Goal: Task Accomplishment & Management: Manage account settings

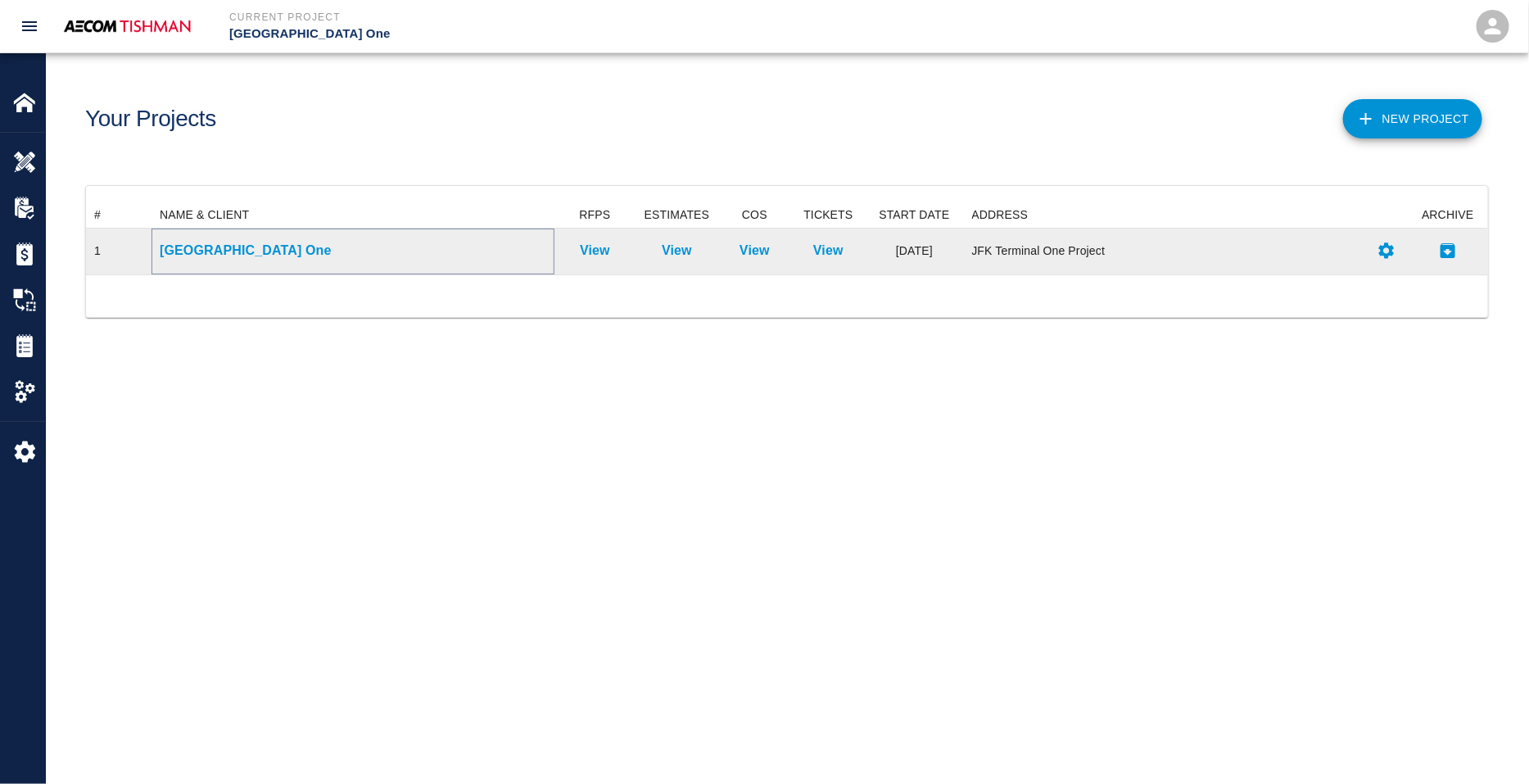
click at [250, 255] on p "[GEOGRAPHIC_DATA] One" at bounding box center [353, 250] width 387 height 20
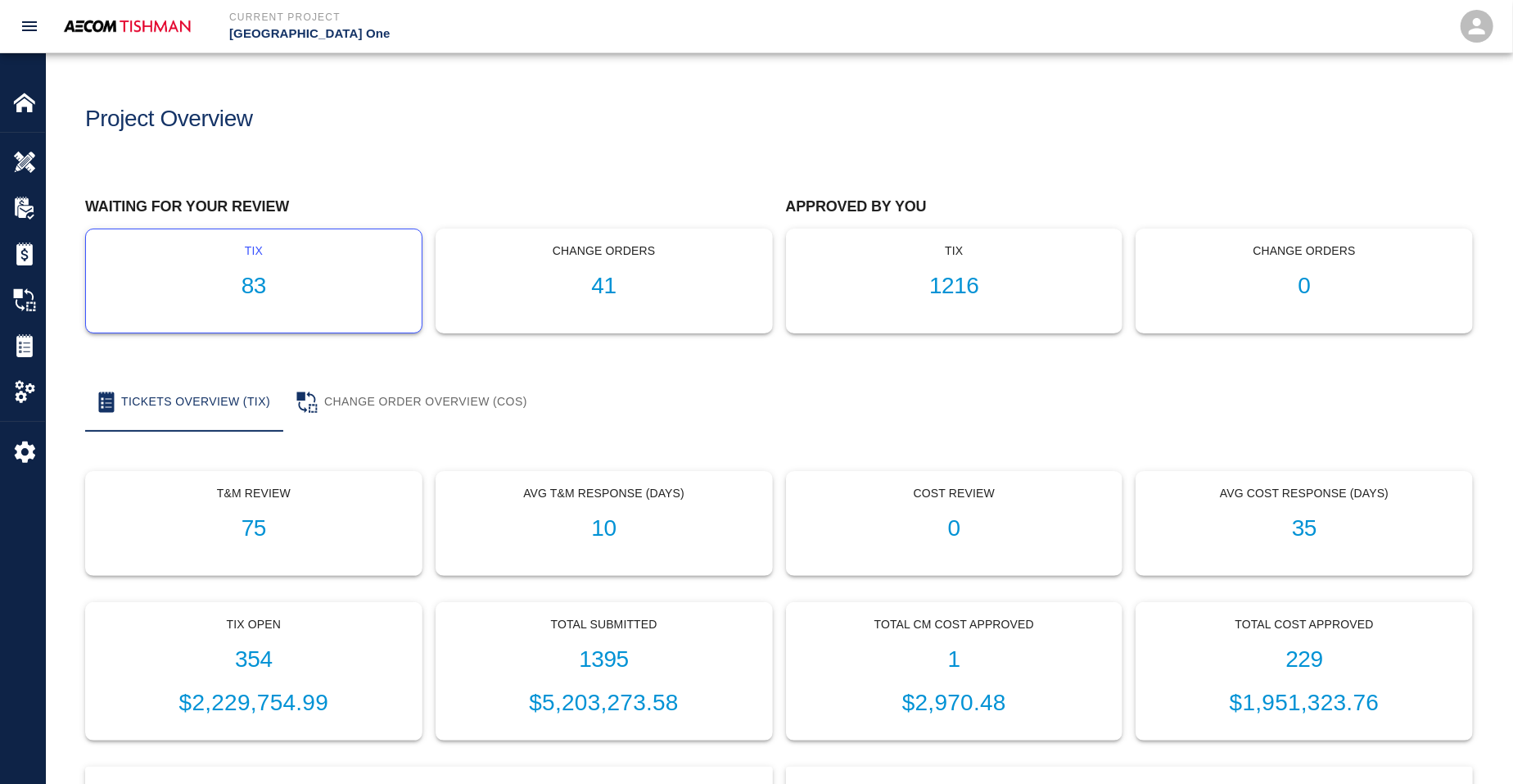
click at [266, 289] on h1 "83" at bounding box center [254, 285] width 309 height 27
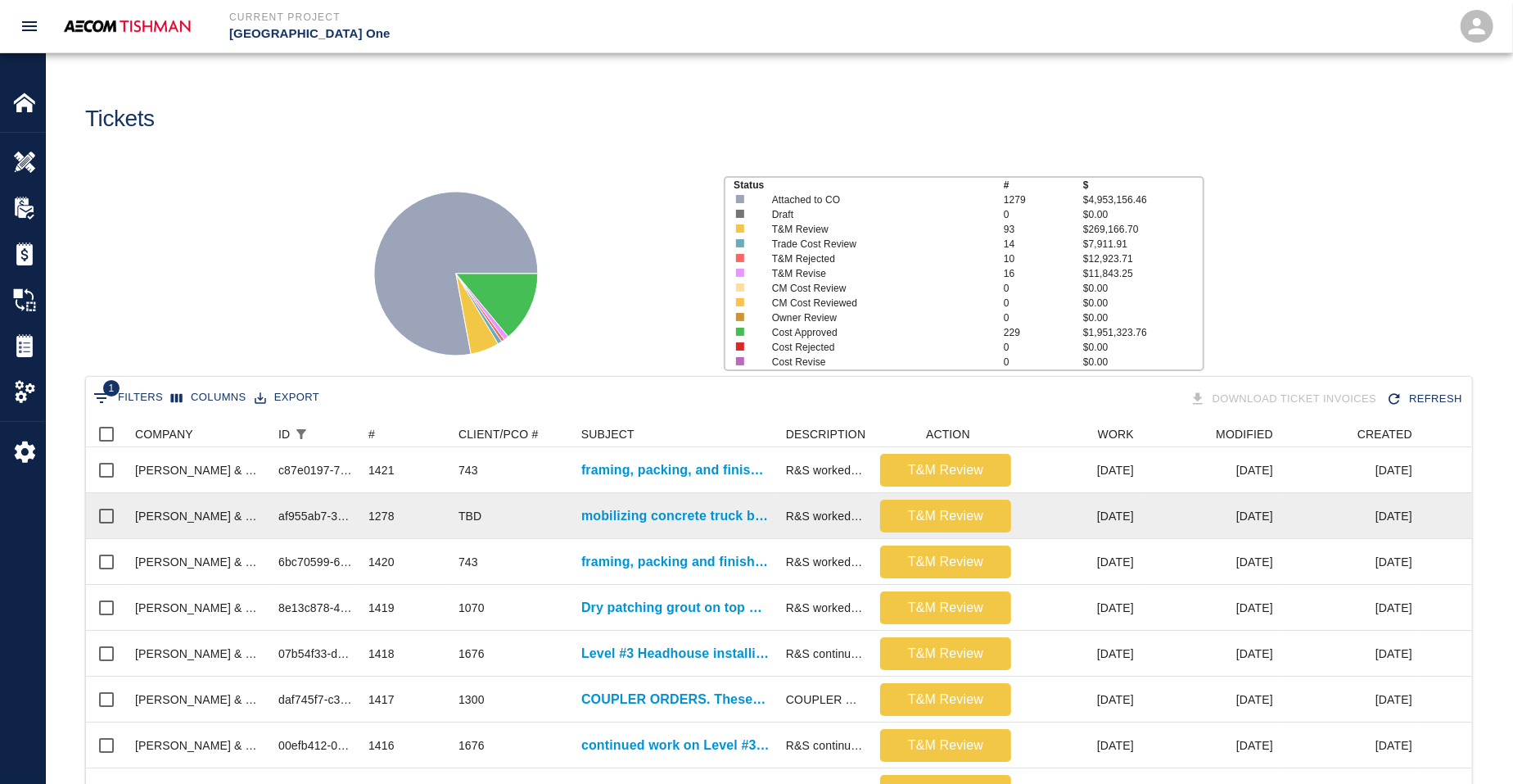
scroll to position [943, 1370]
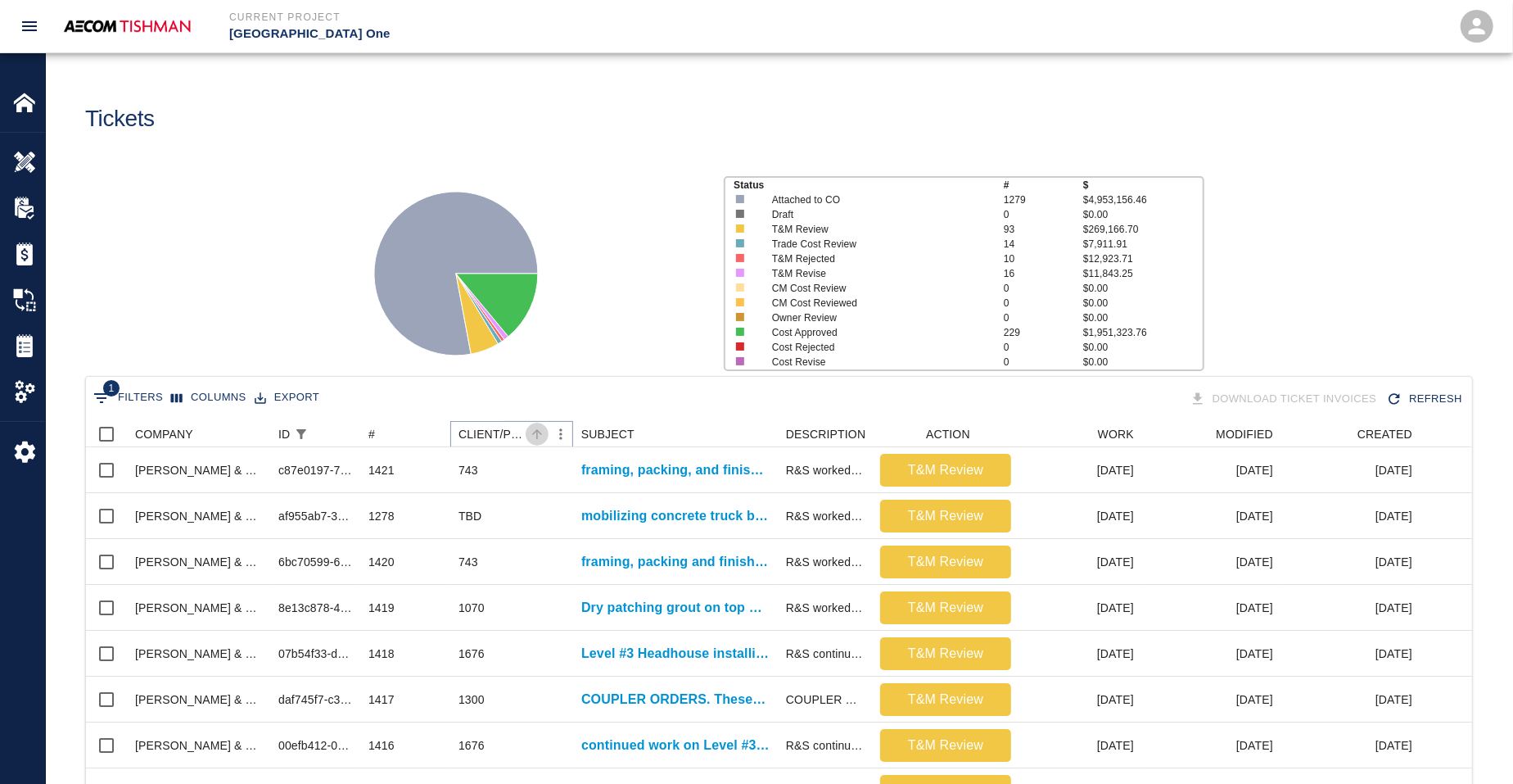
click at [541, 436] on icon "Sort" at bounding box center [536, 433] width 15 height 15
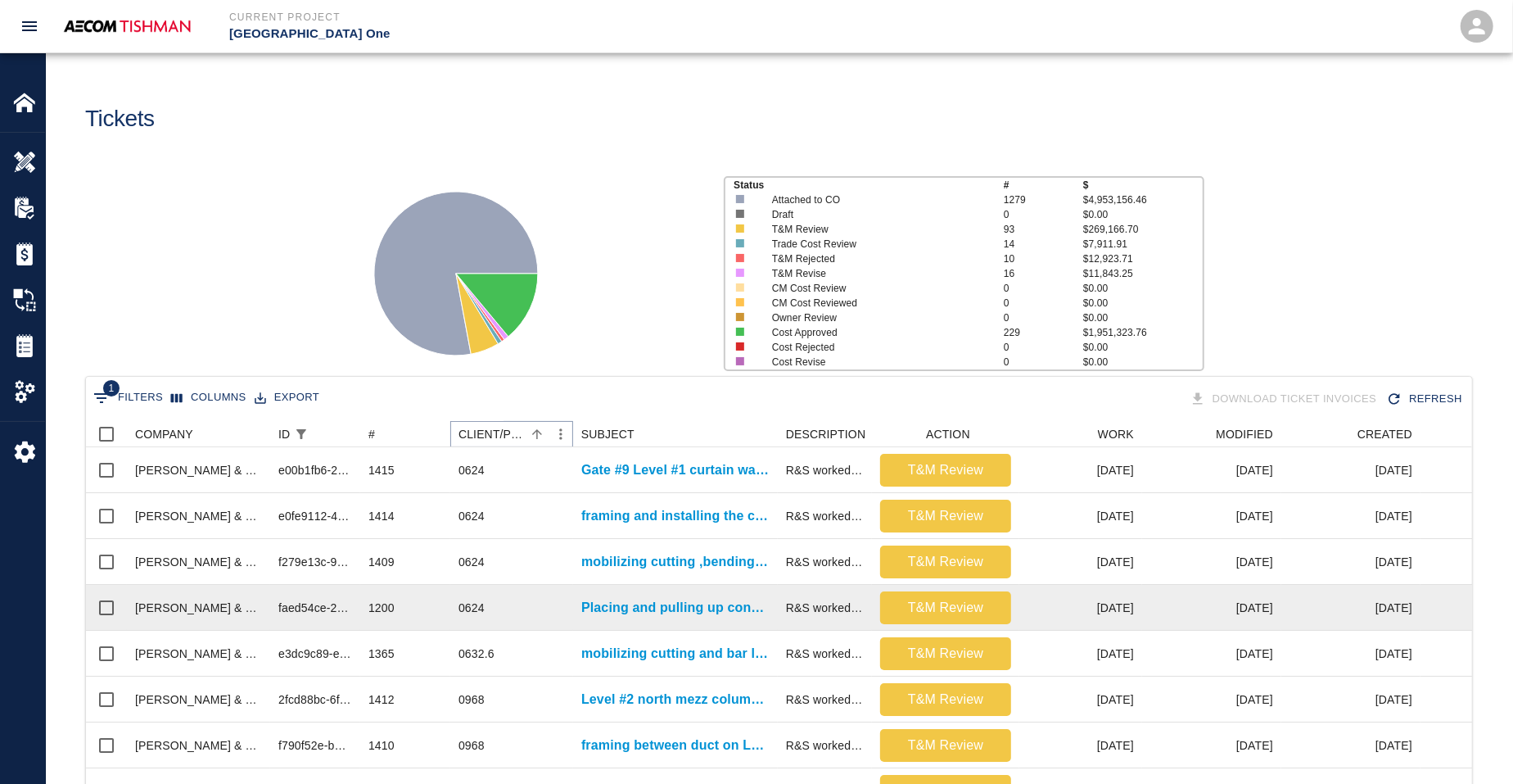
scroll to position [307, 0]
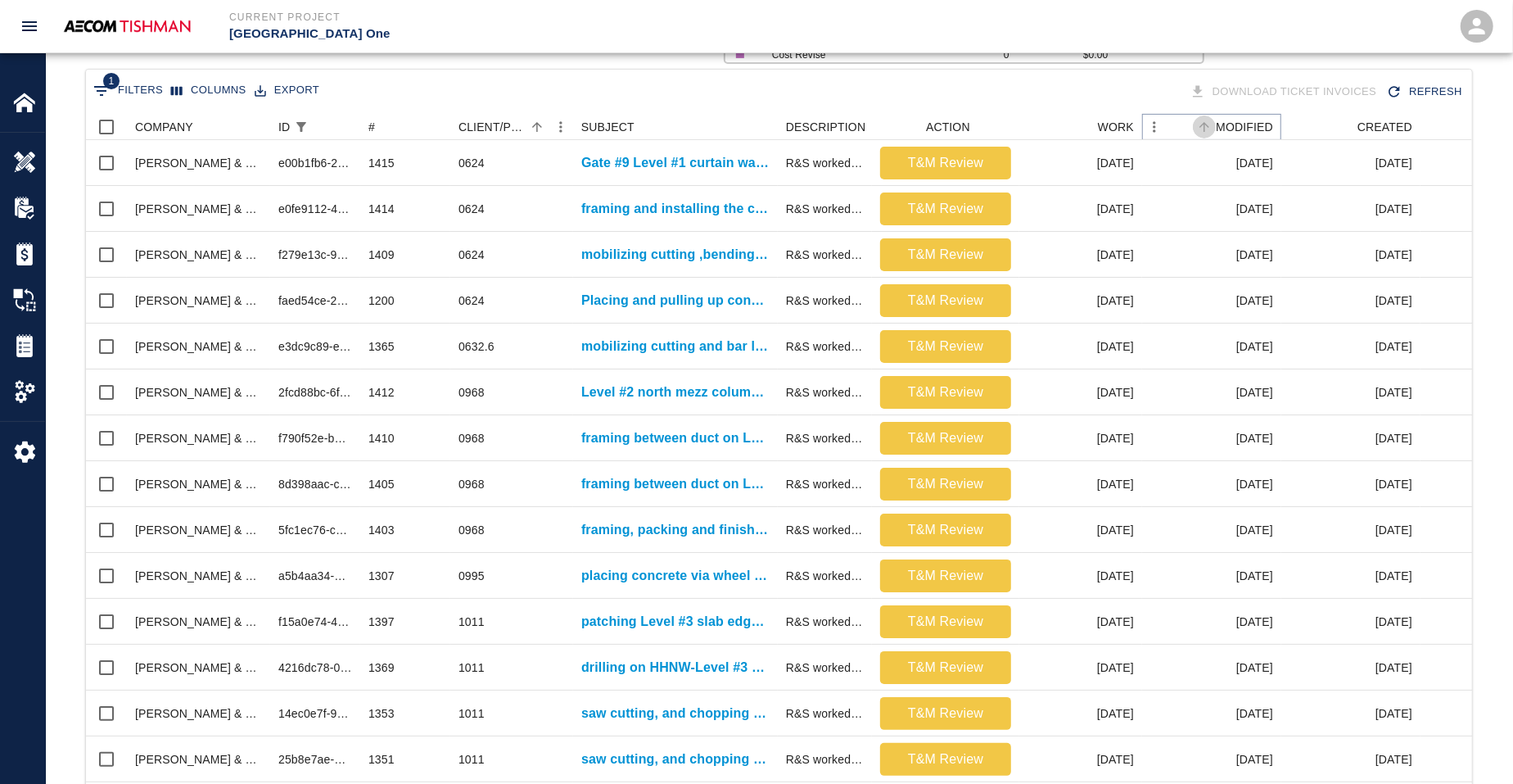
click at [1211, 123] on icon "Sort" at bounding box center [1204, 126] width 15 height 15
click at [536, 127] on icon "Sort" at bounding box center [536, 126] width 15 height 15
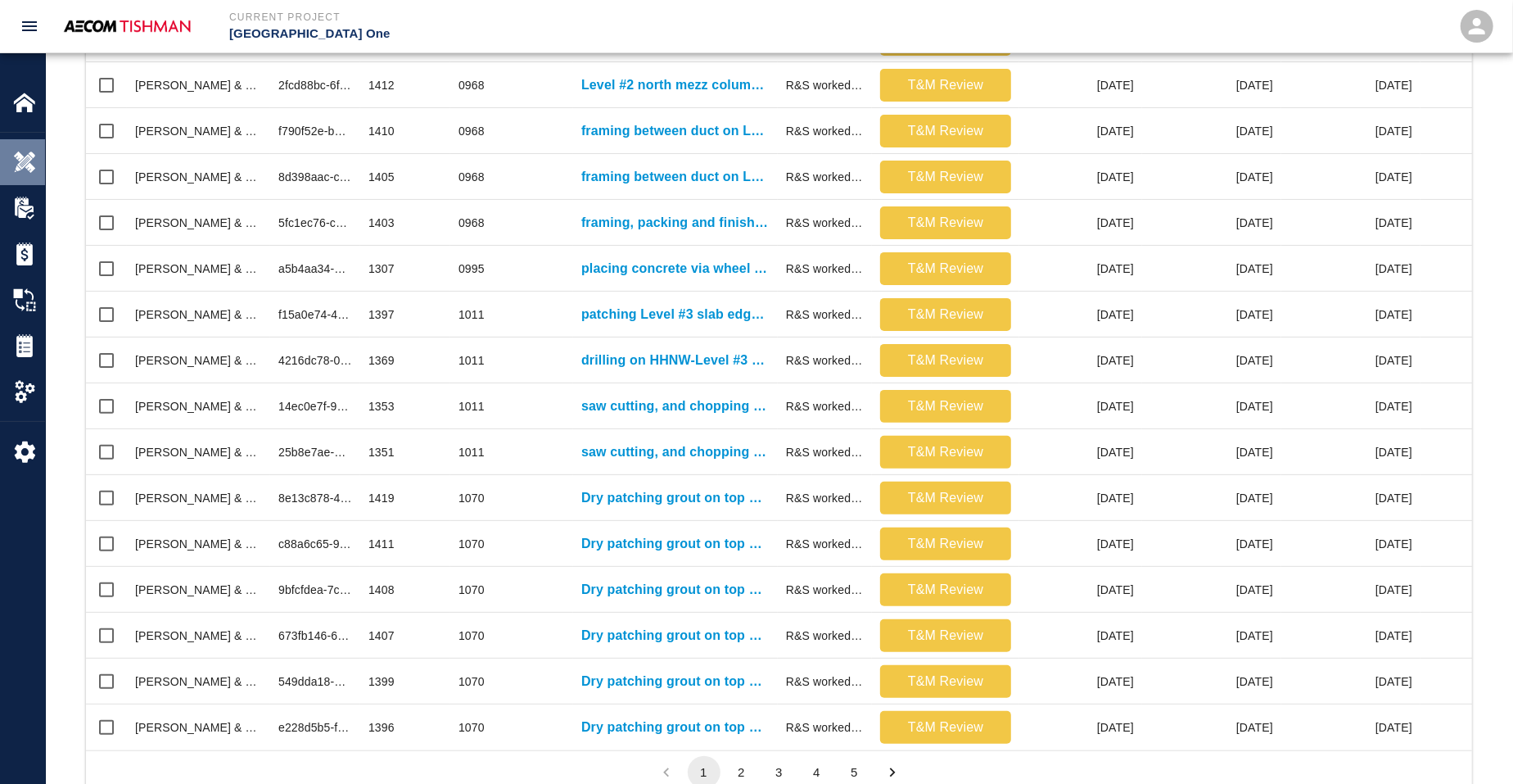
click at [11, 145] on div "Overview" at bounding box center [22, 162] width 45 height 46
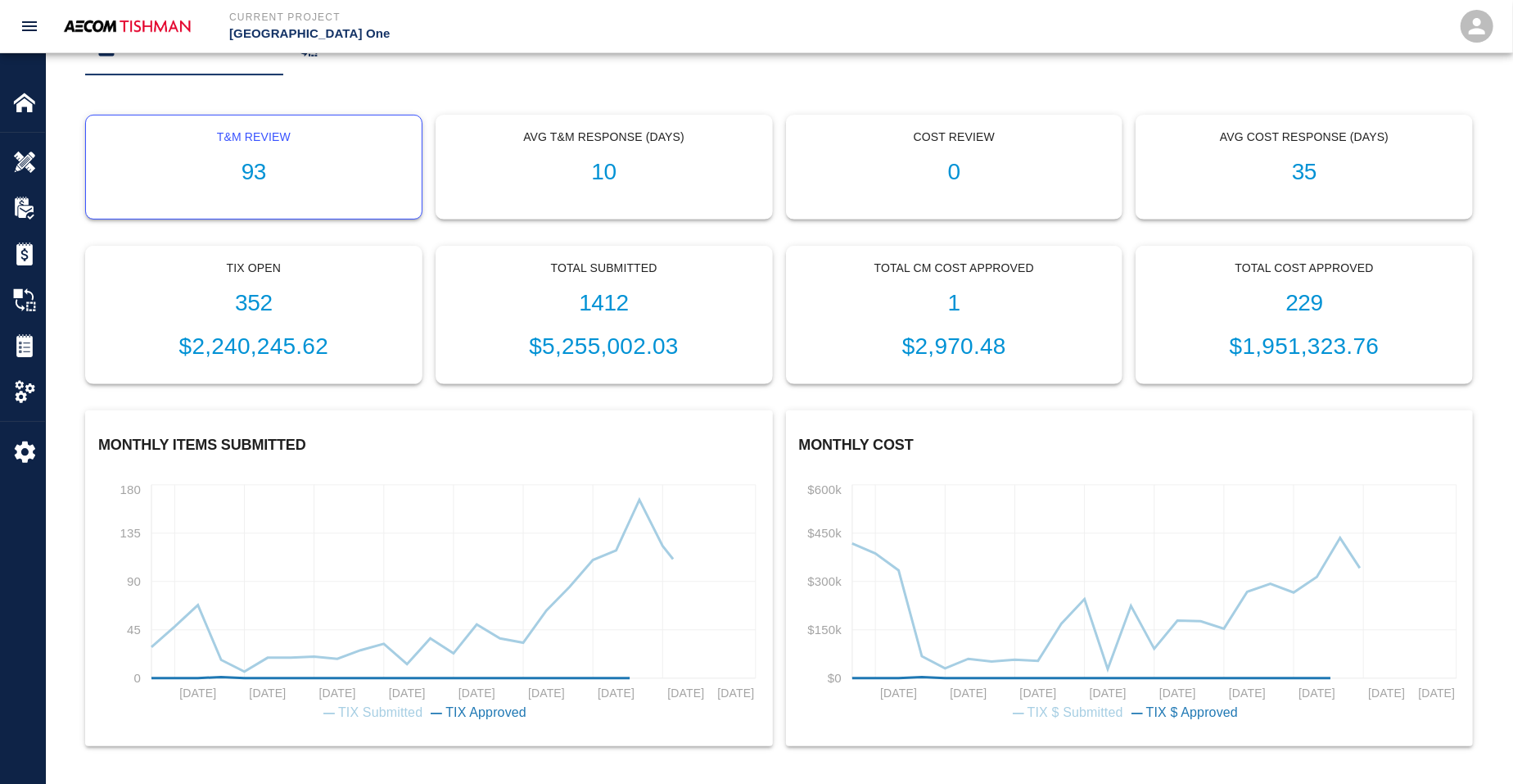
click at [266, 163] on h1 "93" at bounding box center [254, 172] width 309 height 27
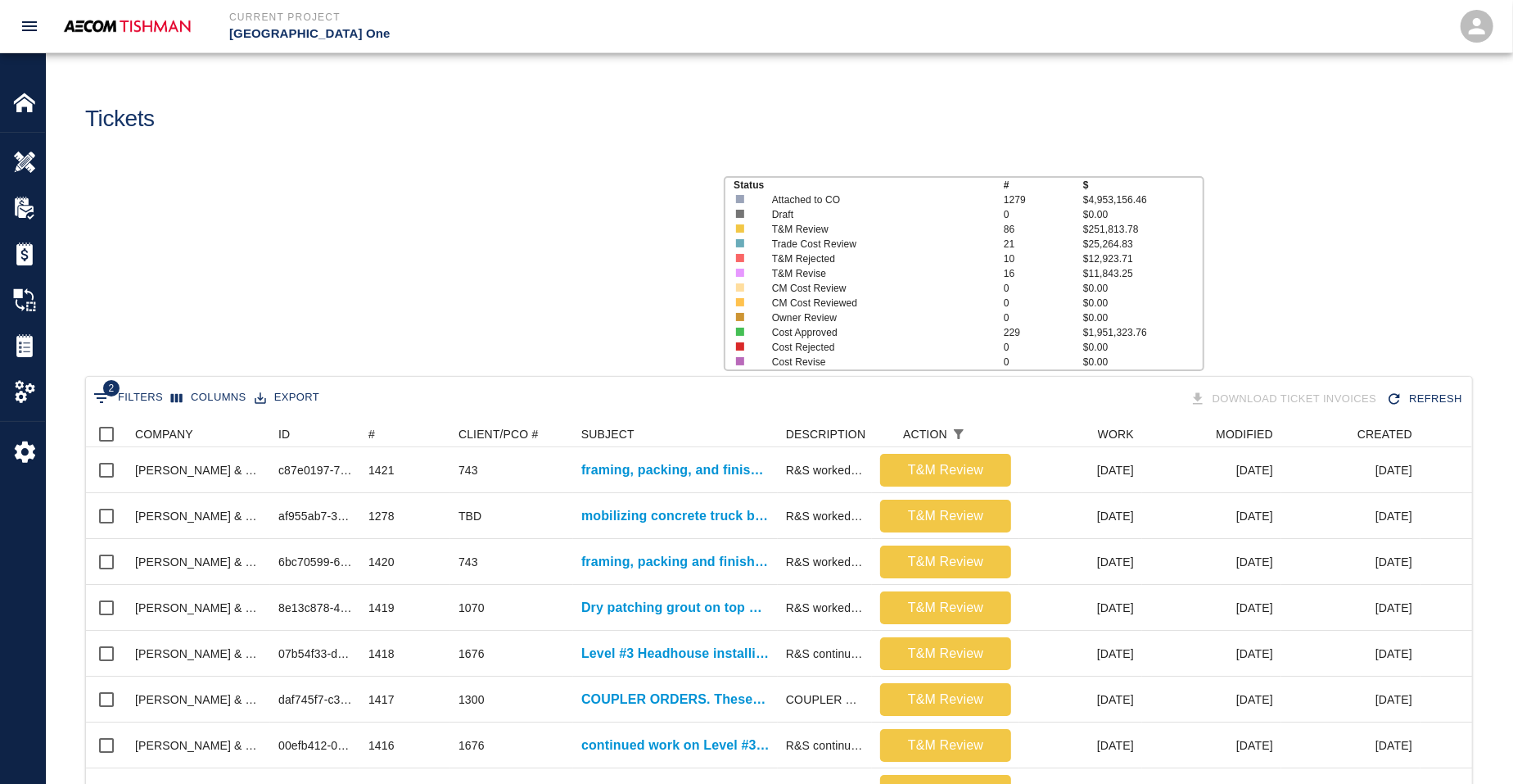
scroll to position [943, 1370]
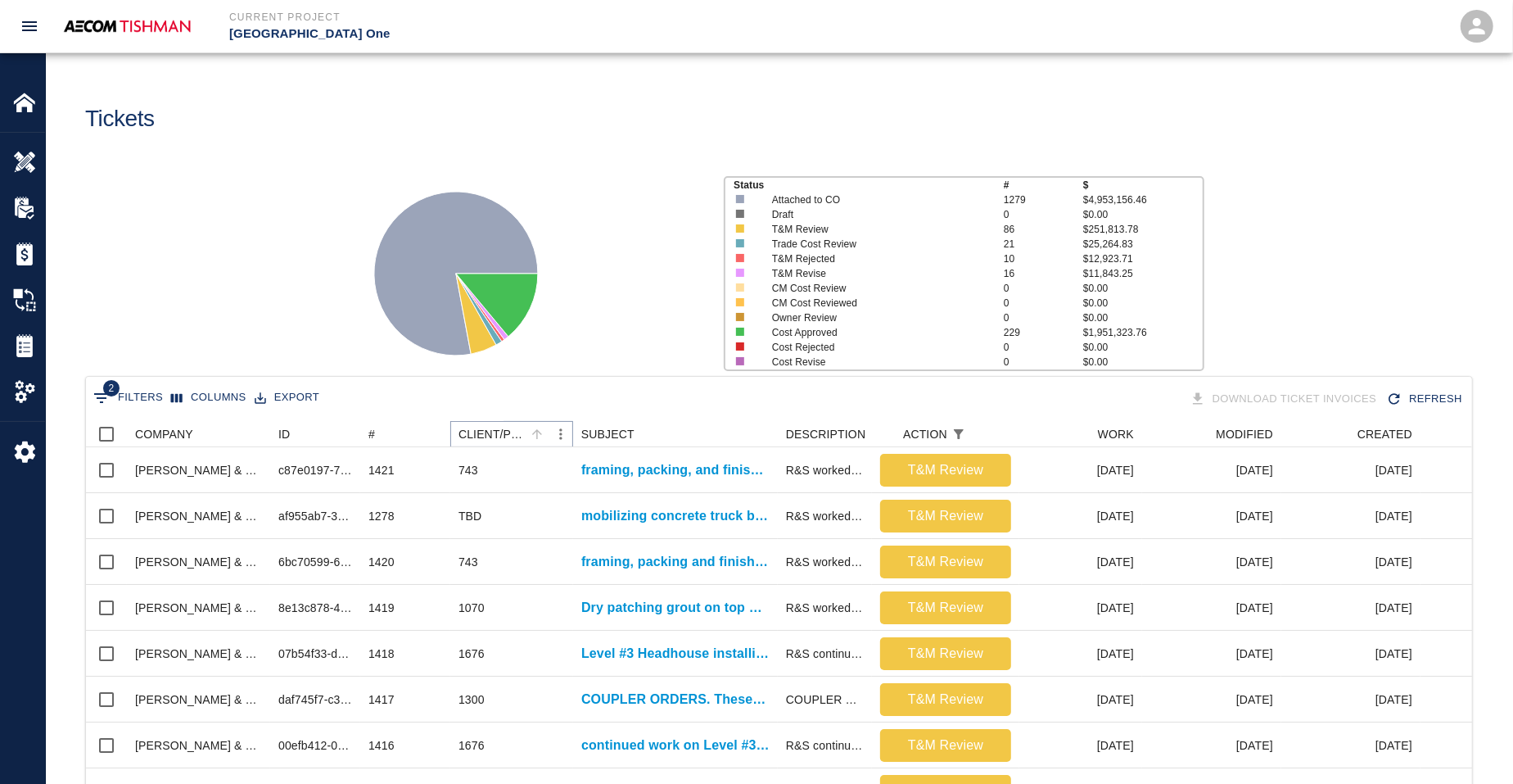
click at [537, 433] on icon "Sort" at bounding box center [536, 433] width 15 height 15
click at [18, 154] on img at bounding box center [24, 162] width 23 height 23
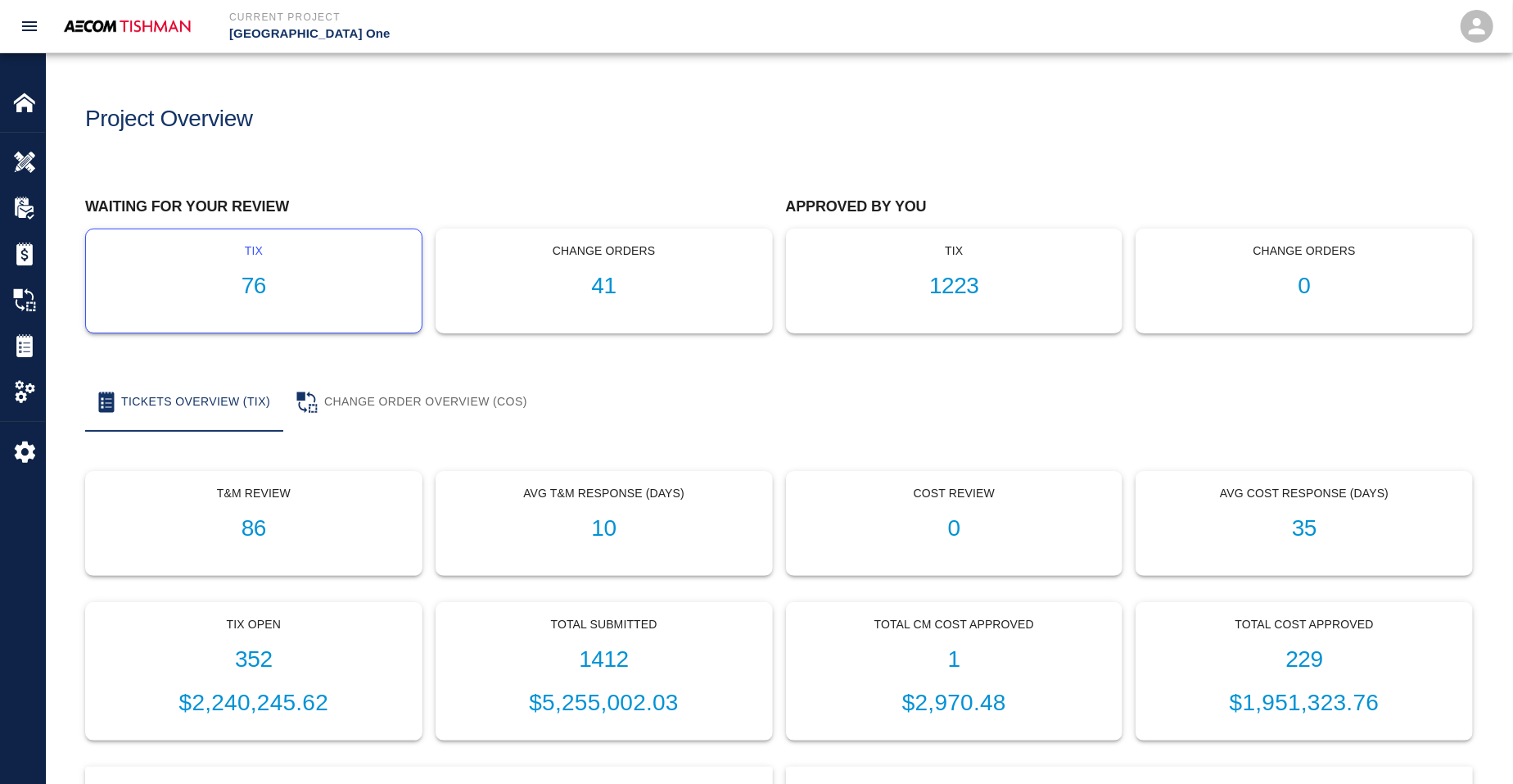
click at [277, 285] on h1 "76" at bounding box center [254, 285] width 309 height 27
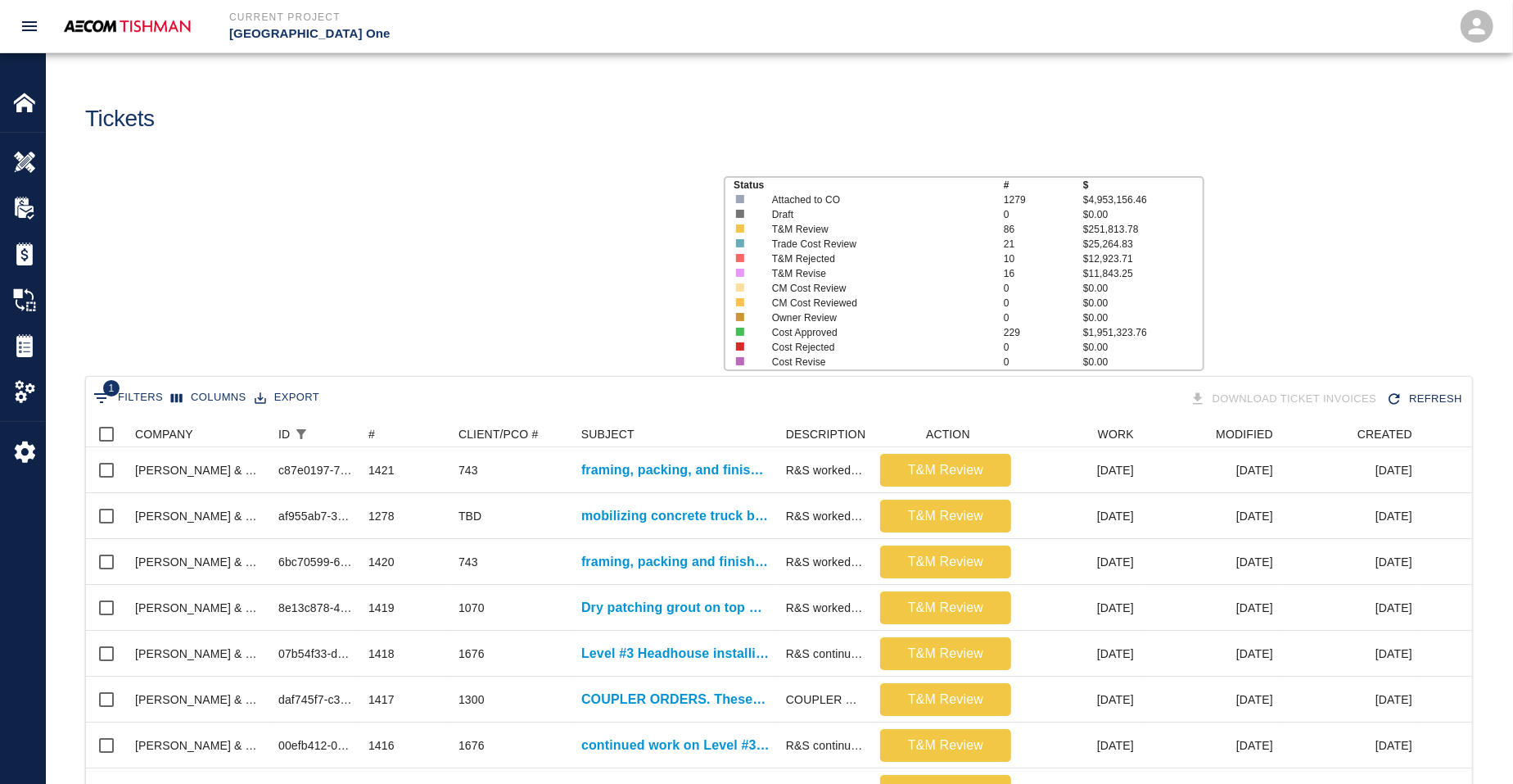
scroll to position [943, 1370]
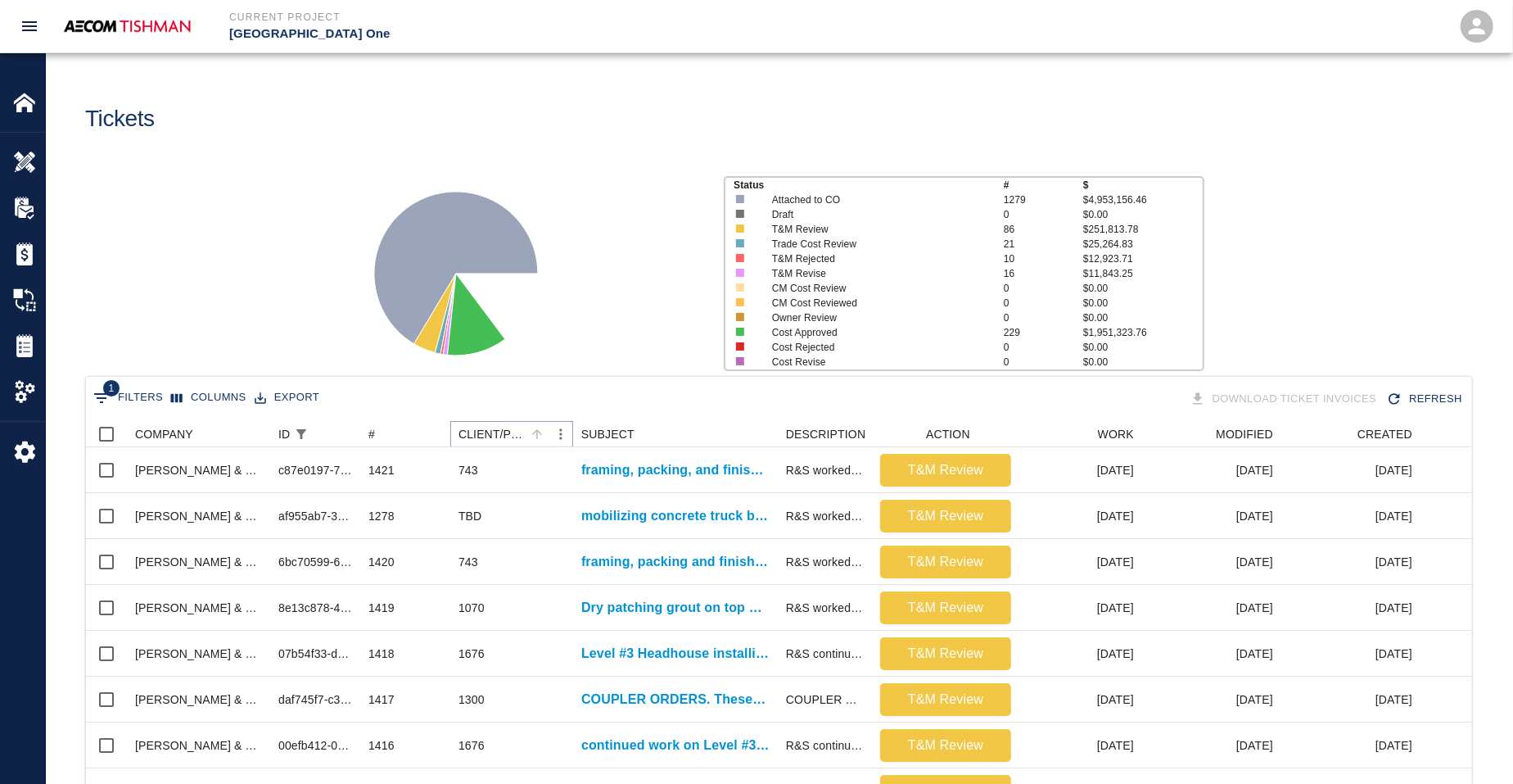
click at [539, 432] on icon "Sort" at bounding box center [536, 433] width 9 height 9
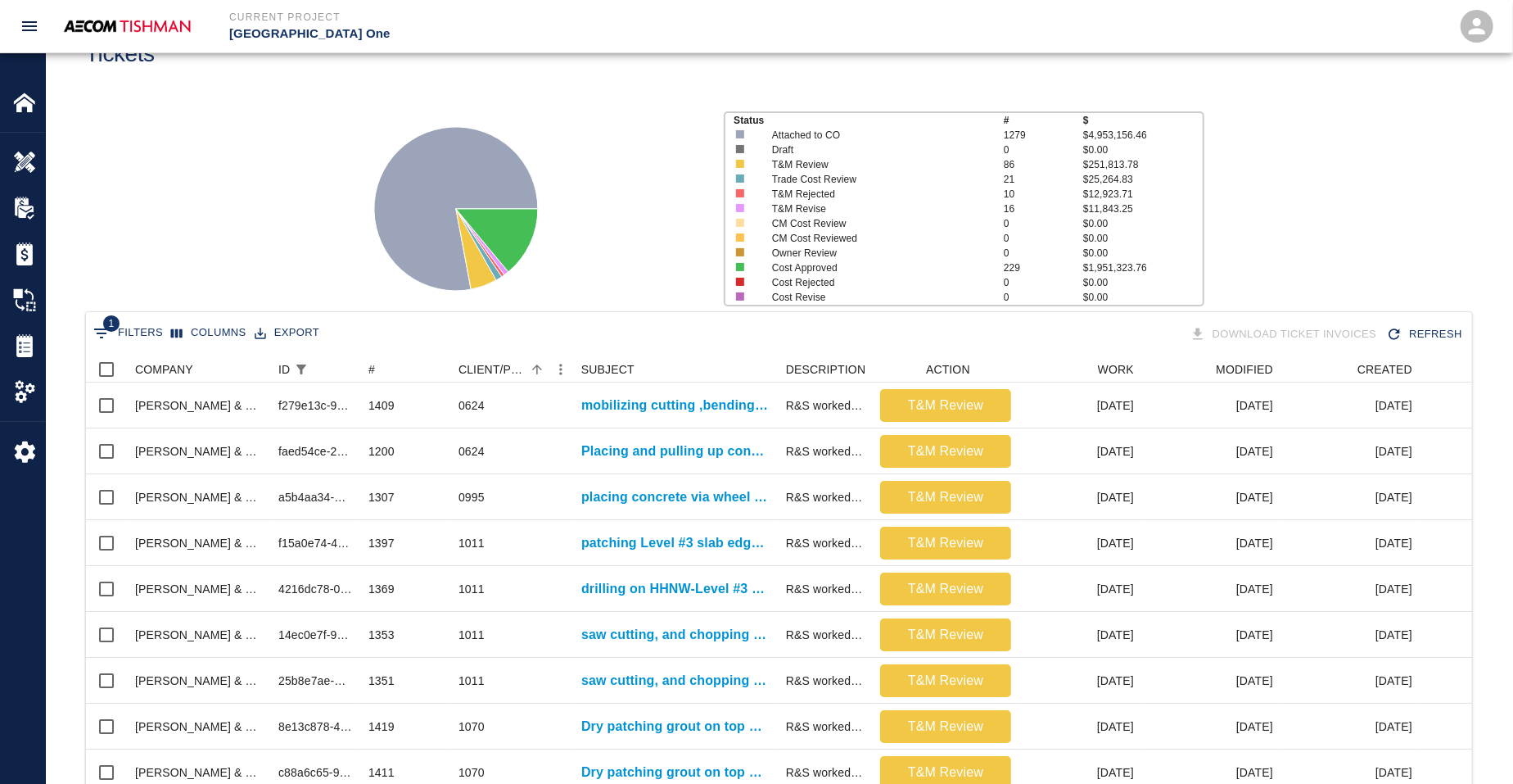
scroll to position [371, 0]
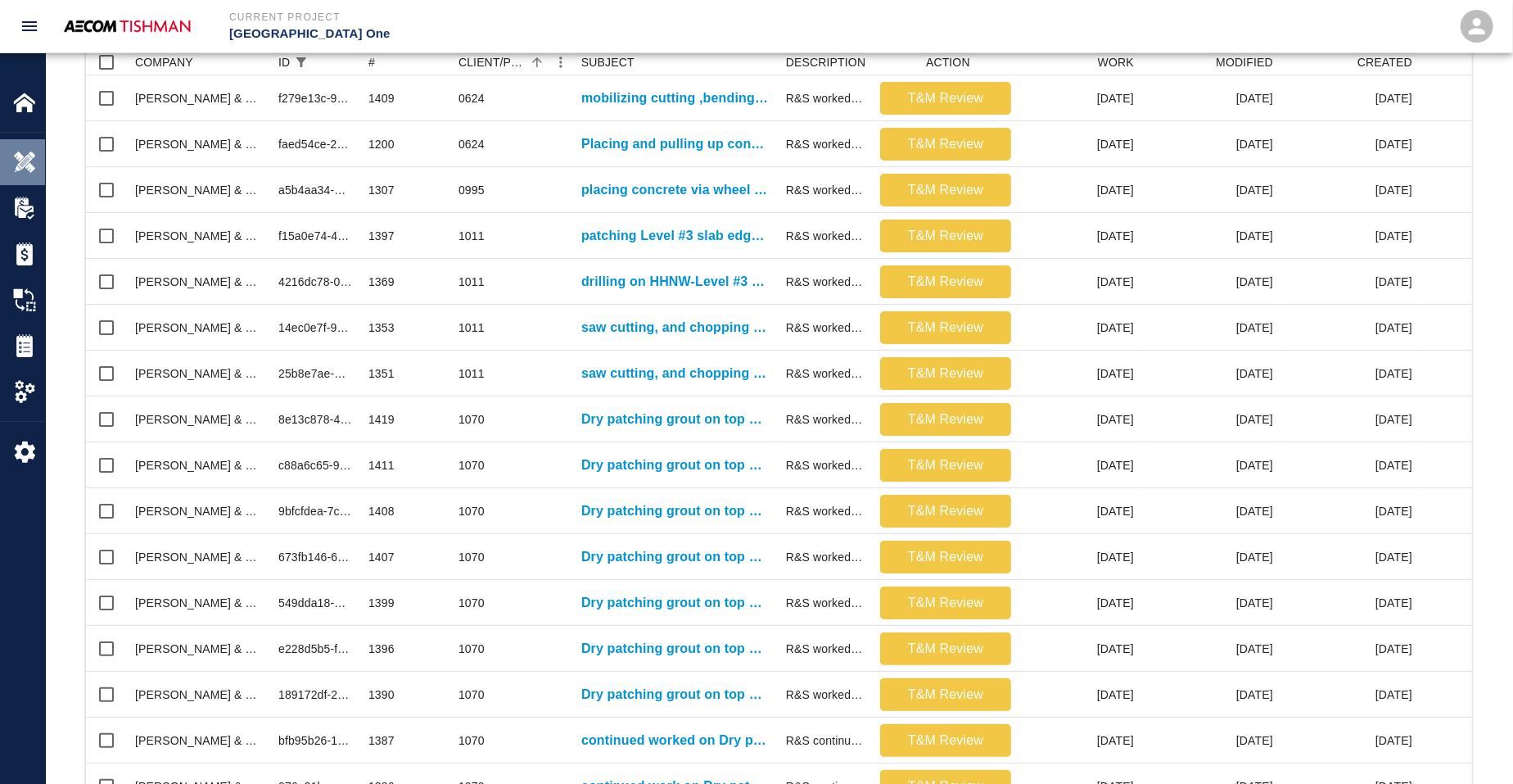
click at [33, 165] on img at bounding box center [24, 162] width 23 height 23
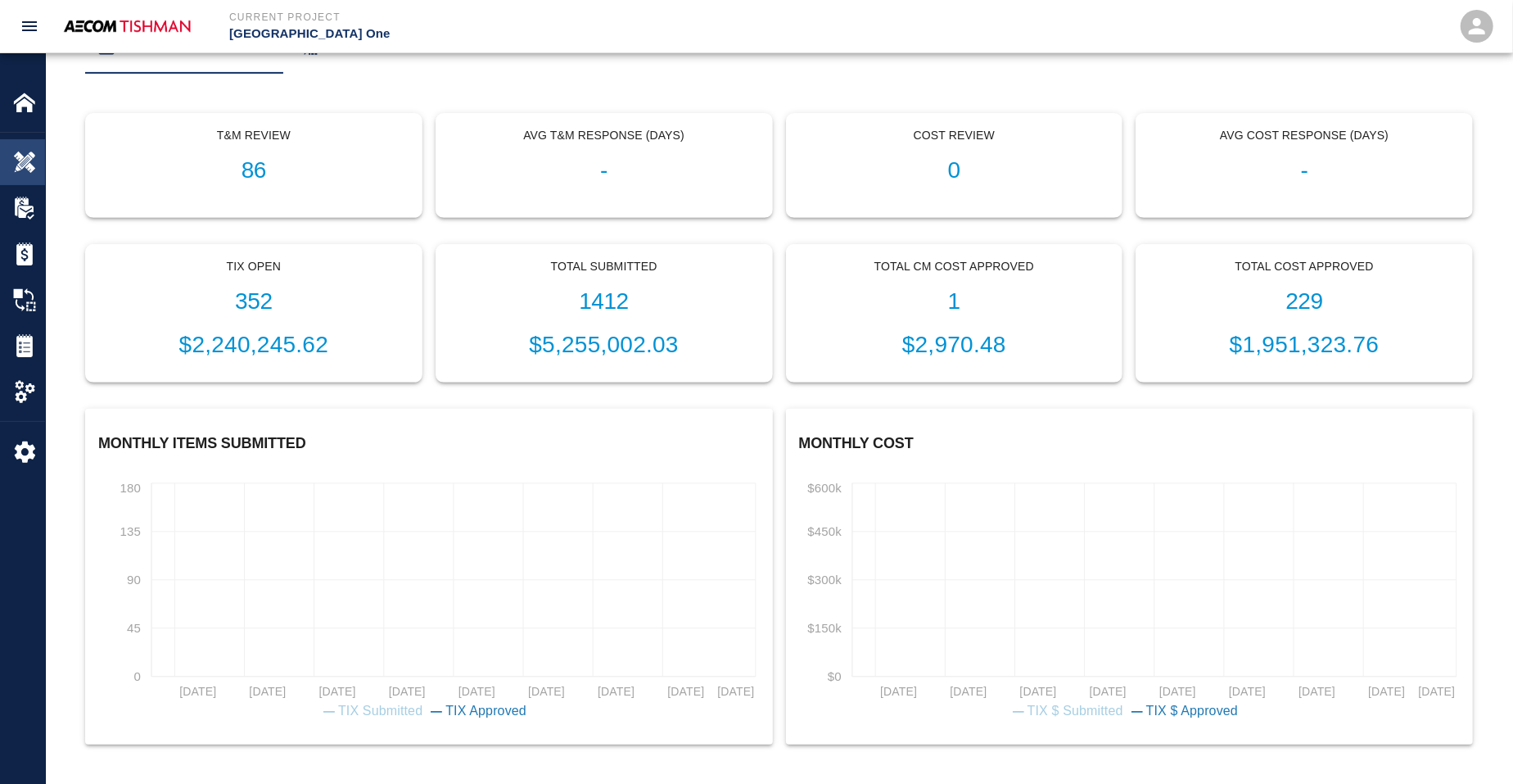
scroll to position [356, 0]
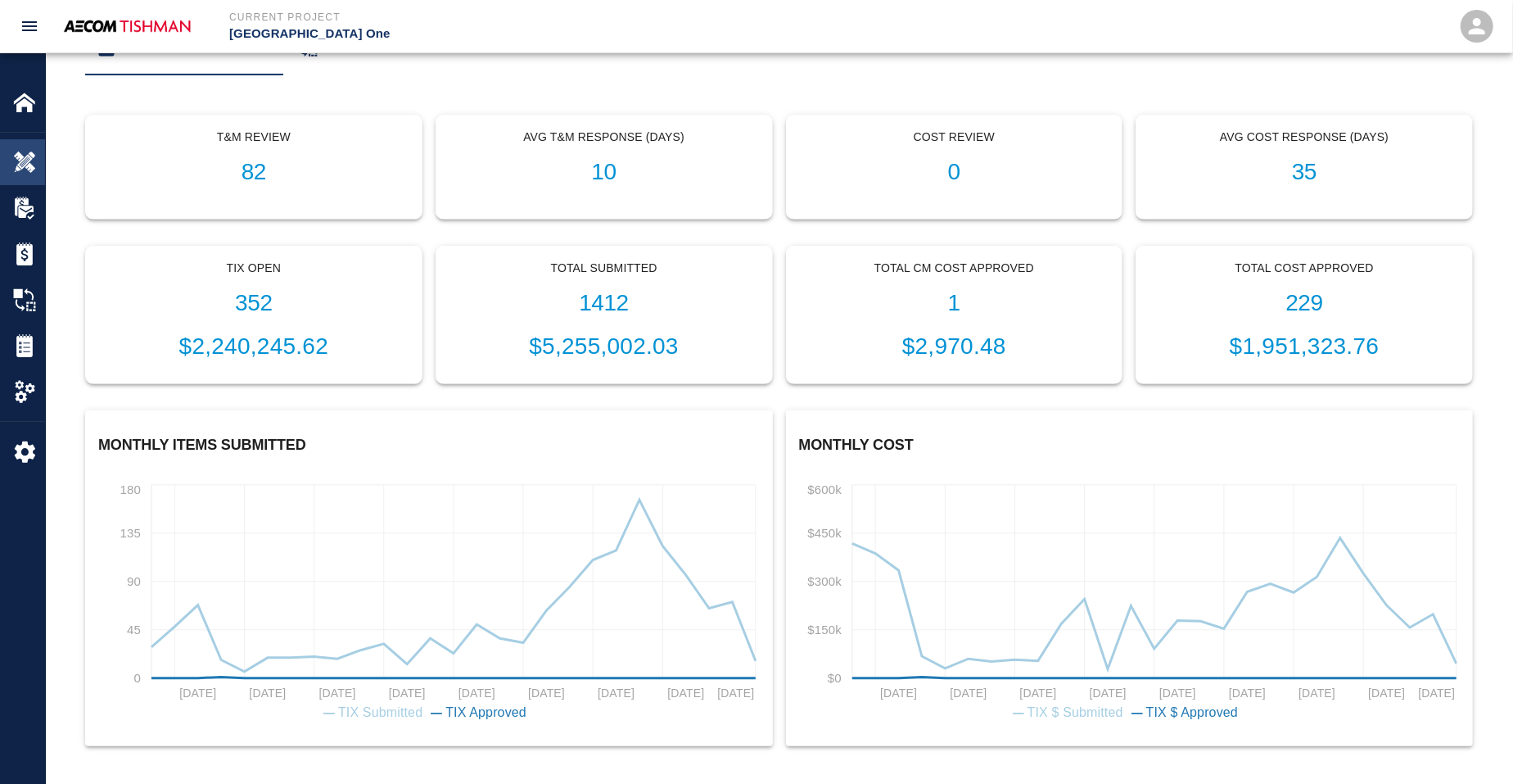
click at [25, 156] on img at bounding box center [24, 162] width 23 height 23
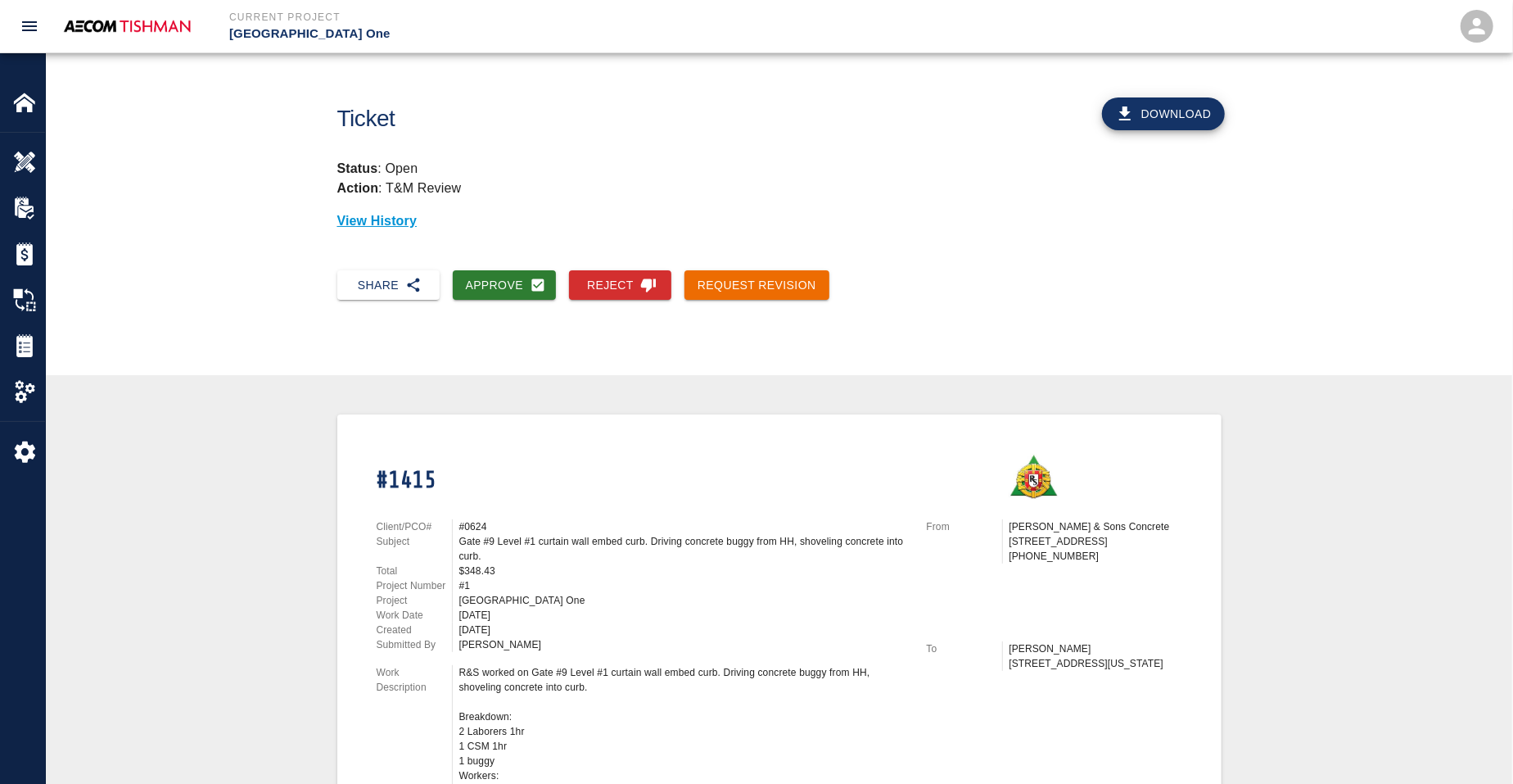
drag, startPoint x: 483, startPoint y: 279, endPoint x: 516, endPoint y: 309, distance: 44.6
click at [483, 279] on button "Approve" at bounding box center [505, 285] width 104 height 30
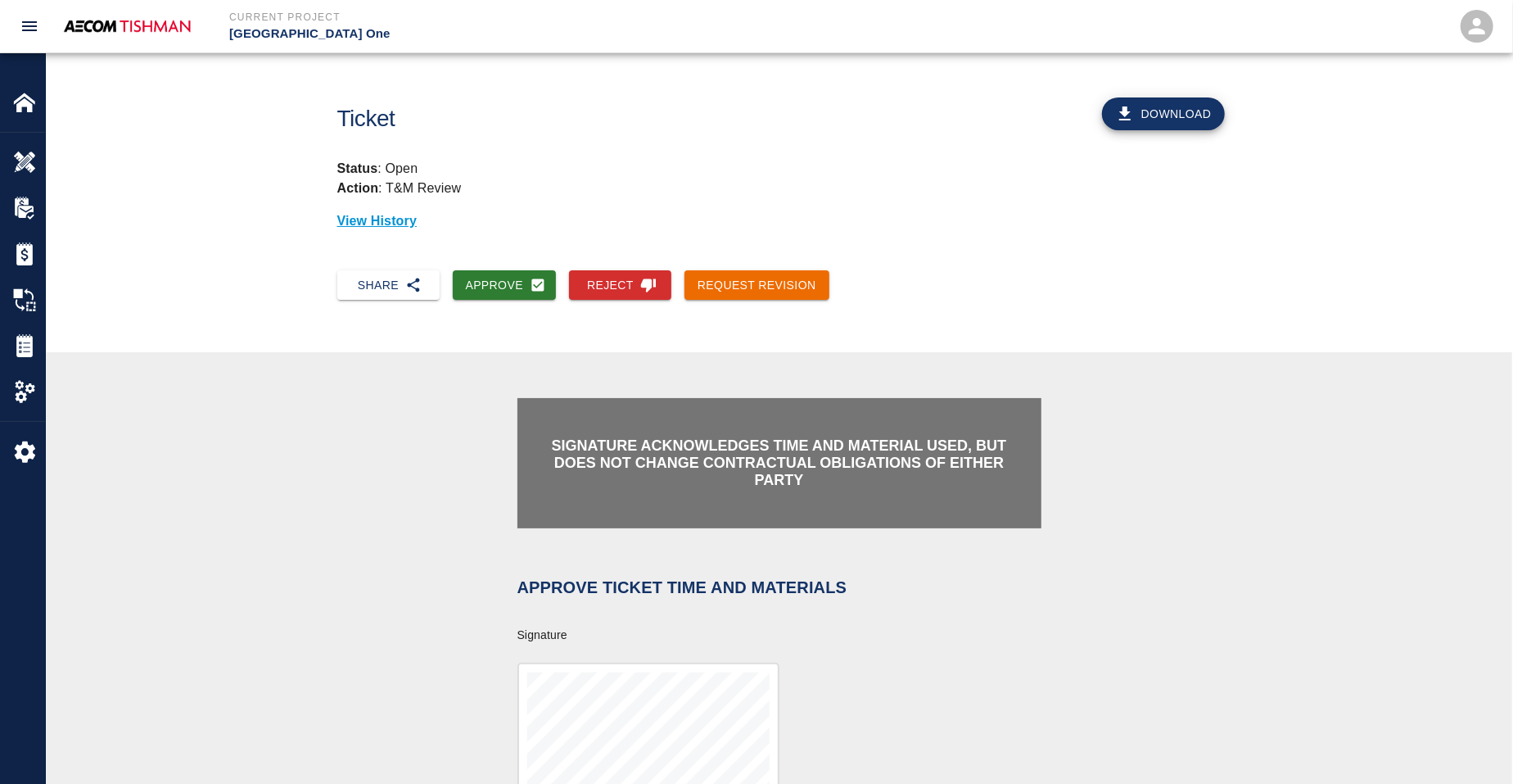
scroll to position [307, 0]
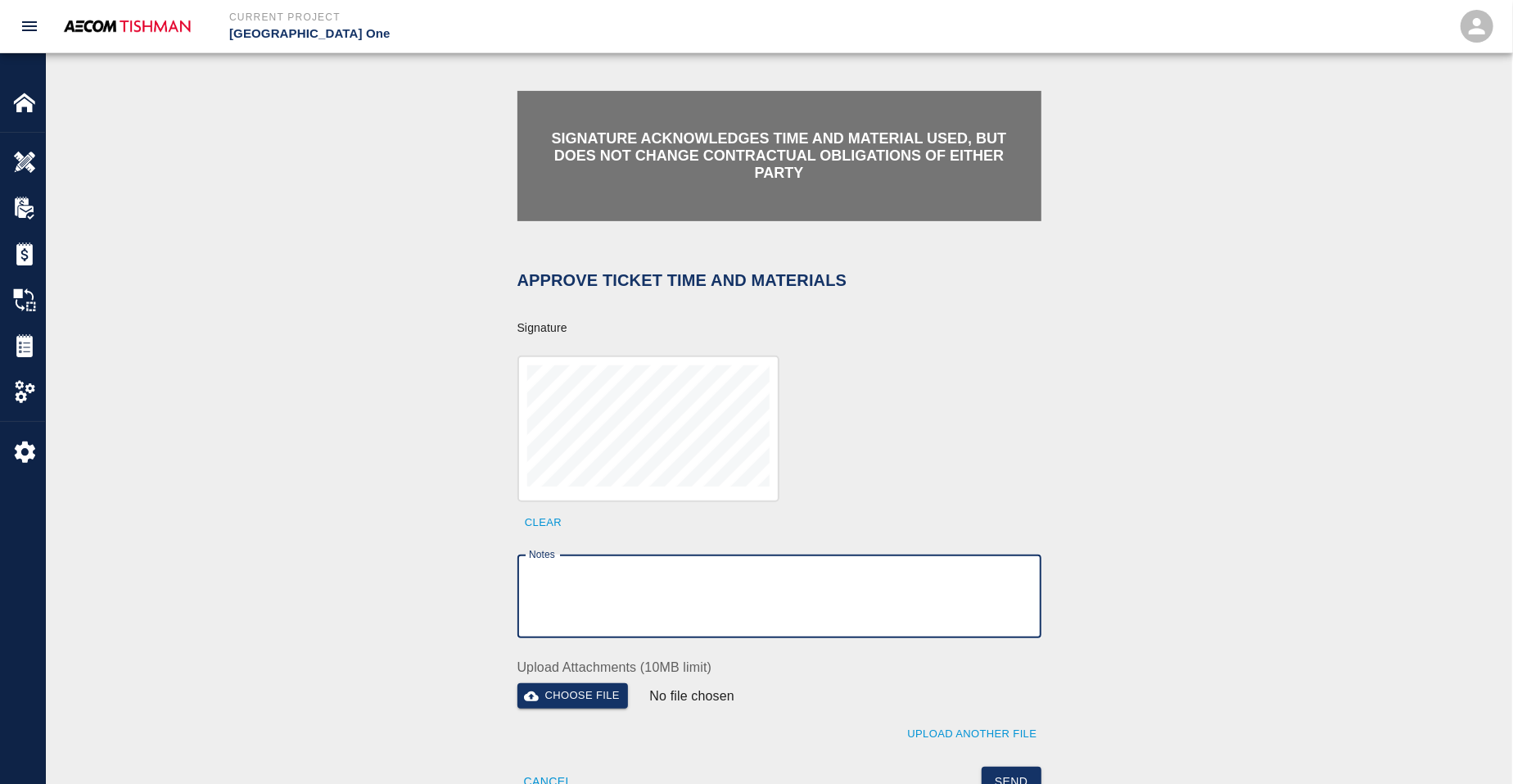
click at [632, 579] on textarea "Notes" at bounding box center [779, 597] width 501 height 57
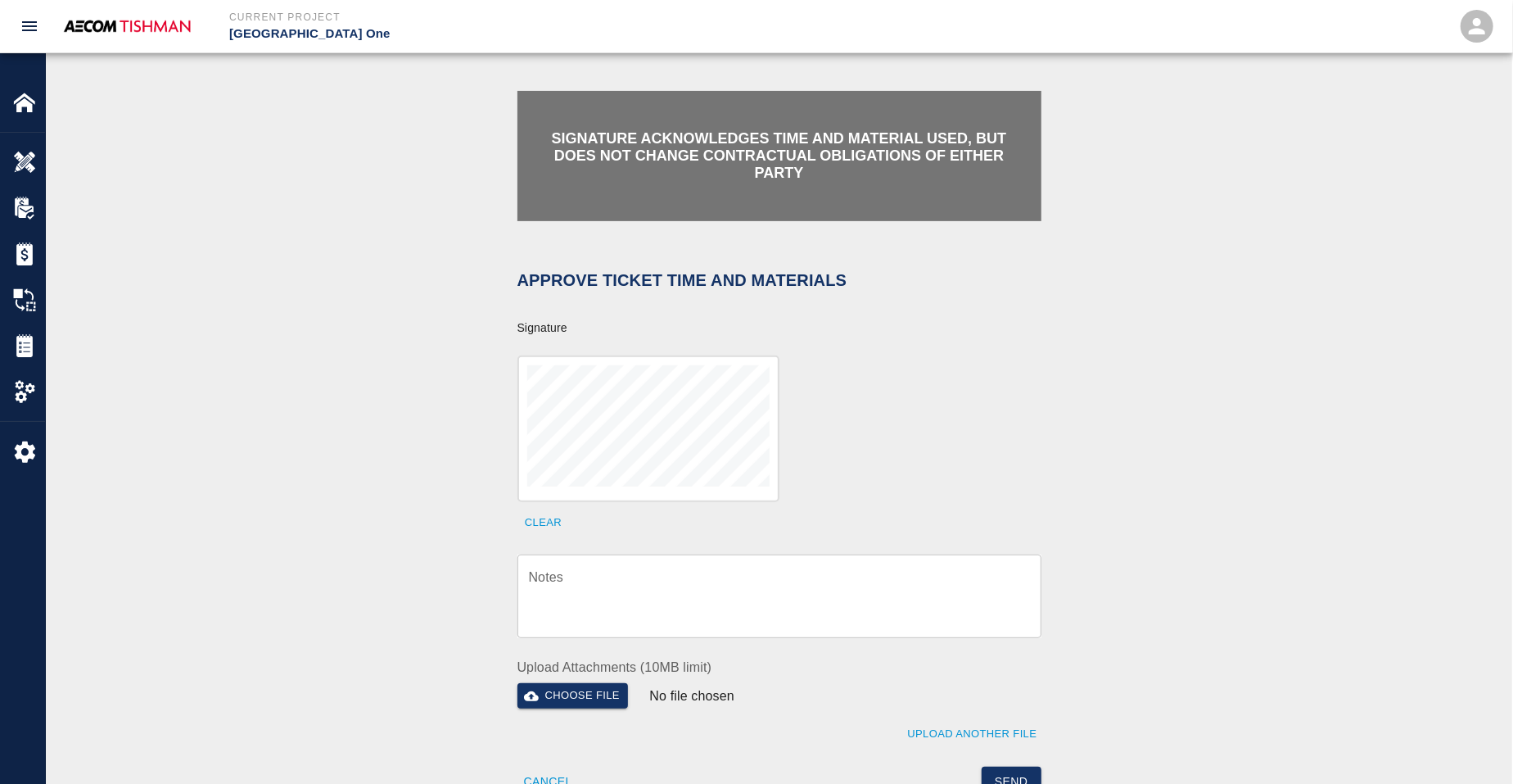
click at [584, 601] on textarea "Notes" at bounding box center [779, 597] width 501 height 57
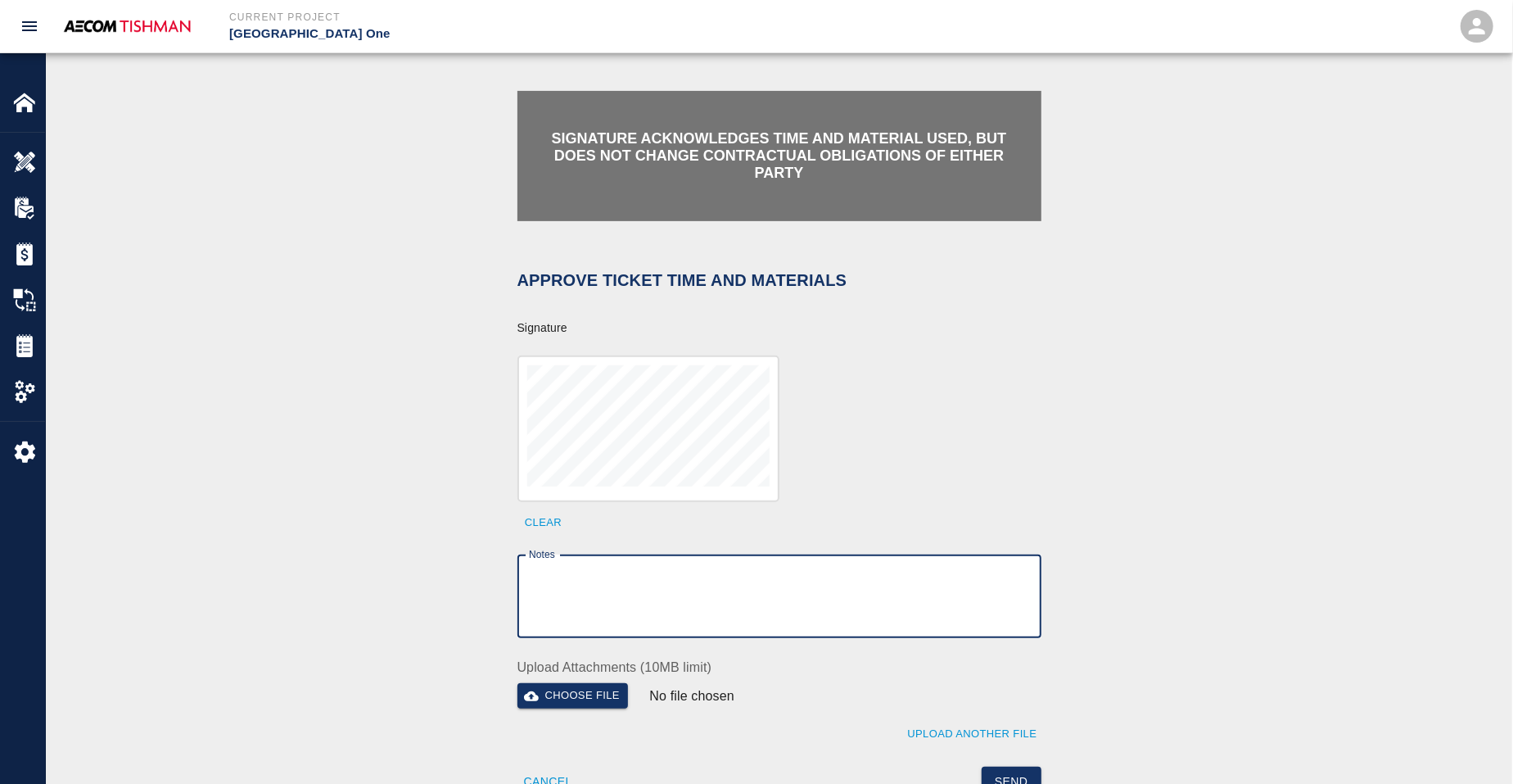
paste textarea "verification of time and material subject to contract review."
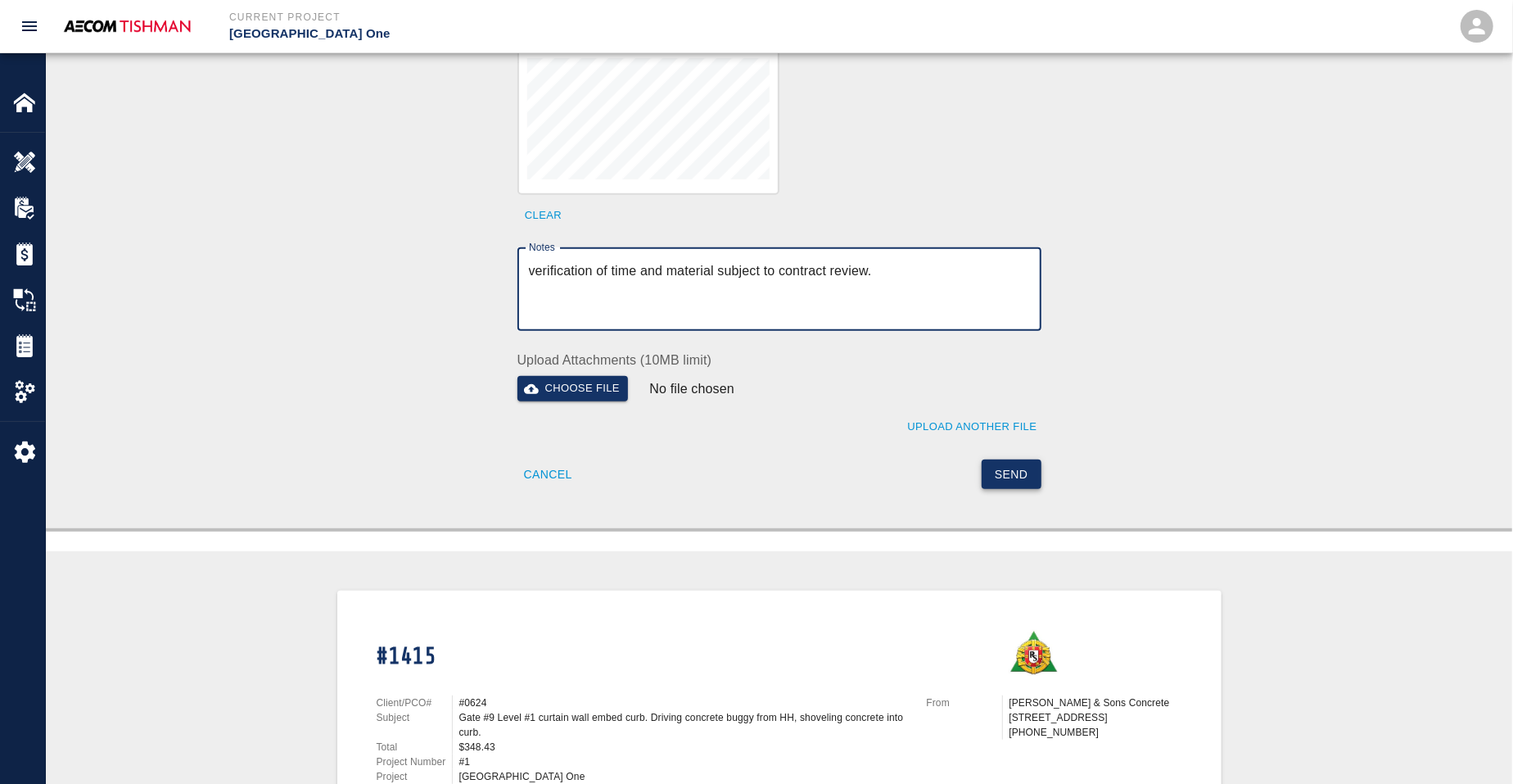
type textarea "verification of time and material subject to contract review."
click at [1004, 459] on button "Send" at bounding box center [1012, 474] width 60 height 30
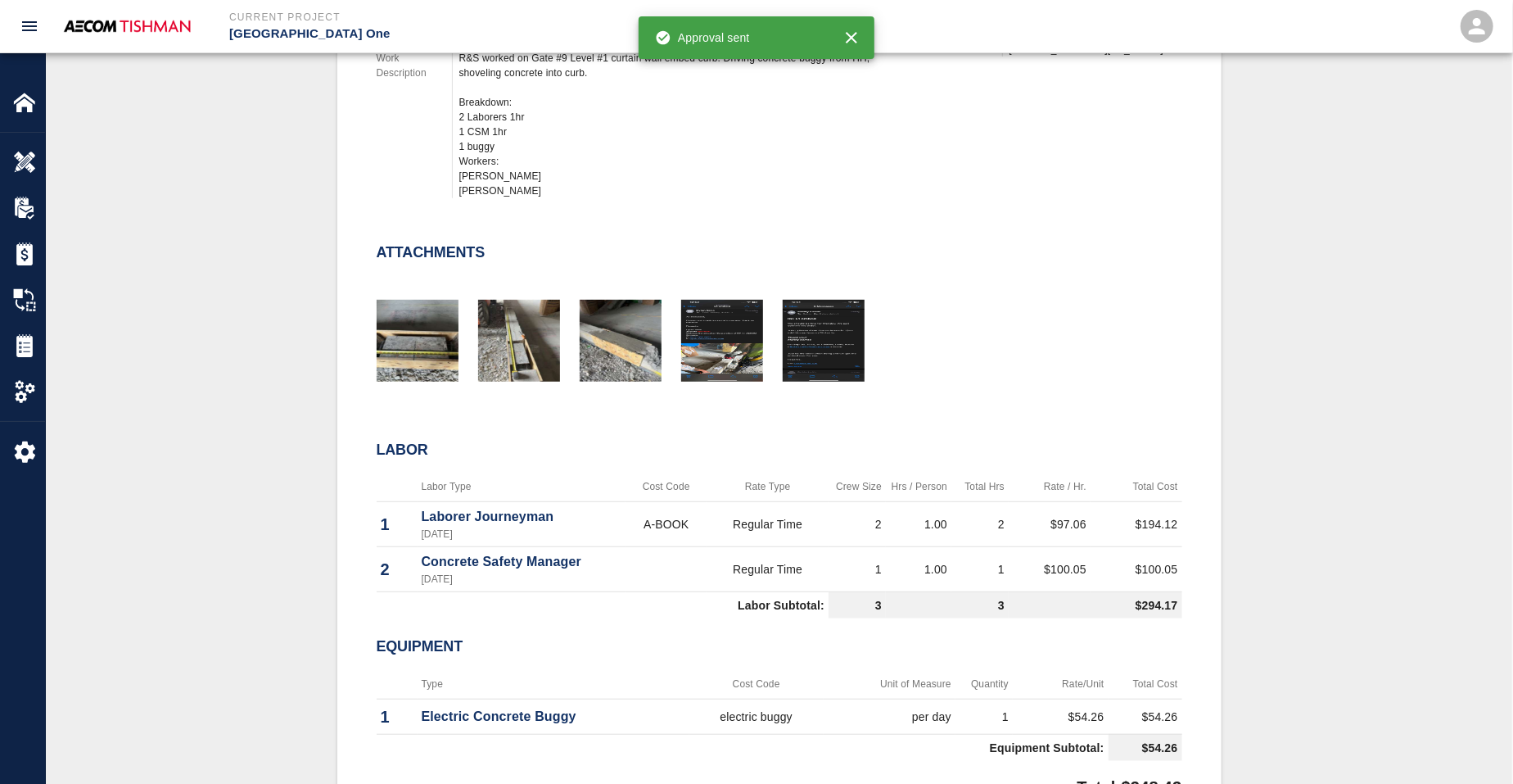
click at [284, 236] on div "#1415 Client/PCO# #0624 Subject Gate #9 Level #1 curtain wall embed curb. Drivi…" at bounding box center [779, 319] width 1387 height 1038
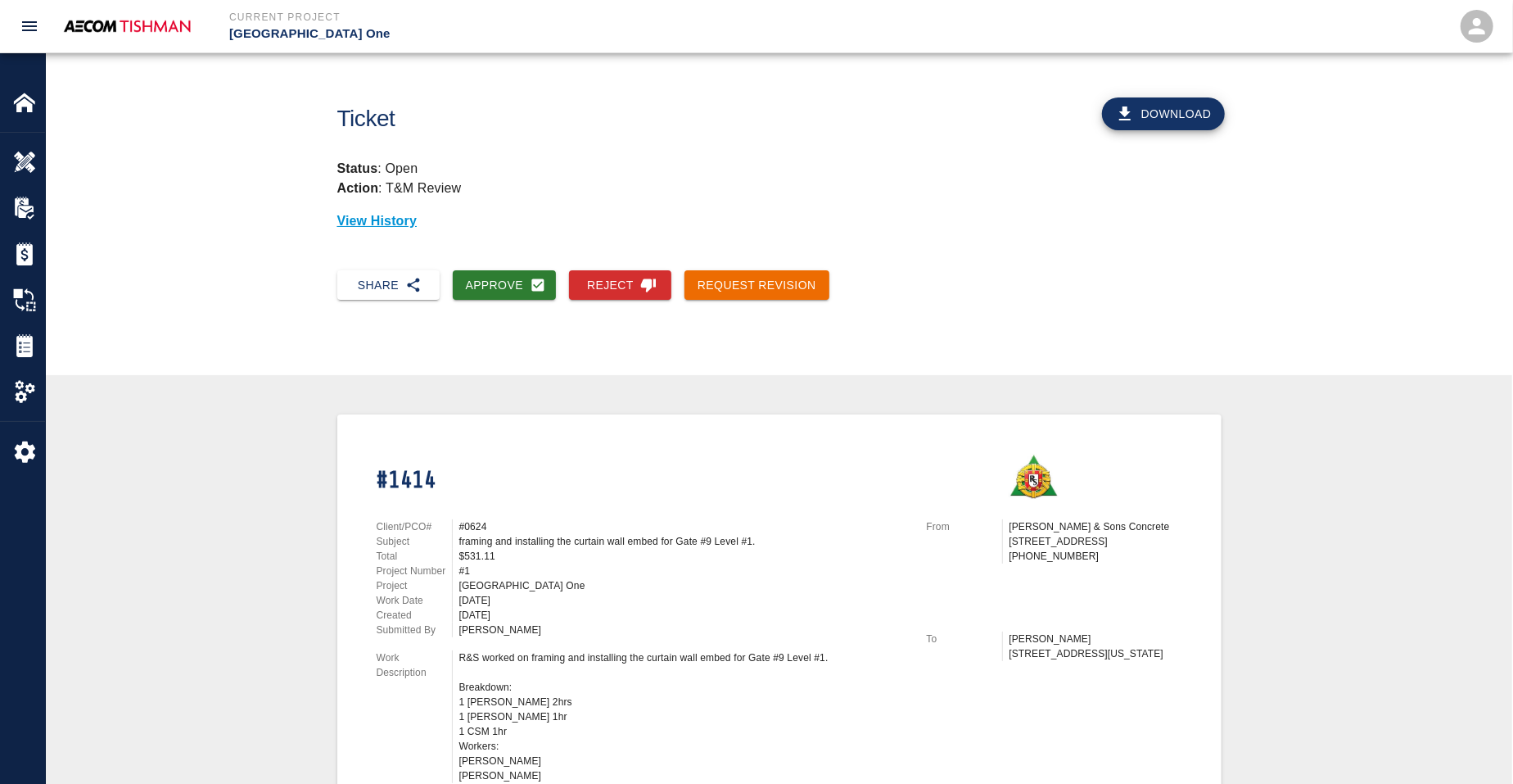
click at [472, 534] on div "framing and installing the curtain wall embed for Gate #9 Level #1." at bounding box center [683, 541] width 448 height 15
click at [486, 270] on button "Approve" at bounding box center [505, 285] width 104 height 30
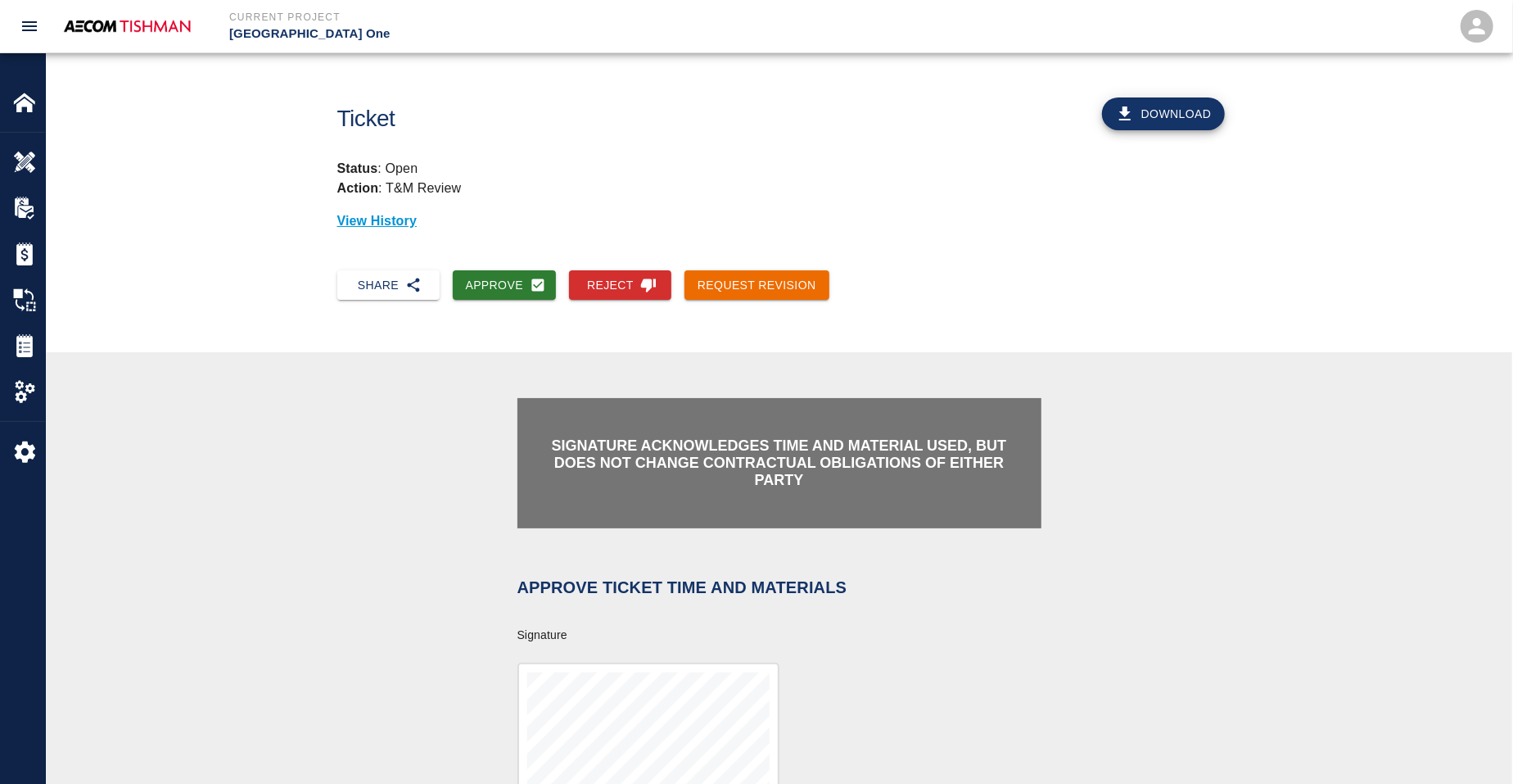
scroll to position [307, 0]
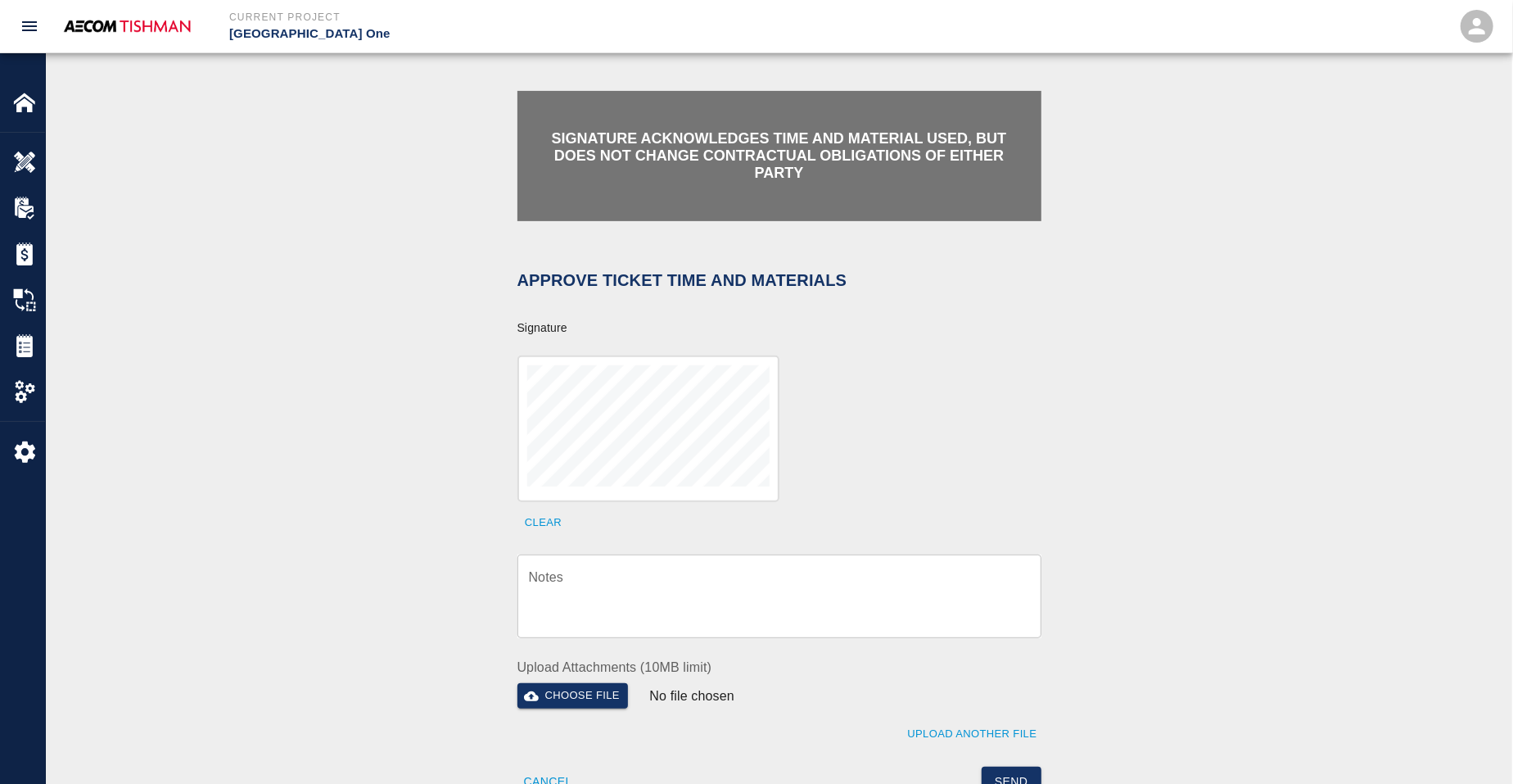
click at [755, 599] on textarea "Notes" at bounding box center [779, 597] width 501 height 57
paste textarea "verification of time and material subject to contract review."
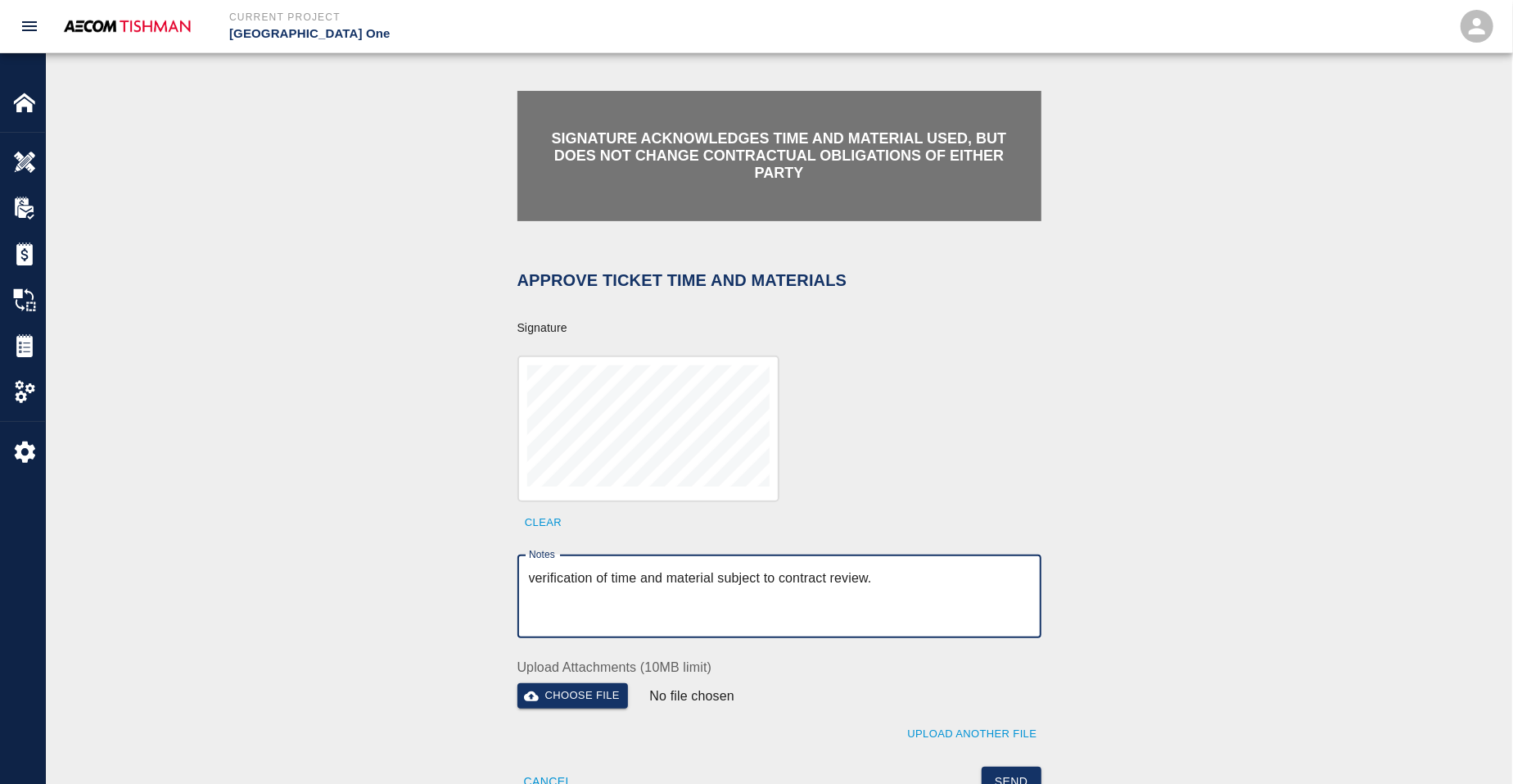
scroll to position [614, 0]
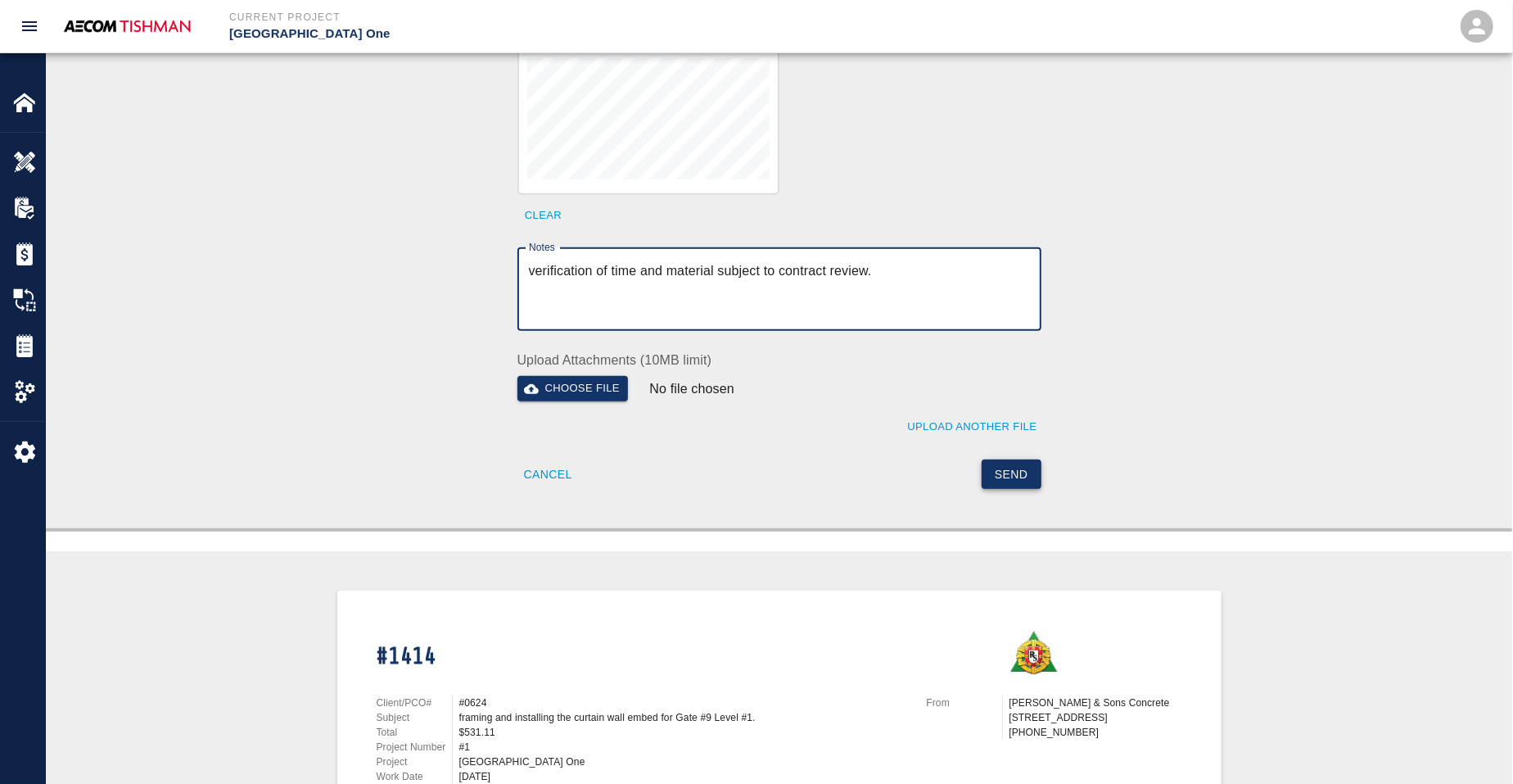
type textarea "verification of time and material subject to contract review."
click at [1015, 459] on button "Send" at bounding box center [1012, 474] width 60 height 30
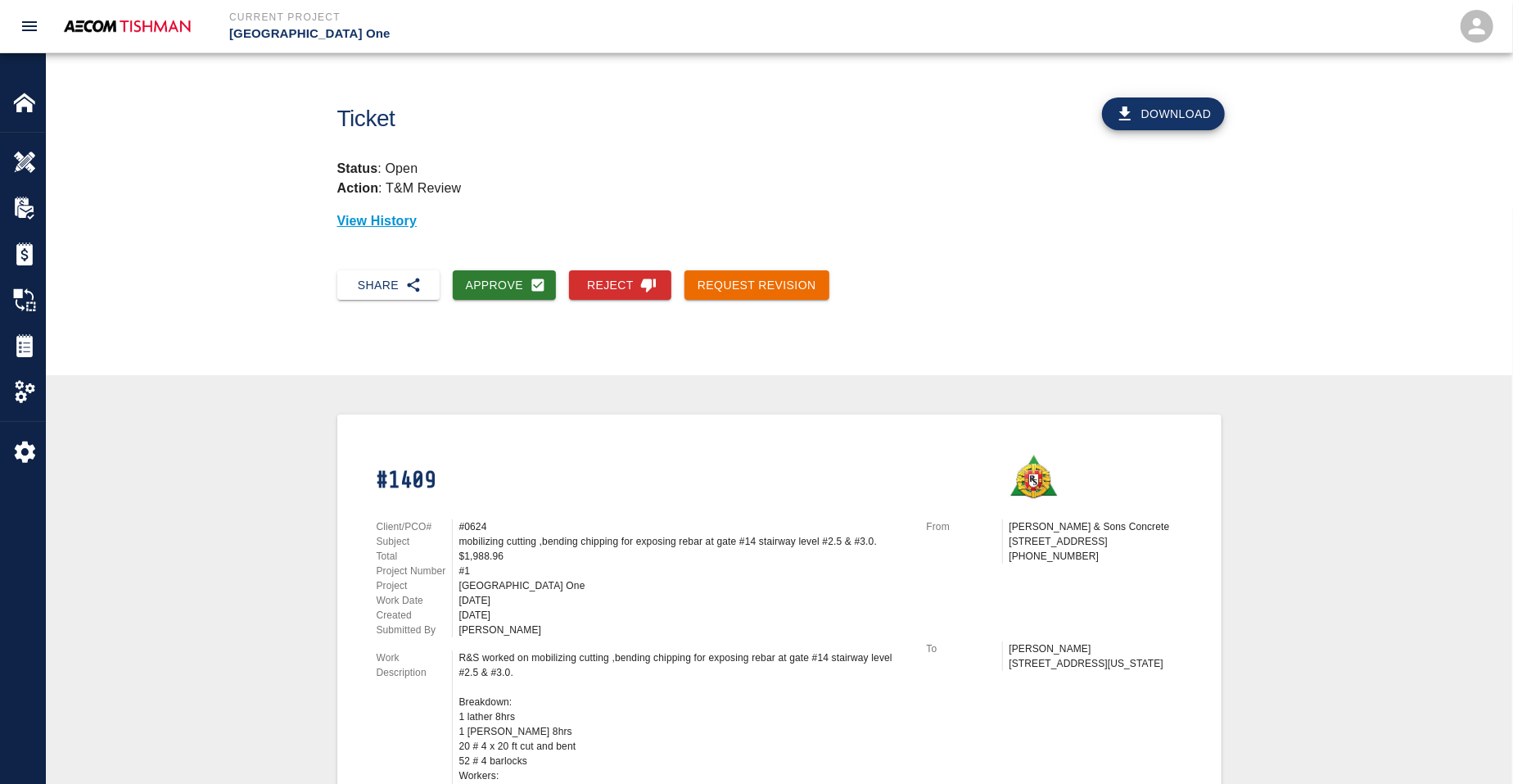
scroll to position [307, 0]
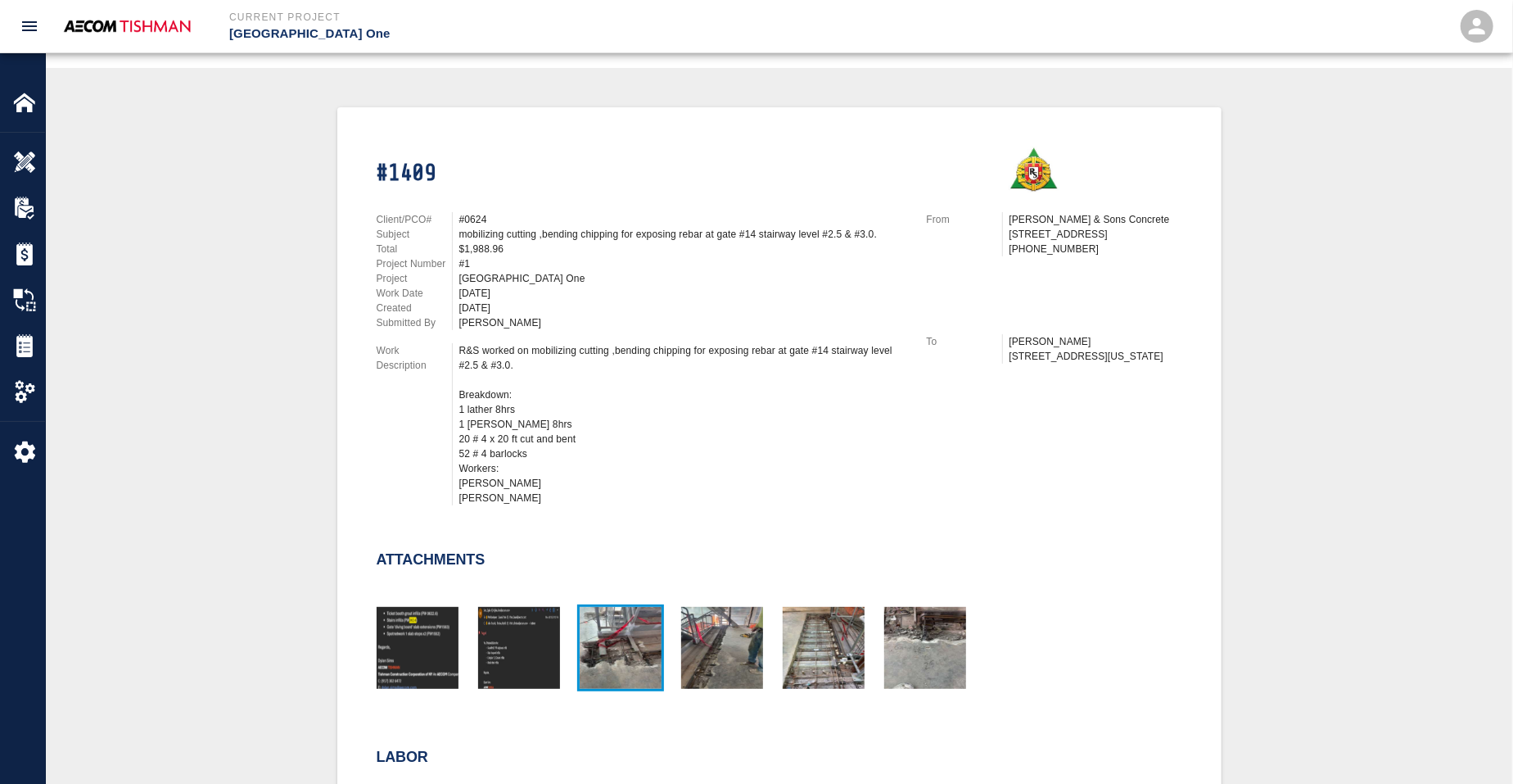
click at [622, 618] on img "button" at bounding box center [620, 647] width 82 height 82
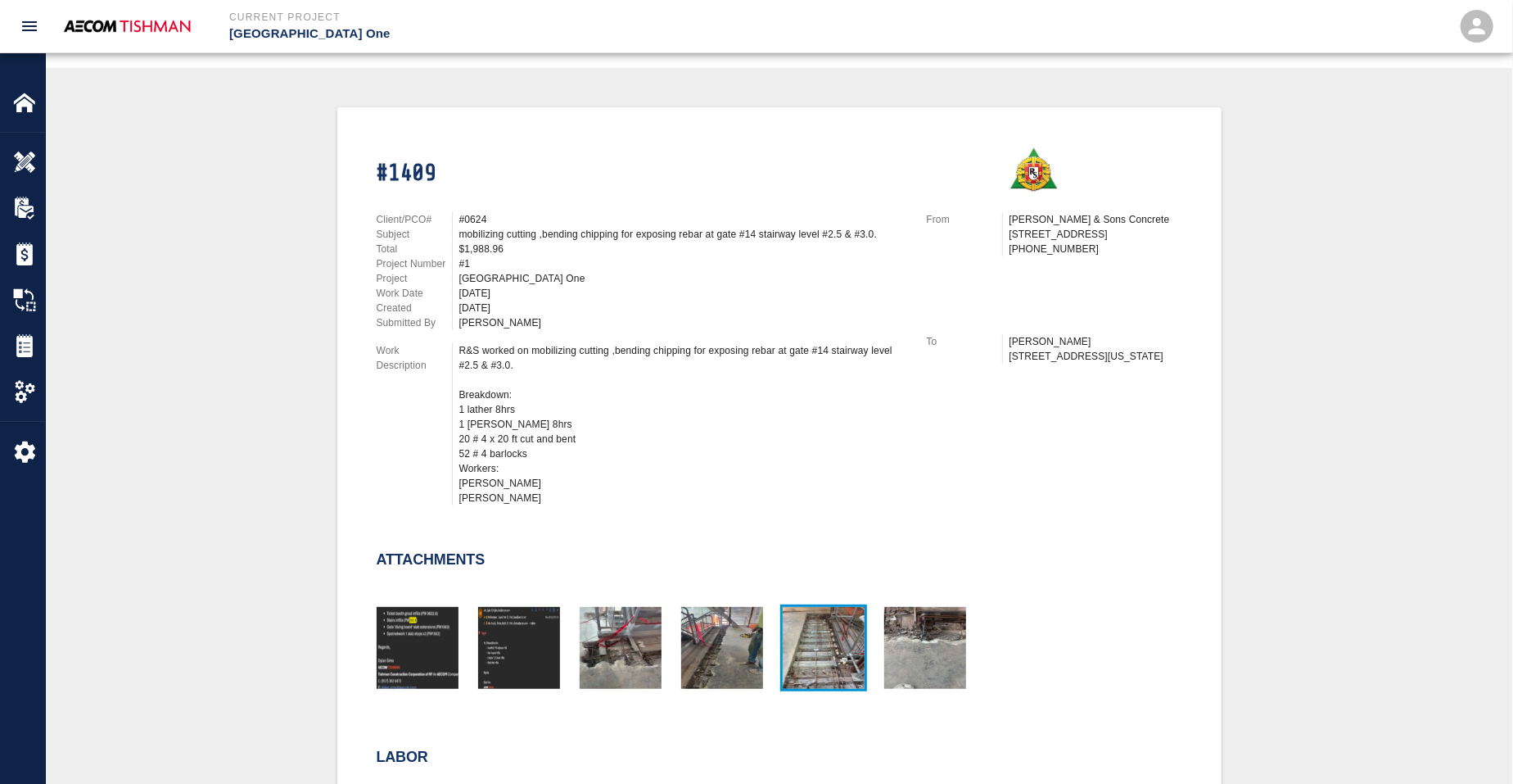
click at [817, 645] on img "button" at bounding box center [824, 647] width 82 height 82
click at [757, 632] on img "button" at bounding box center [721, 647] width 82 height 82
click at [915, 642] on img "button" at bounding box center [925, 647] width 82 height 82
drag, startPoint x: 479, startPoint y: 227, endPoint x: 538, endPoint y: 230, distance: 59.1
click at [534, 230] on div "mobilizing cutting ,bending chipping for exposing rebar at gate #14 stairway le…" at bounding box center [683, 234] width 448 height 15
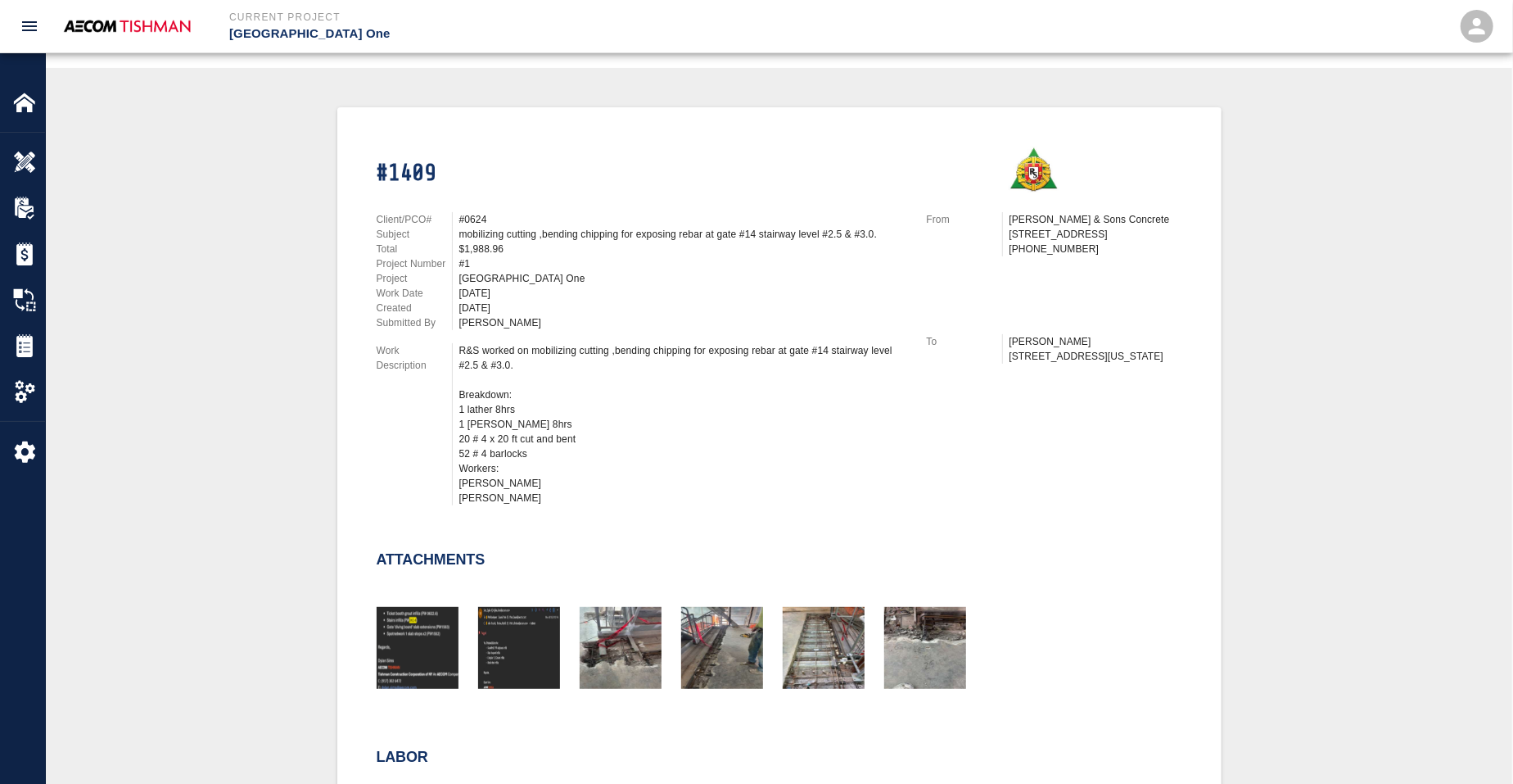
click at [541, 230] on div "mobilizing cutting ,bending chipping for exposing rebar at gate #14 stairway le…" at bounding box center [683, 234] width 448 height 15
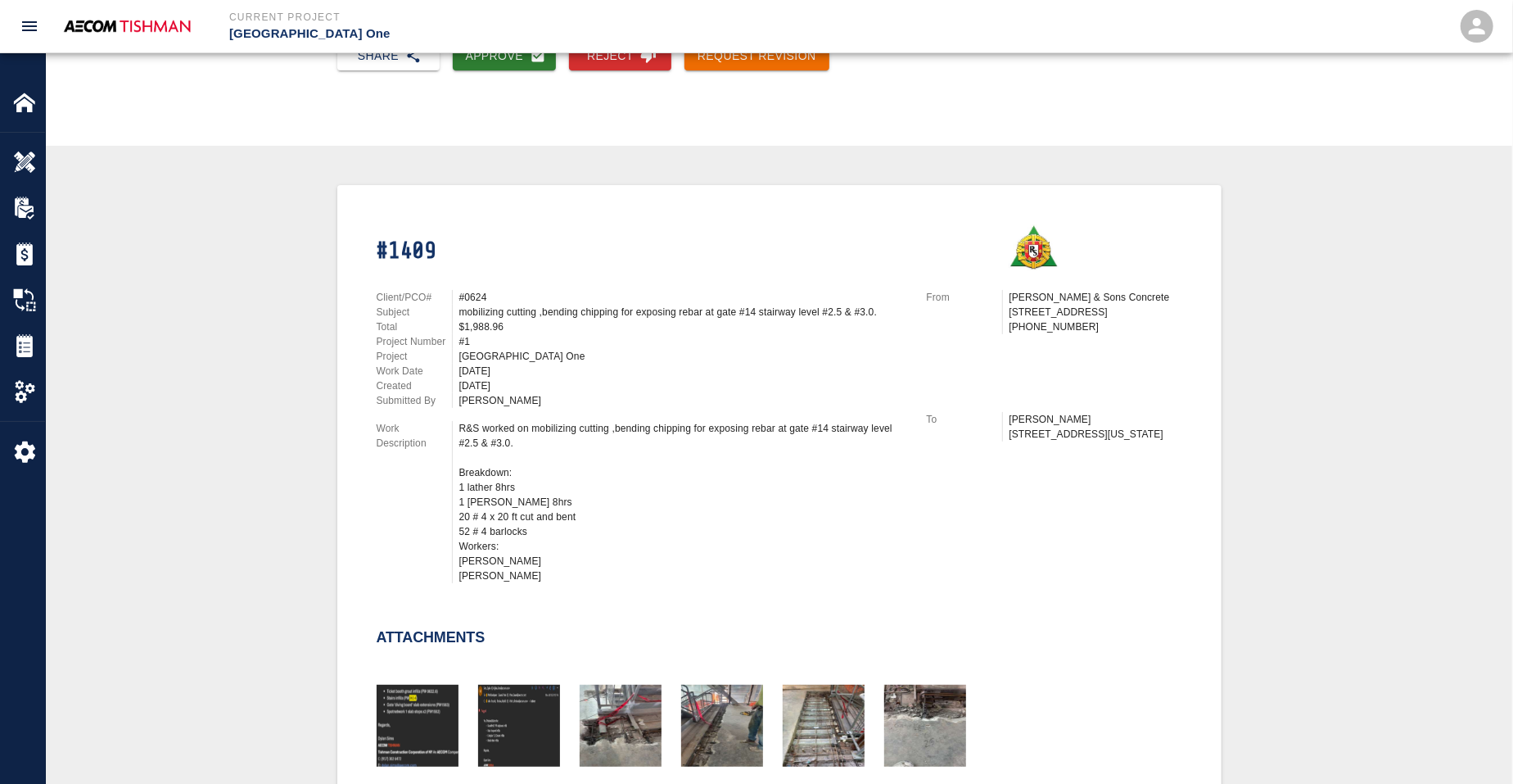
scroll to position [0, 0]
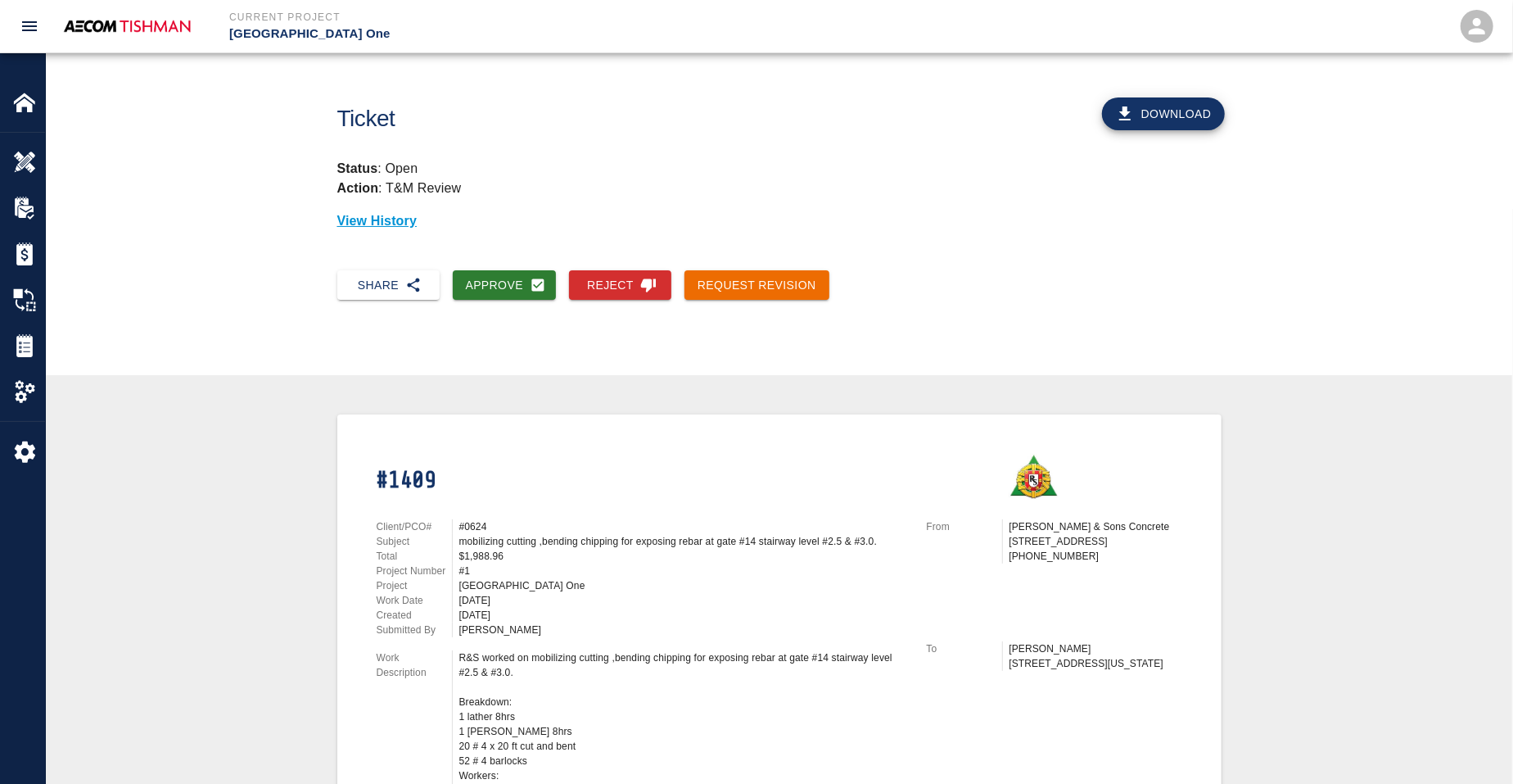
click at [1185, 116] on button "Download" at bounding box center [1163, 113] width 123 height 33
click at [731, 272] on button "Request Revision" at bounding box center [756, 285] width 145 height 30
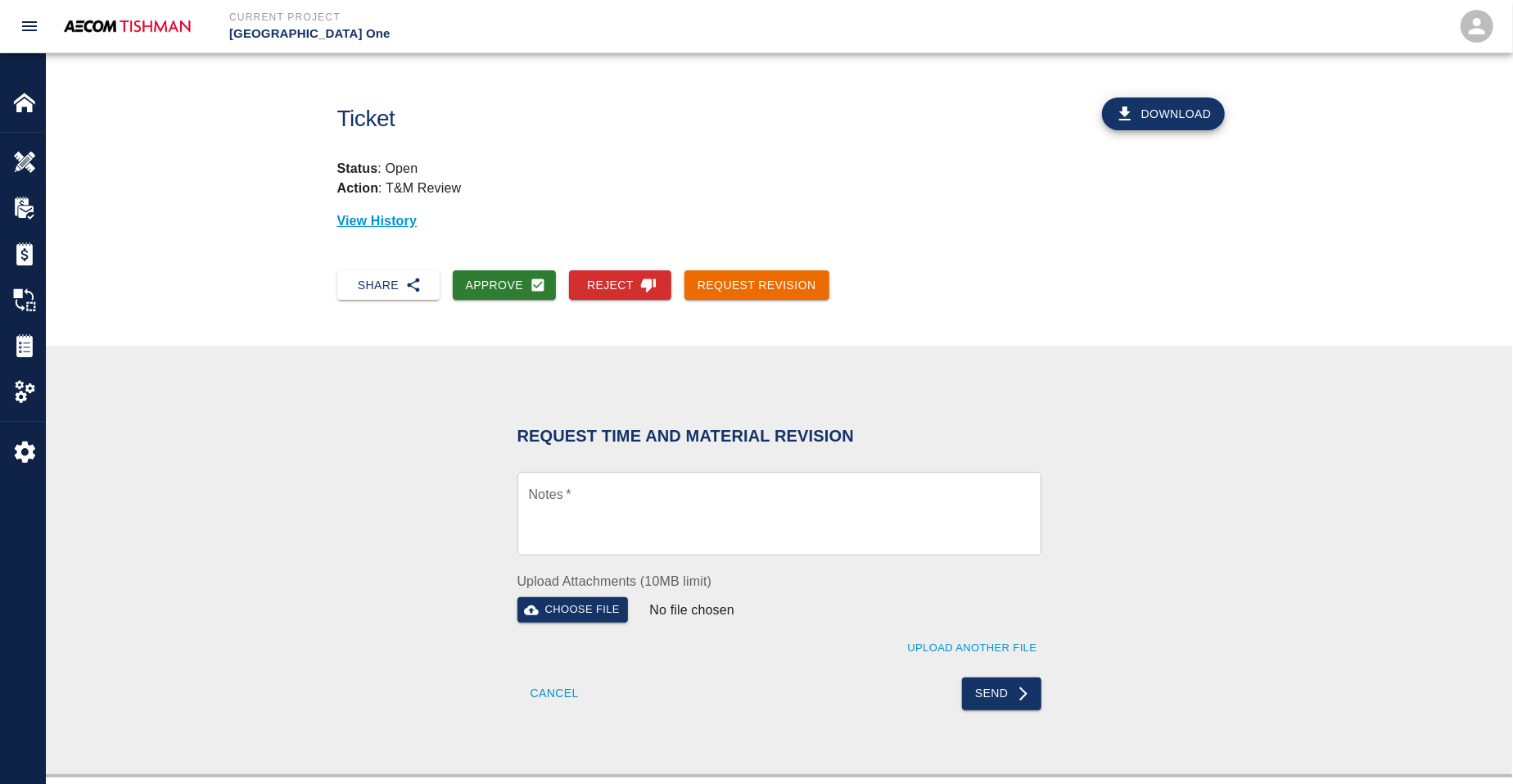
click at [299, 530] on div "Request Time and Material Revision Notes   * x Notes * Upload Attachments (10MB…" at bounding box center [779, 560] width 1467 height 428
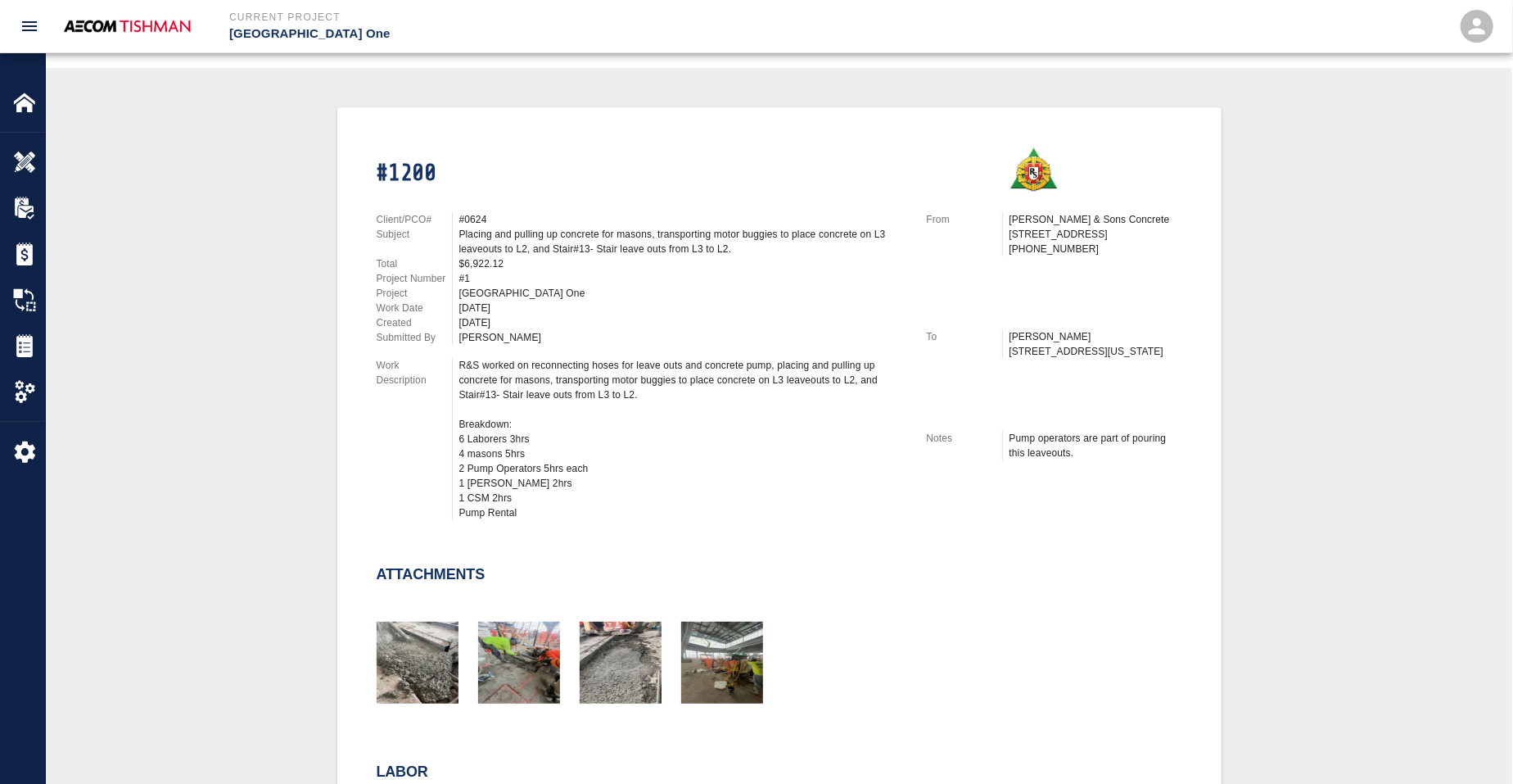
scroll to position [614, 0]
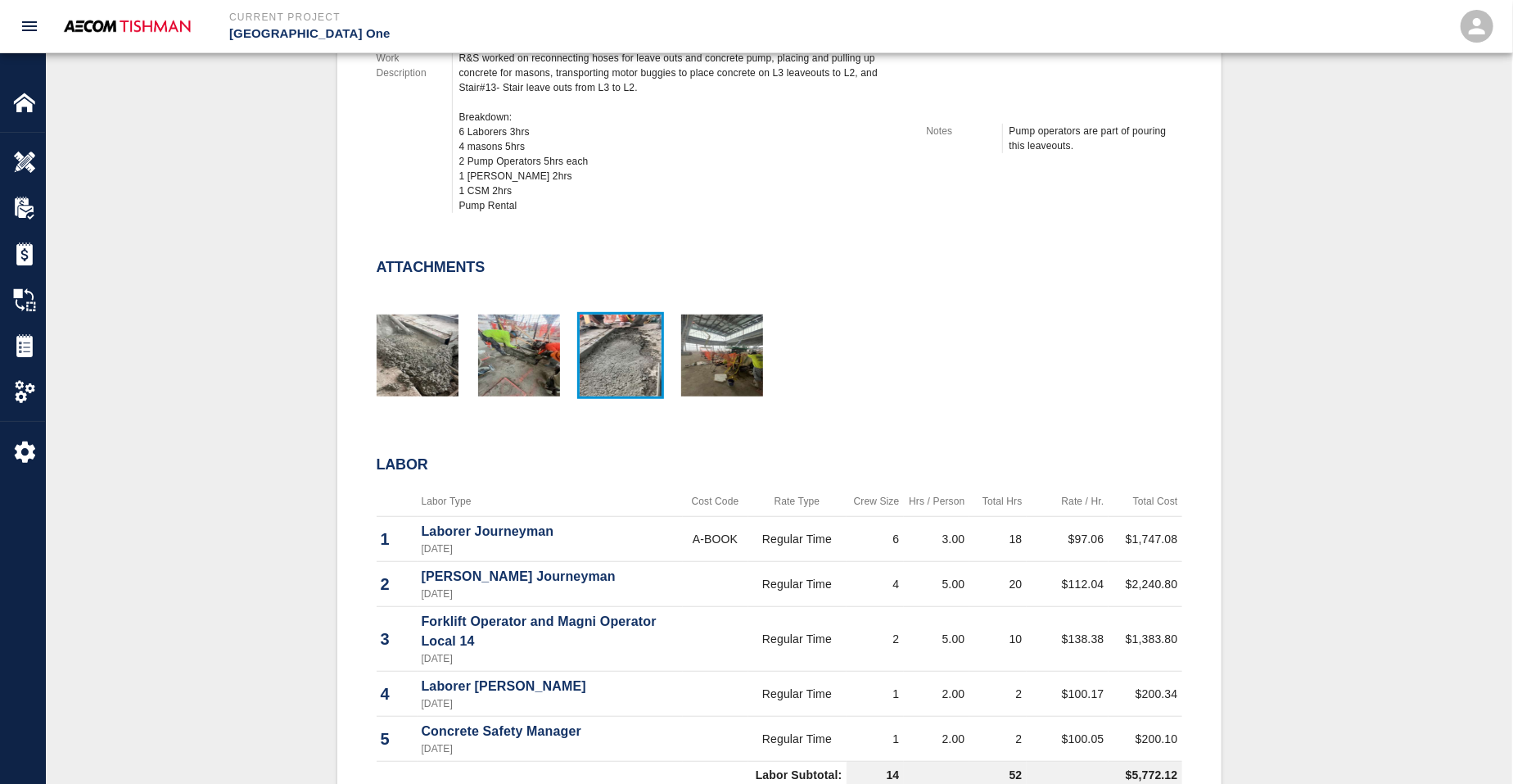
click at [622, 353] on img "button" at bounding box center [620, 355] width 82 height 82
click at [500, 346] on img "button" at bounding box center [518, 355] width 82 height 82
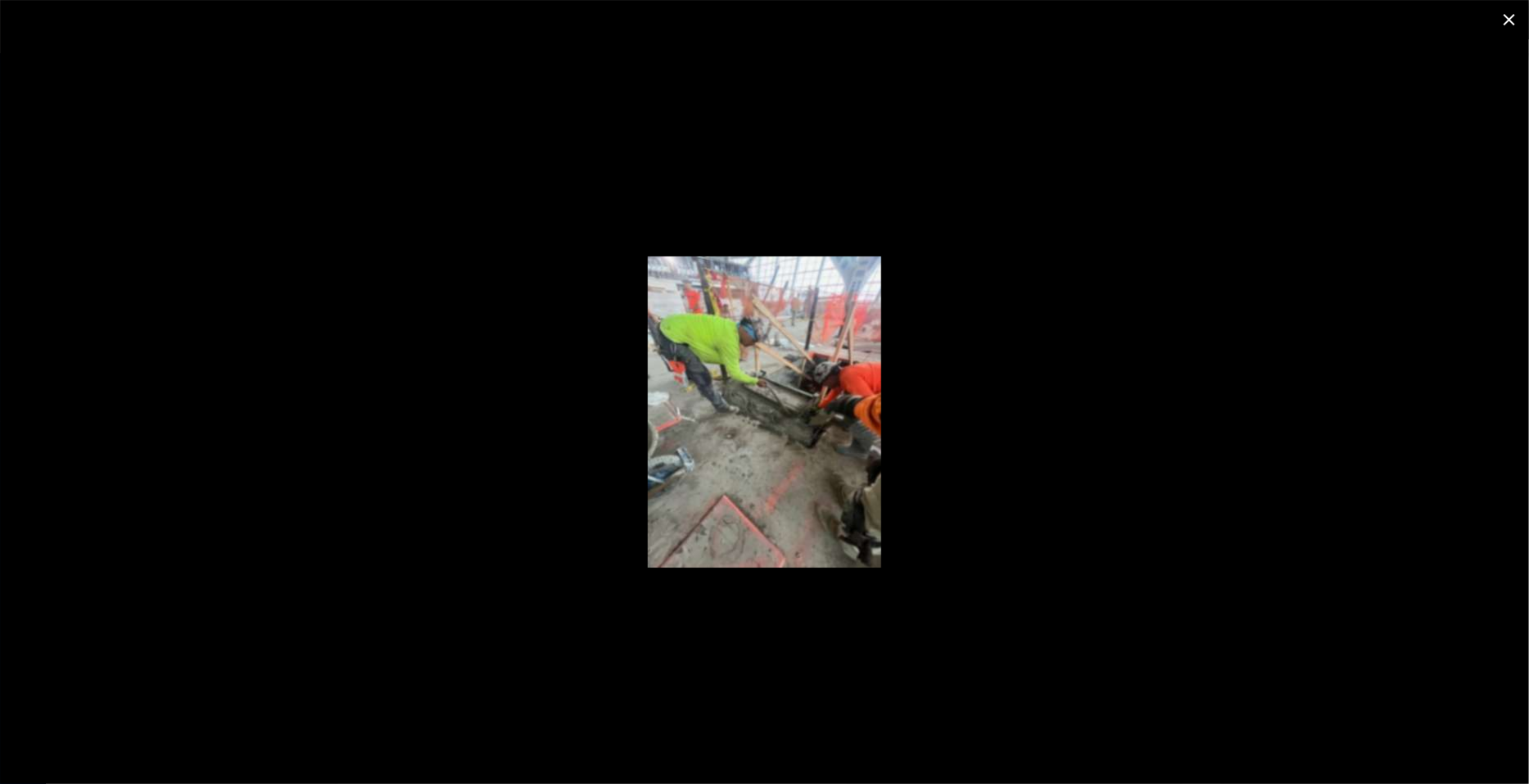
click at [408, 433] on div at bounding box center [764, 412] width 1529 height 744
click at [1513, 23] on icon "close" at bounding box center [1509, 19] width 20 height 20
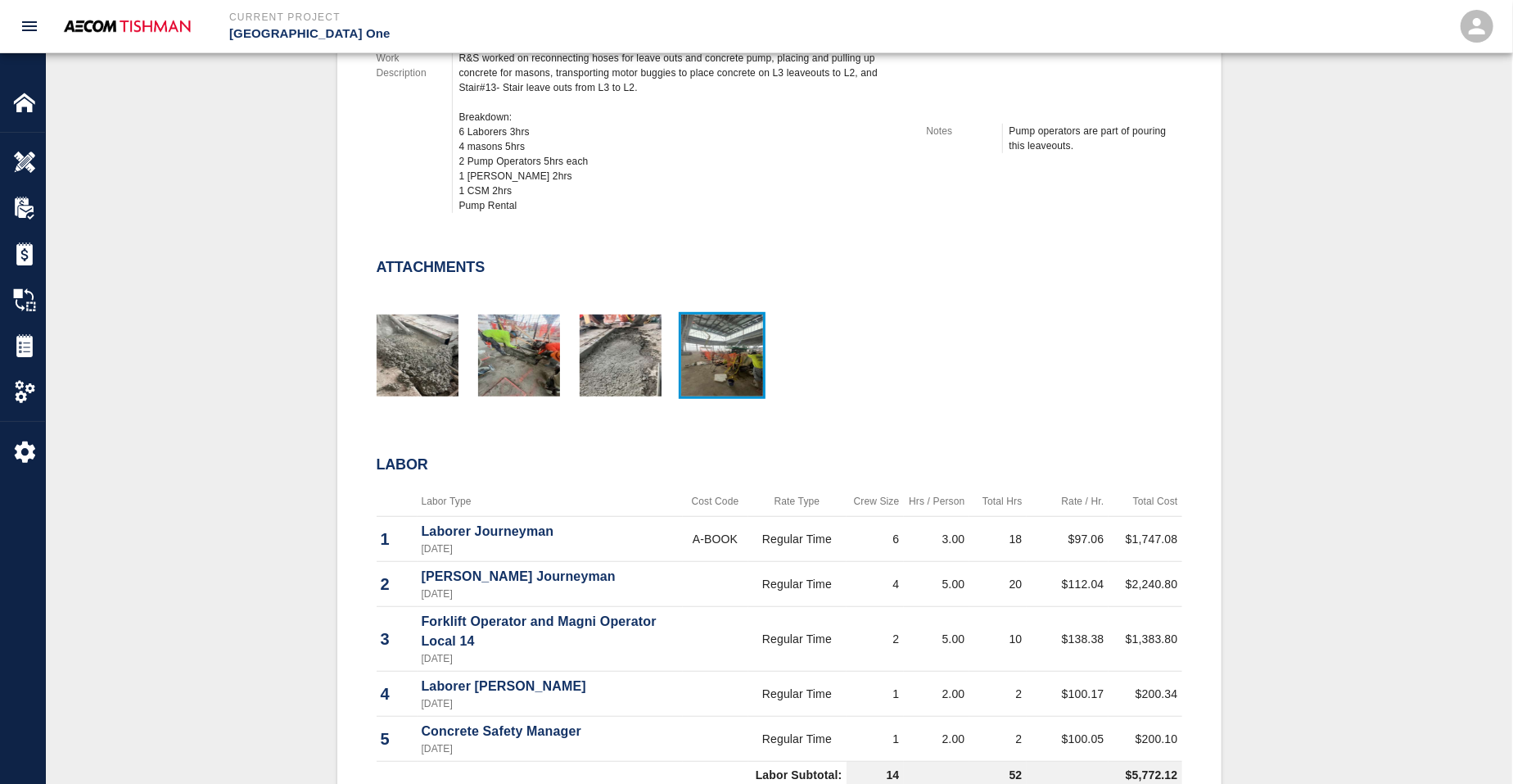
click at [719, 347] on img "button" at bounding box center [721, 355] width 82 height 82
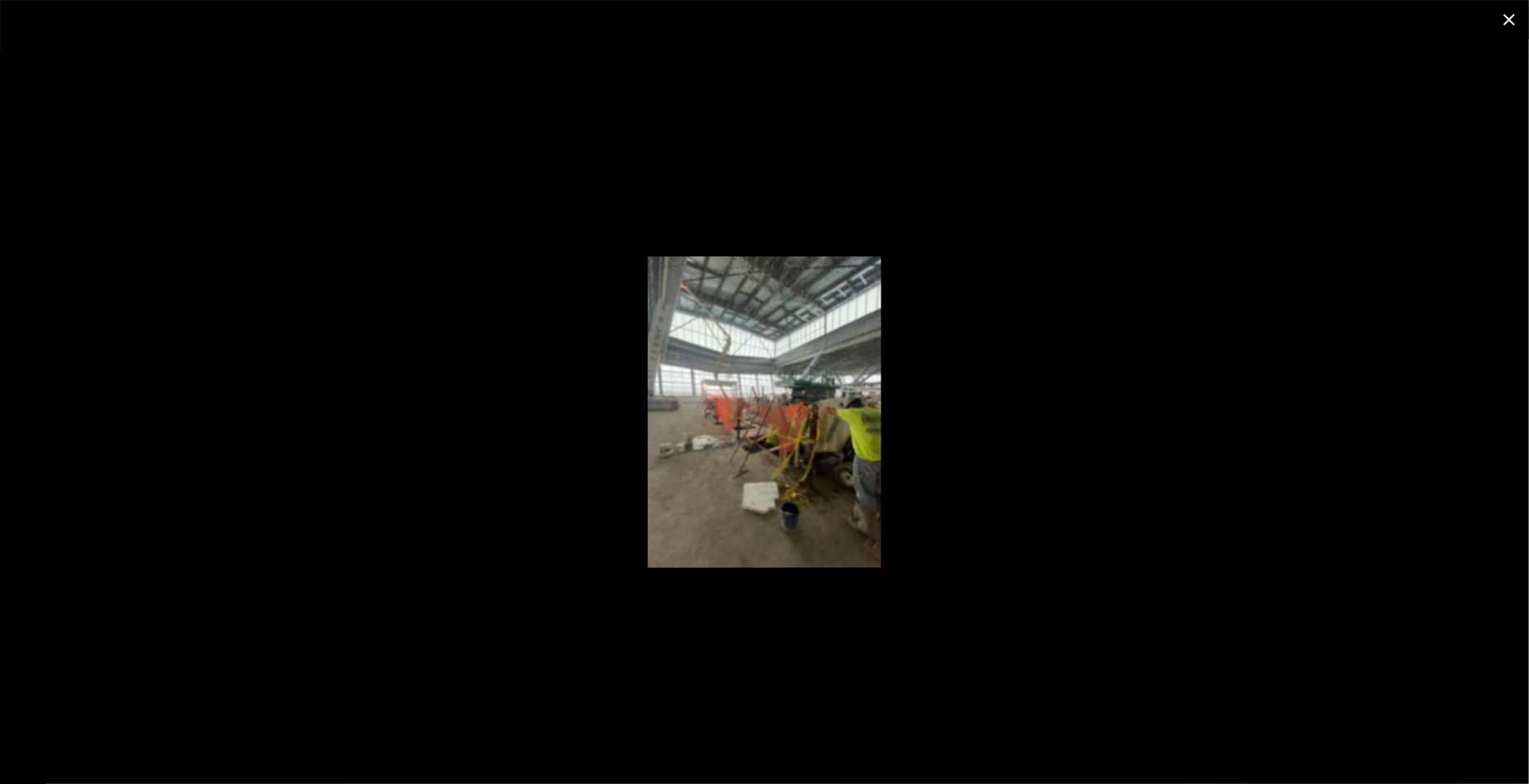
click at [1513, 15] on button "close" at bounding box center [1510, 20] width 40 height 40
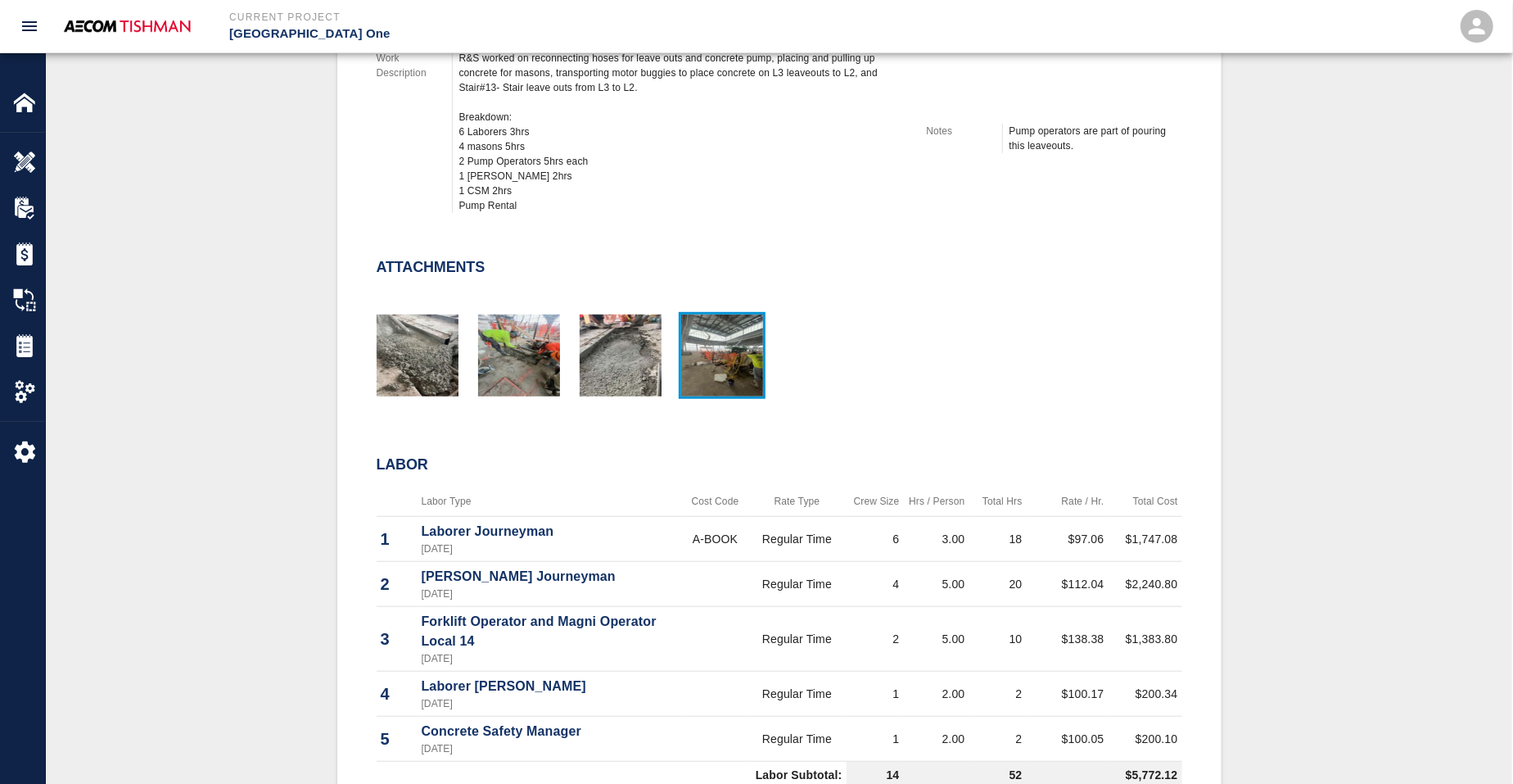
click at [728, 350] on img "button" at bounding box center [721, 355] width 82 height 82
click at [614, 350] on img "button" at bounding box center [620, 355] width 82 height 82
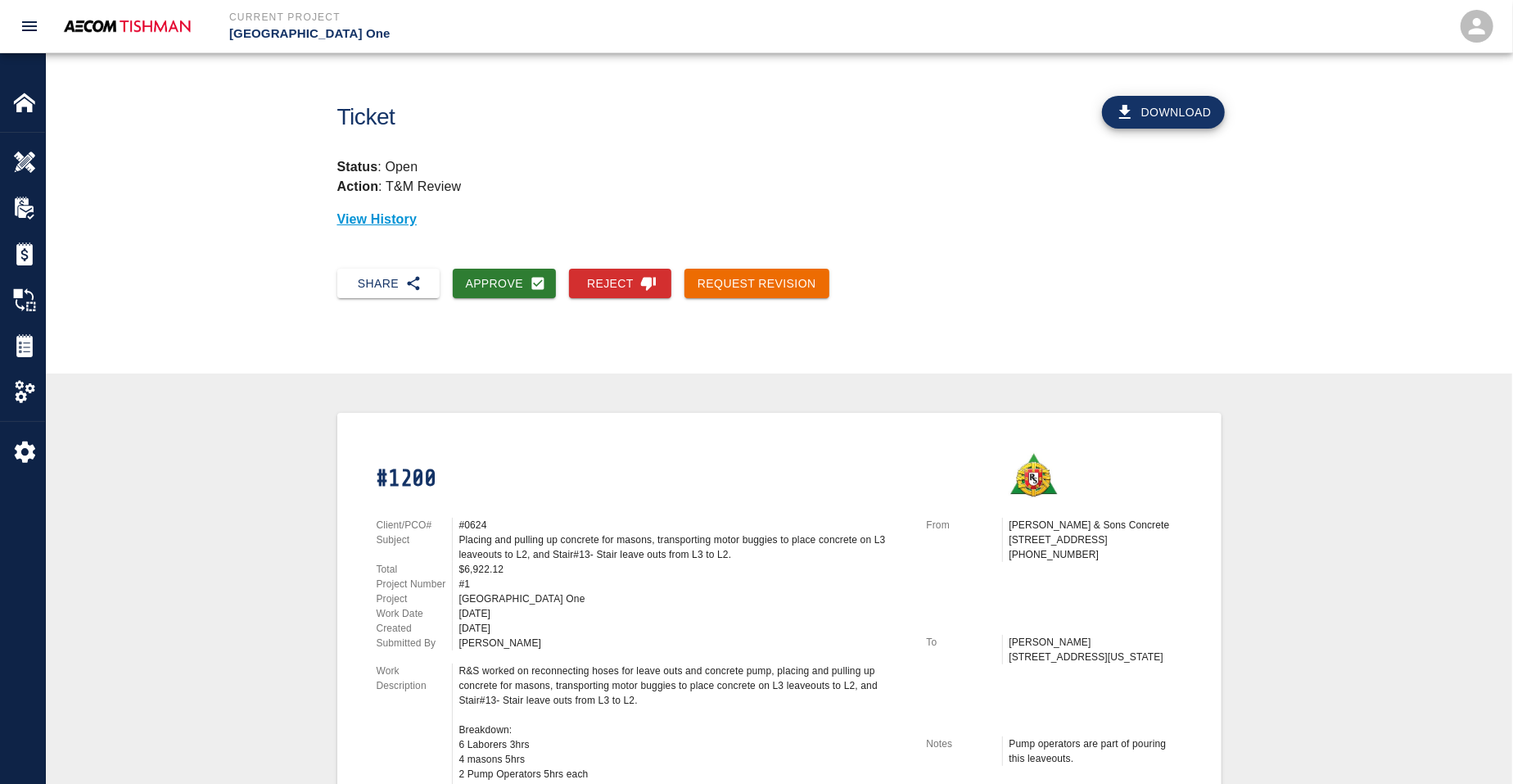
scroll to position [0, 0]
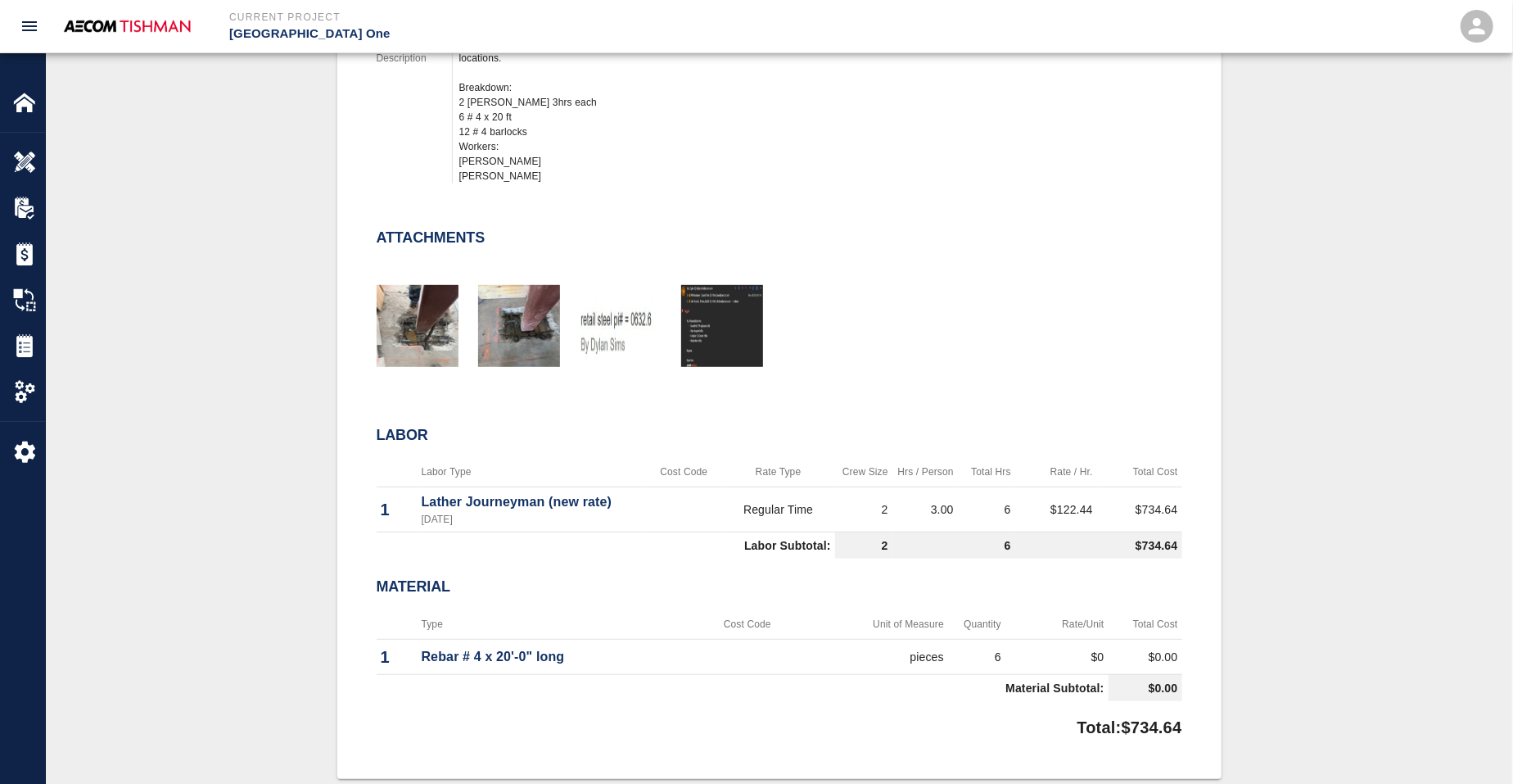
scroll to position [307, 0]
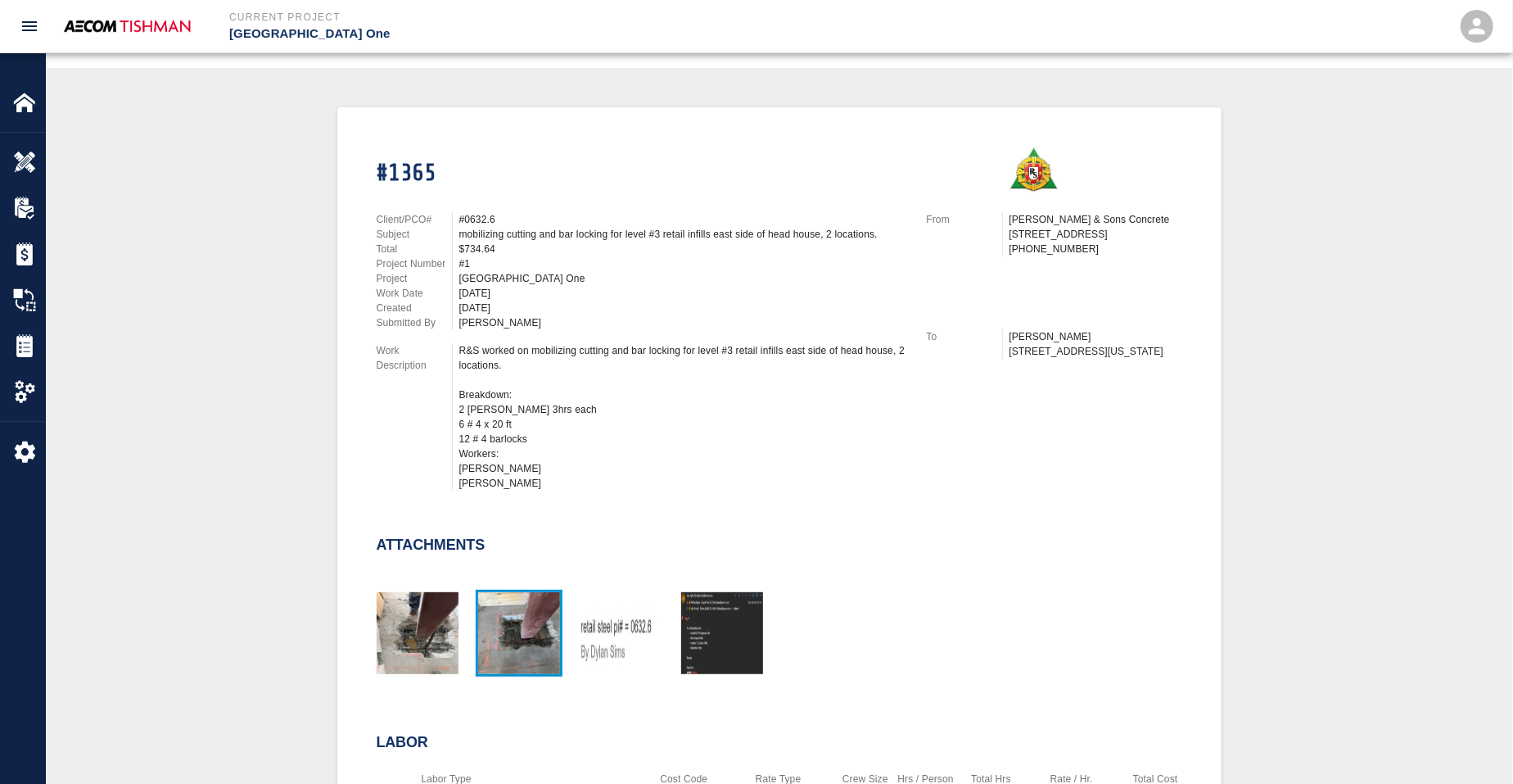
click at [514, 600] on img "button" at bounding box center [518, 633] width 82 height 82
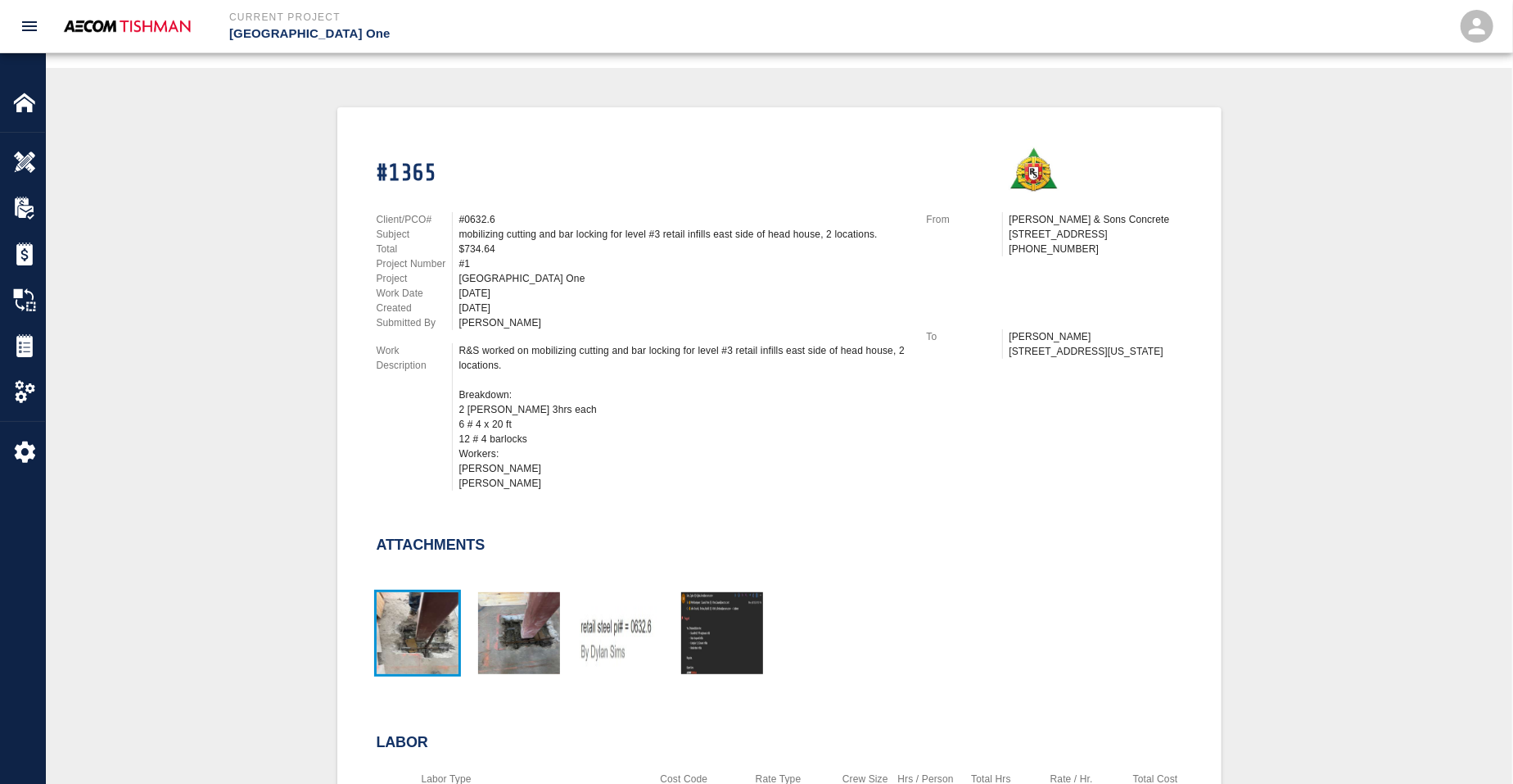
click at [436, 612] on img "button" at bounding box center [417, 633] width 82 height 82
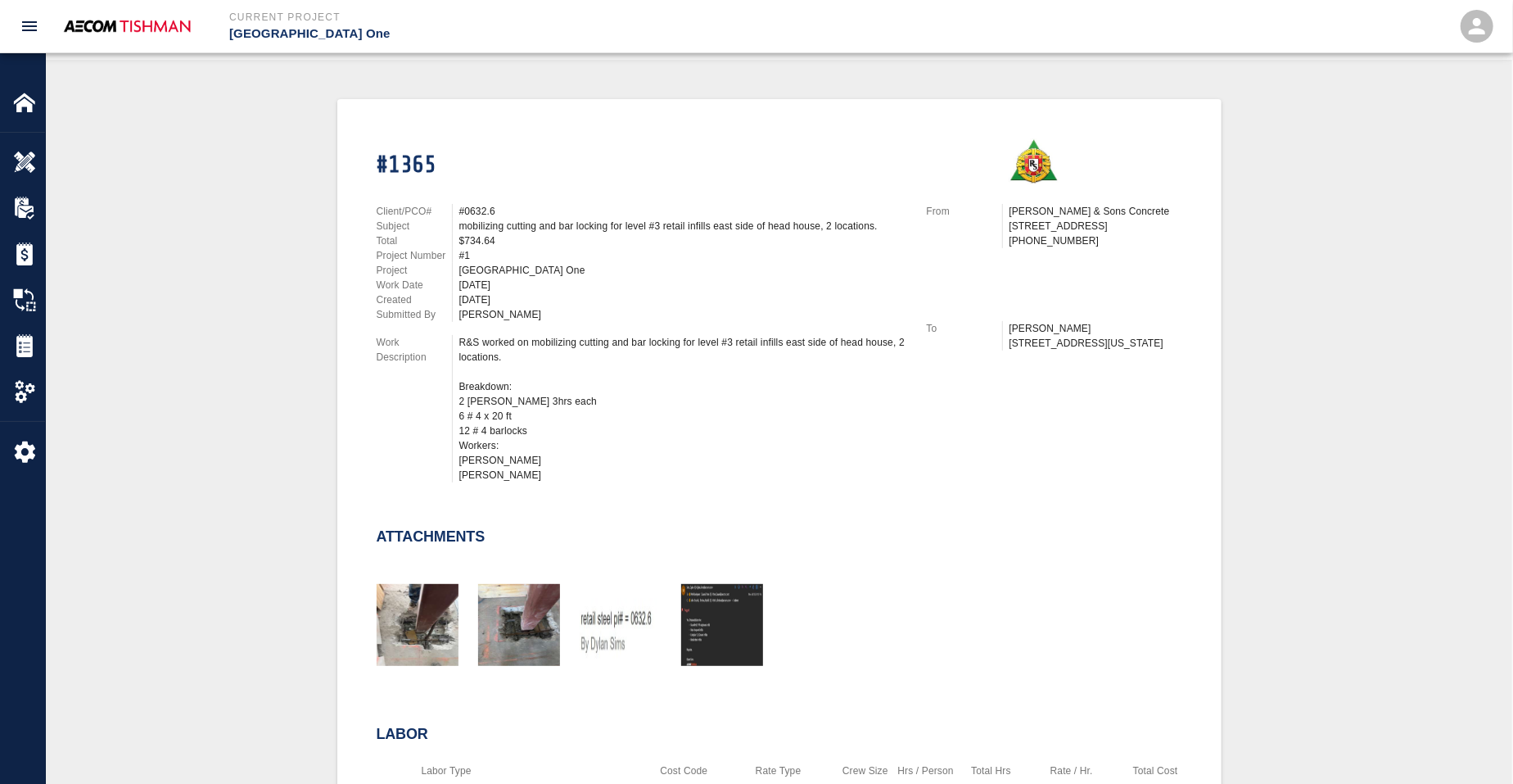
scroll to position [0, 0]
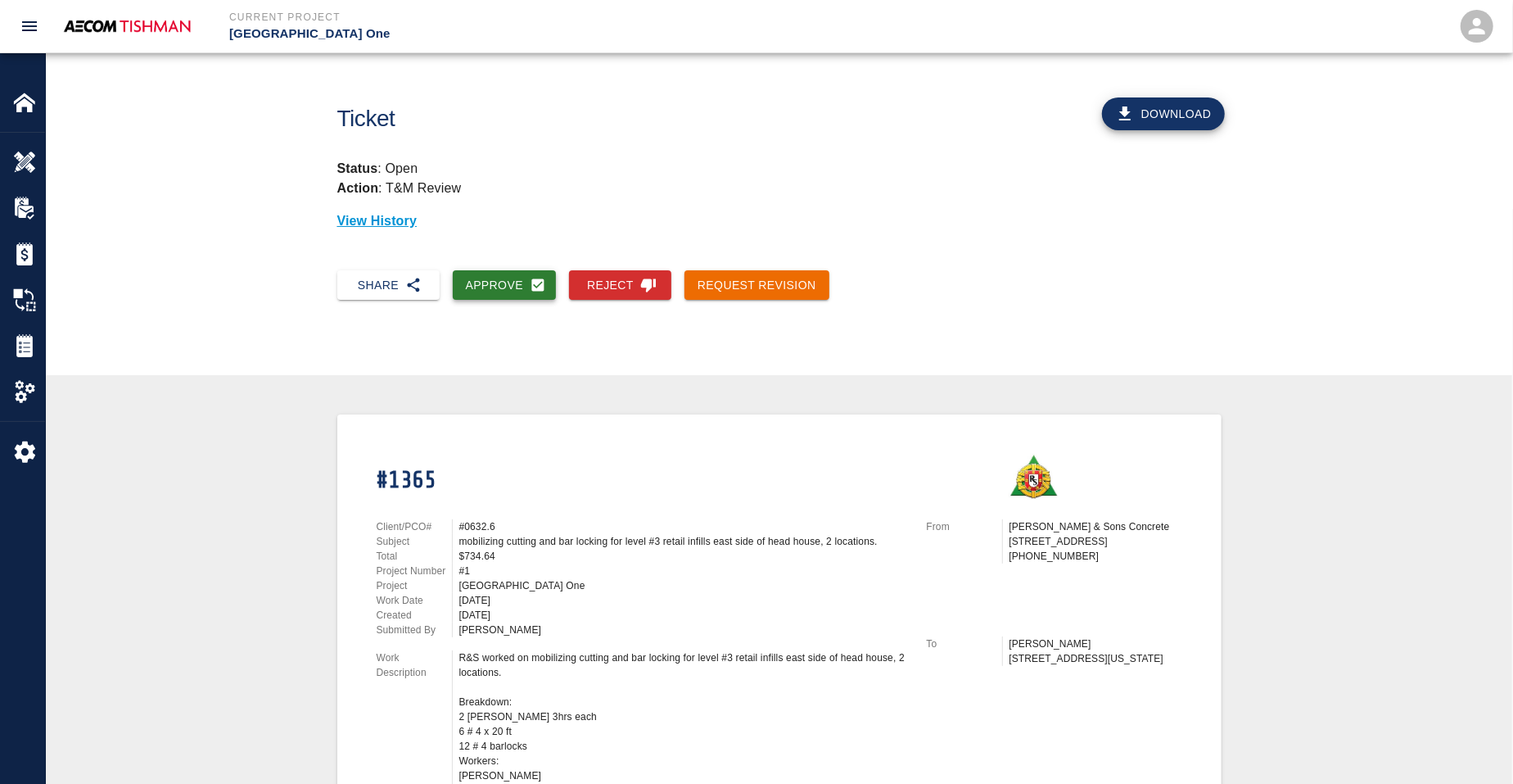
drag, startPoint x: 493, startPoint y: 291, endPoint x: 484, endPoint y: 291, distance: 9.0
click at [493, 291] on button "Approve" at bounding box center [505, 285] width 104 height 30
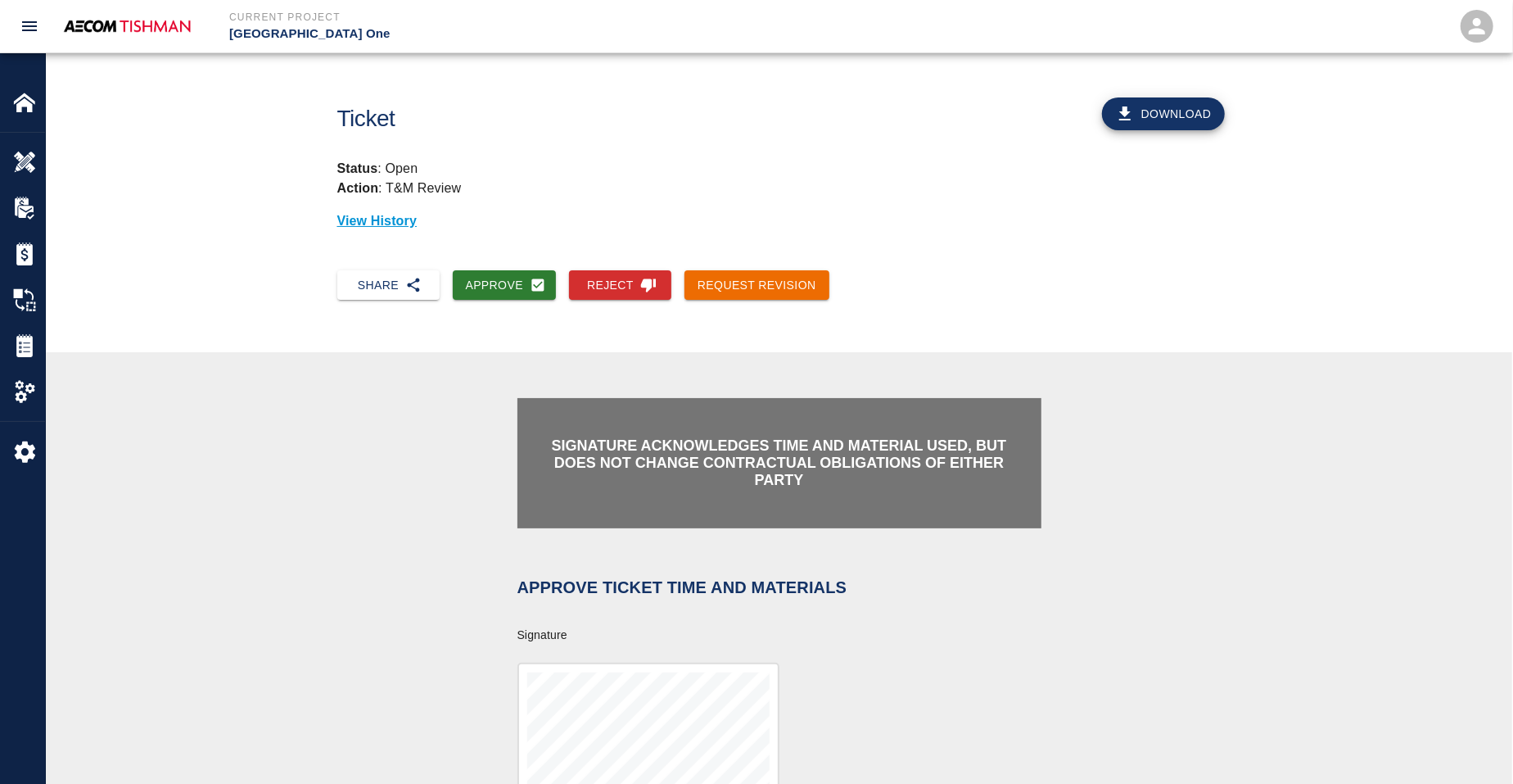
scroll to position [307, 0]
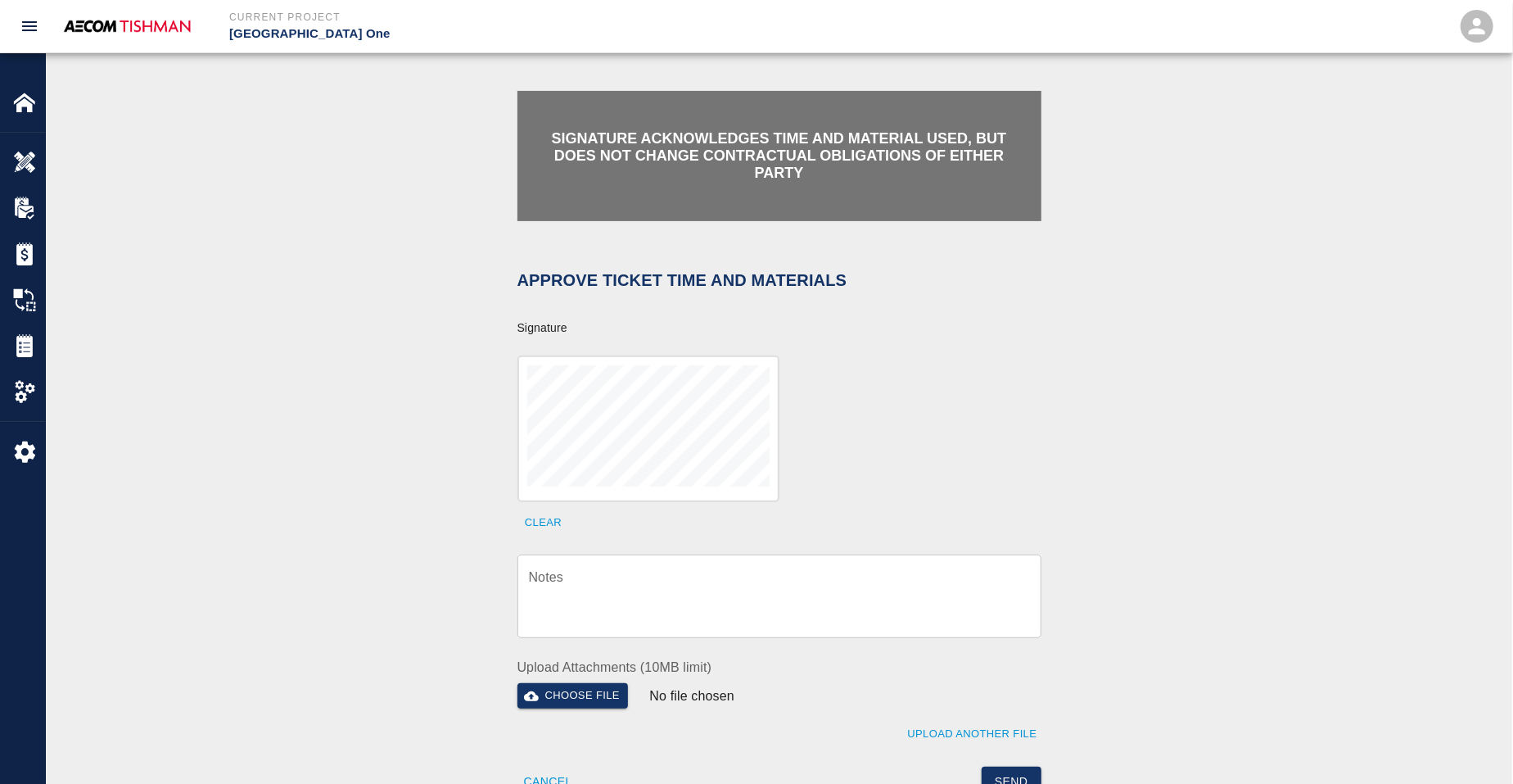
click at [613, 595] on textarea "Notes" at bounding box center [779, 597] width 501 height 57
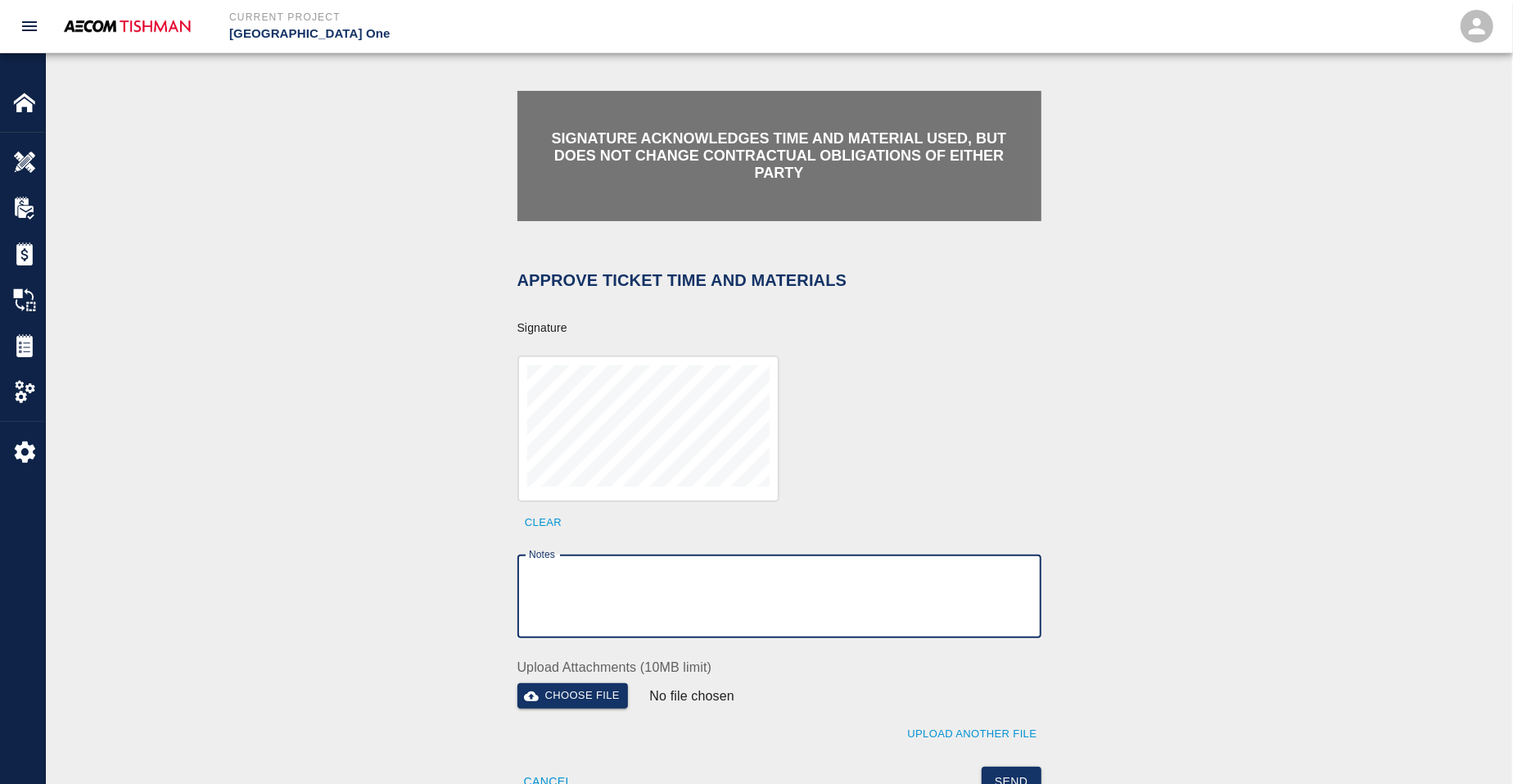
paste textarea "verification of time and material subject to contract review."
type textarea "verification of time and material subject to contract review."
click at [1034, 768] on button "Send" at bounding box center [1012, 781] width 60 height 30
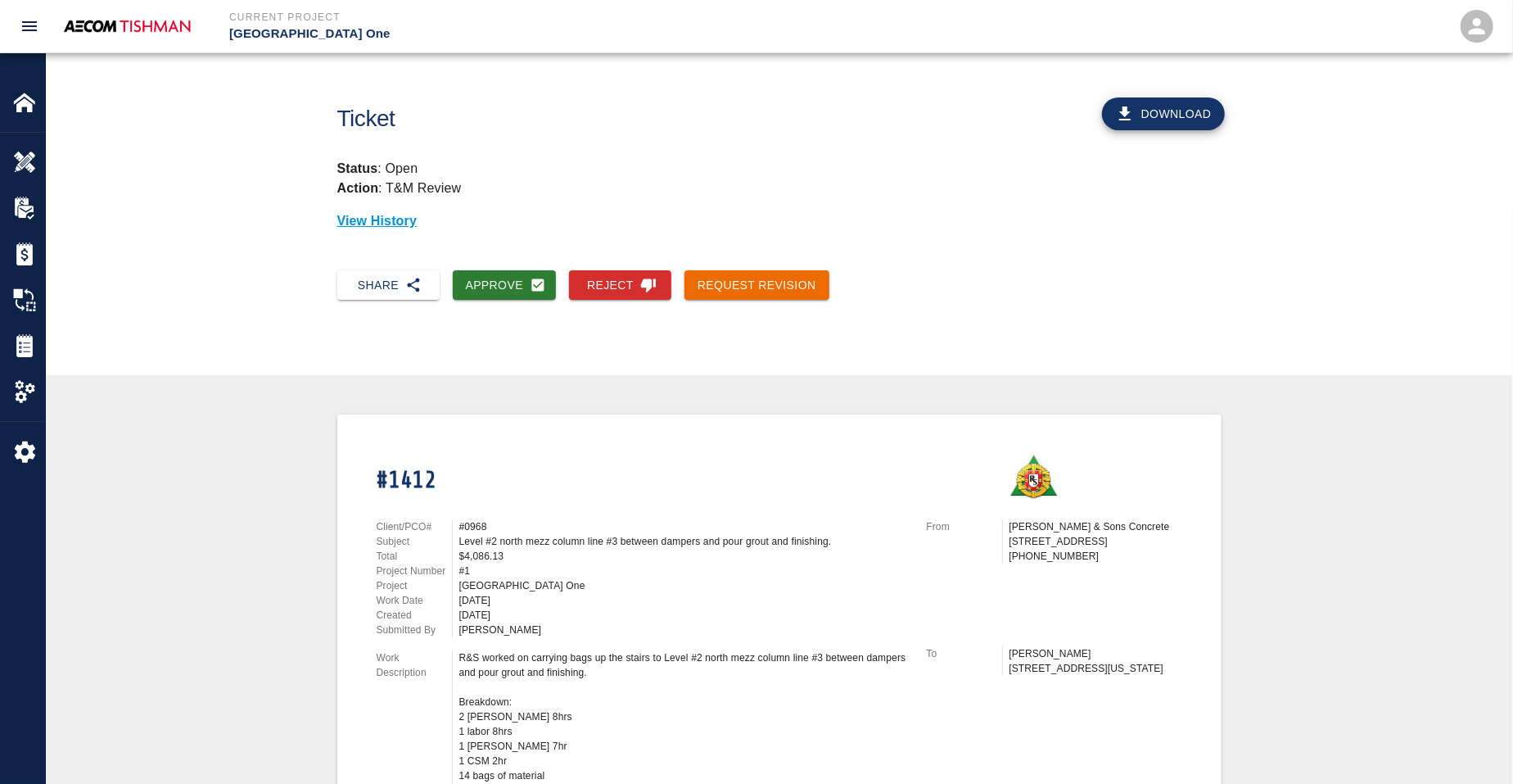
click at [518, 268] on div "Approve" at bounding box center [498, 279] width 117 height 43
click at [516, 279] on button "Approve" at bounding box center [505, 285] width 104 height 30
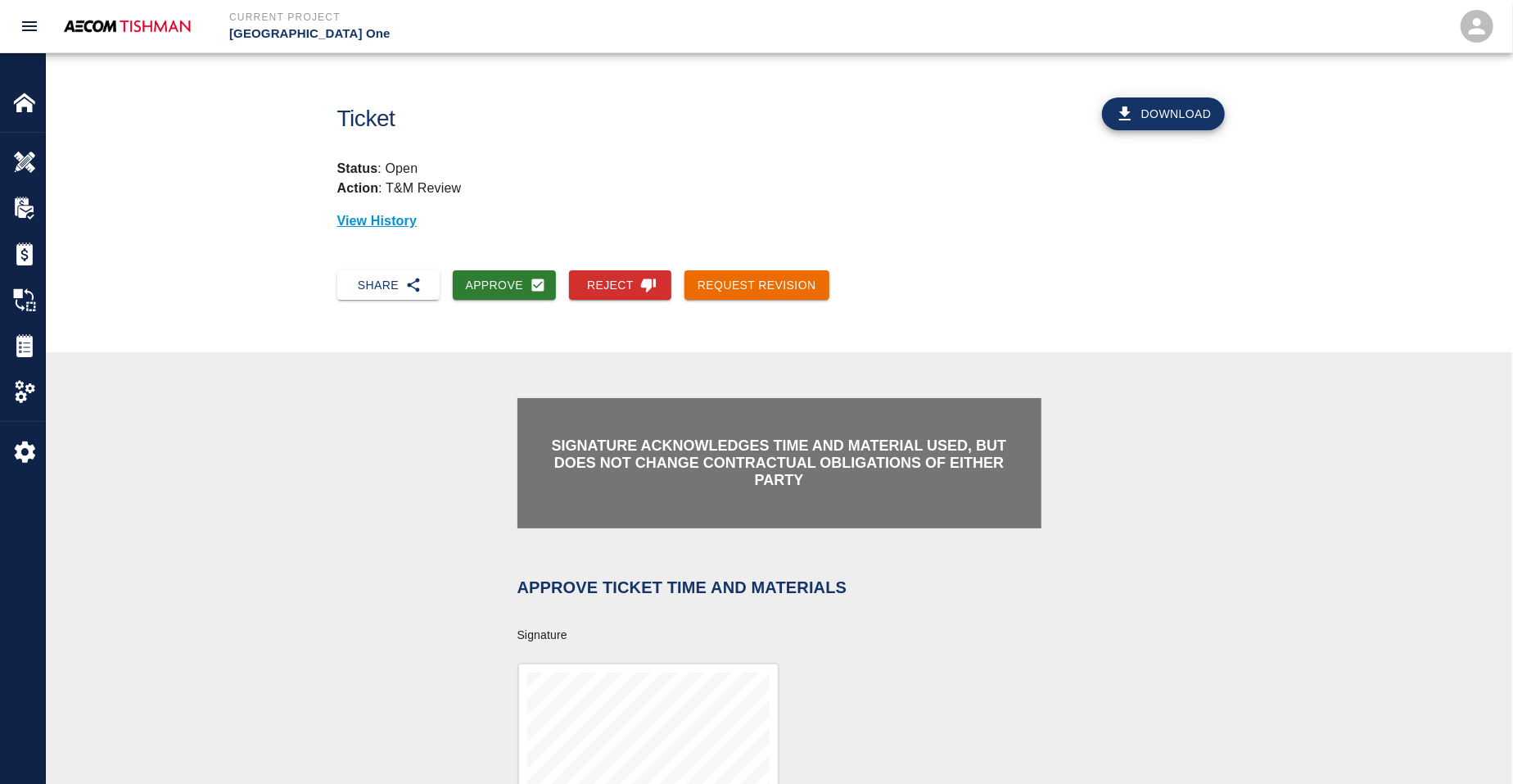
scroll to position [307, 0]
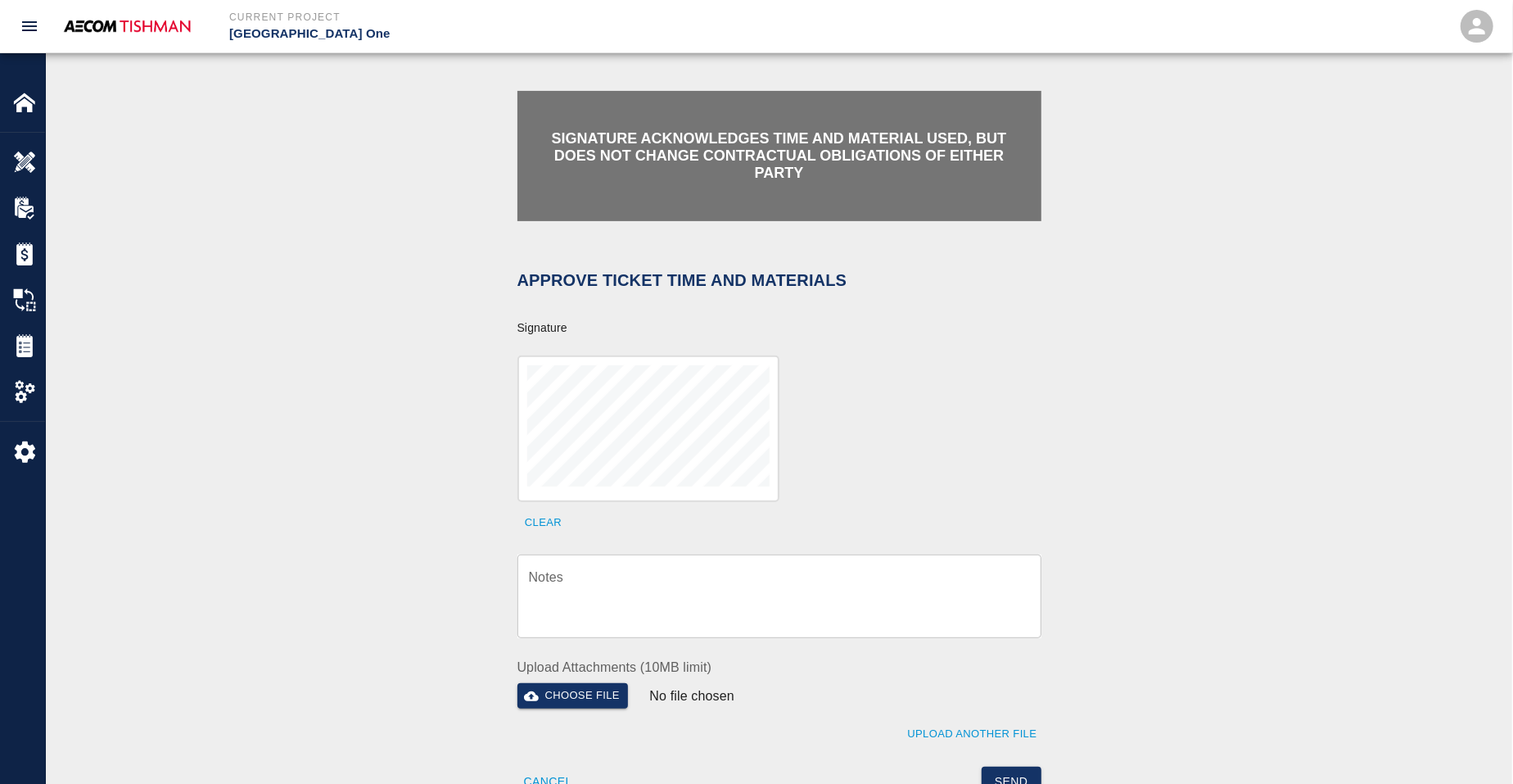
click at [646, 493] on div at bounding box center [648, 428] width 262 height 146
click at [628, 585] on textarea "Notes" at bounding box center [779, 597] width 501 height 57
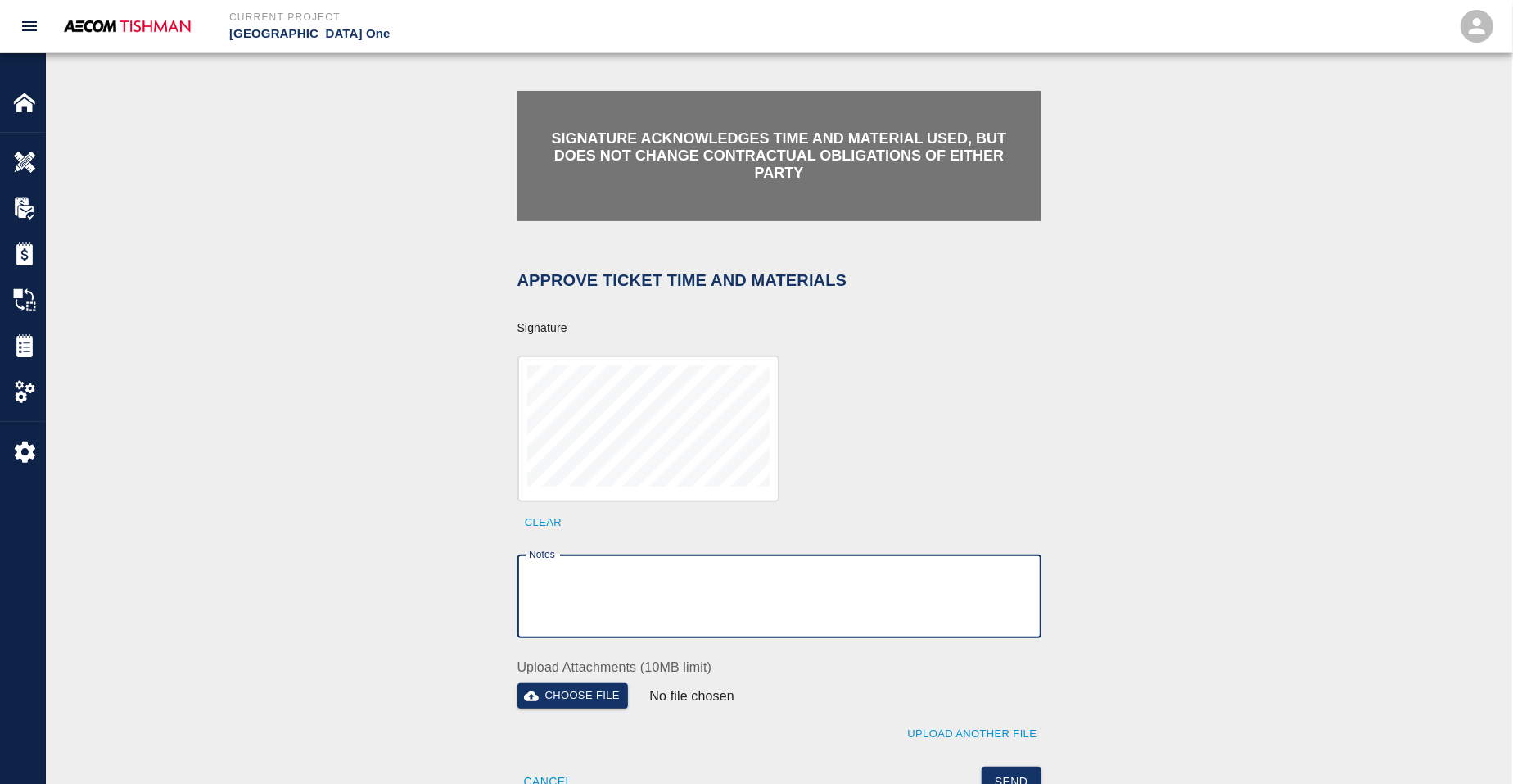
paste textarea "MEP & DESIGN"
type textarea "MEP & DESIGN"
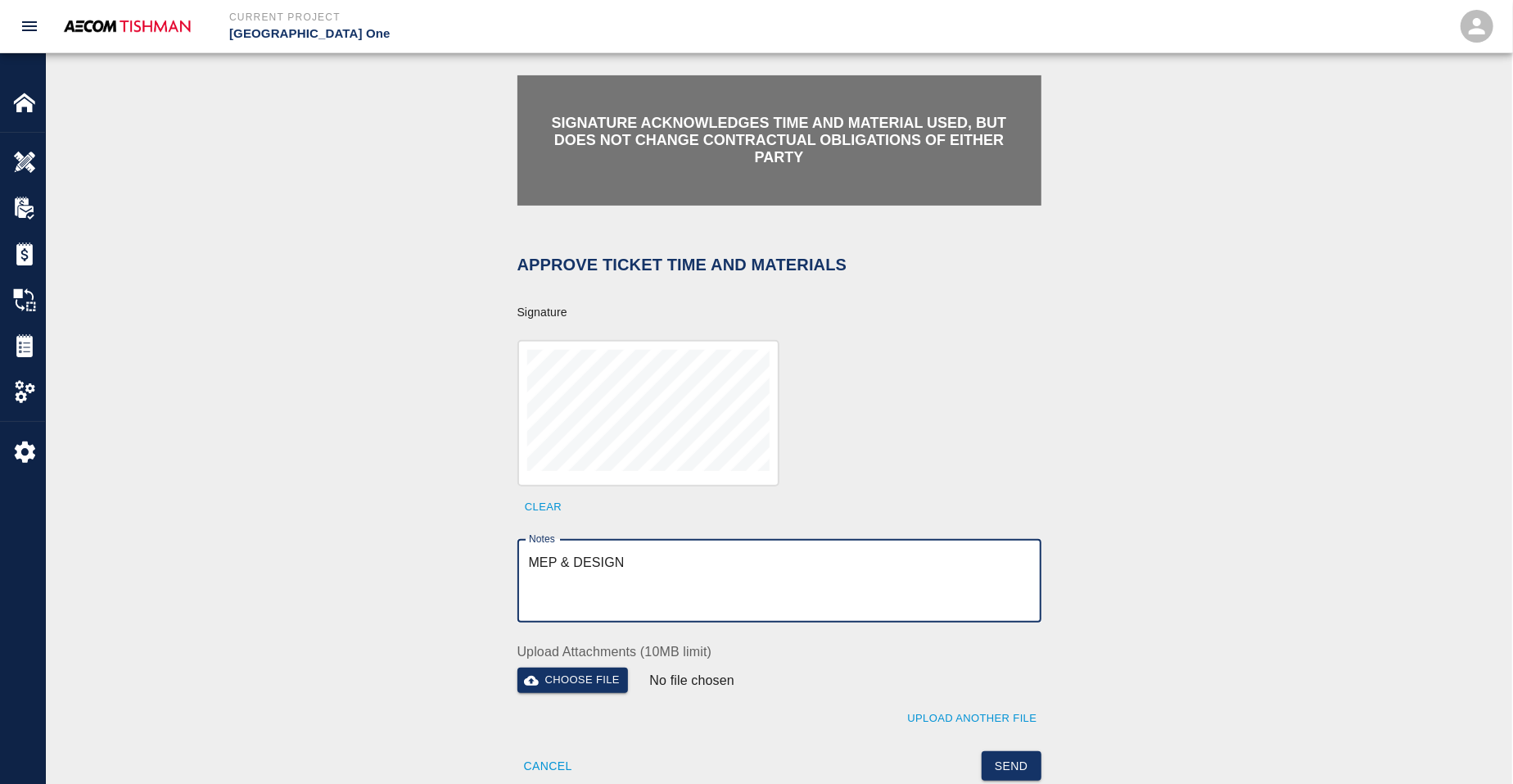
scroll to position [614, 0]
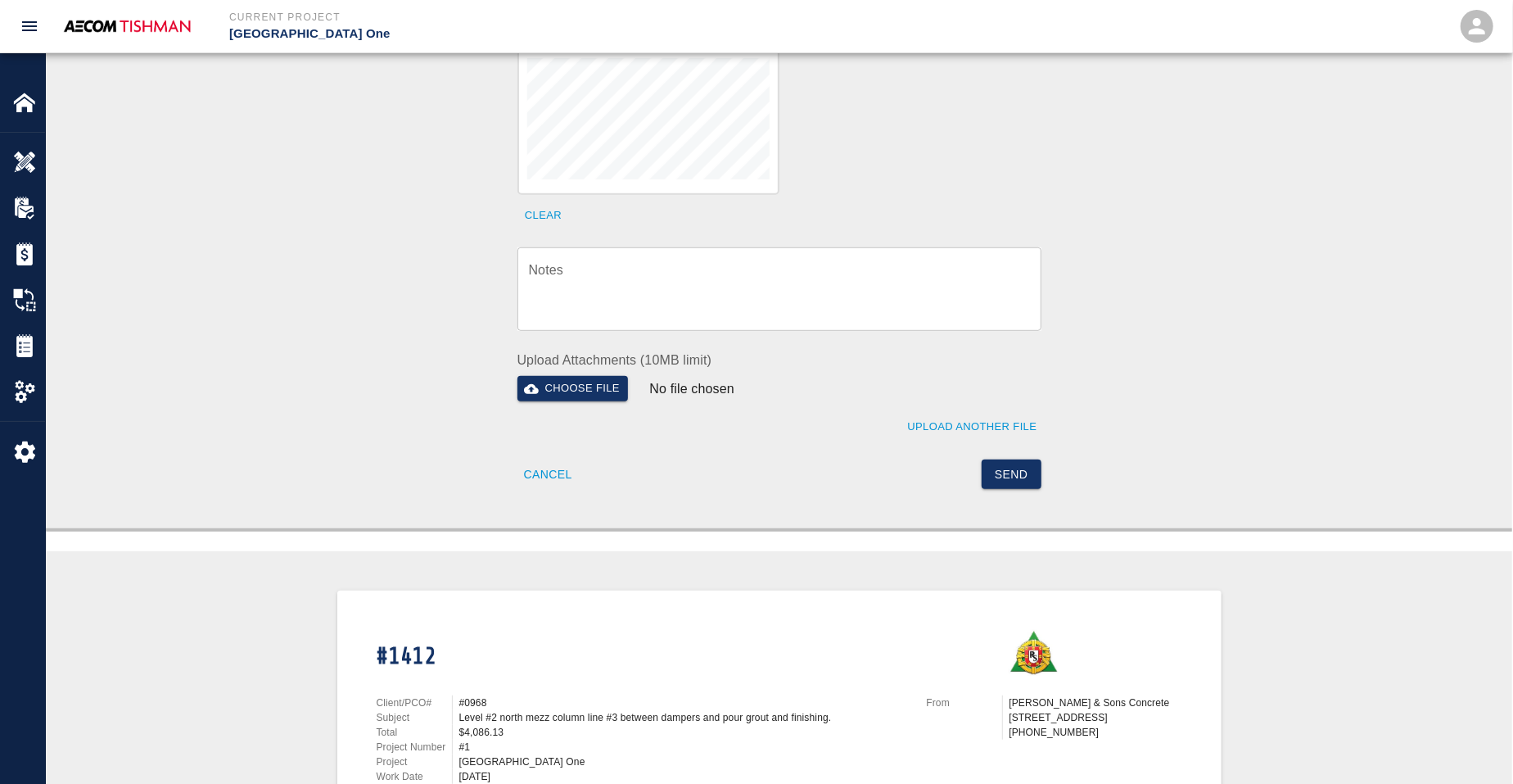
click at [677, 290] on textarea "Notes" at bounding box center [779, 290] width 501 height 57
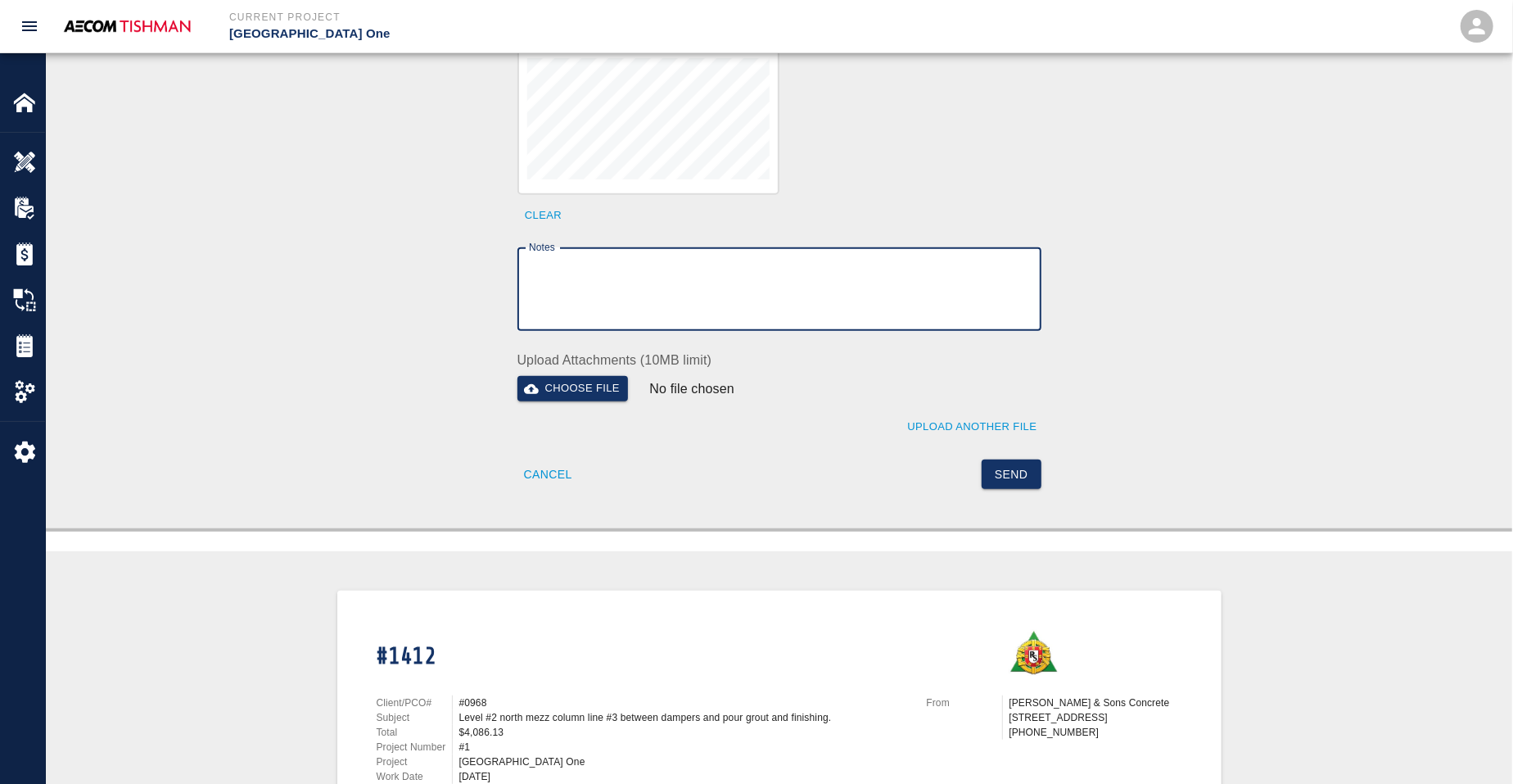
paste textarea "verification of time and material subject to contract review."
type textarea "verification of time and material subject to contract review."
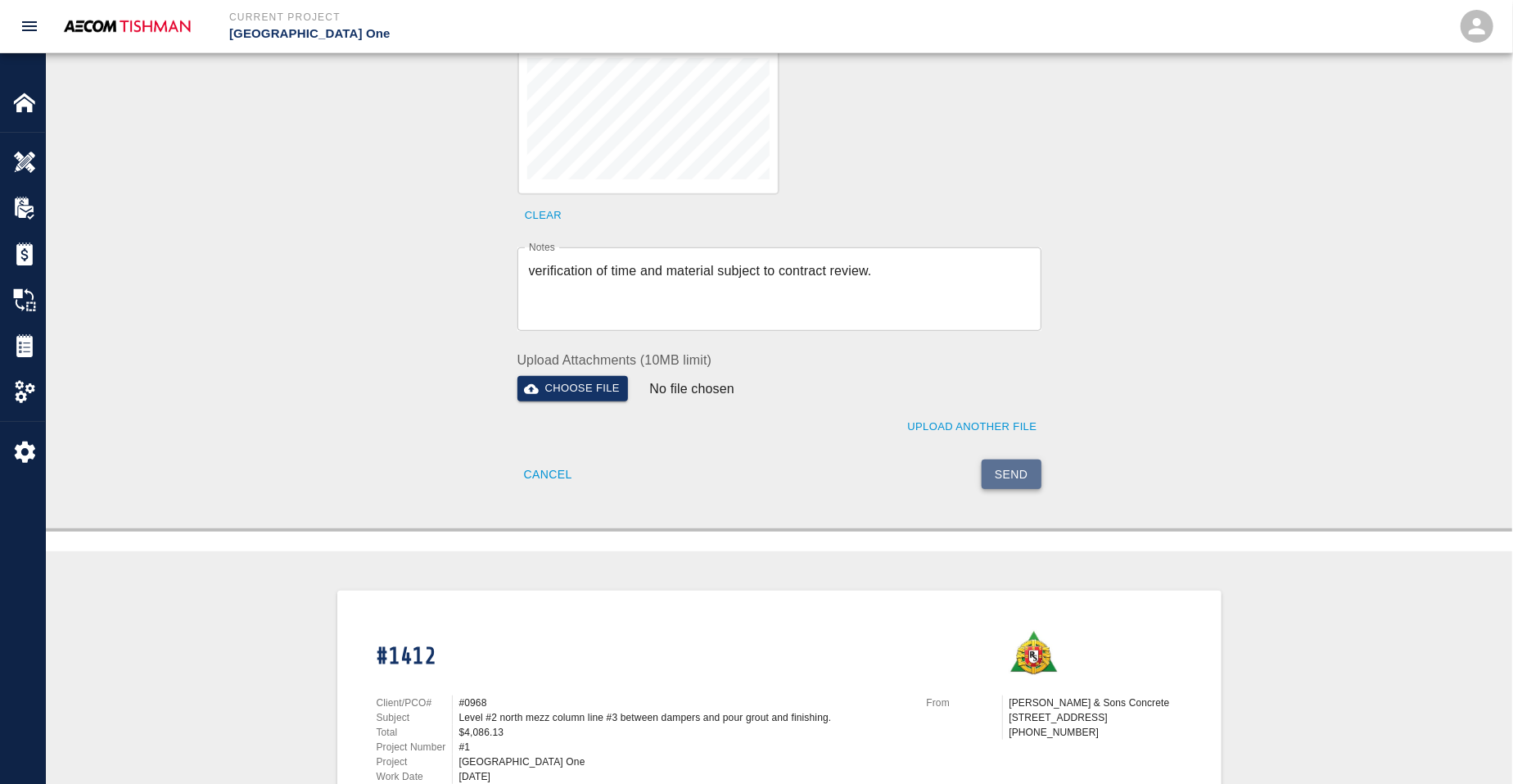
click at [1011, 463] on button "Send" at bounding box center [1012, 474] width 60 height 30
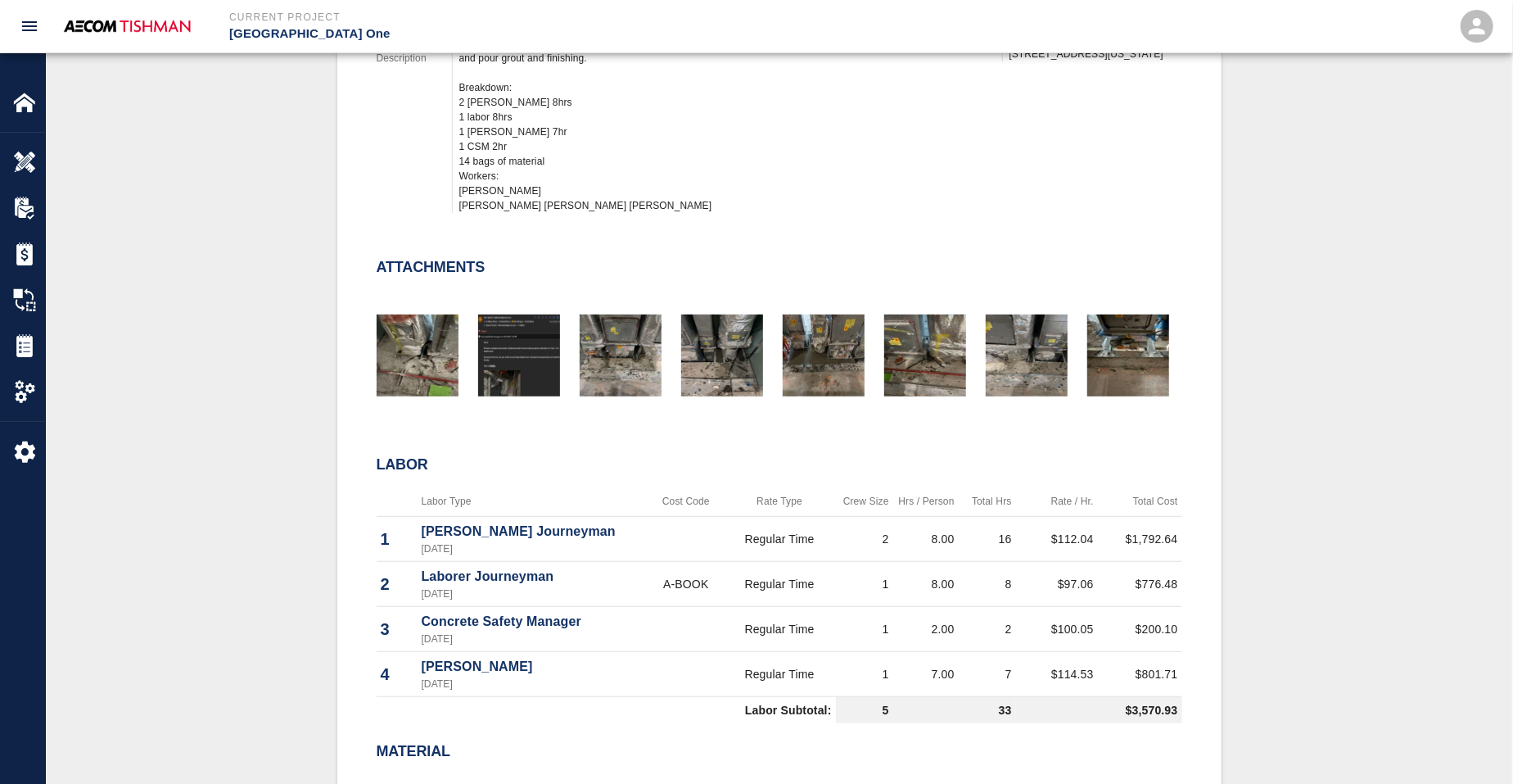
drag, startPoint x: 305, startPoint y: 496, endPoint x: 322, endPoint y: 452, distance: 47.2
click at [305, 496] on div "#1412 Client/PCO# #0968 Subject Level #2 north mezz column line #3 between damp…" at bounding box center [779, 371] width 1387 height 1142
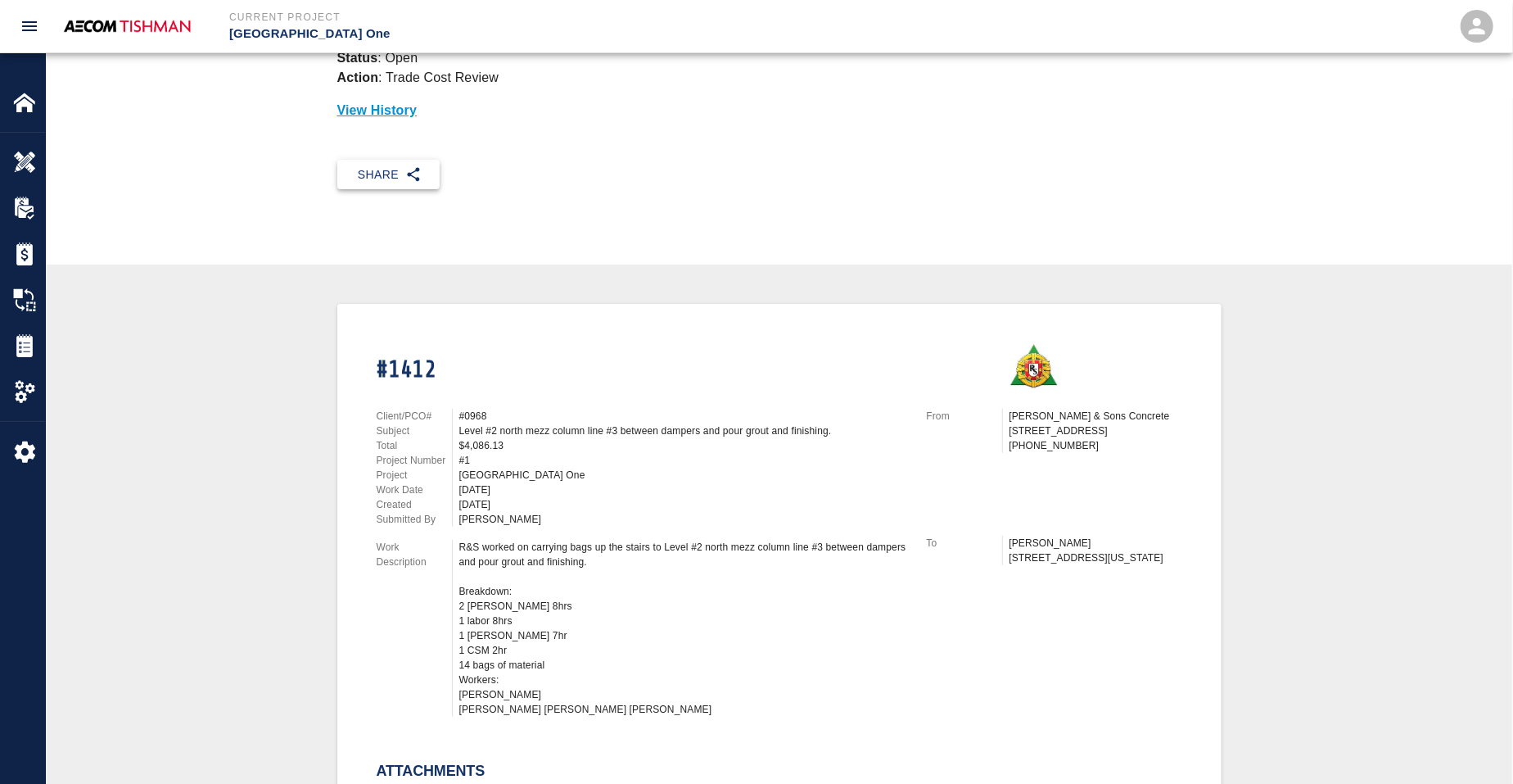
scroll to position [0, 0]
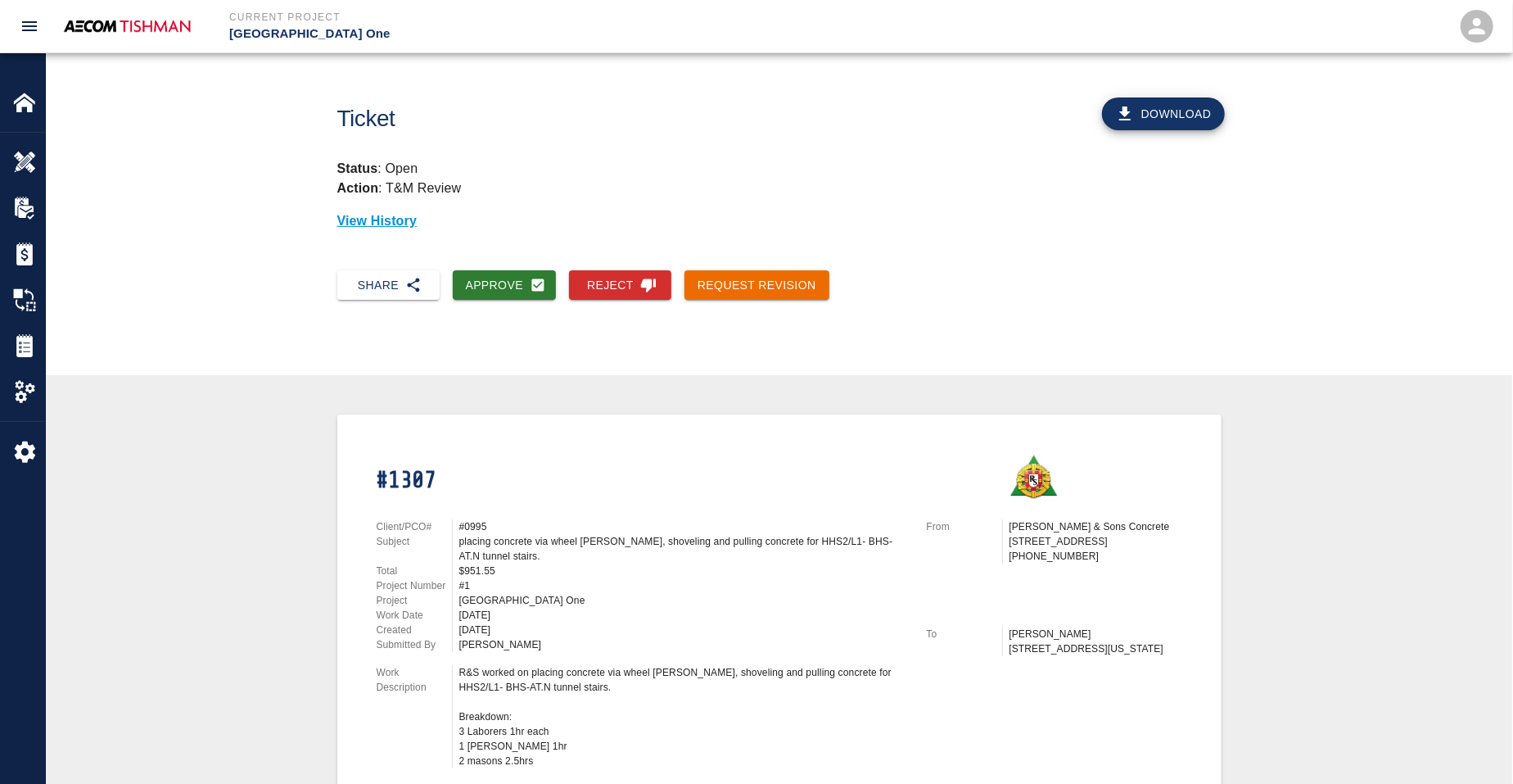
scroll to position [307, 0]
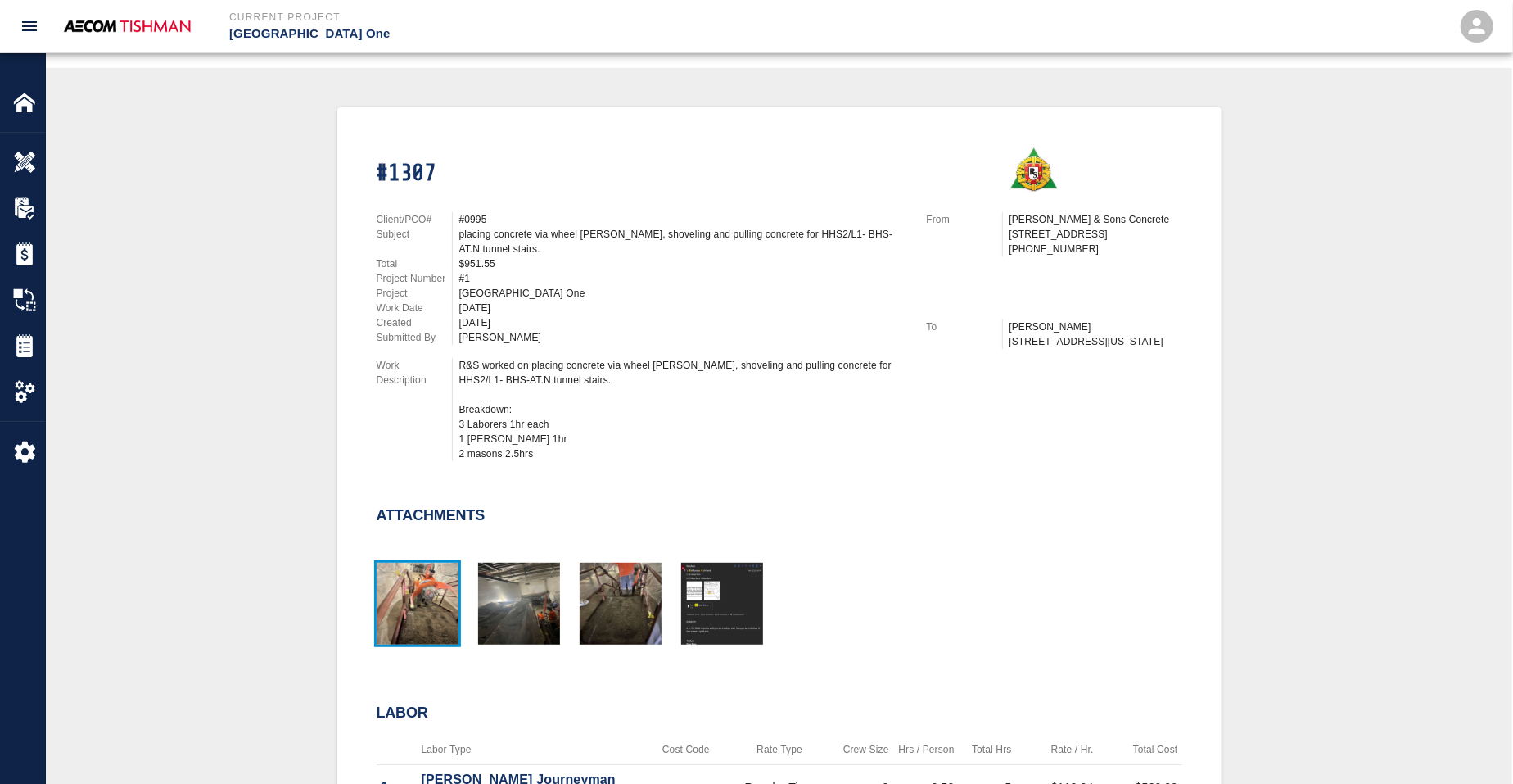
click at [439, 609] on img "button" at bounding box center [417, 603] width 82 height 82
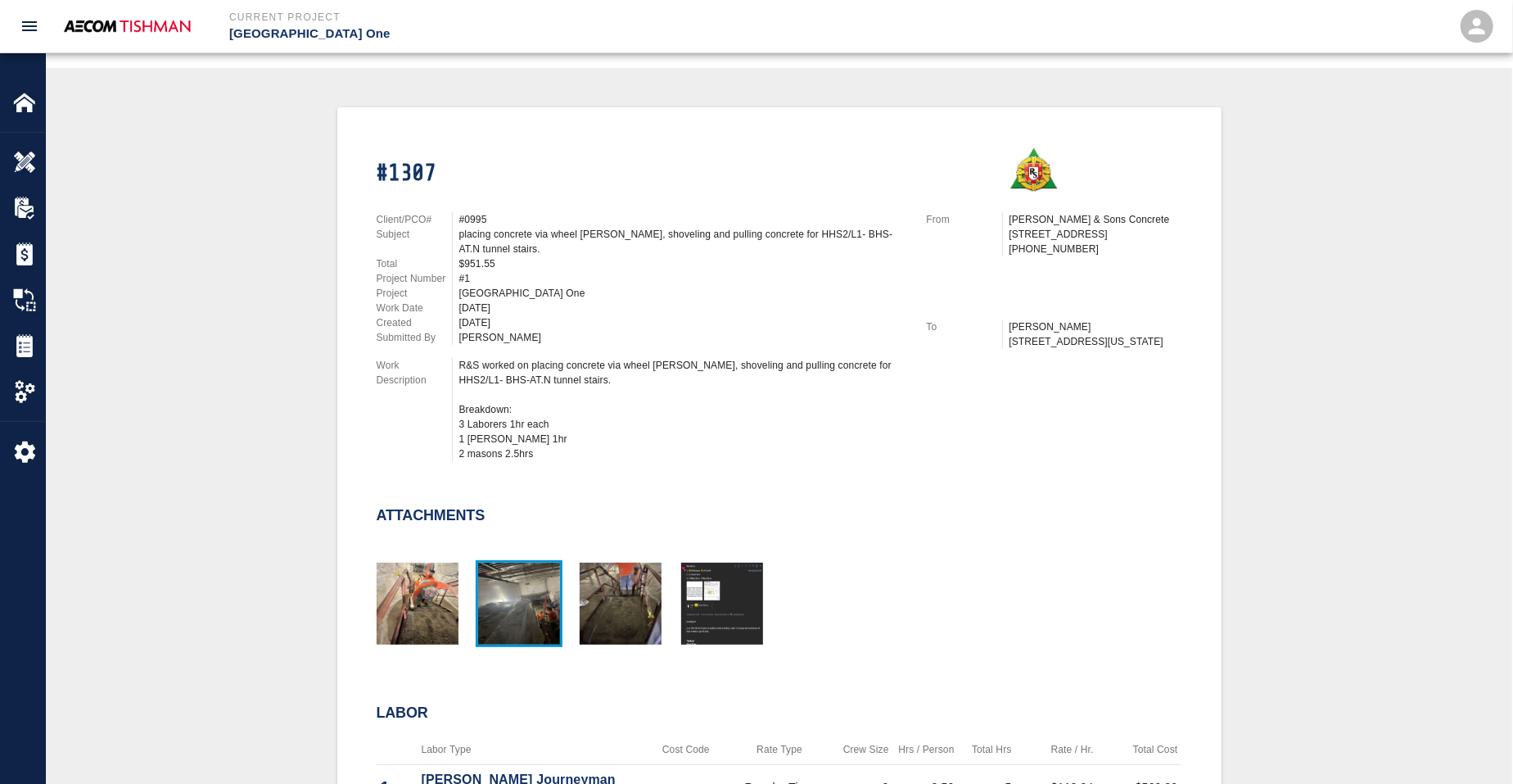
click at [553, 612] on img "button" at bounding box center [518, 603] width 82 height 82
click at [603, 612] on img "button" at bounding box center [620, 603] width 82 height 82
click at [285, 462] on div "#1307 Client/PCO# #0995 Subject placing concrete via wheel [PERSON_NAME], shove…" at bounding box center [779, 555] width 1387 height 897
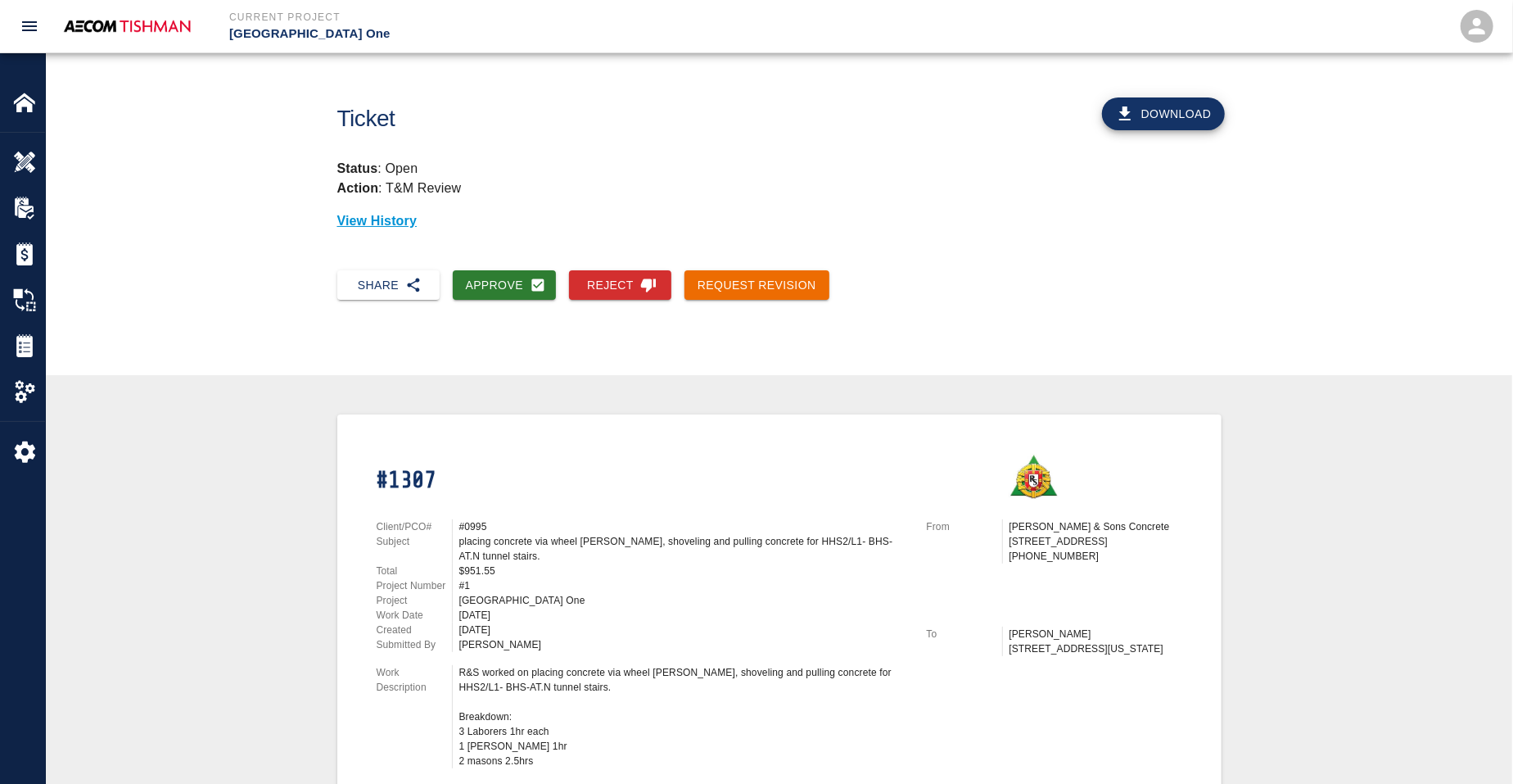
click at [1134, 113] on icon "button" at bounding box center [1124, 113] width 20 height 20
click at [1173, 118] on button "Download" at bounding box center [1163, 113] width 123 height 33
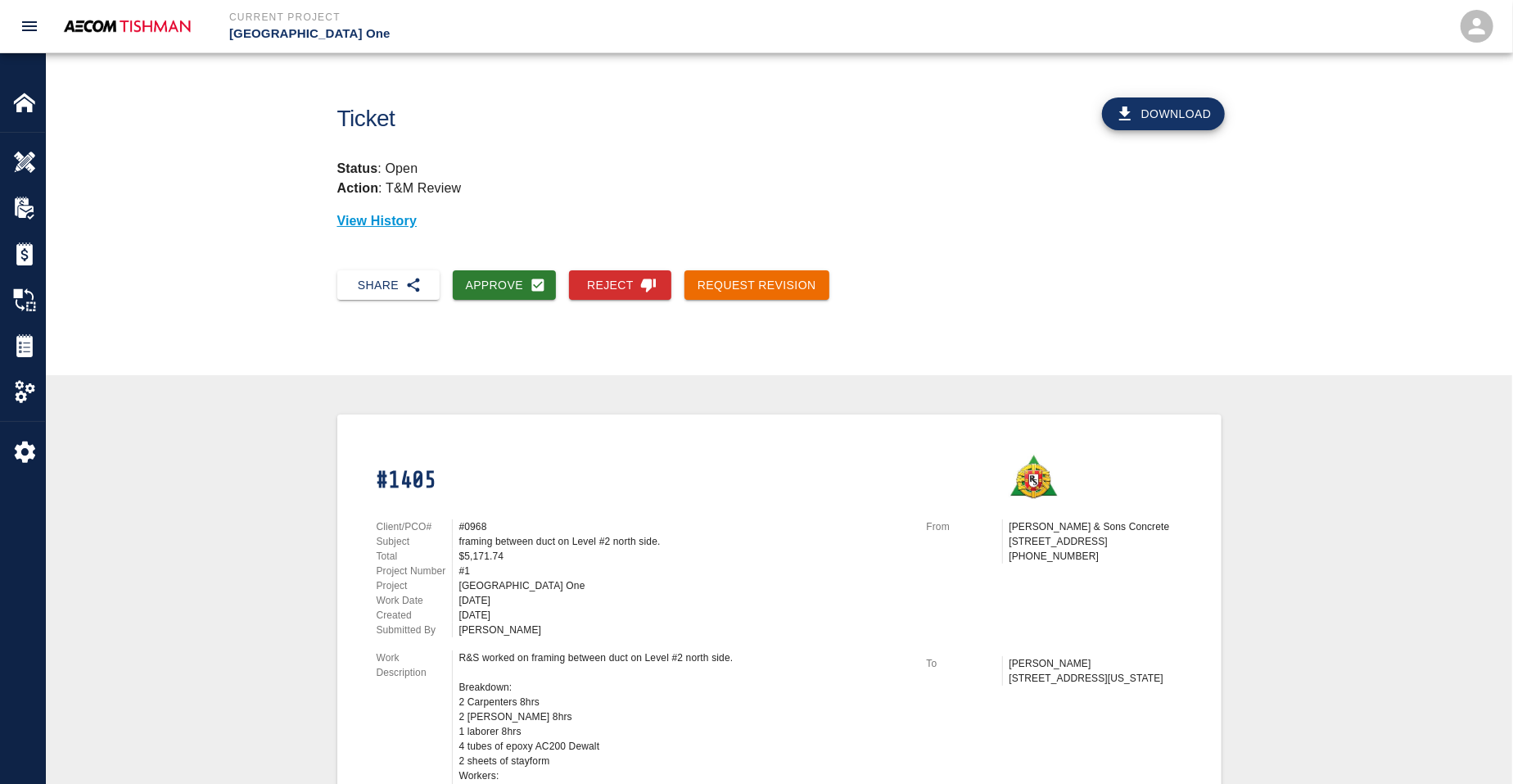
drag, startPoint x: 524, startPoint y: 285, endPoint x: 570, endPoint y: 266, distance: 49.8
click at [524, 285] on button "Approve" at bounding box center [505, 285] width 104 height 30
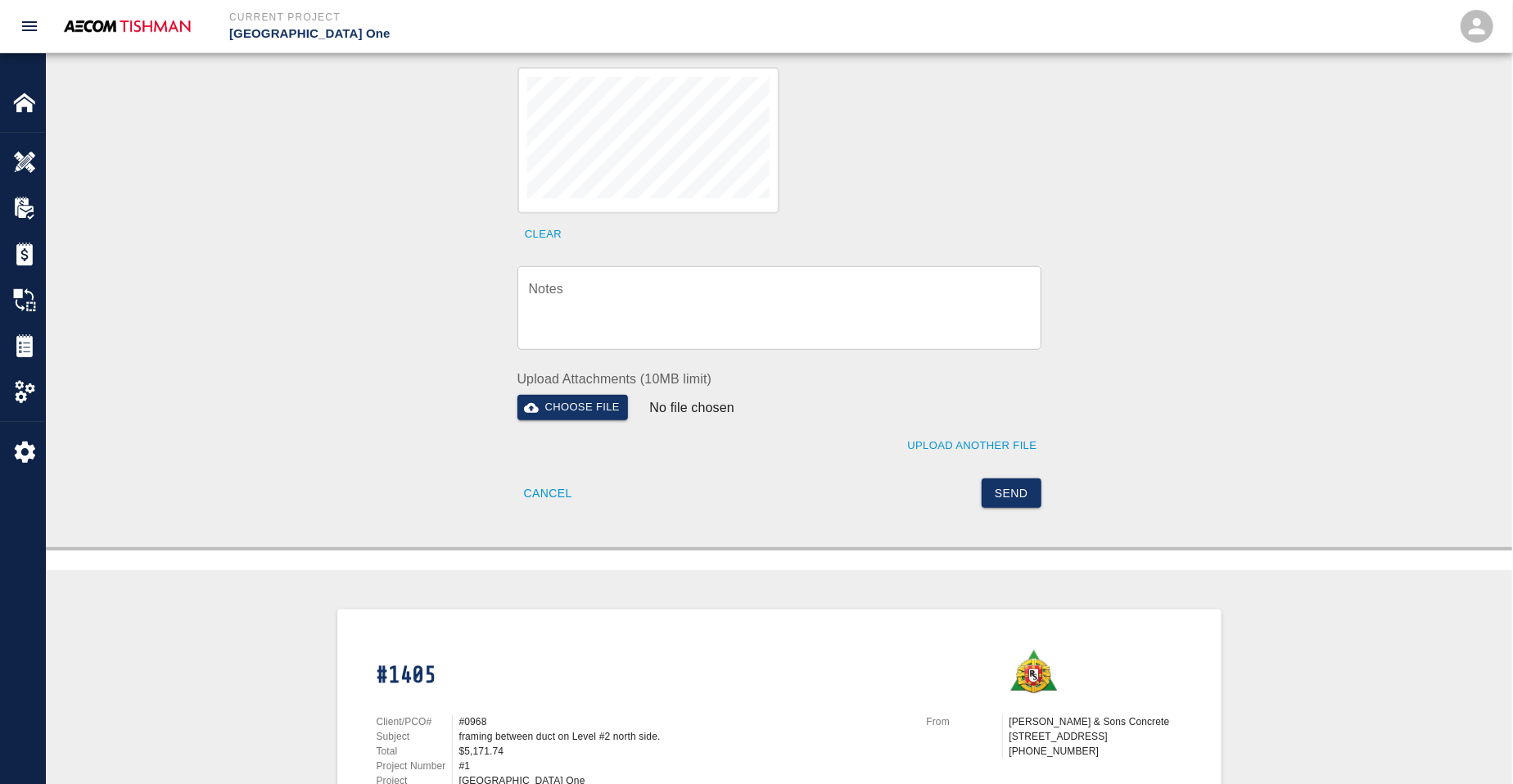
scroll to position [307, 0]
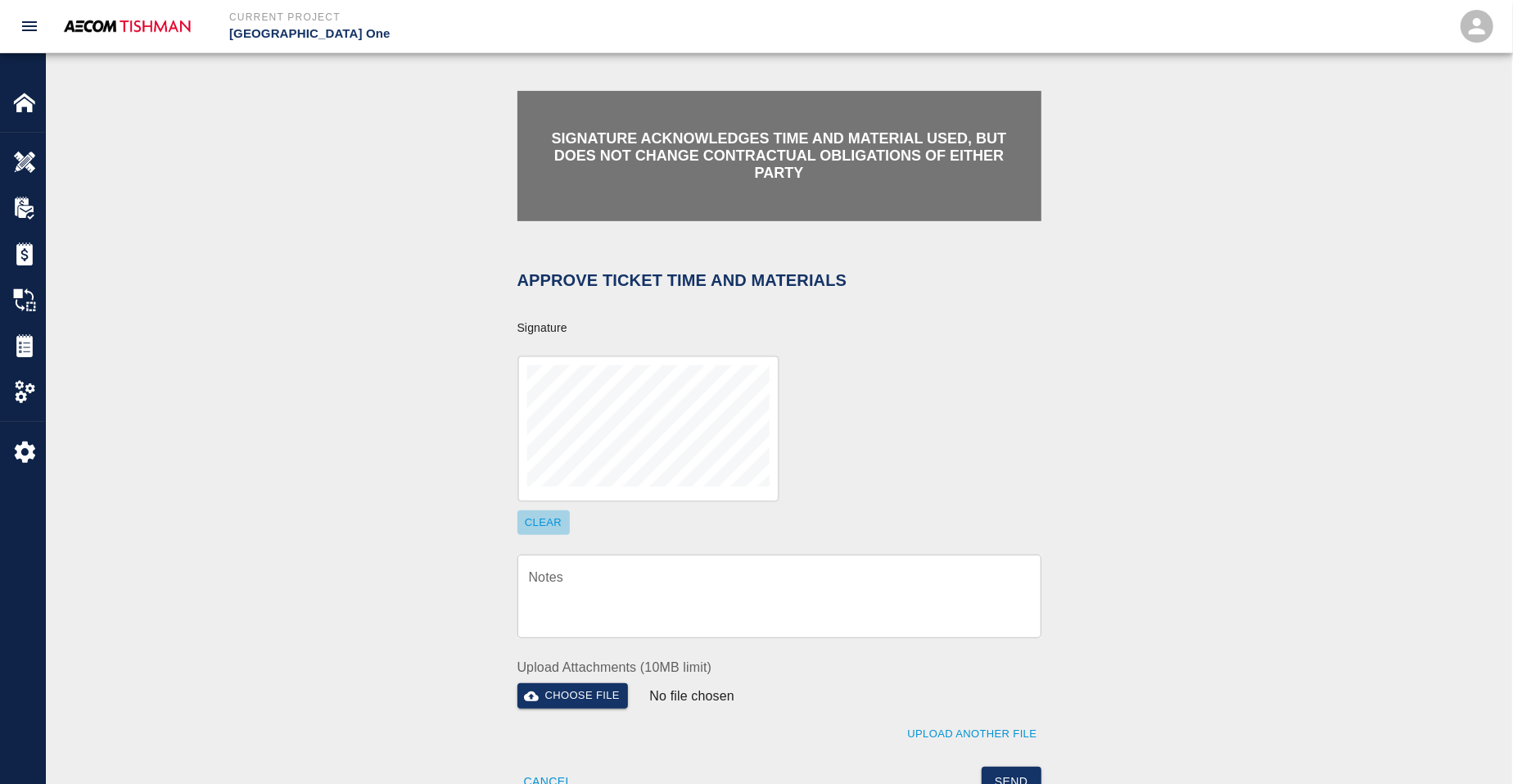
click at [536, 522] on button "Clear" at bounding box center [543, 523] width 52 height 26
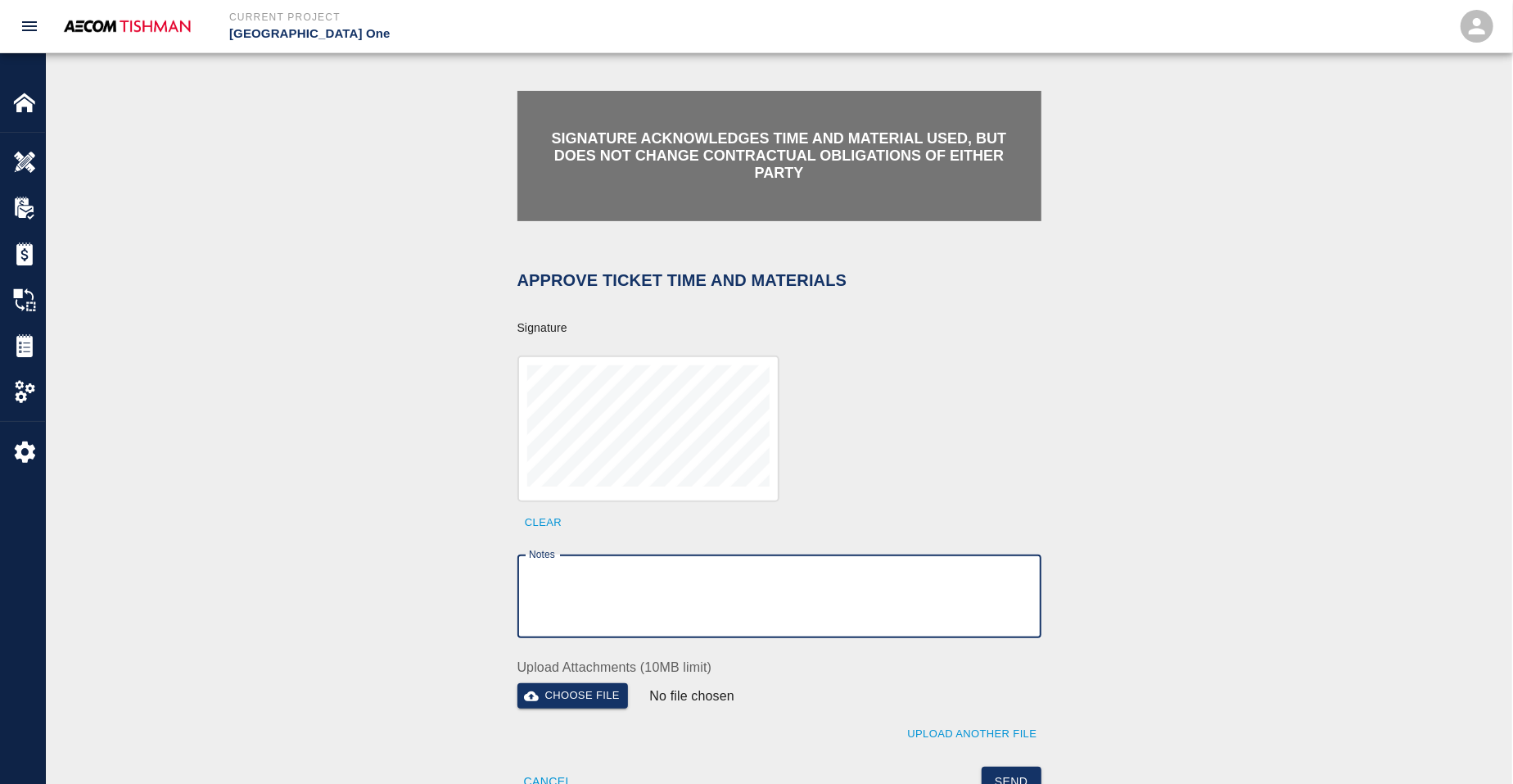
click at [607, 599] on textarea "Notes" at bounding box center [779, 597] width 501 height 57
paste textarea "verification of time and material subject to contract review."
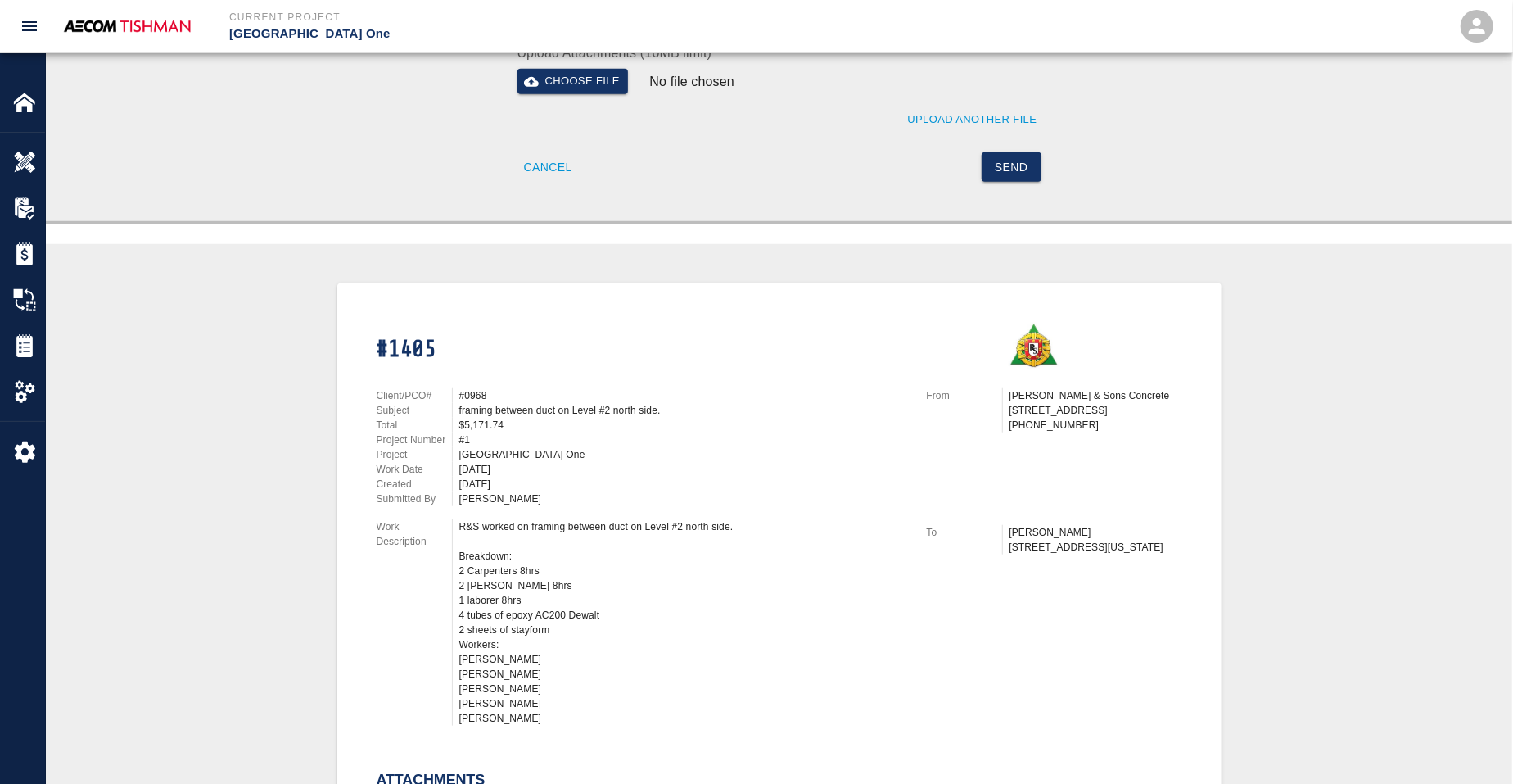
scroll to position [614, 0]
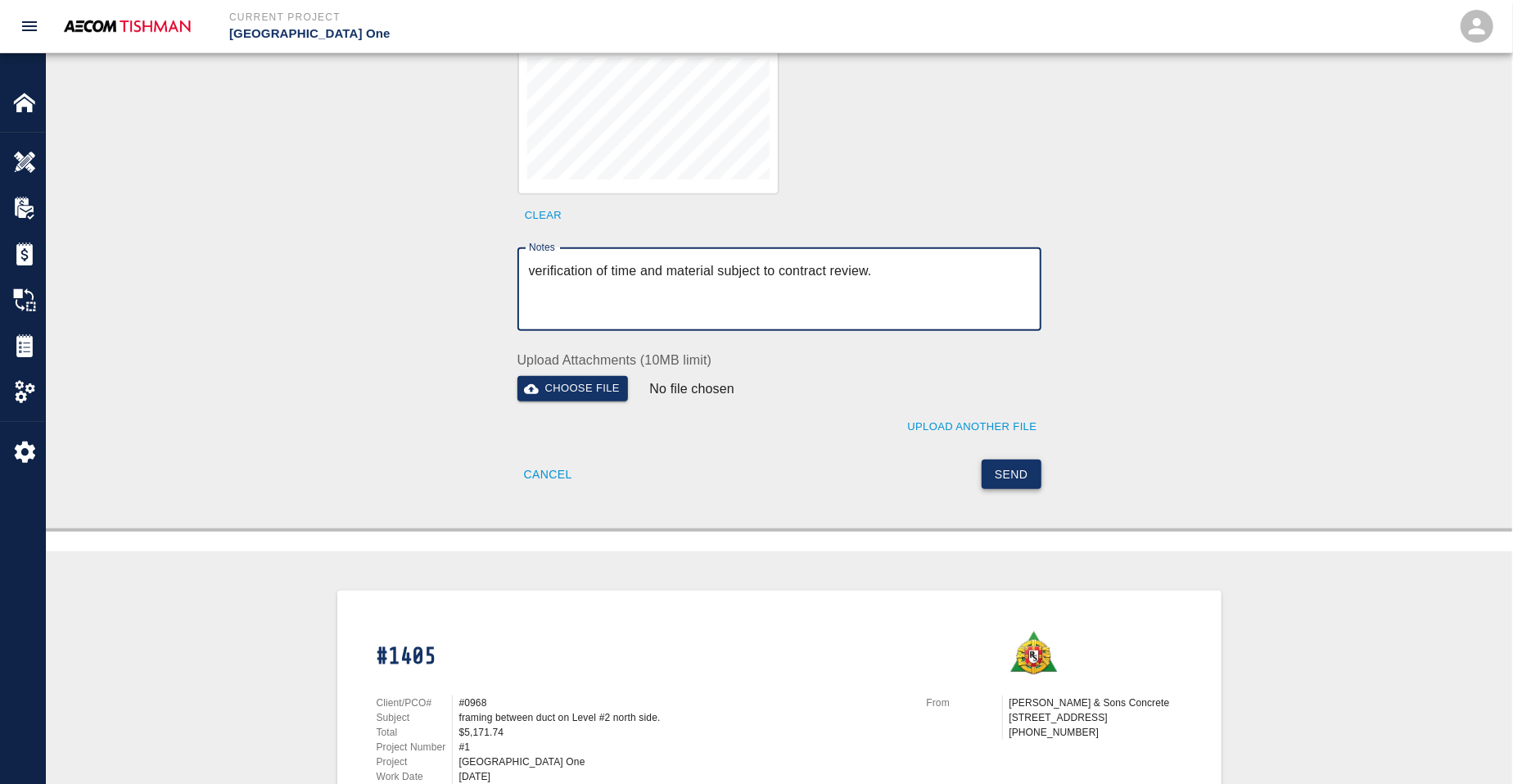
type textarea "verification of time and material subject to contract review."
click at [1015, 480] on button "Send" at bounding box center [1012, 474] width 60 height 30
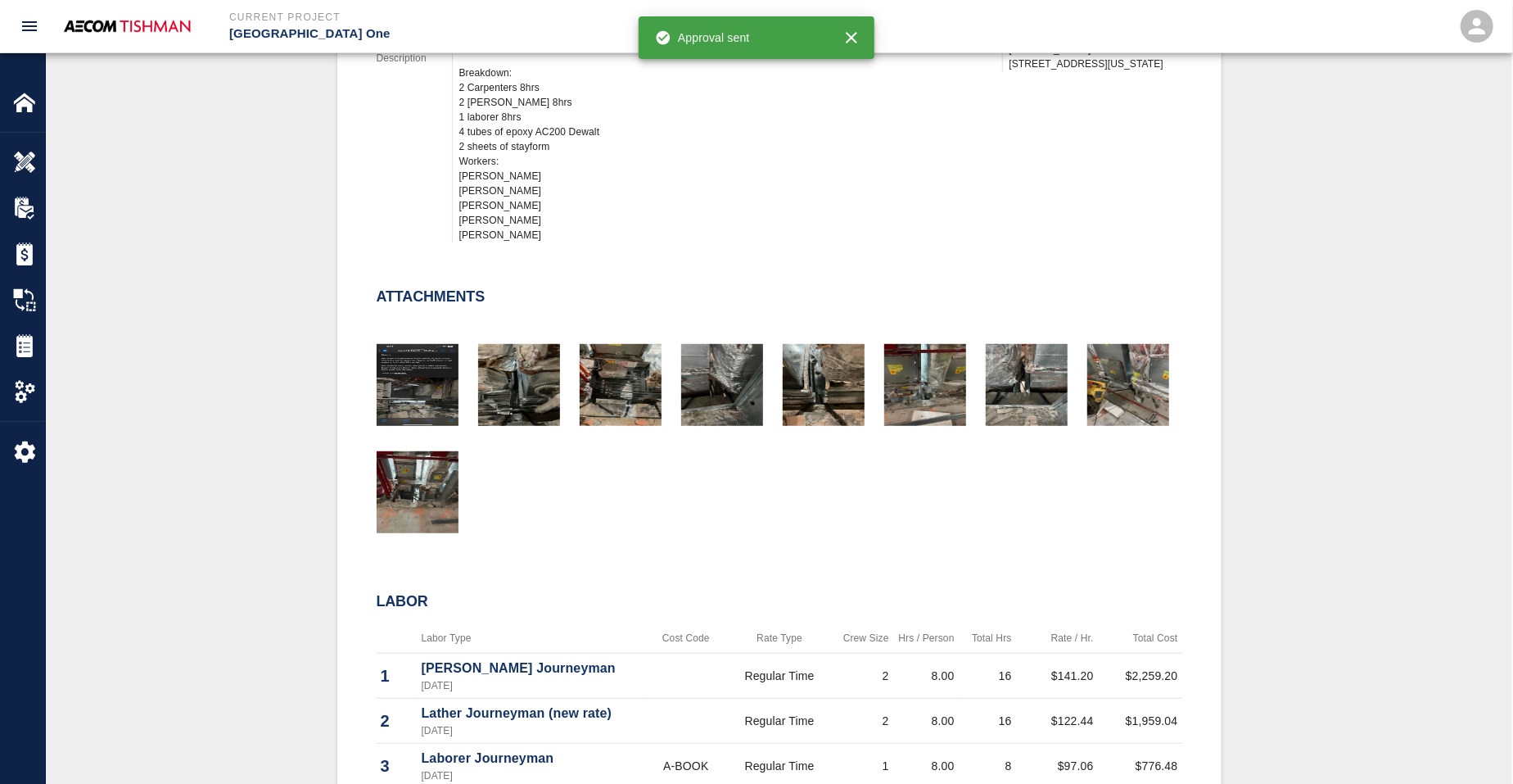
click at [315, 249] on div "#1405 Client/PCO# #0968 Subject framing between duct on Level #2 north side. To…" at bounding box center [779, 435] width 1387 height 1269
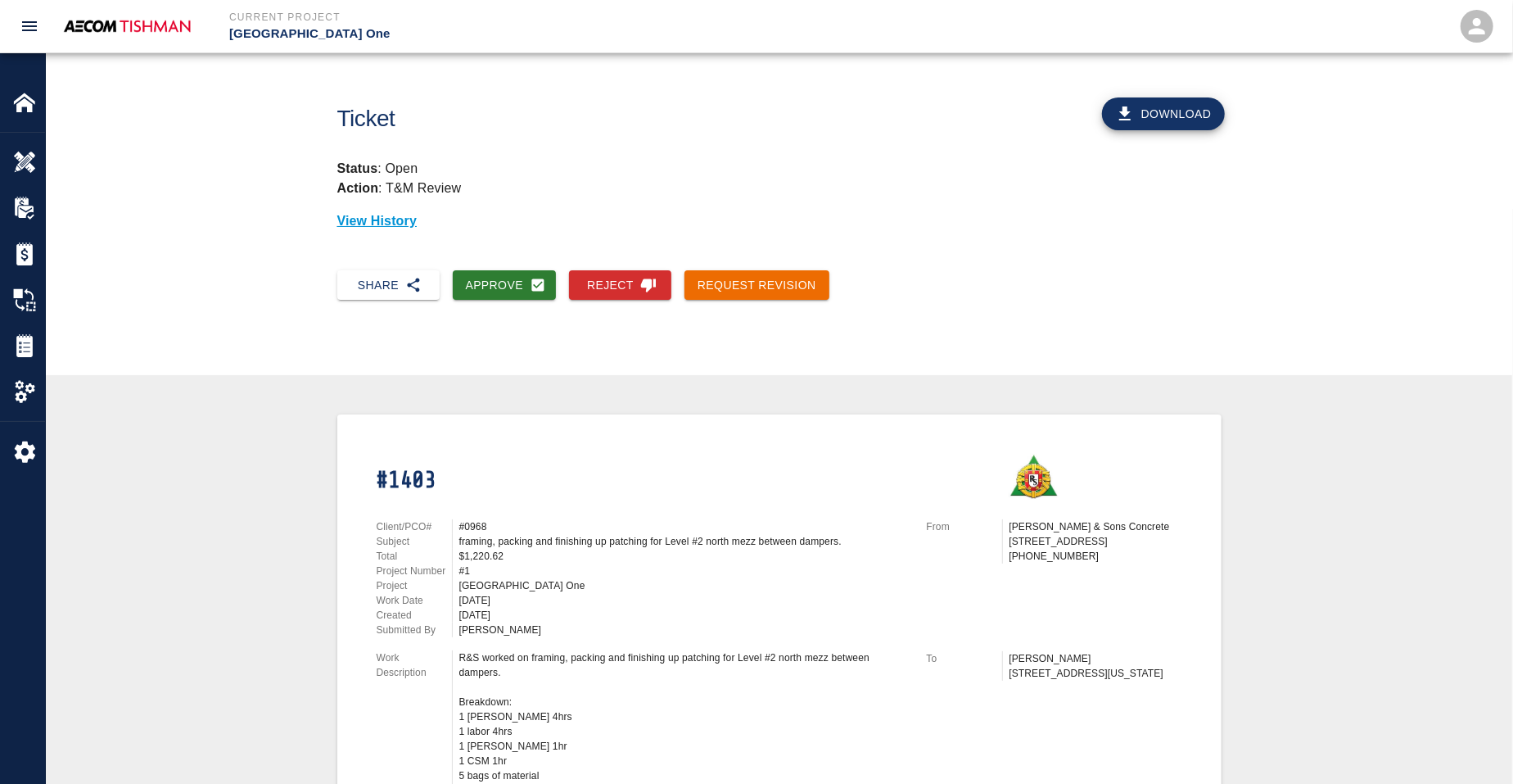
click at [527, 282] on button "Approve" at bounding box center [505, 285] width 104 height 30
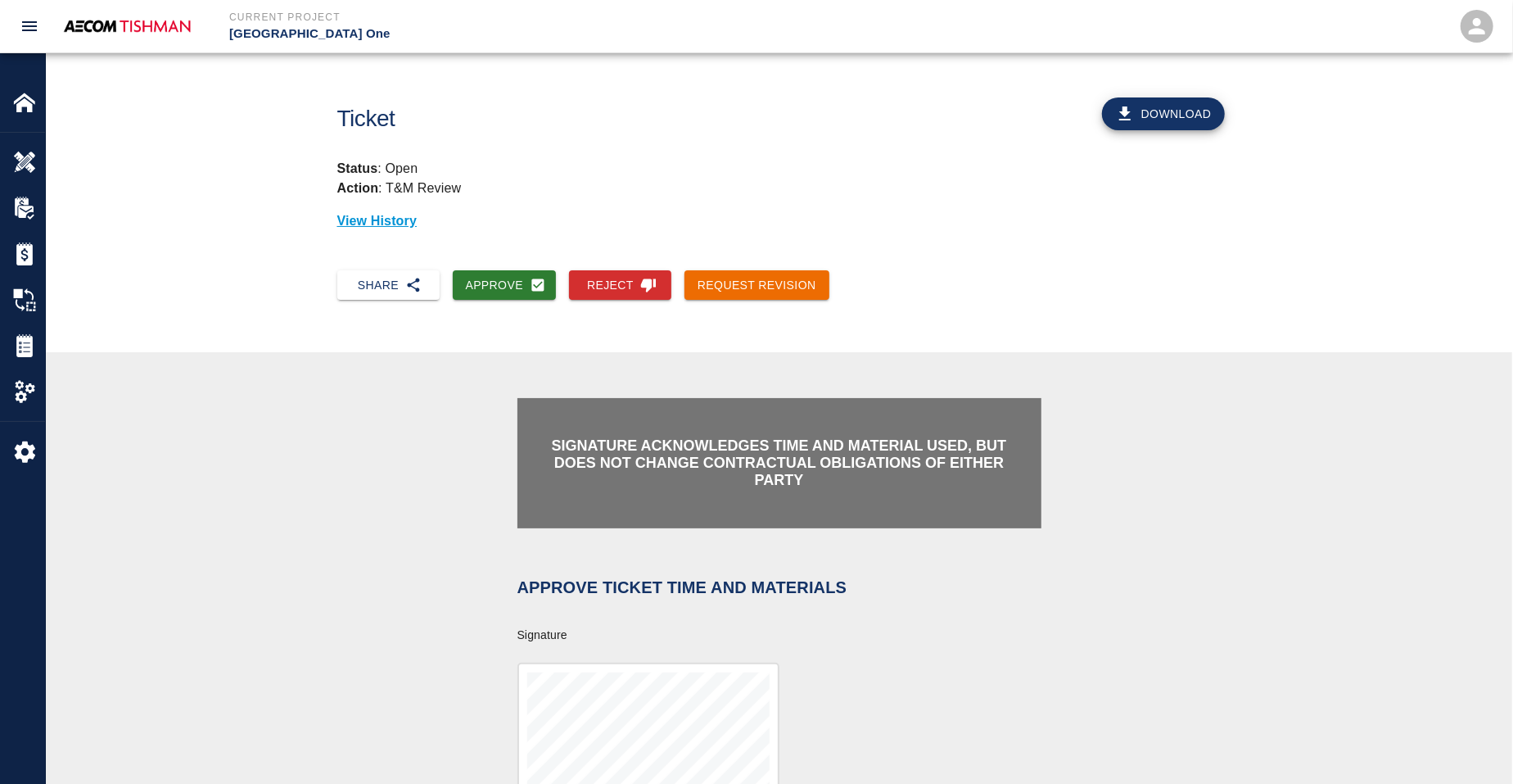
scroll to position [307, 0]
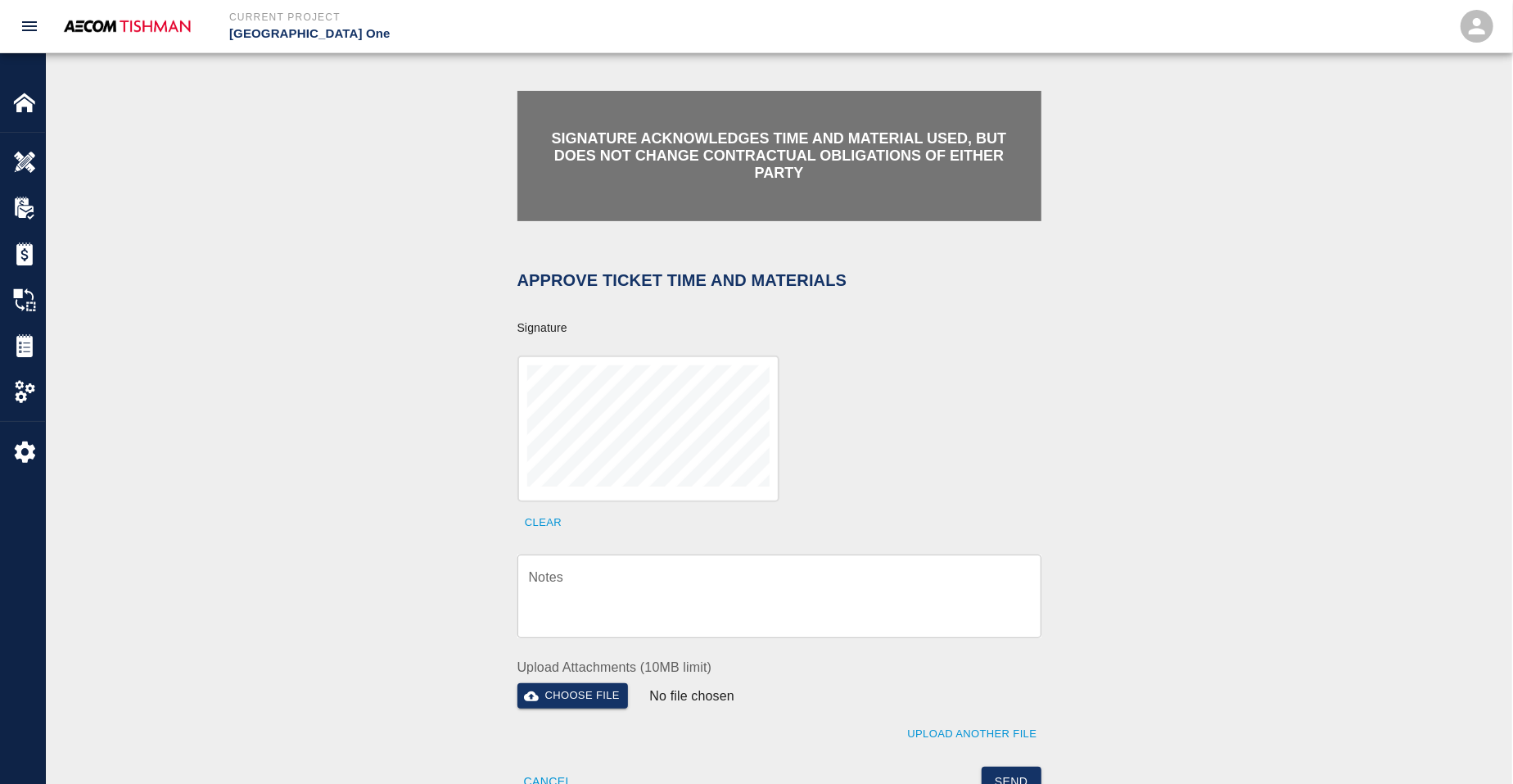
click at [605, 614] on textarea "Notes" at bounding box center [779, 597] width 501 height 57
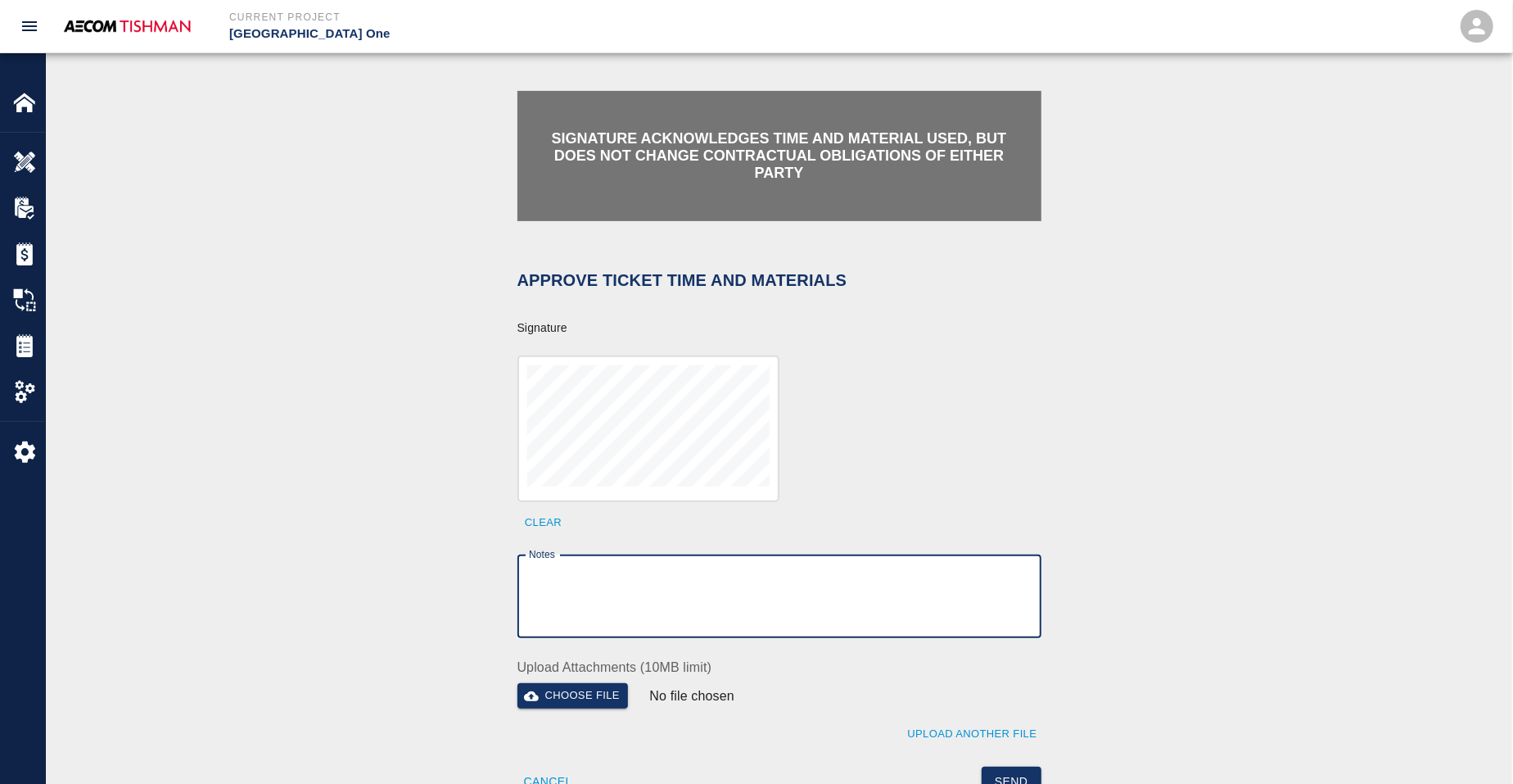
drag, startPoint x: 671, startPoint y: 598, endPoint x: 554, endPoint y: 557, distance: 124.0
click at [671, 599] on textarea "Notes" at bounding box center [779, 597] width 501 height 57
paste textarea "verification of time and material subject to contract review."
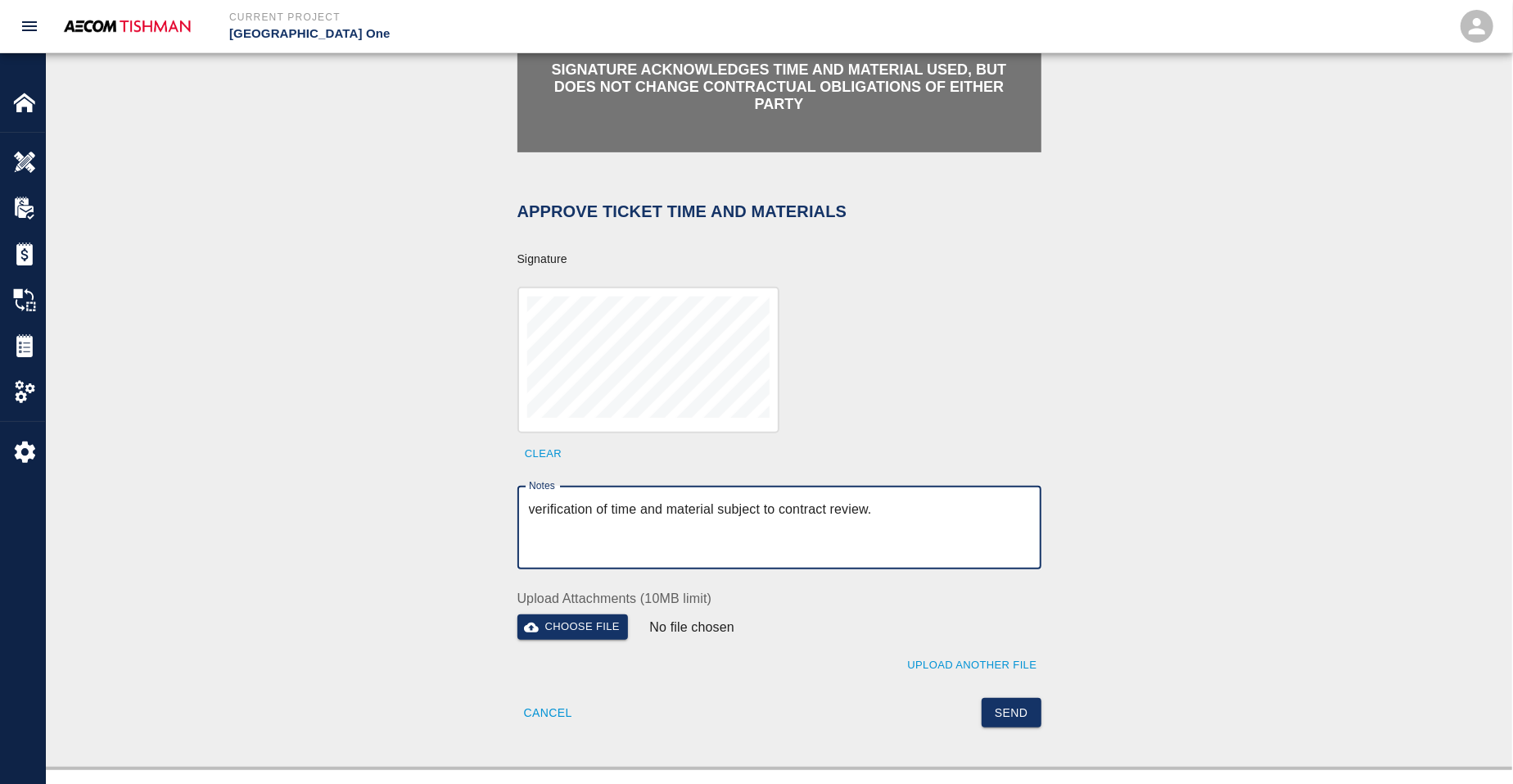
scroll to position [614, 0]
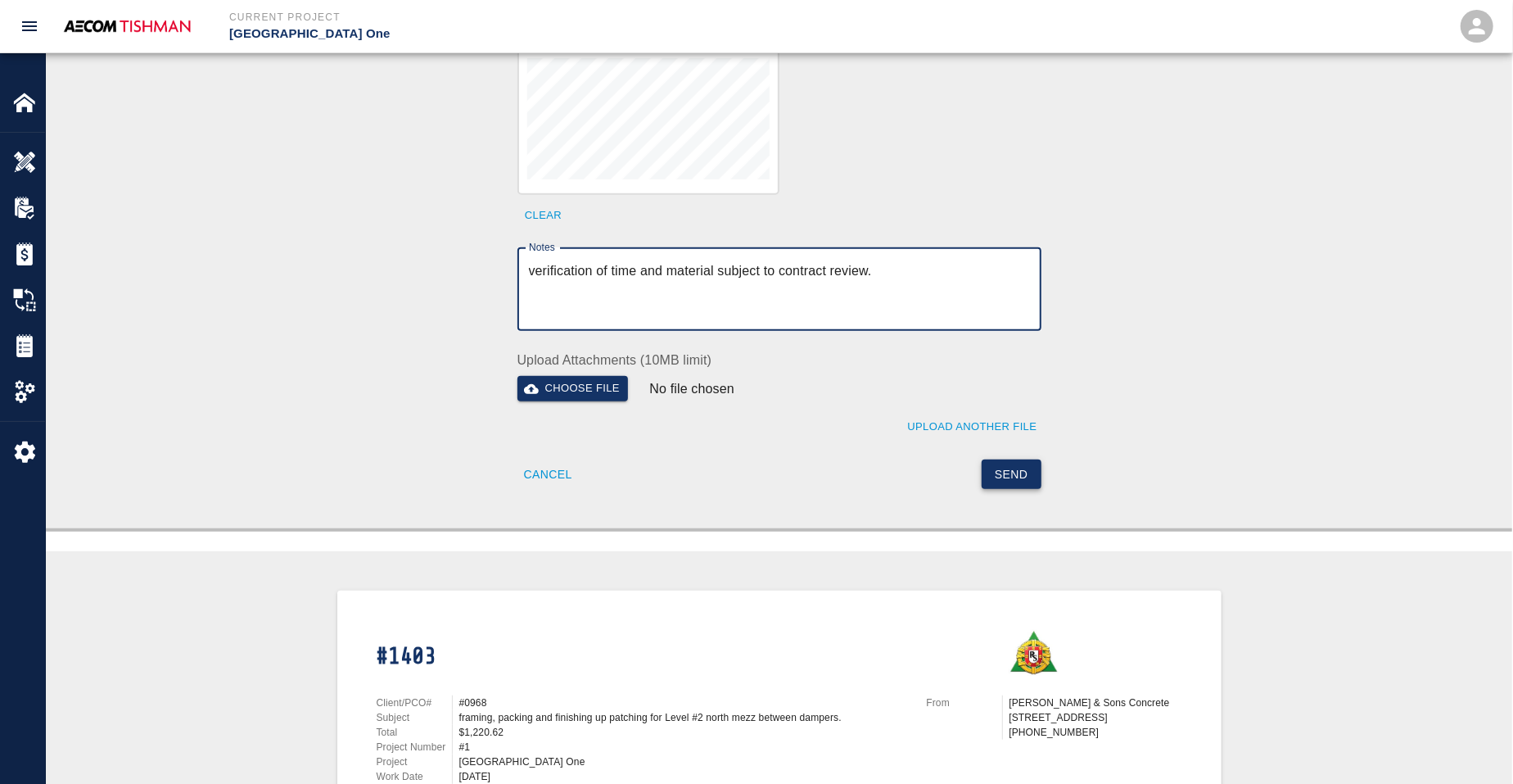
type textarea "verification of time and material subject to contract review."
click at [1008, 460] on button "Send" at bounding box center [1012, 474] width 60 height 30
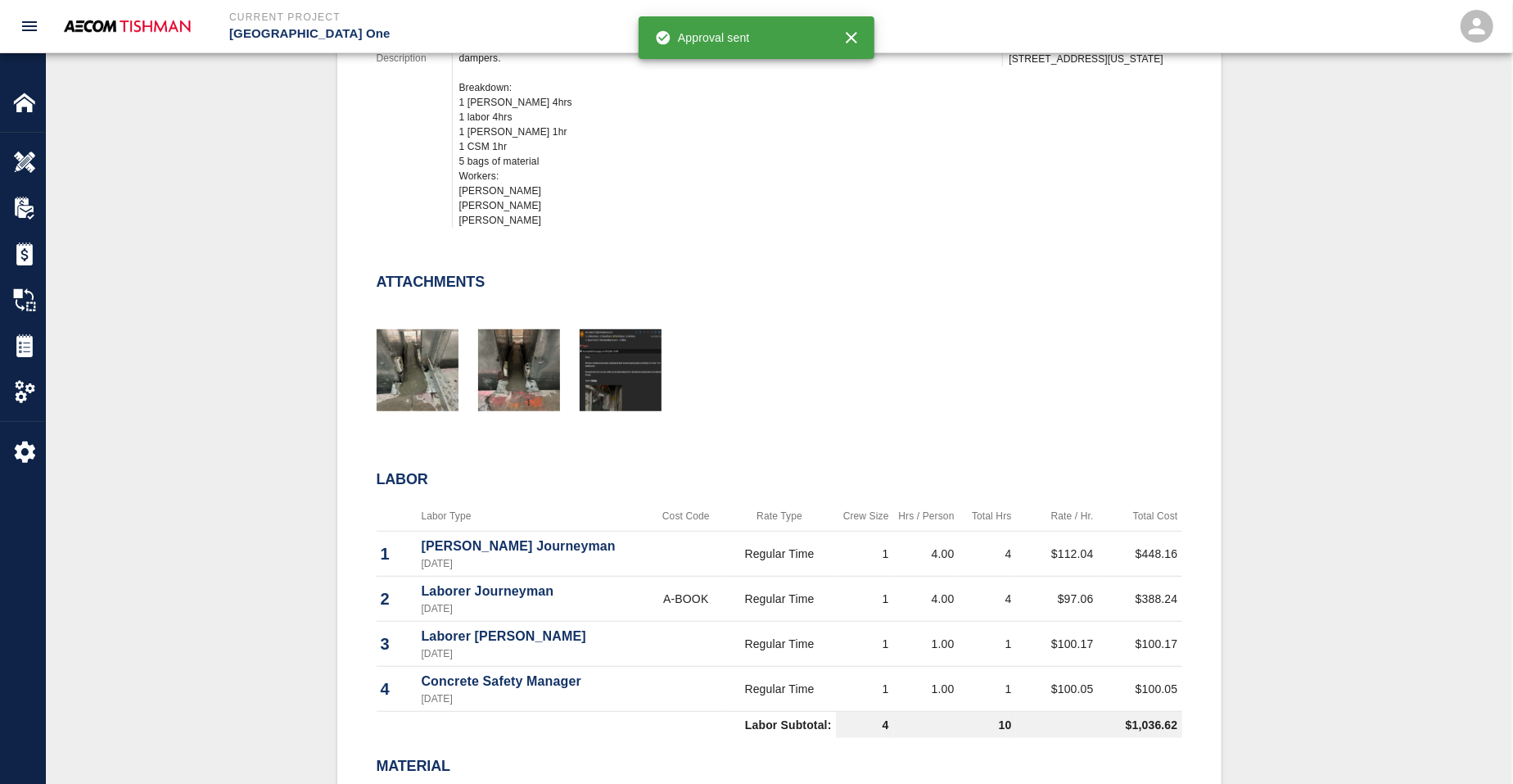
click at [193, 341] on div "#1403 Client/PCO# #0968 Subject framing, packing and finishing up patching for …" at bounding box center [779, 379] width 1387 height 1157
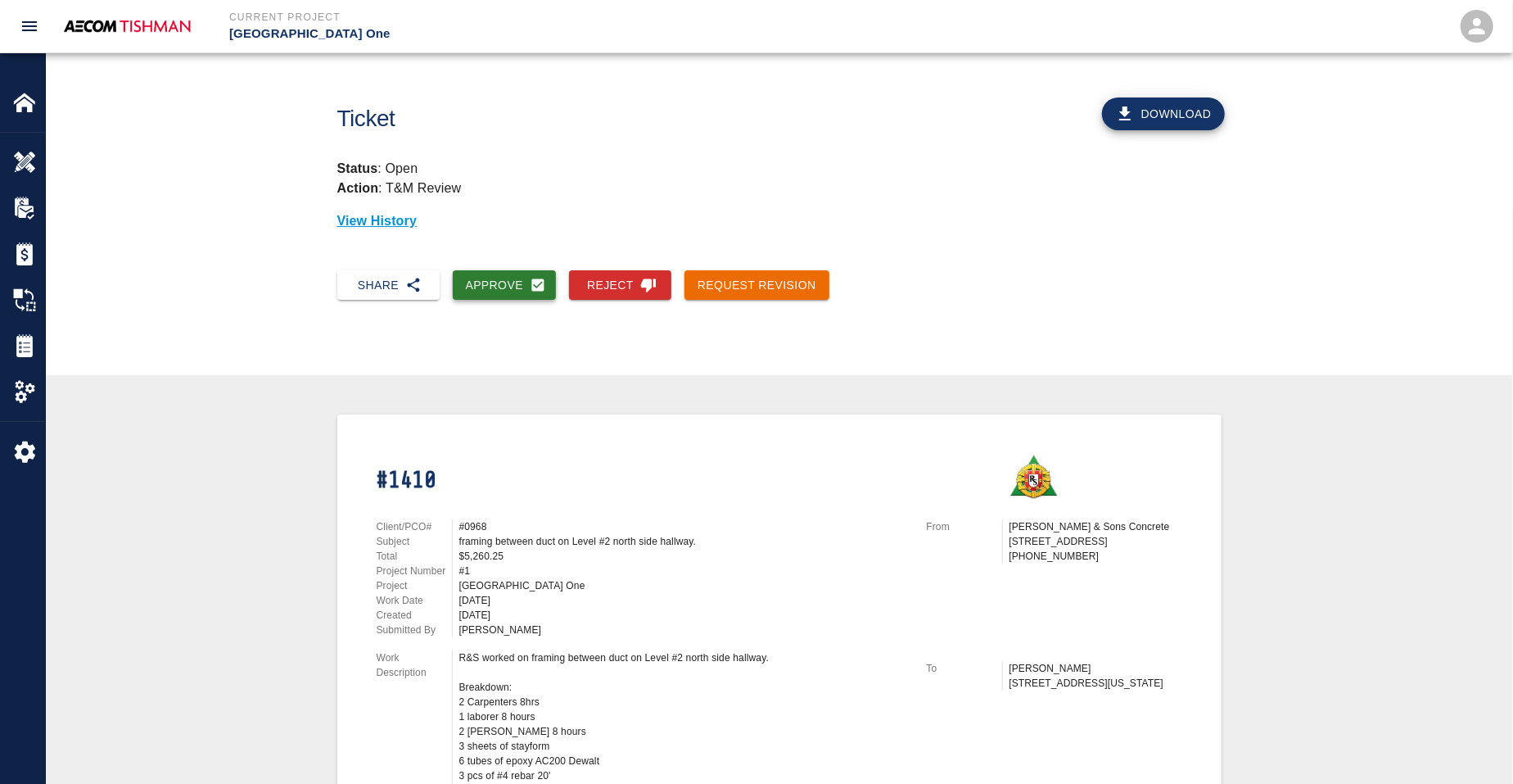
click at [499, 299] on button "Approve" at bounding box center [505, 285] width 104 height 30
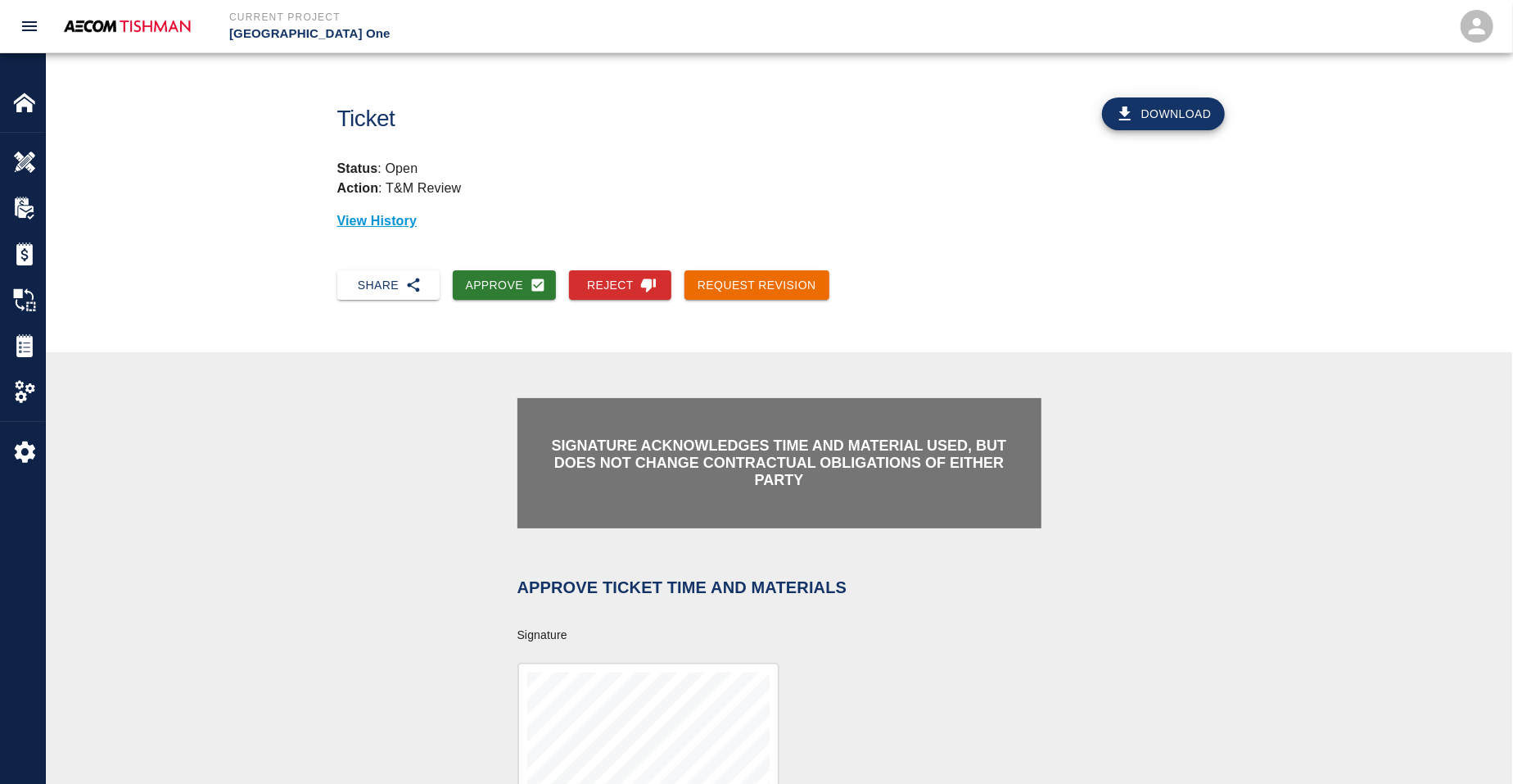
scroll to position [307, 0]
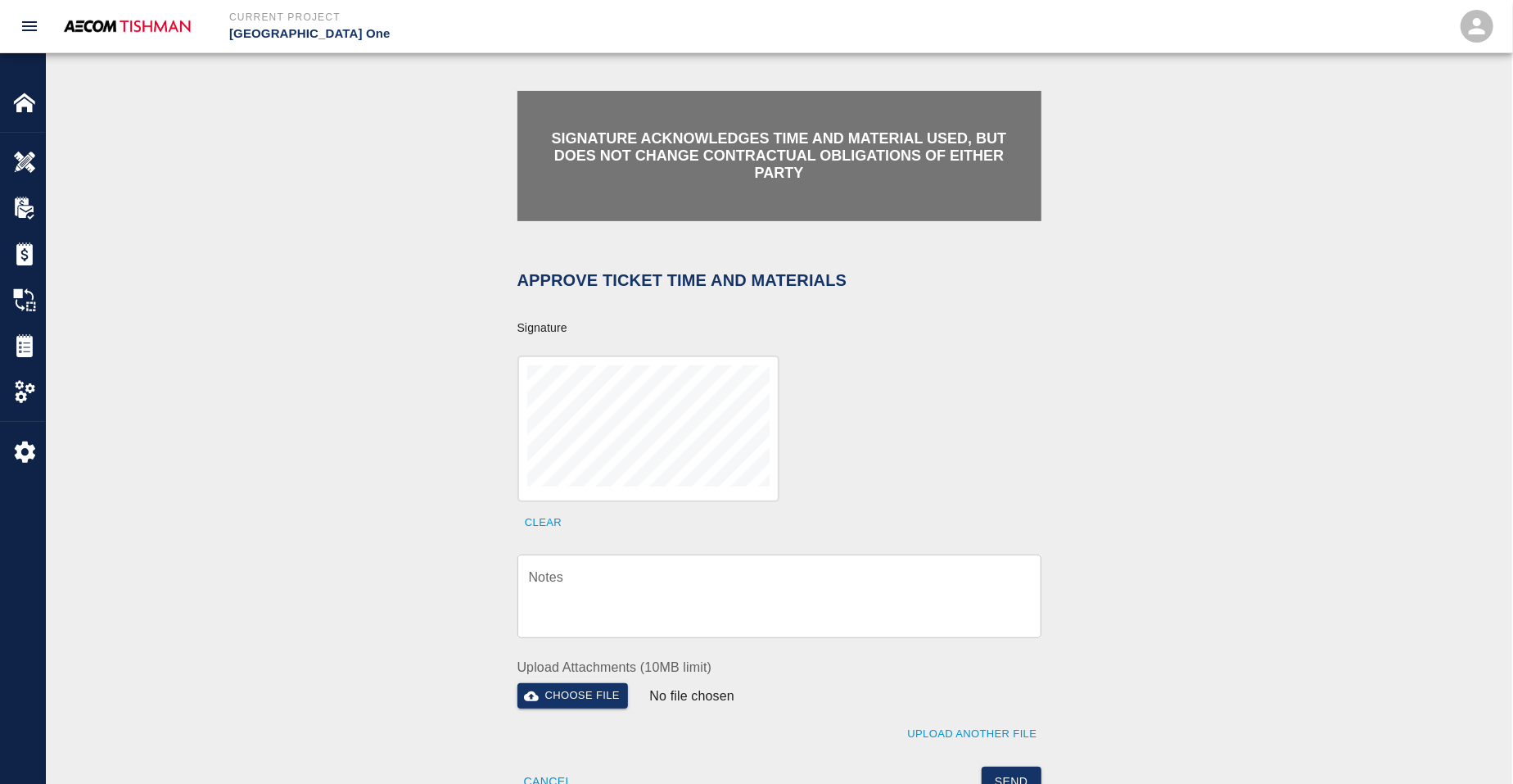
click at [670, 564] on div "x Notes" at bounding box center [780, 596] width 524 height 83
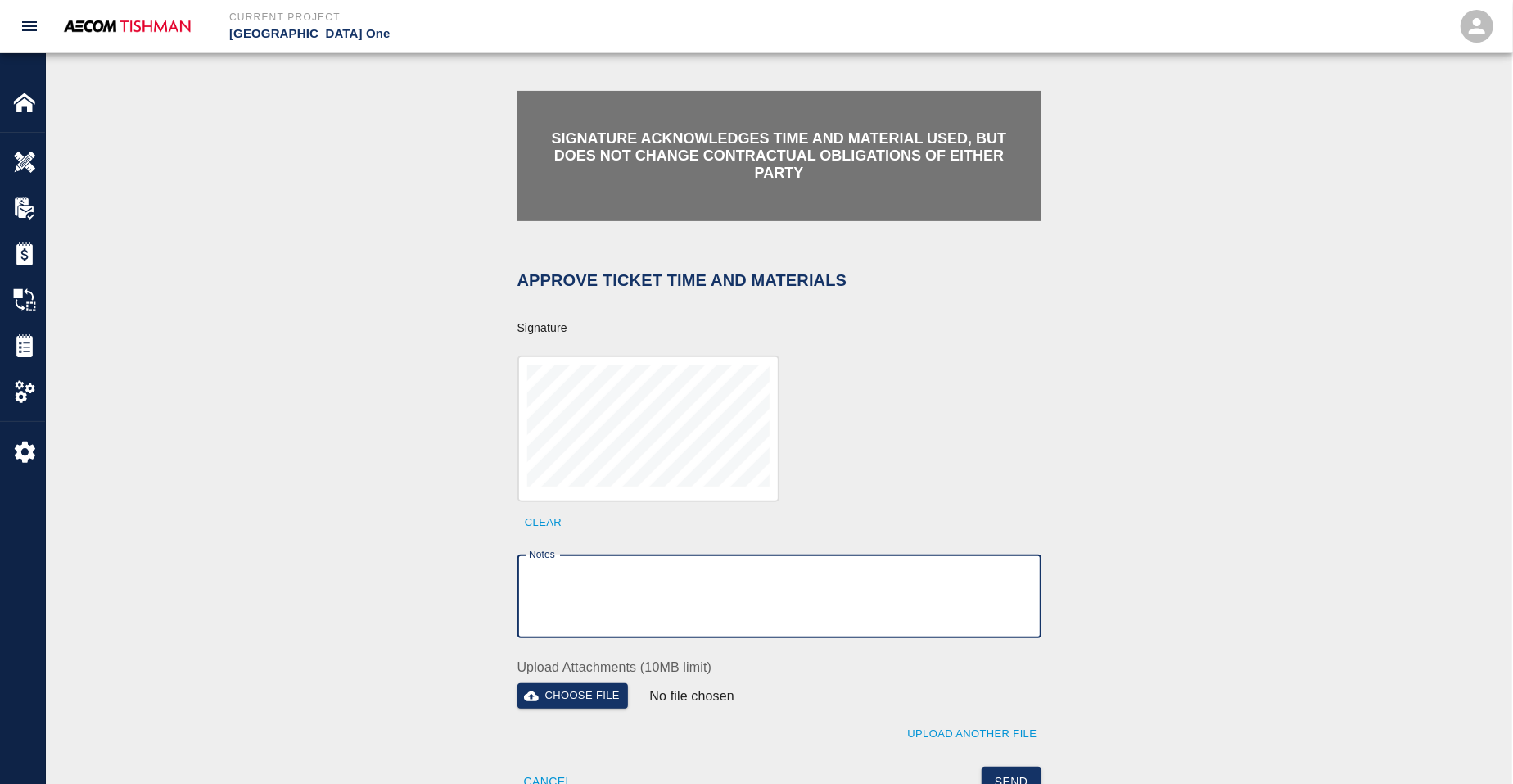
scroll to position [614, 0]
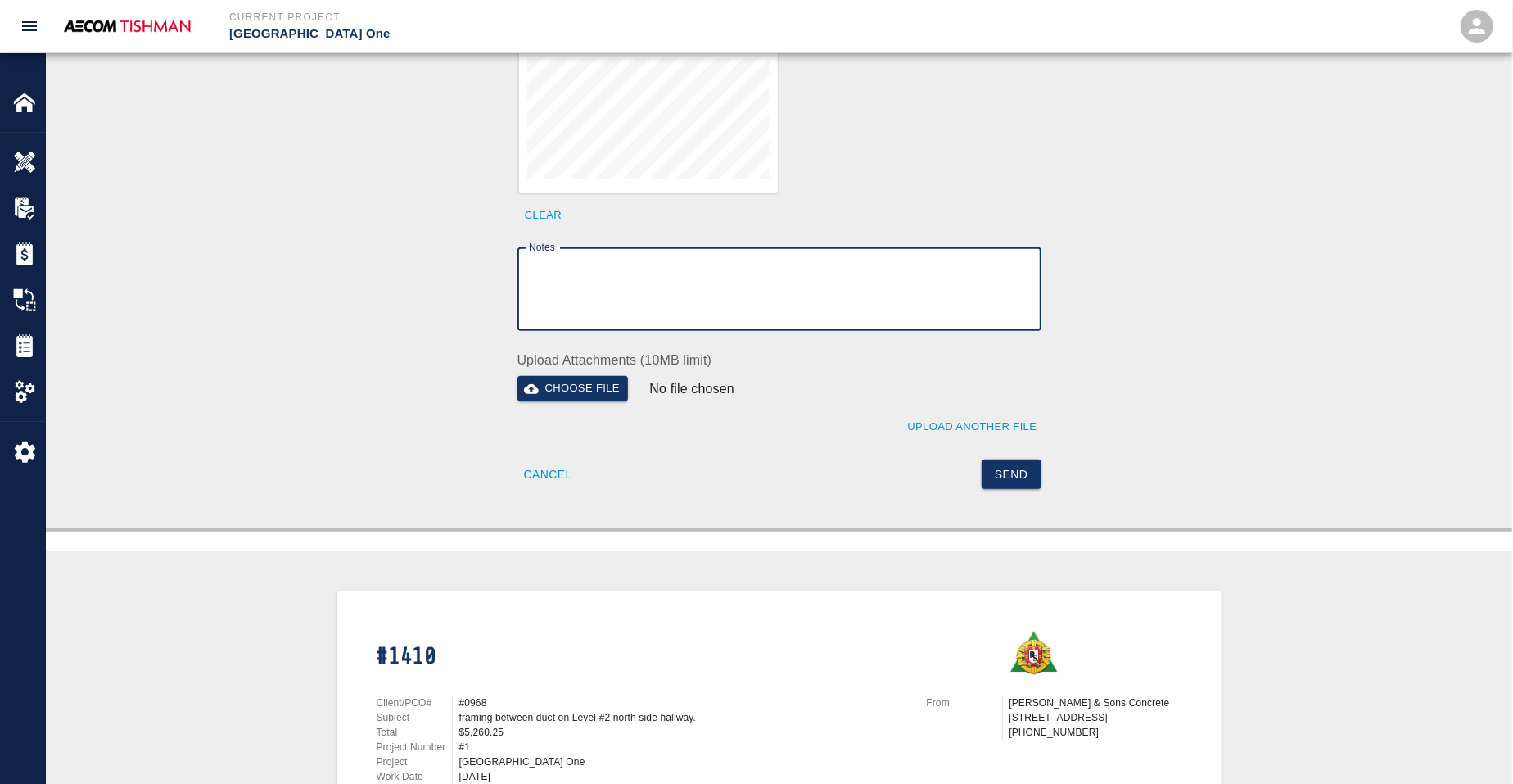
click at [616, 281] on textarea "Notes" at bounding box center [779, 290] width 501 height 57
paste textarea "verification of time and material subject to contract review."
type textarea "verification of time and material subject to contract review."
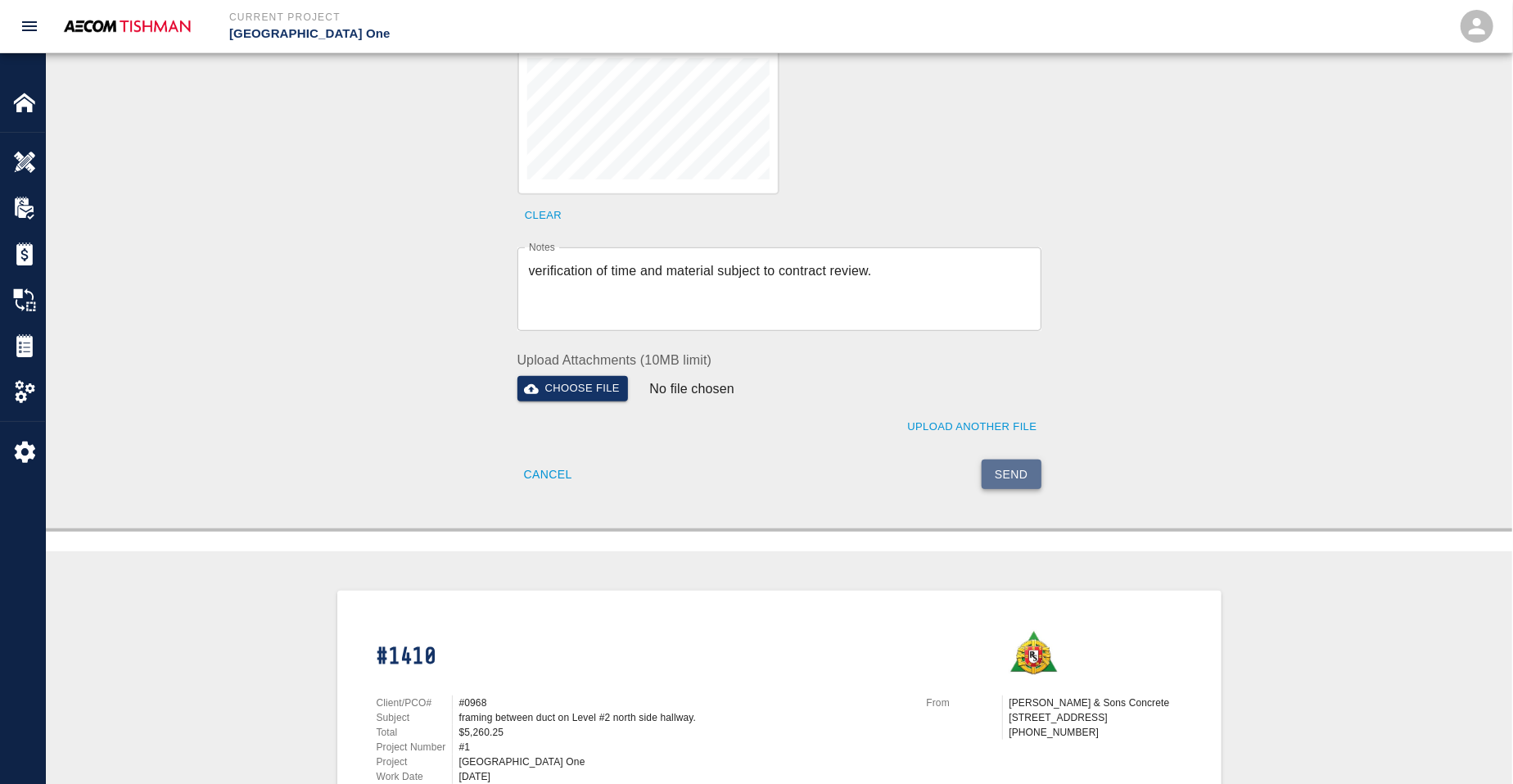
click at [1008, 463] on button "Send" at bounding box center [1012, 474] width 60 height 30
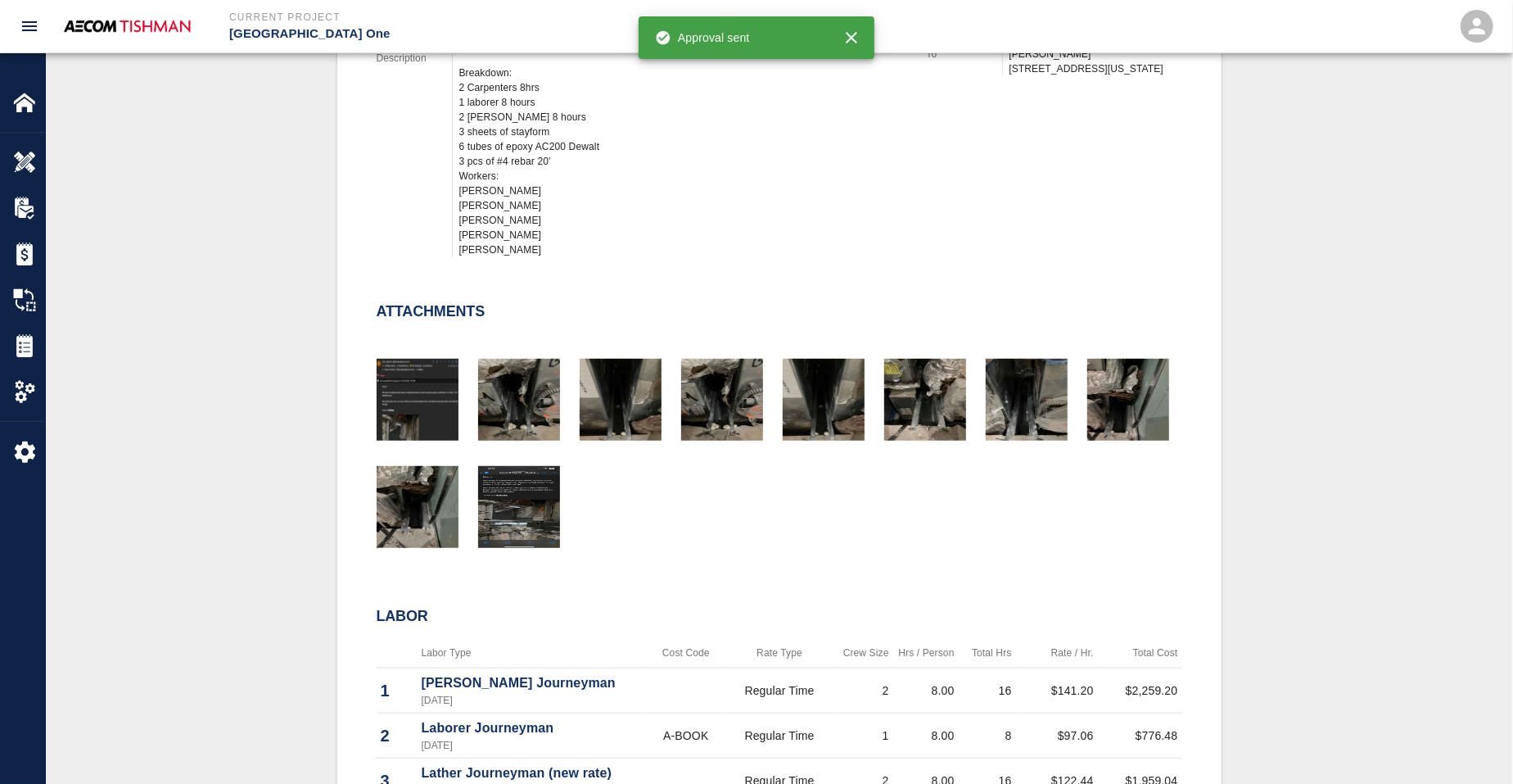
click at [254, 202] on div "#1410 Client/PCO# #0968 Subject framing between duct on Level #2 north side hal…" at bounding box center [779, 460] width 1387 height 1319
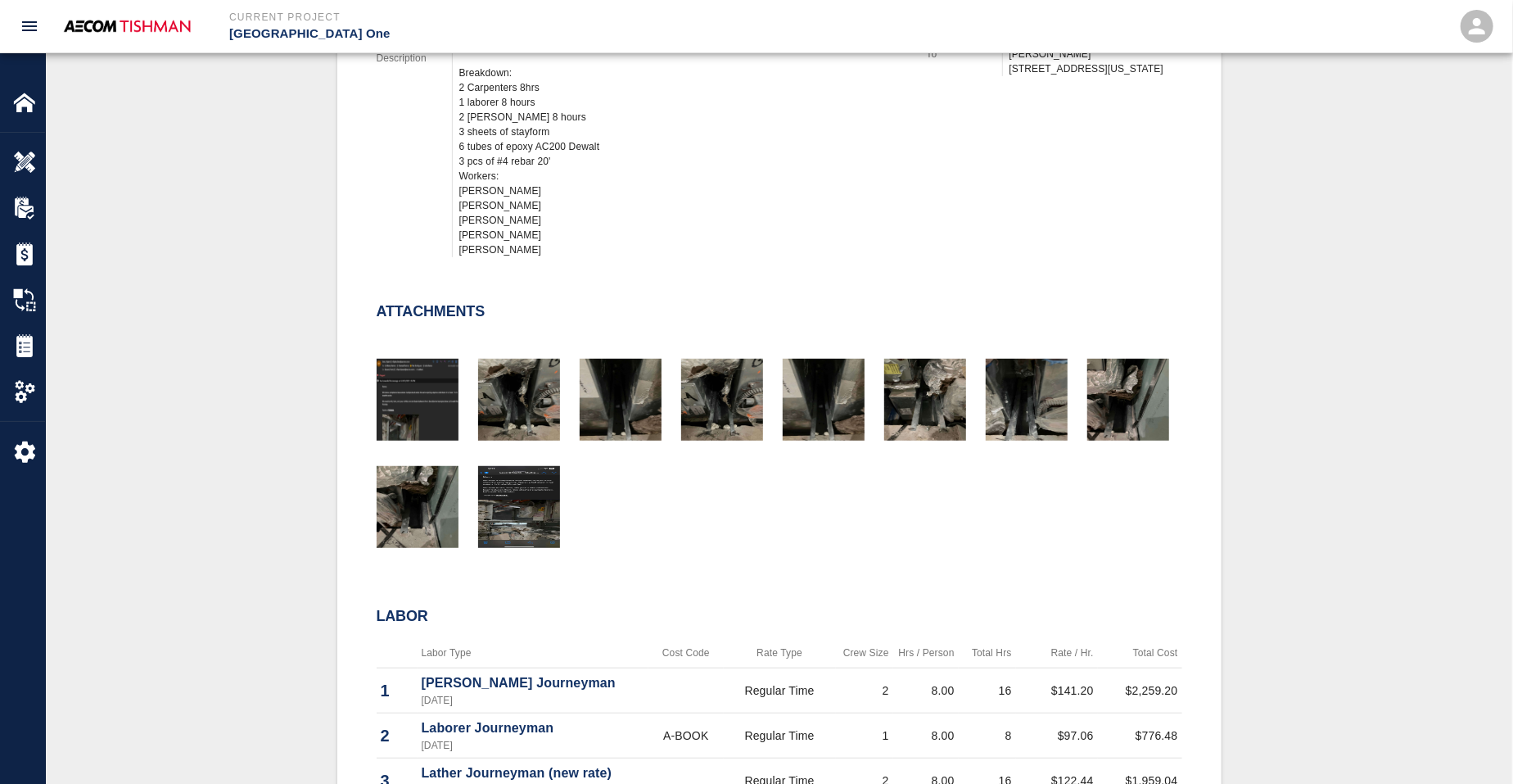
click at [242, 480] on div "#1410 Client/PCO# #0968 Subject framing between duct on Level #2 north side hal…" at bounding box center [779, 460] width 1387 height 1319
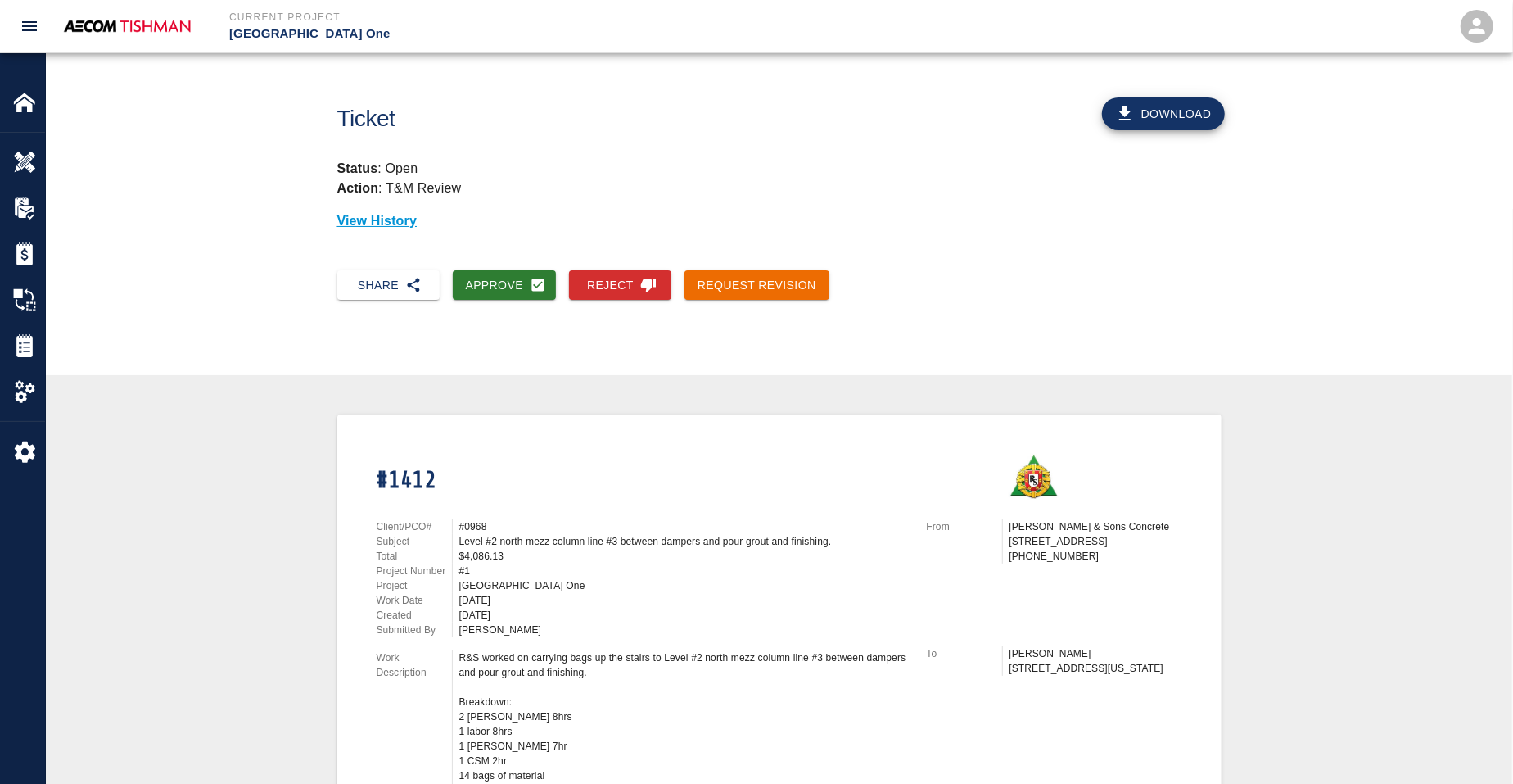
scroll to position [307, 0]
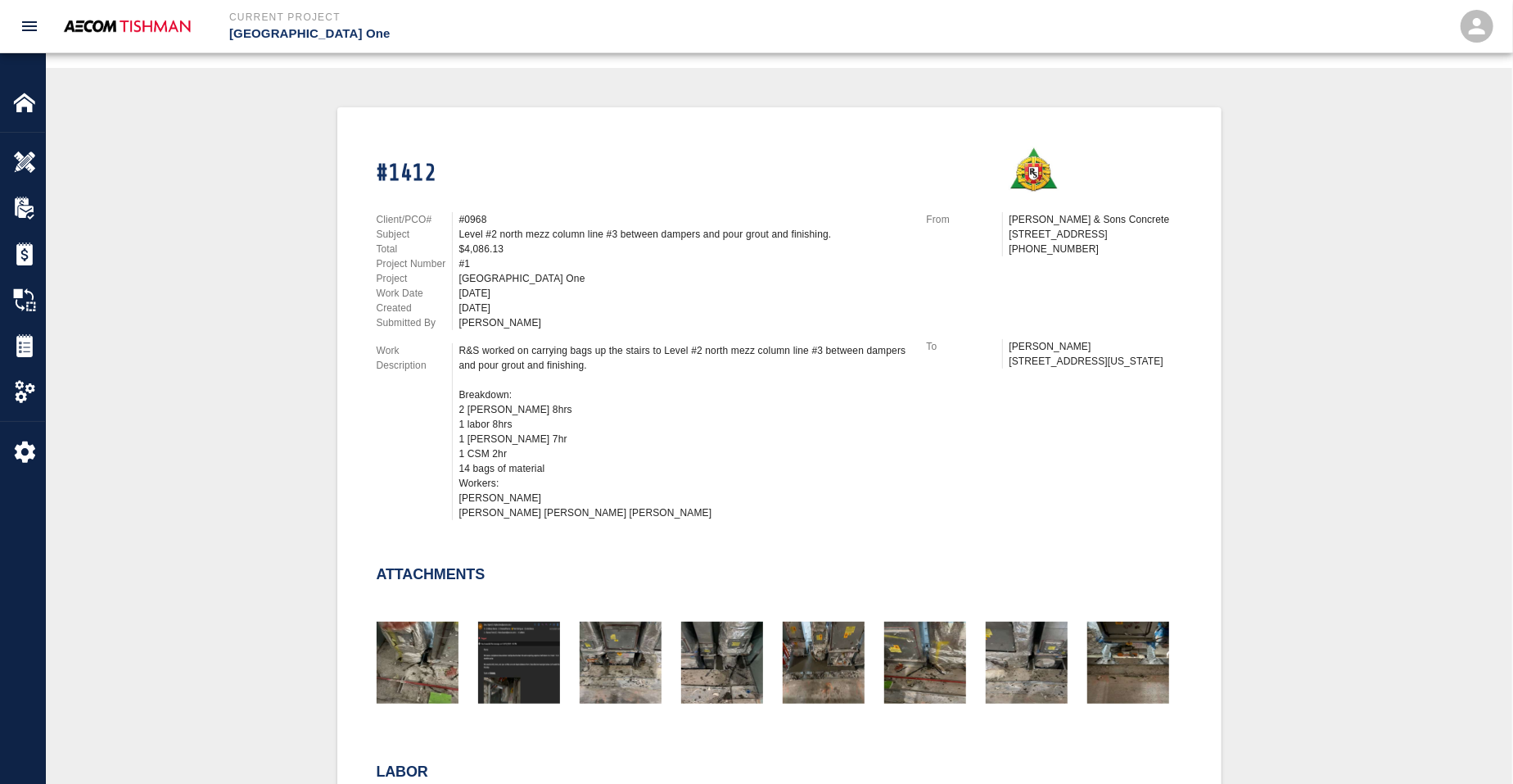
drag, startPoint x: 236, startPoint y: 466, endPoint x: 242, endPoint y: 480, distance: 15.2
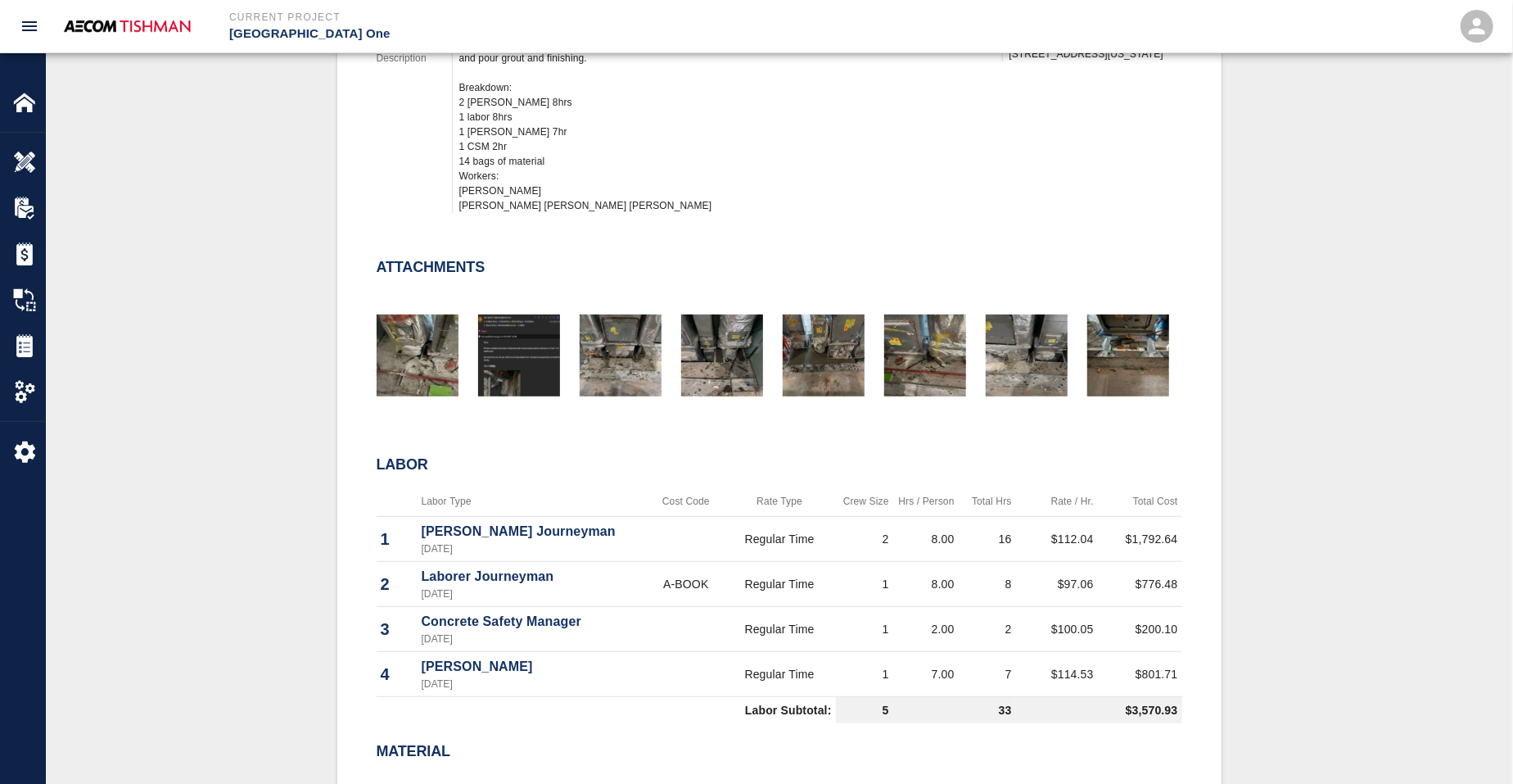
click at [242, 480] on div "#1412 Client/PCO# #0968 Subject Level #2 north mezz column line #3 between damp…" at bounding box center [779, 495] width 1387 height 1389
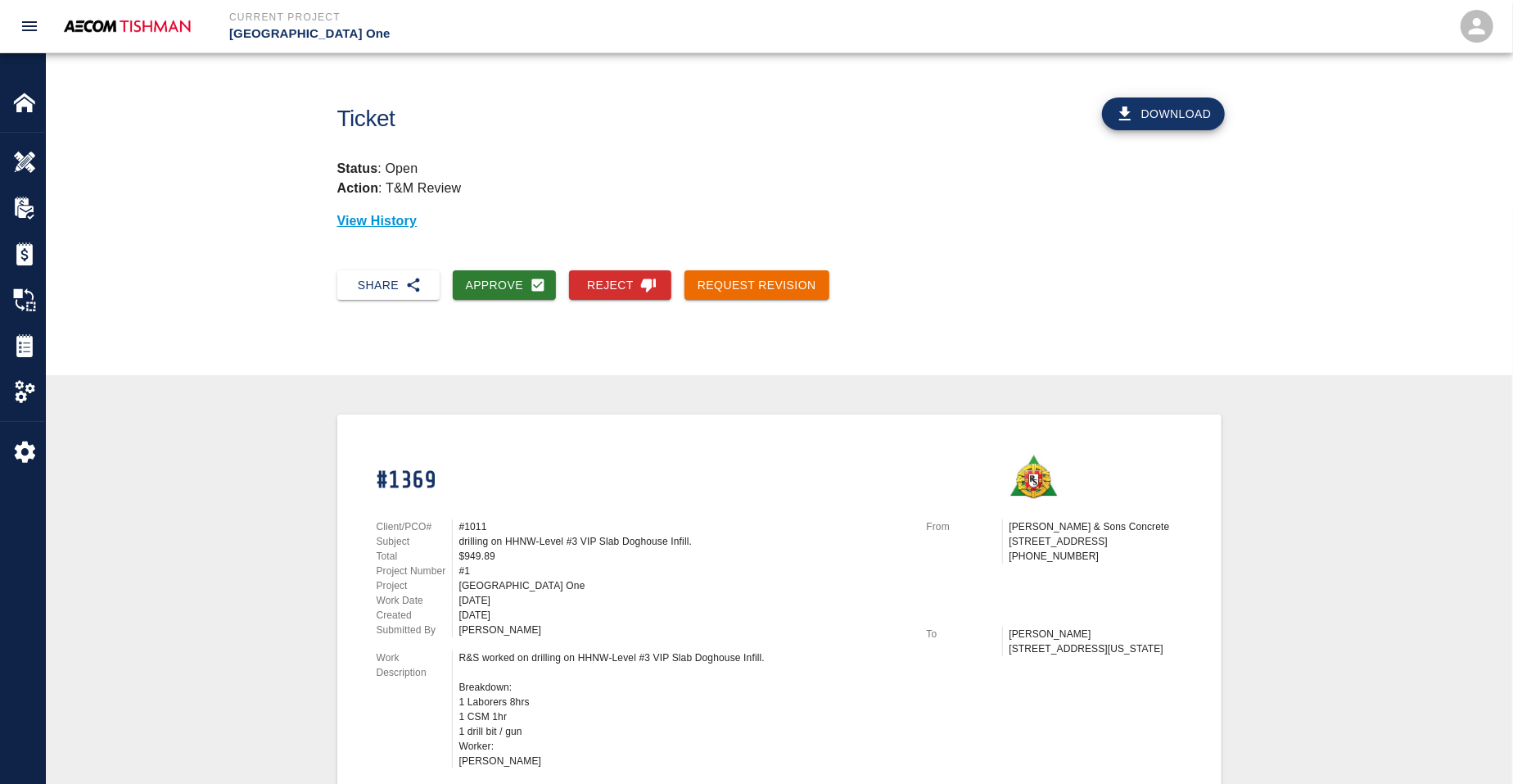
scroll to position [307, 0]
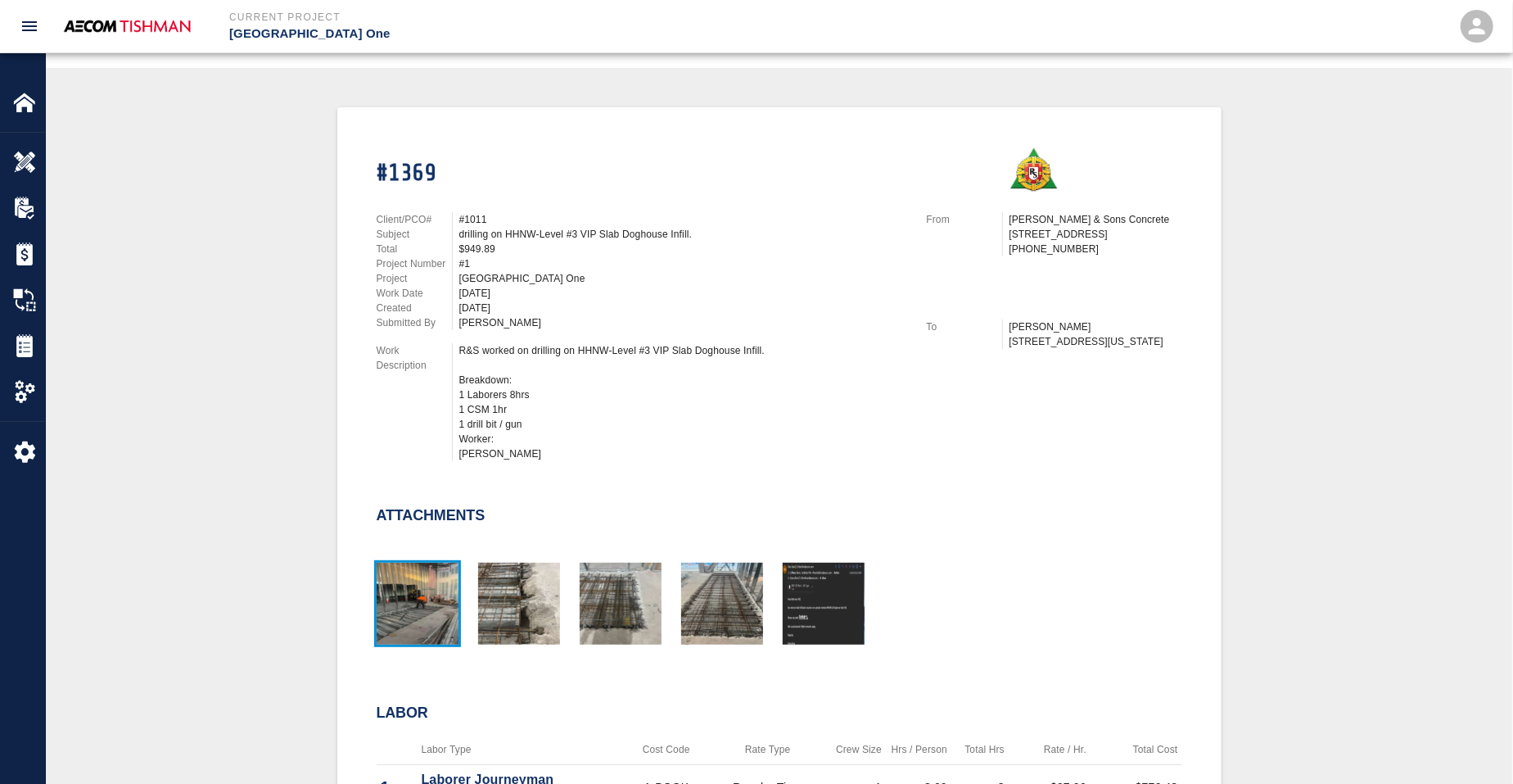
click at [450, 606] on img "button" at bounding box center [417, 603] width 82 height 82
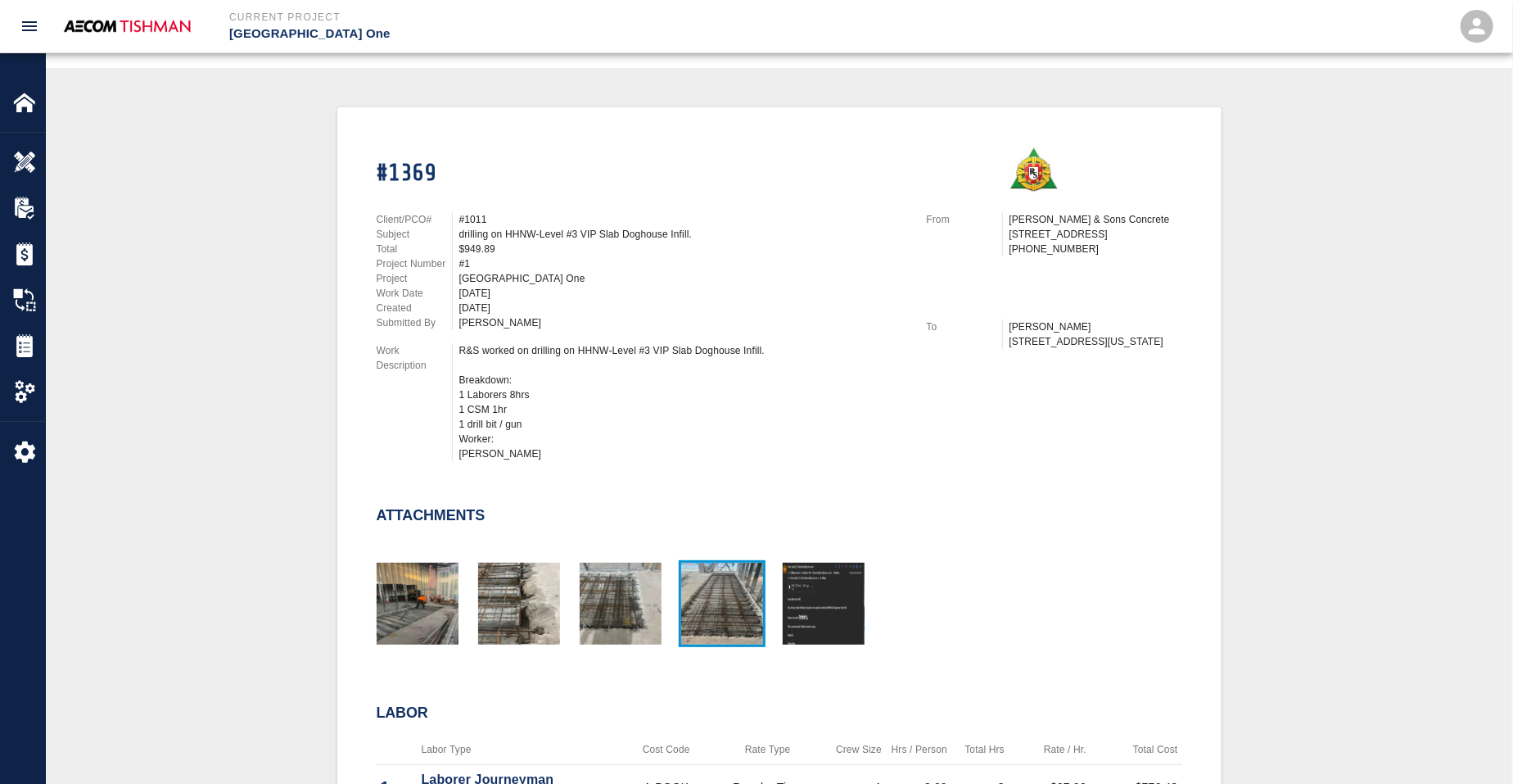
click at [720, 602] on img "button" at bounding box center [721, 603] width 82 height 82
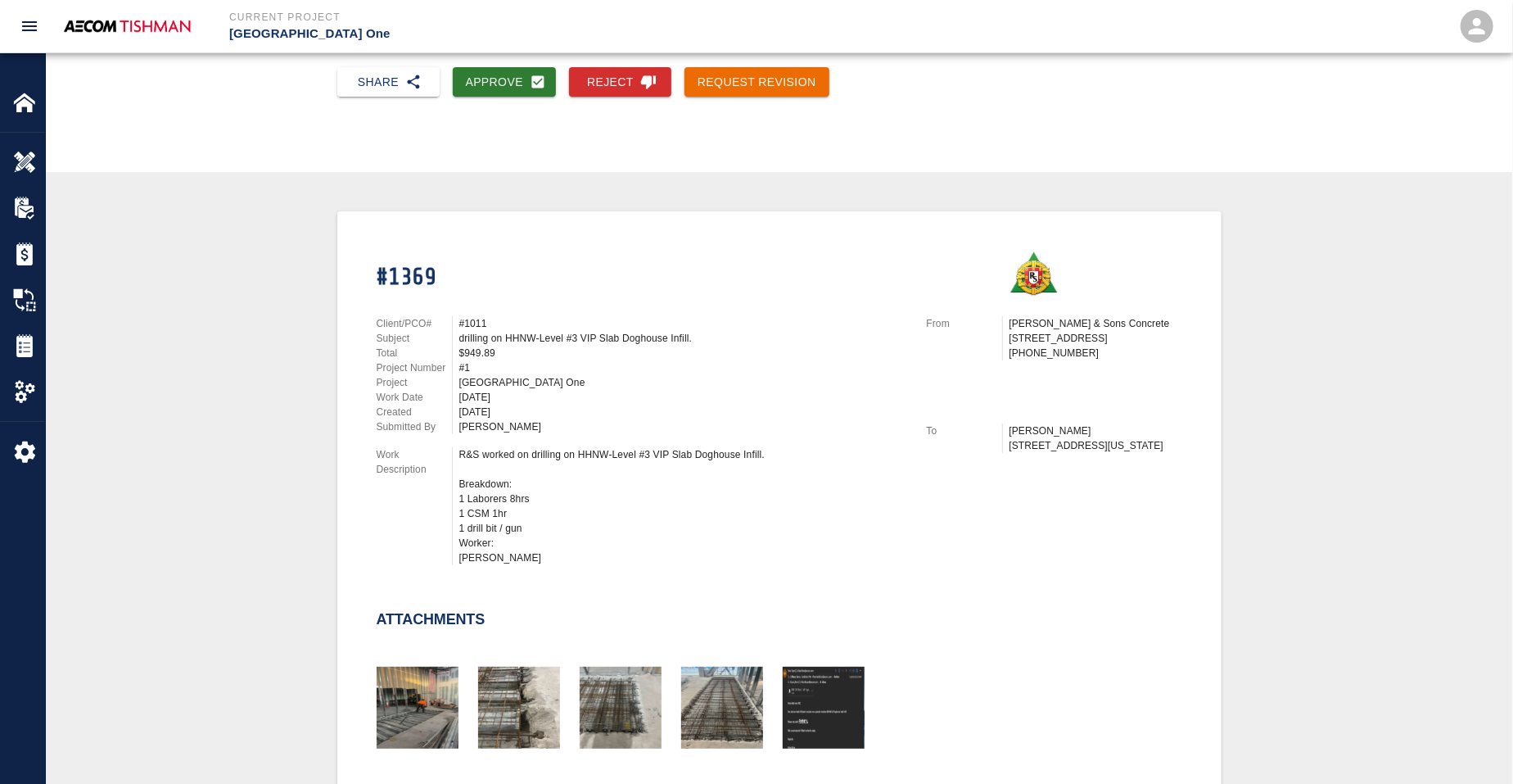
scroll to position [0, 0]
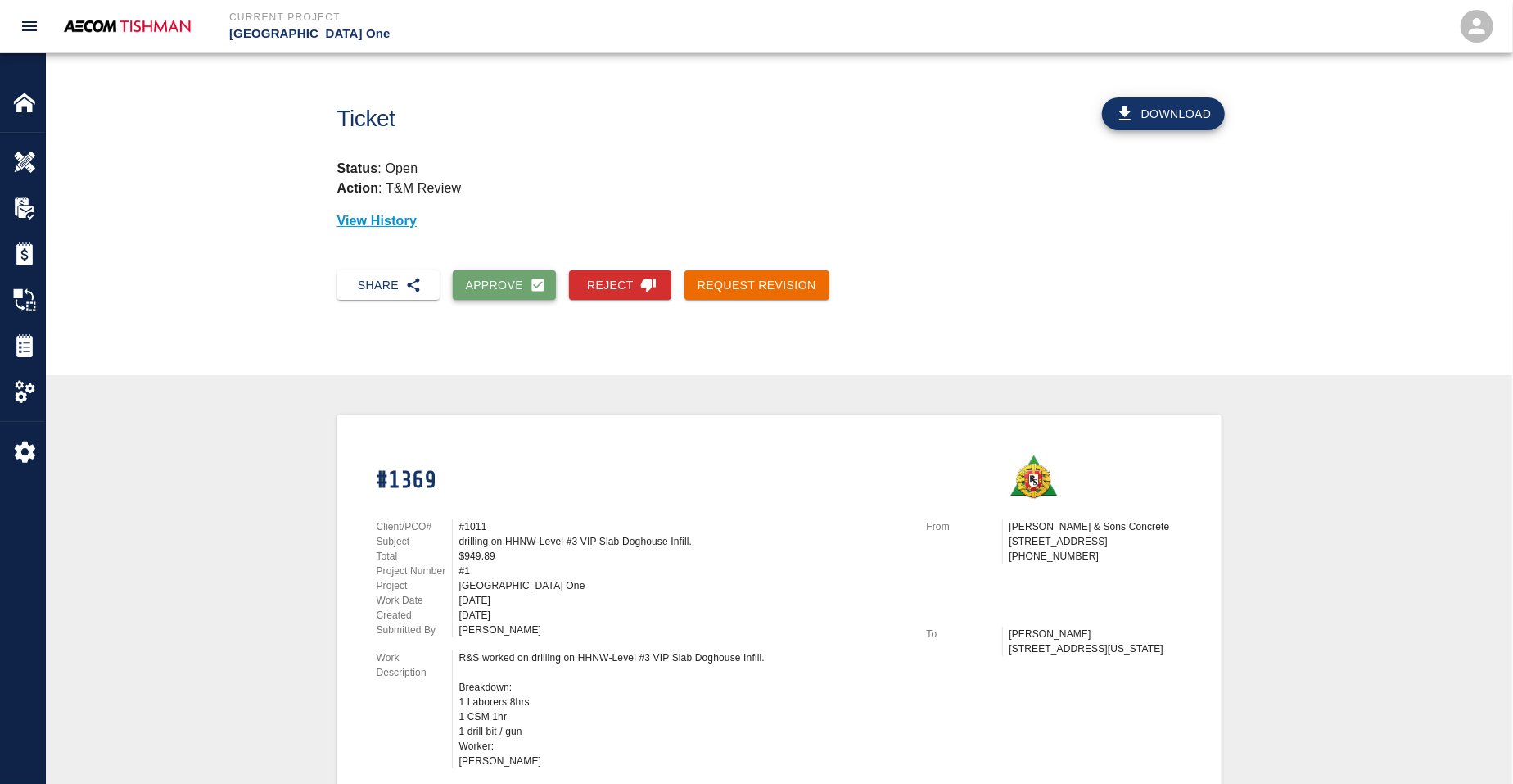
click at [491, 285] on button "Approve" at bounding box center [505, 285] width 104 height 30
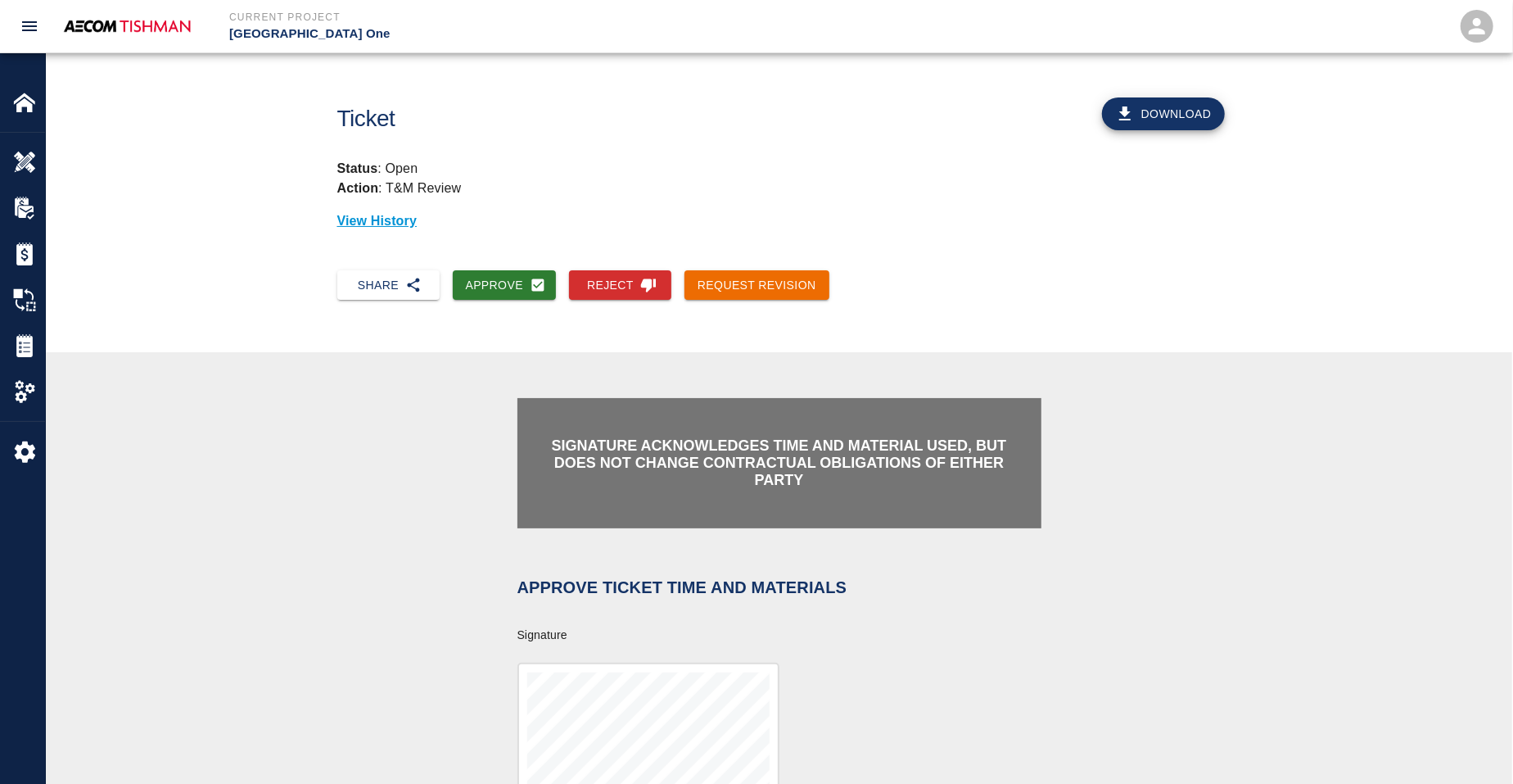
scroll to position [307, 0]
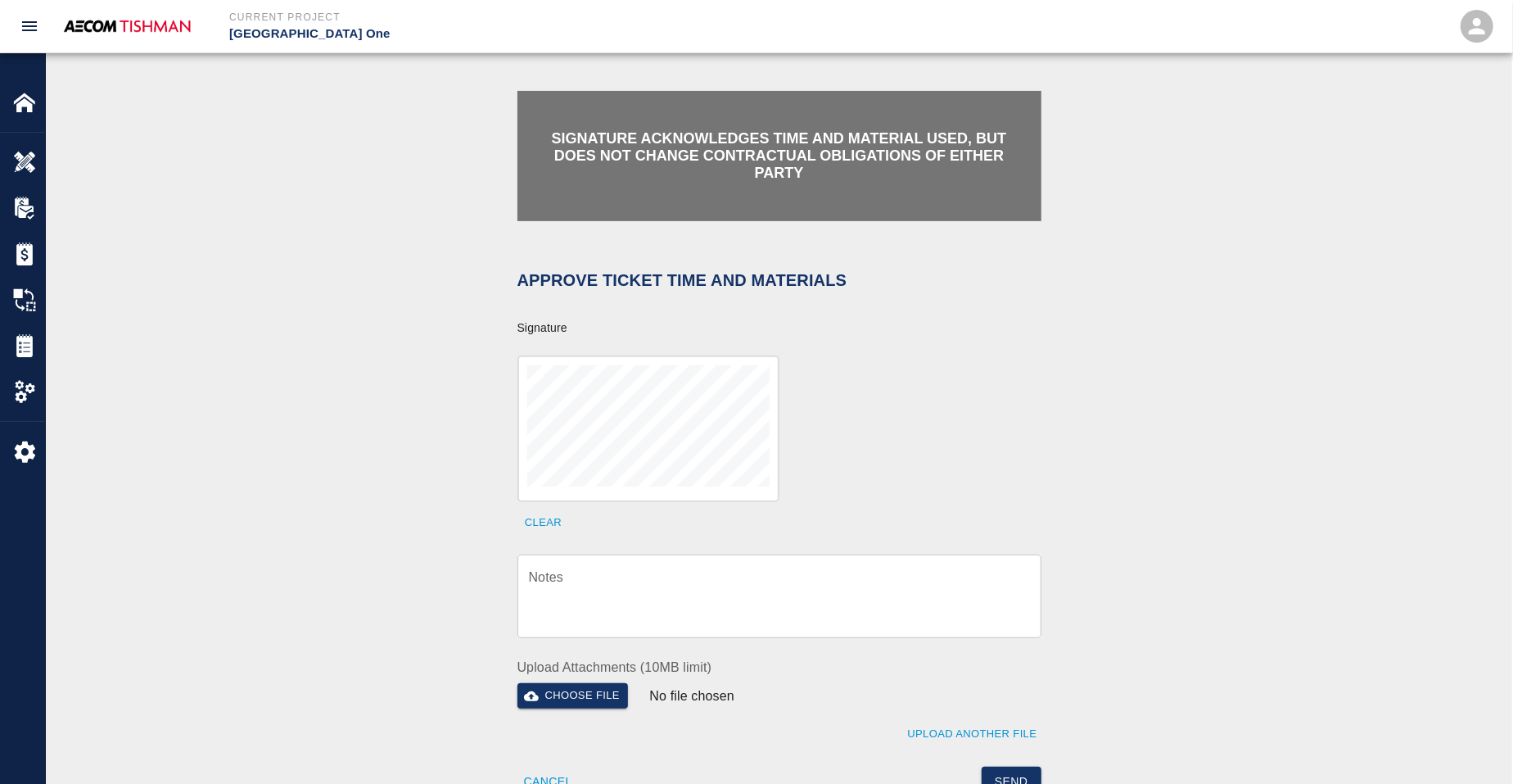
click at [626, 564] on div "x Notes" at bounding box center [780, 596] width 524 height 83
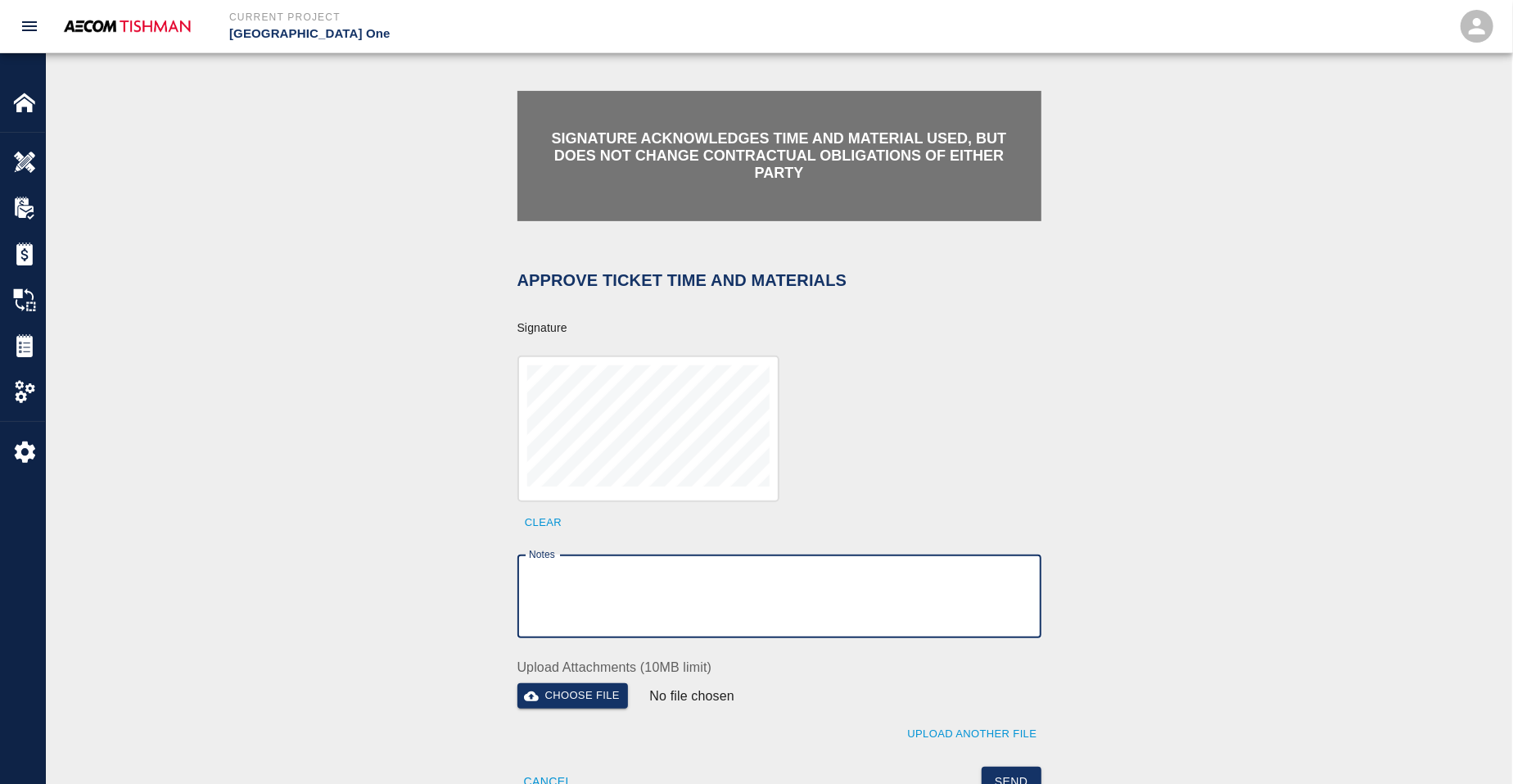
paste textarea "verification of time and material subject to contract review."
type textarea "verification of time and material subject to contract review."
drag, startPoint x: 1005, startPoint y: 768, endPoint x: 987, endPoint y: 751, distance: 24.8
click at [1006, 767] on button "Send" at bounding box center [1012, 781] width 60 height 30
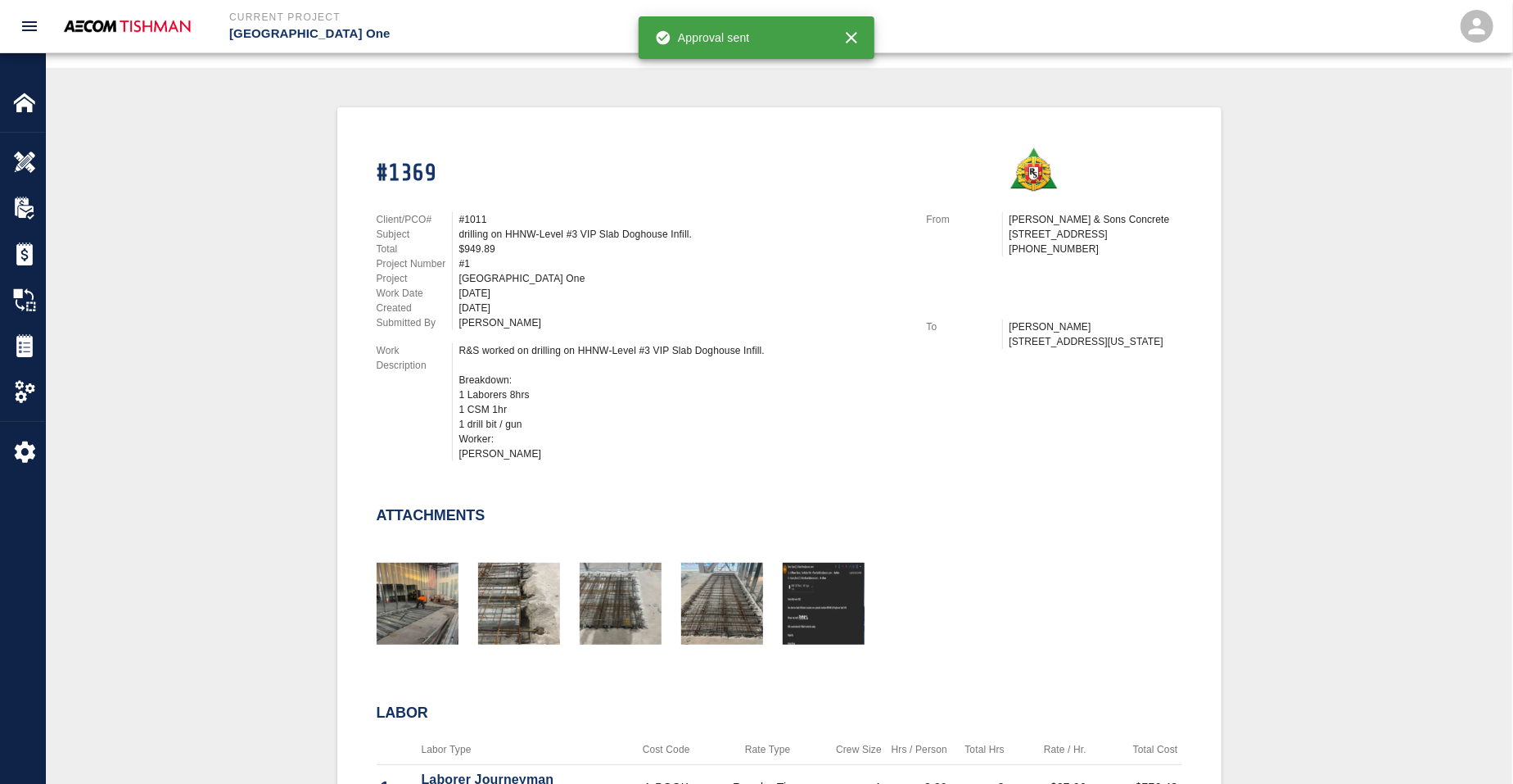
click at [227, 426] on div "#1369 Client/PCO# #1011 Subject drilling on HHNW-Level #3 VIP Slab Doghouse Inf…" at bounding box center [779, 622] width 1387 height 1028
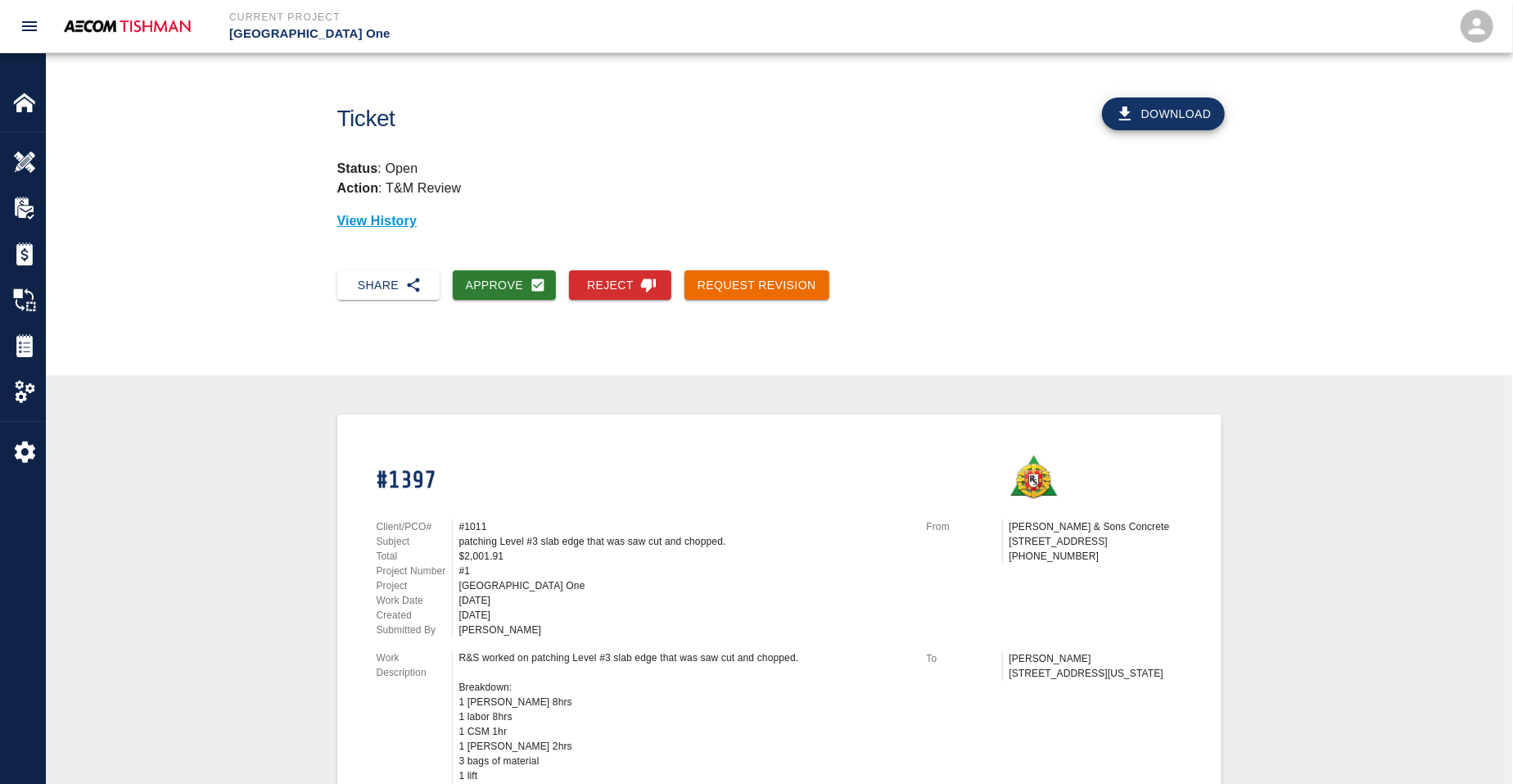
scroll to position [307, 0]
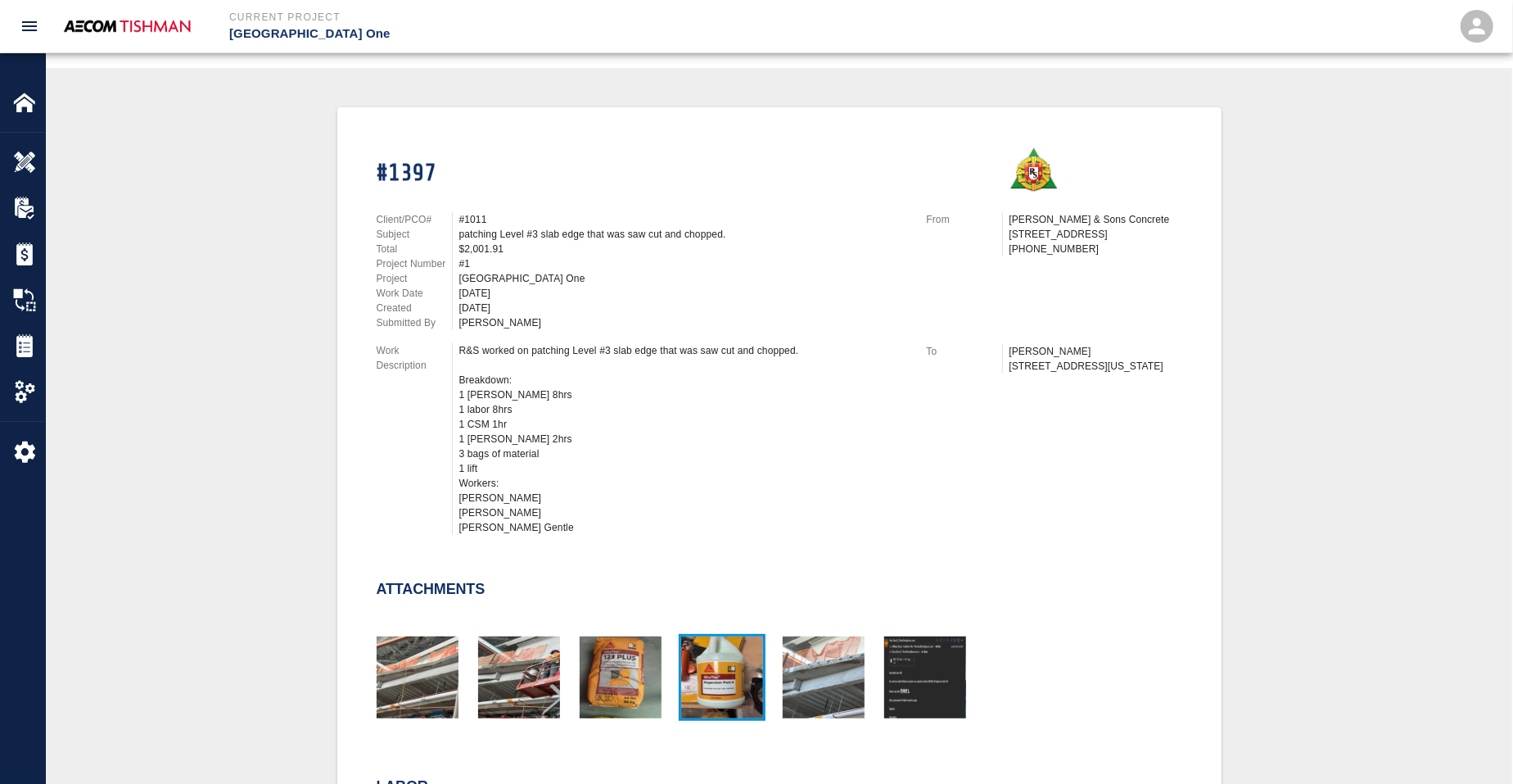
click at [689, 649] on img "button" at bounding box center [721, 677] width 82 height 82
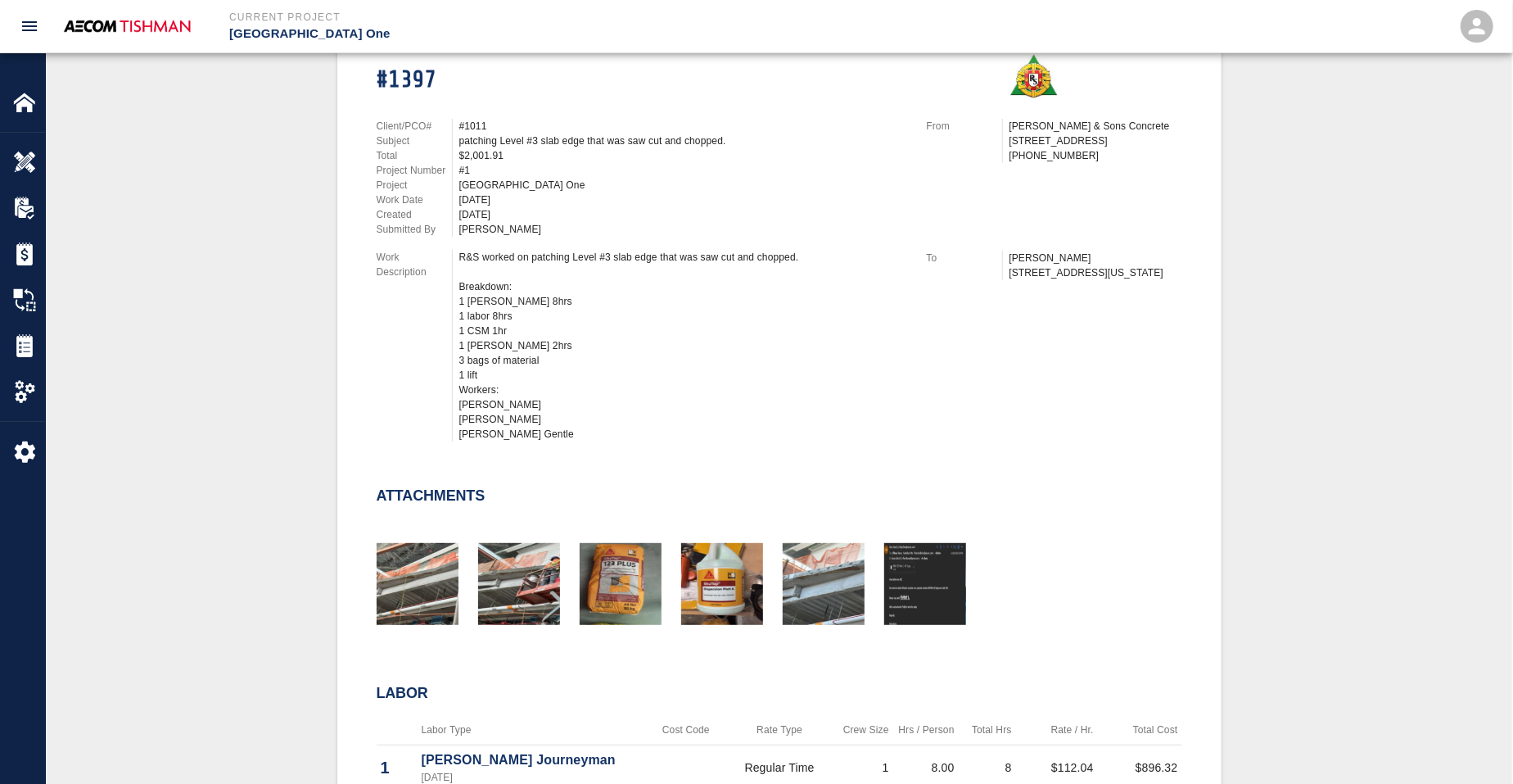
scroll to position [94, 0]
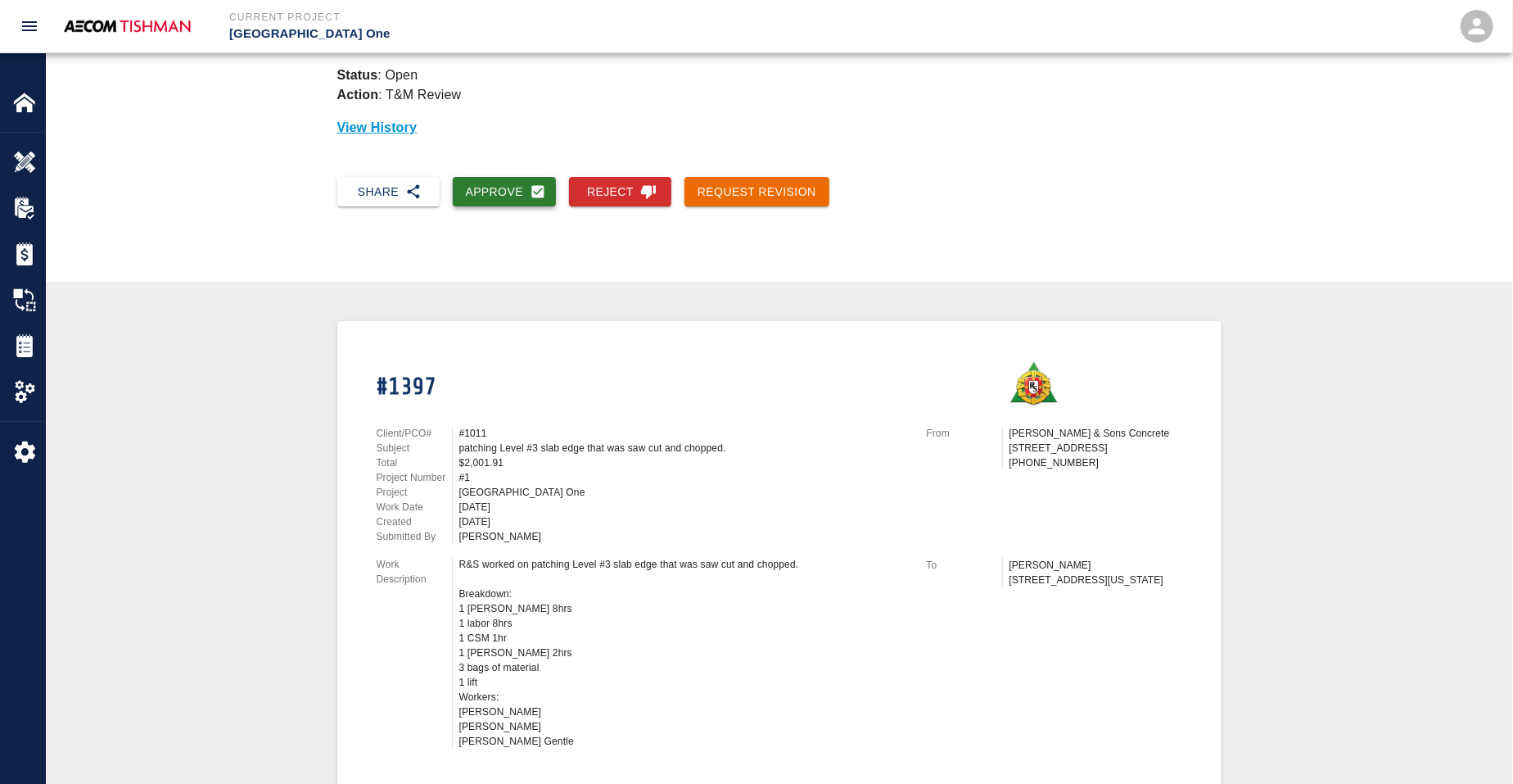
drag, startPoint x: 519, startPoint y: 206, endPoint x: 508, endPoint y: 199, distance: 13.0
click at [519, 206] on div "Share Approve Reject Request Revision" at bounding box center [779, 205] width 1467 height 83
click at [490, 186] on button "Approve" at bounding box center [505, 192] width 104 height 30
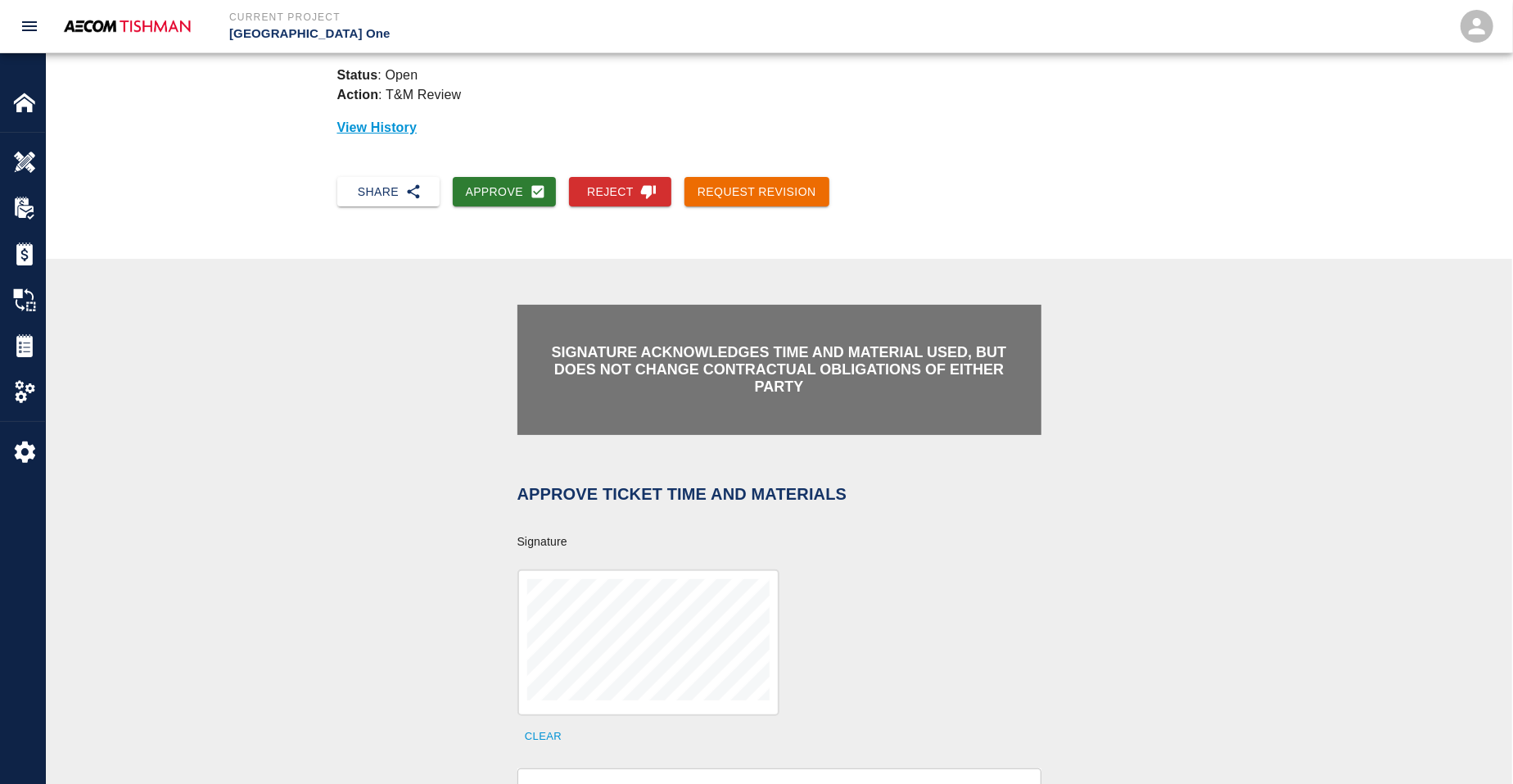
scroll to position [401, 0]
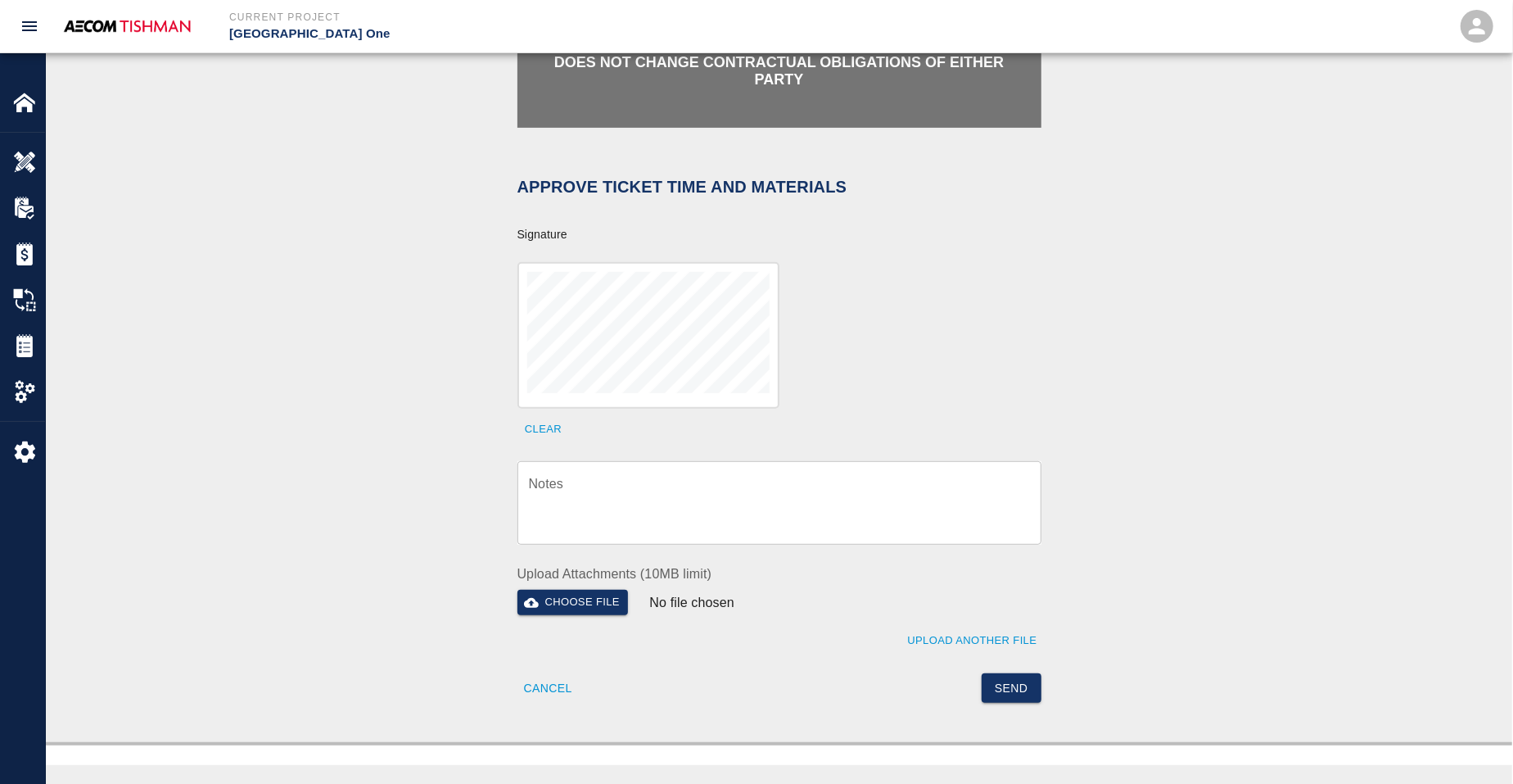
click at [662, 486] on textarea "Notes" at bounding box center [779, 503] width 501 height 57
click at [651, 488] on textarea "Notes" at bounding box center [779, 503] width 501 height 57
paste textarea "verification of time and material subject to contract review."
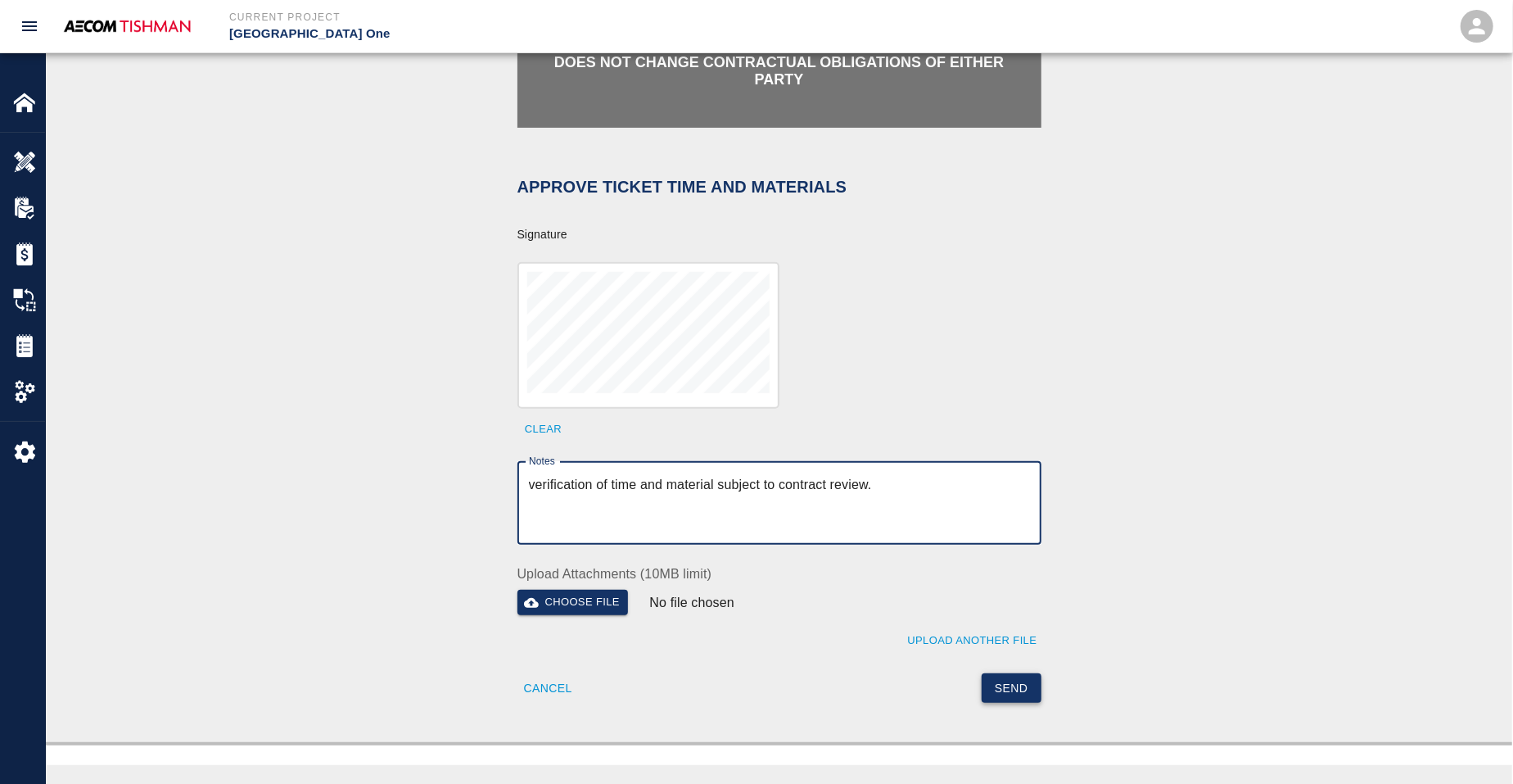
type textarea "verification of time and material subject to contract review."
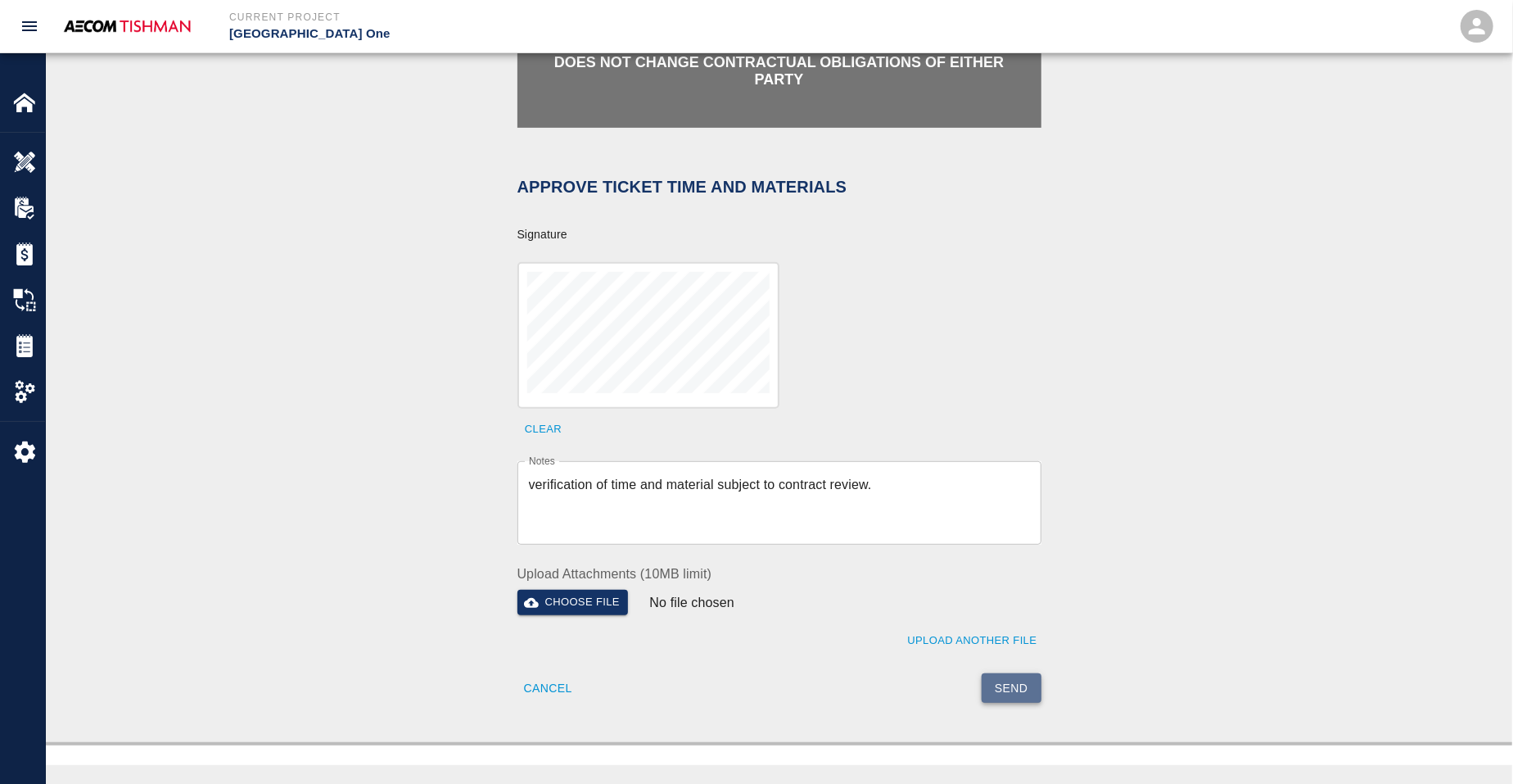
click at [998, 685] on button "Send" at bounding box center [1012, 688] width 60 height 30
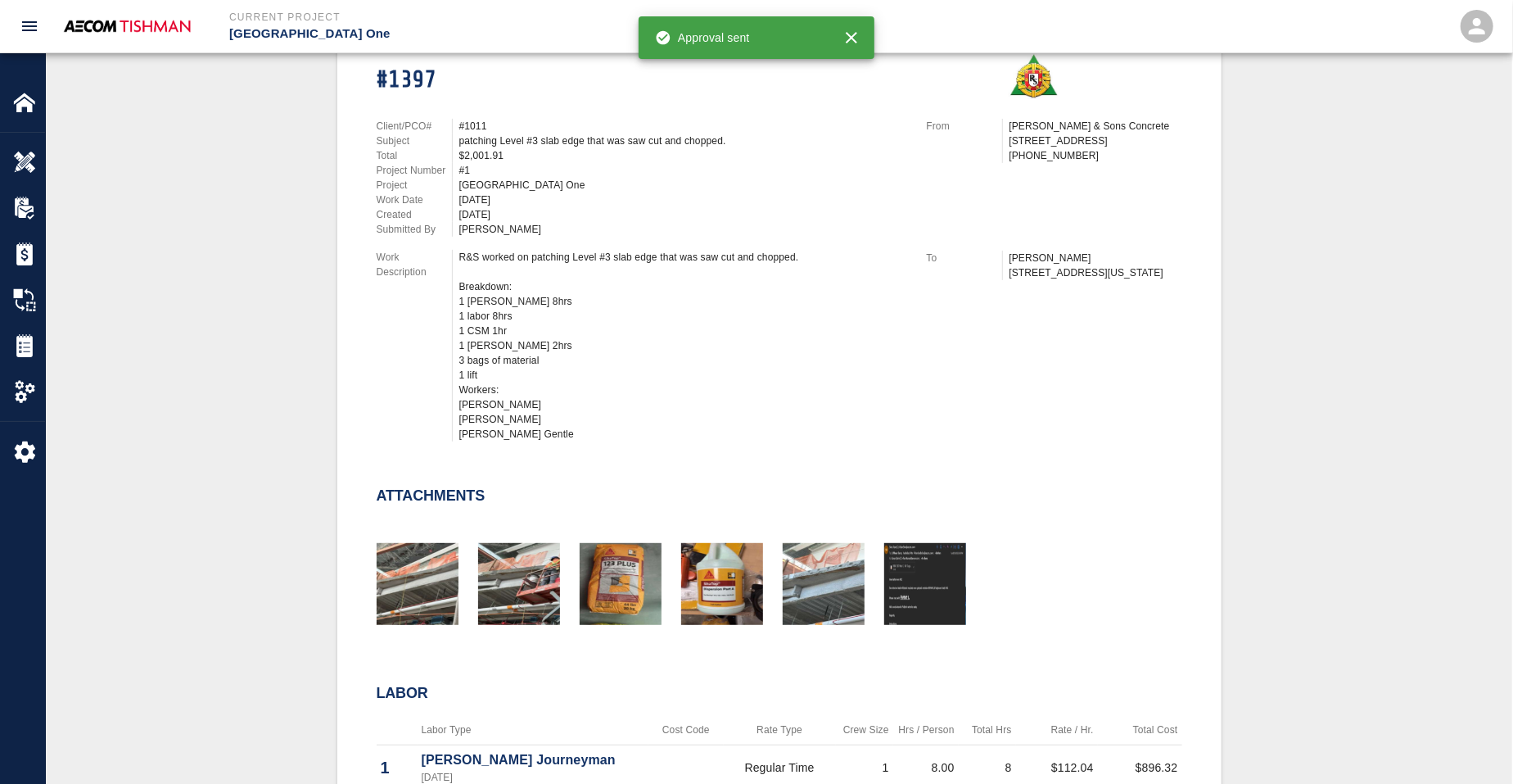
click at [307, 388] on div "#1397 Client/PCO# #1011 Subject patching Level #3 slab edge that was saw cut an…" at bounding box center [779, 681] width 1387 height 1335
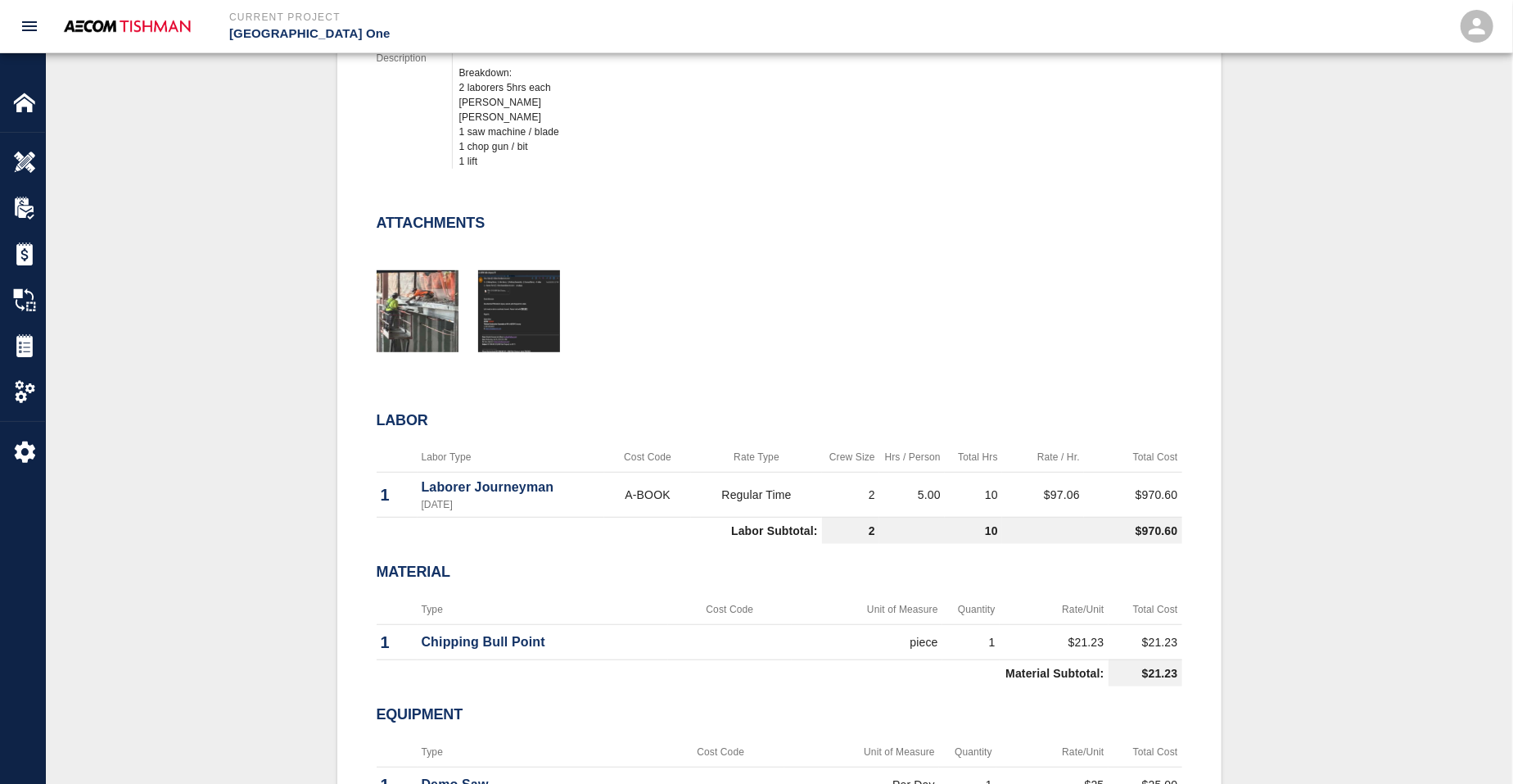
scroll to position [922, 0]
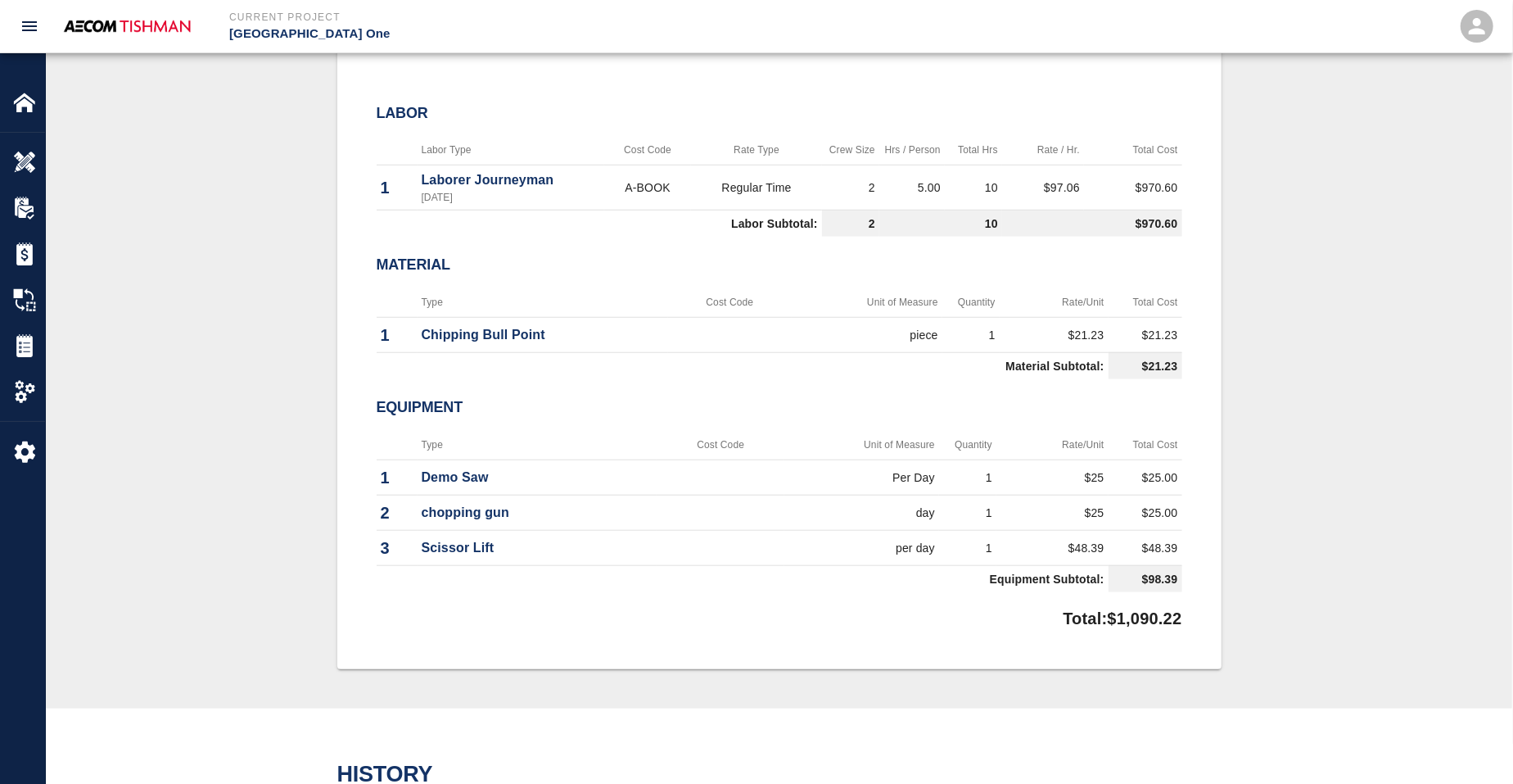
click at [536, 468] on p "Demo Saw" at bounding box center [538, 477] width 232 height 20
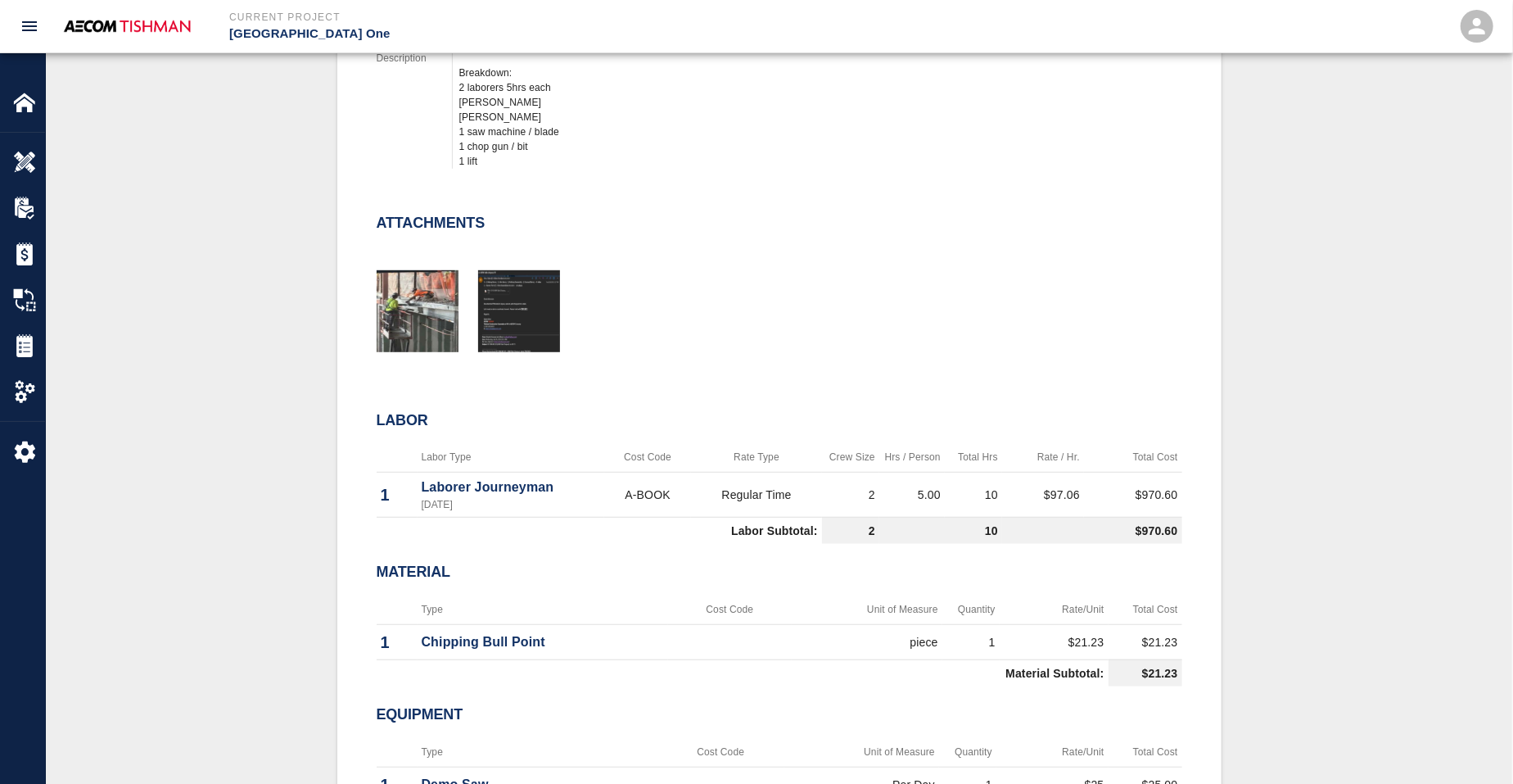
scroll to position [307, 0]
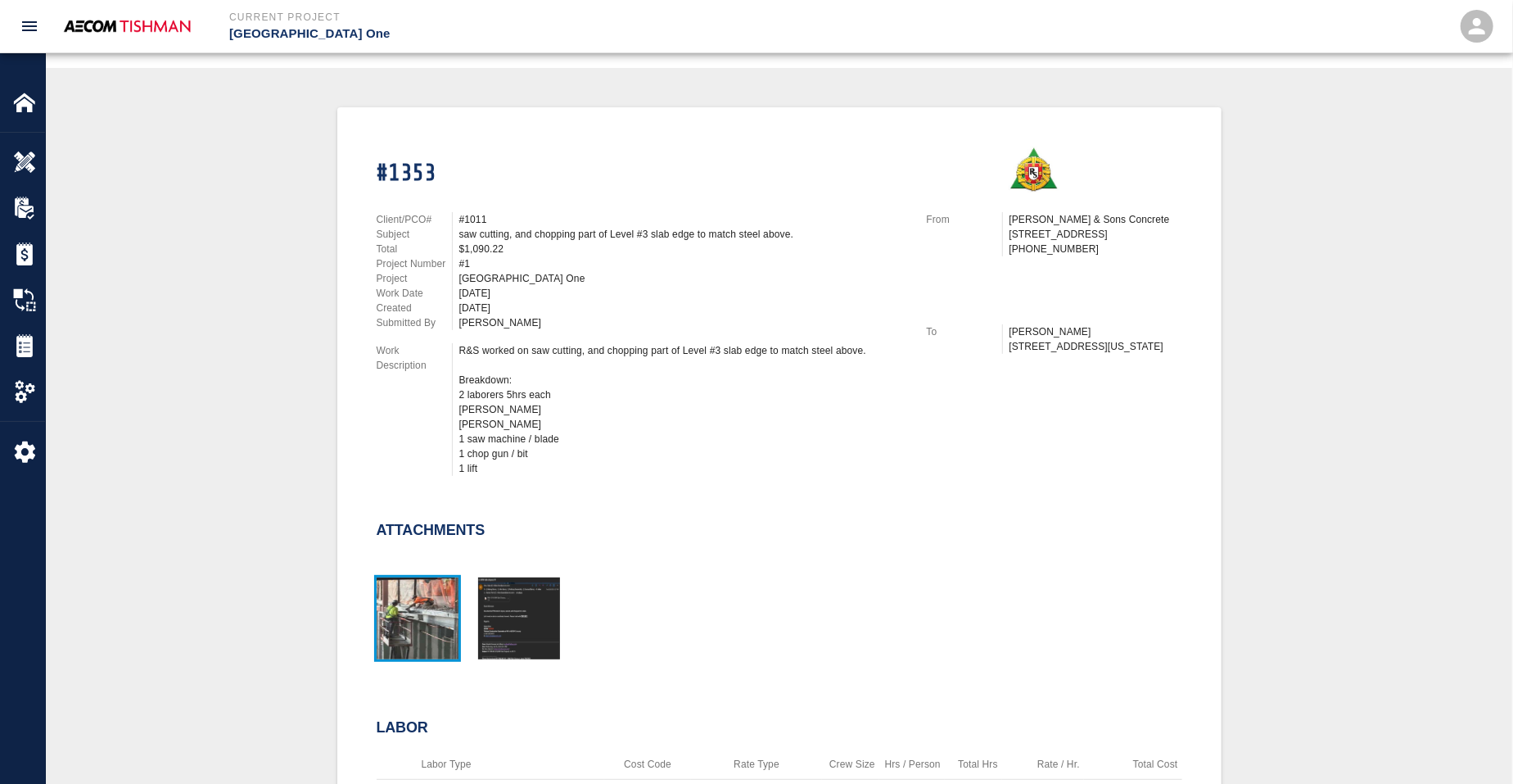
click at [406, 593] on img "button" at bounding box center [417, 618] width 82 height 82
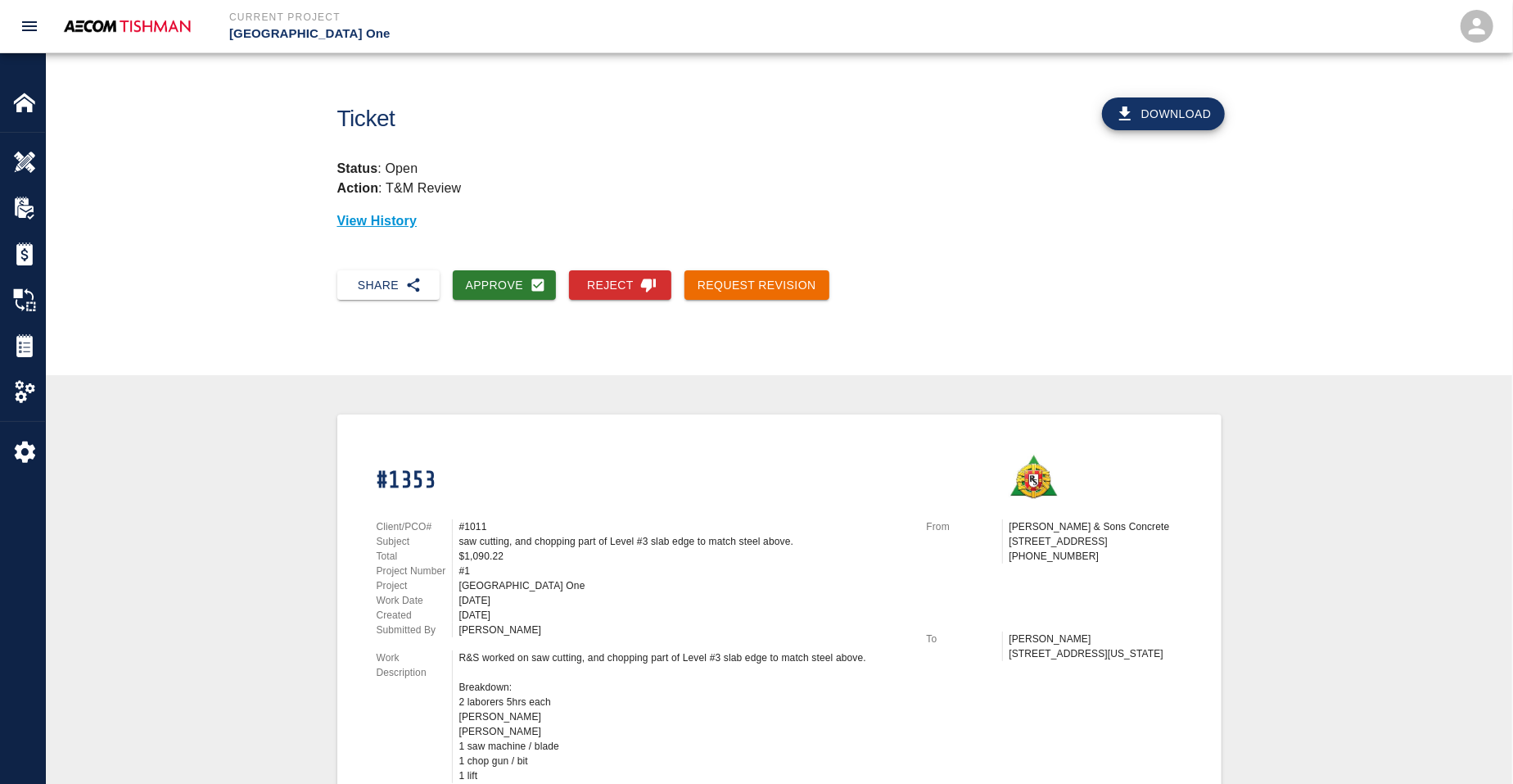
click at [485, 266] on div "Approve" at bounding box center [498, 279] width 117 height 43
click at [487, 277] on button "Approve" at bounding box center [505, 285] width 104 height 30
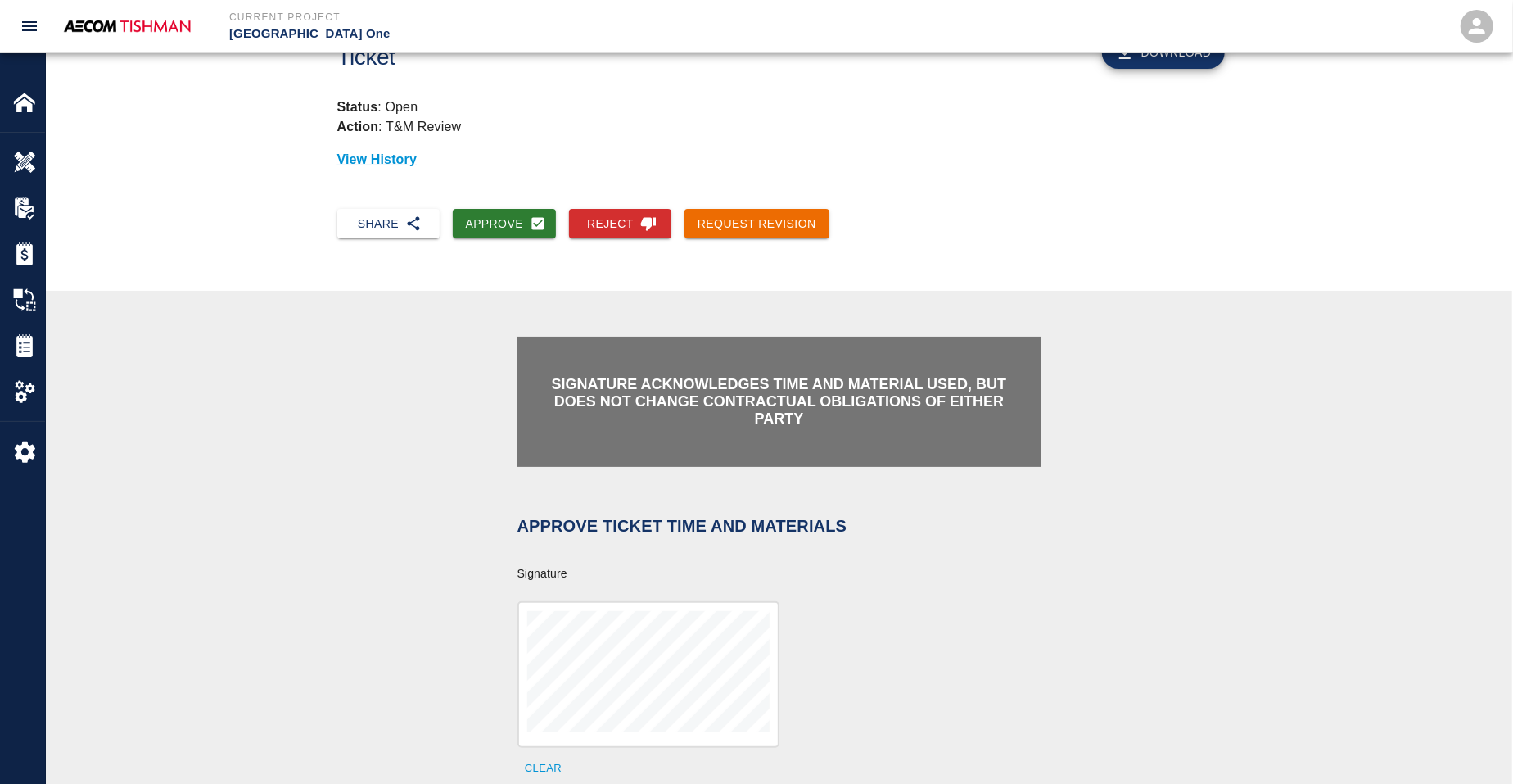
scroll to position [307, 0]
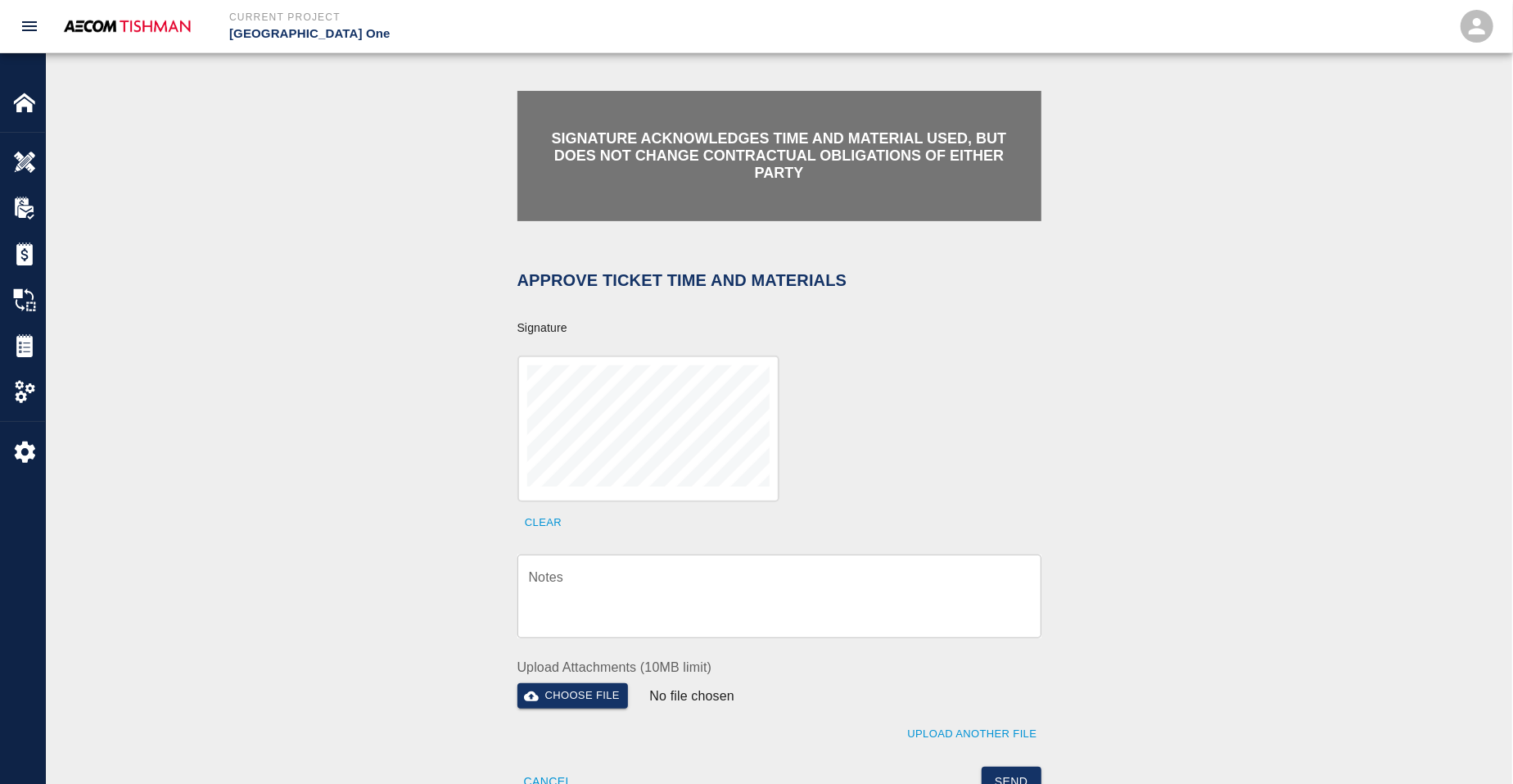
click at [606, 591] on textarea "Notes" at bounding box center [779, 597] width 501 height 57
click at [762, 575] on textarea "Notes" at bounding box center [779, 597] width 501 height 57
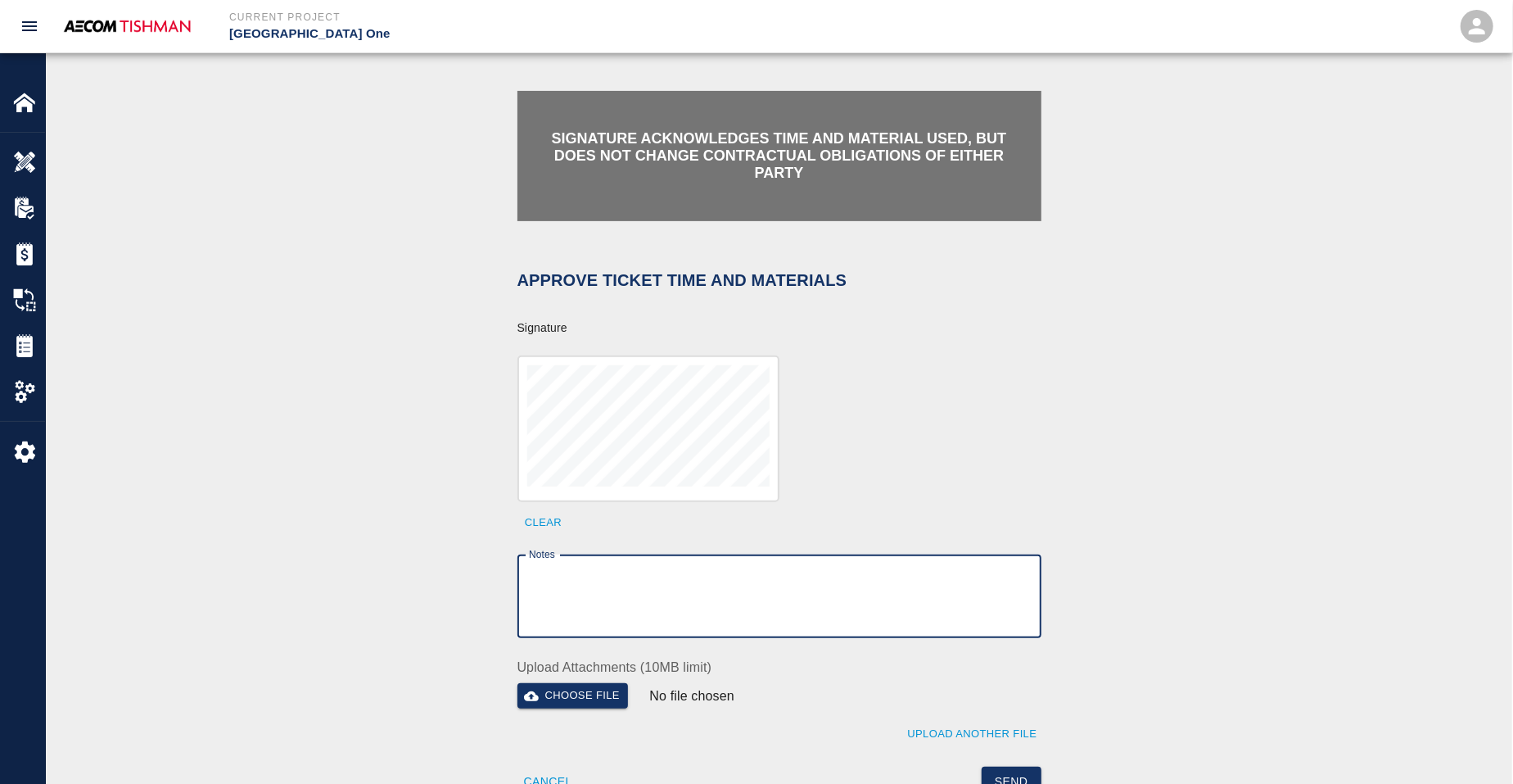
paste textarea "verification of time and material subject to contract review."
type textarea "verification of time and material subject to contract review."
click at [1003, 765] on div "Send" at bounding box center [905, 772] width 272 height 50
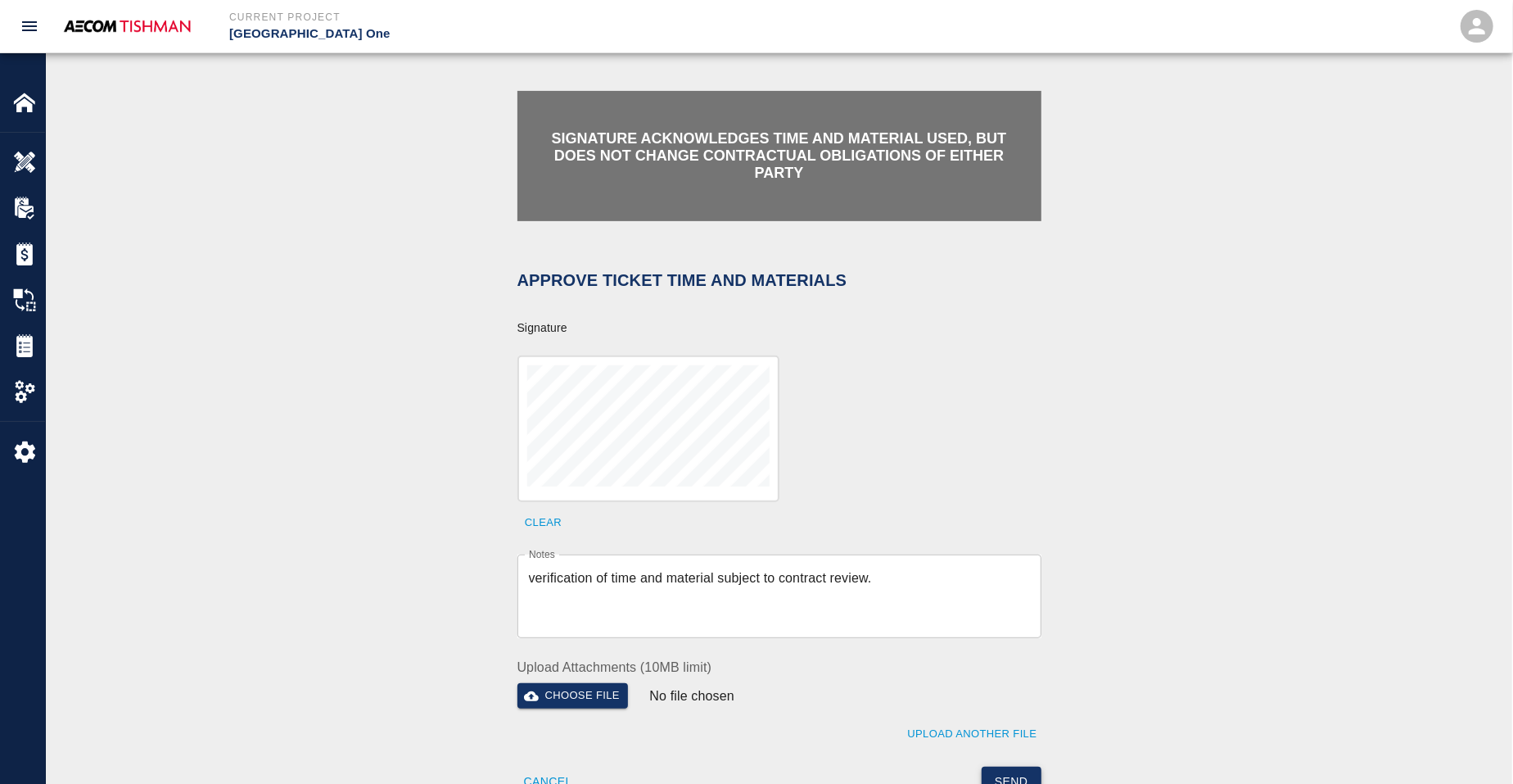
click at [1008, 771] on button "Send" at bounding box center [1012, 781] width 60 height 30
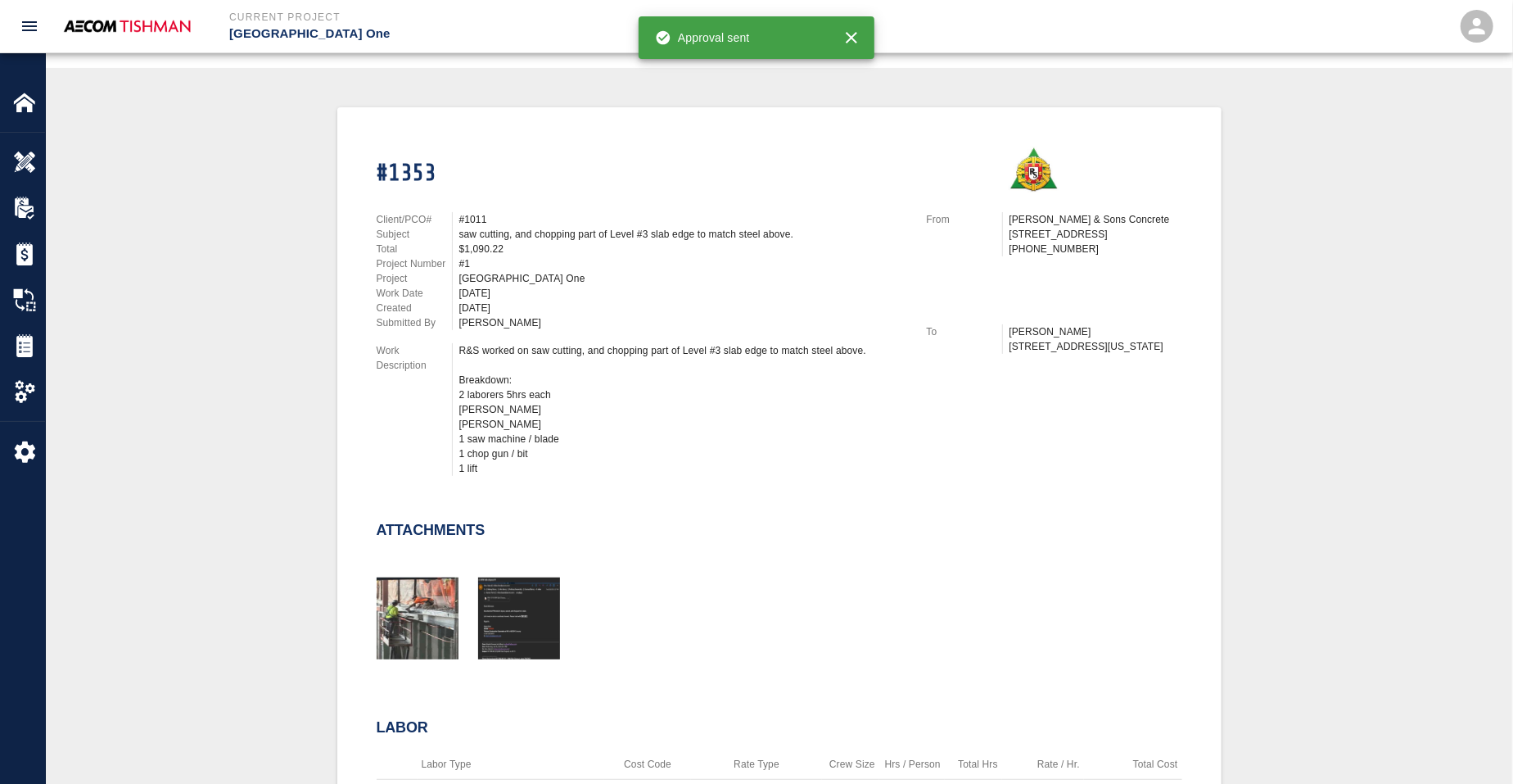
click at [300, 259] on div "#1353 Client/PCO# #1011 Subject saw cutting, and chopping part of Level #3 slab…" at bounding box center [779, 695] width 1387 height 1176
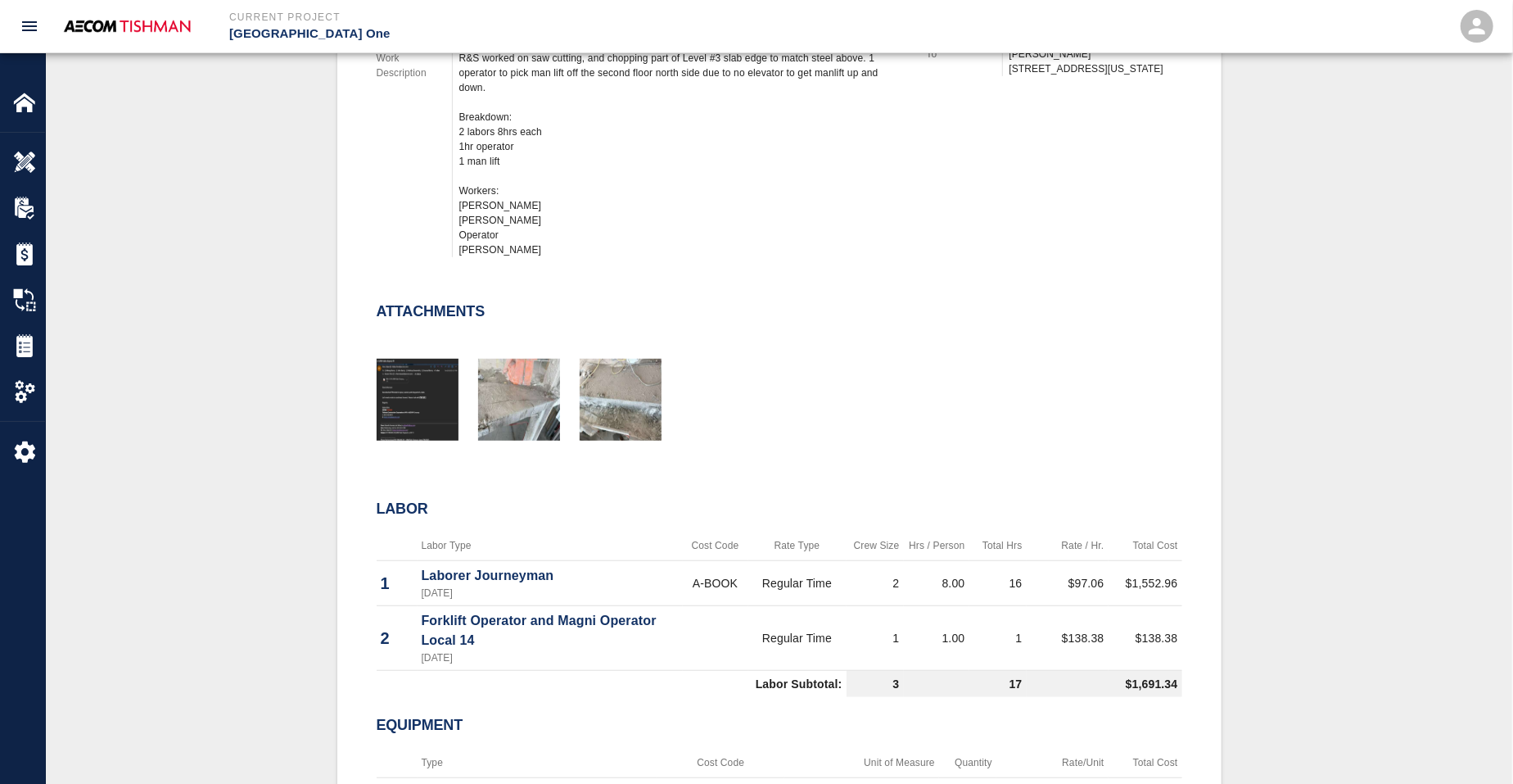
scroll to position [922, 0]
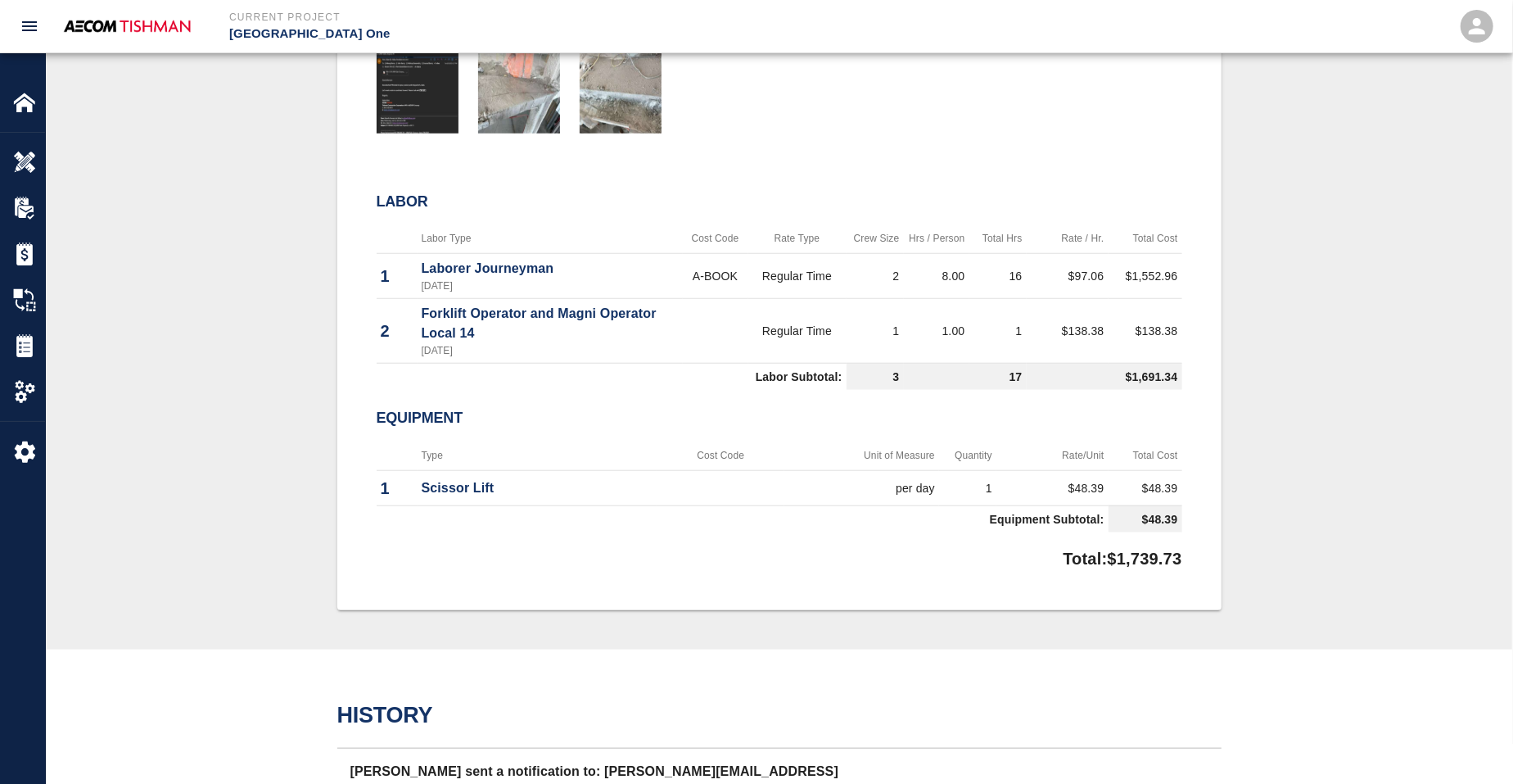
drag, startPoint x: 264, startPoint y: 509, endPoint x: 609, endPoint y: 492, distance: 345.4
click at [264, 509] on div "#1351 Client/PCO# #1011 Subject saw cutting, and chopping part of Level #3 slab…" at bounding box center [779, 51] width 1387 height 1116
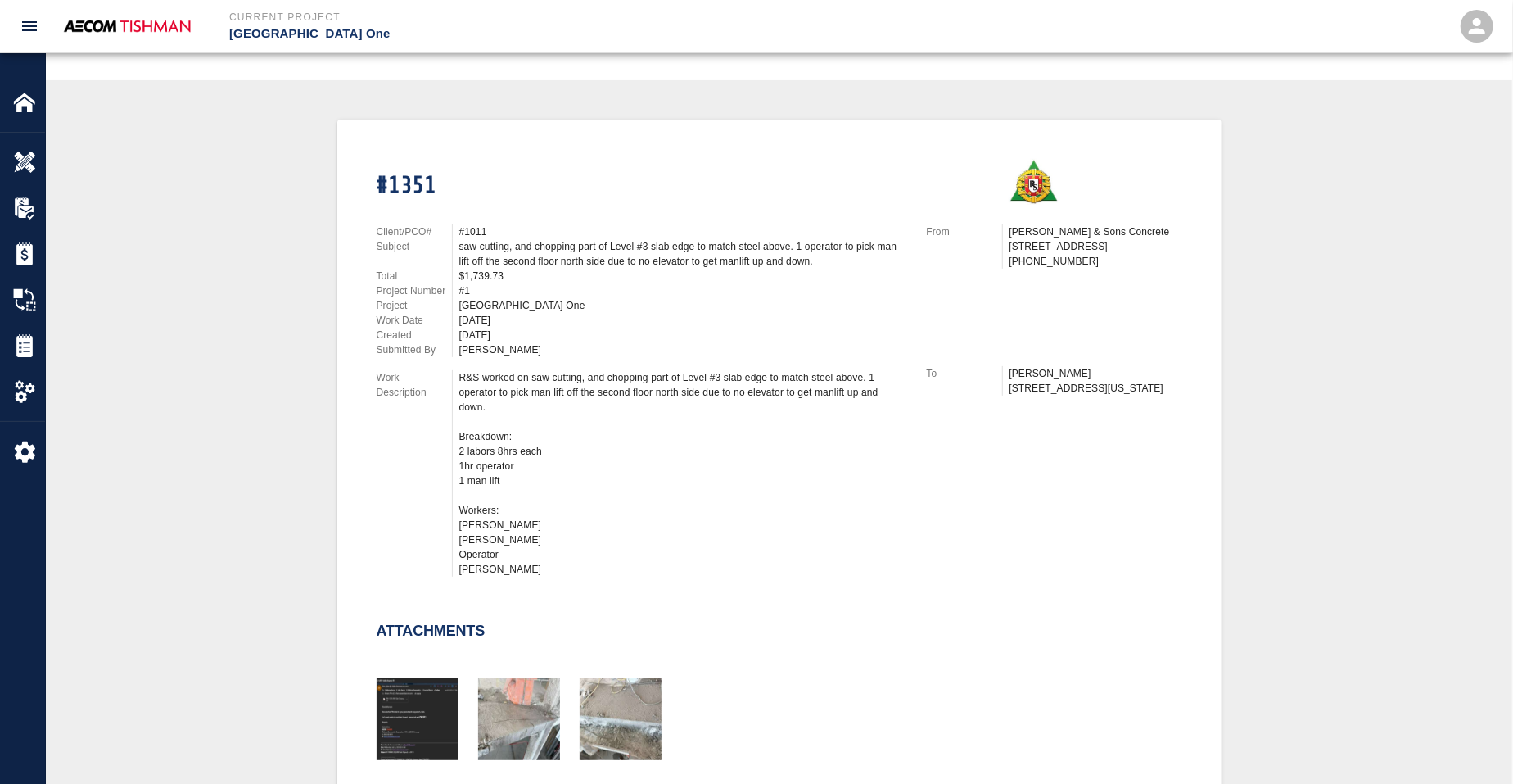
scroll to position [0, 0]
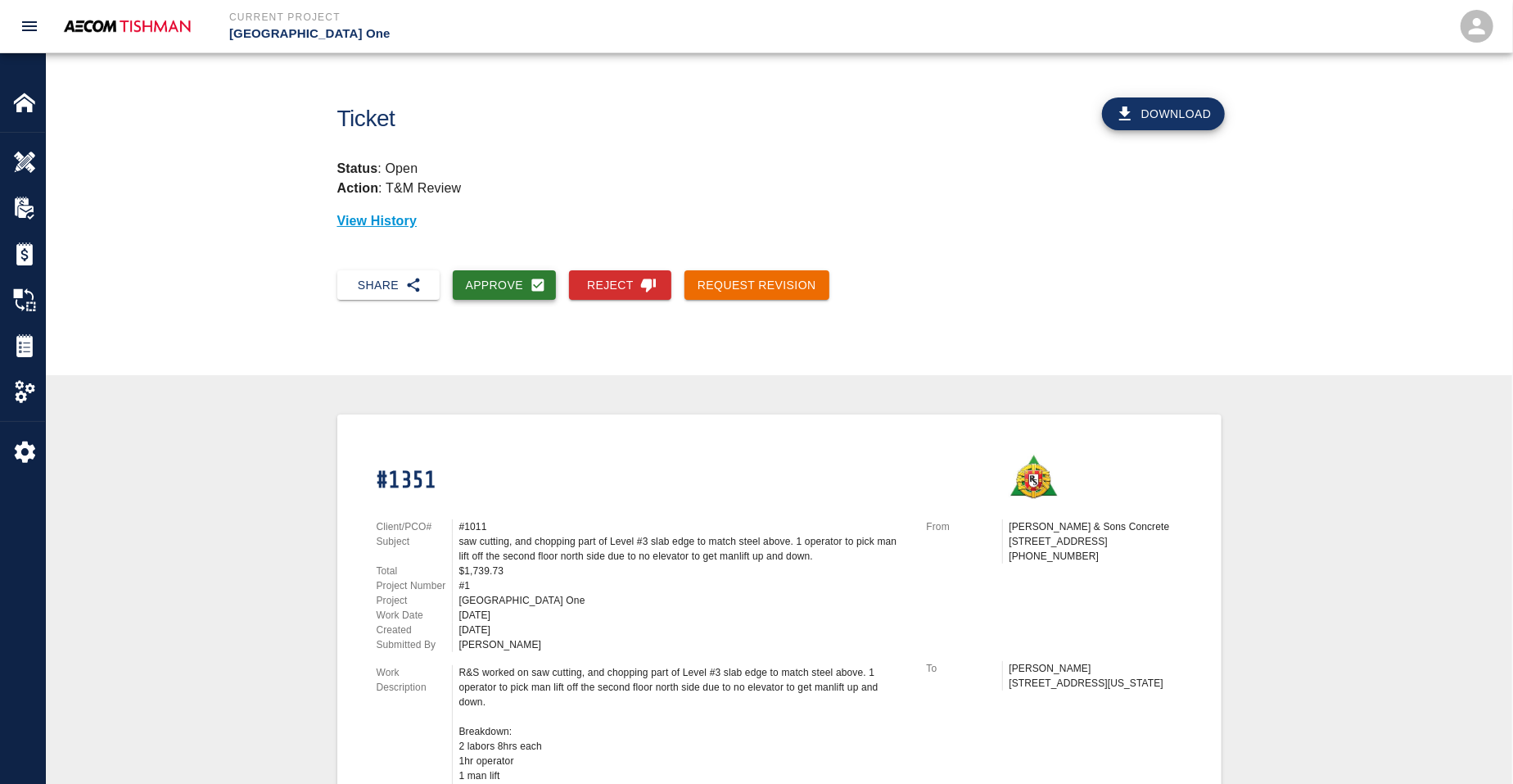
click at [508, 277] on button "Approve" at bounding box center [505, 285] width 104 height 30
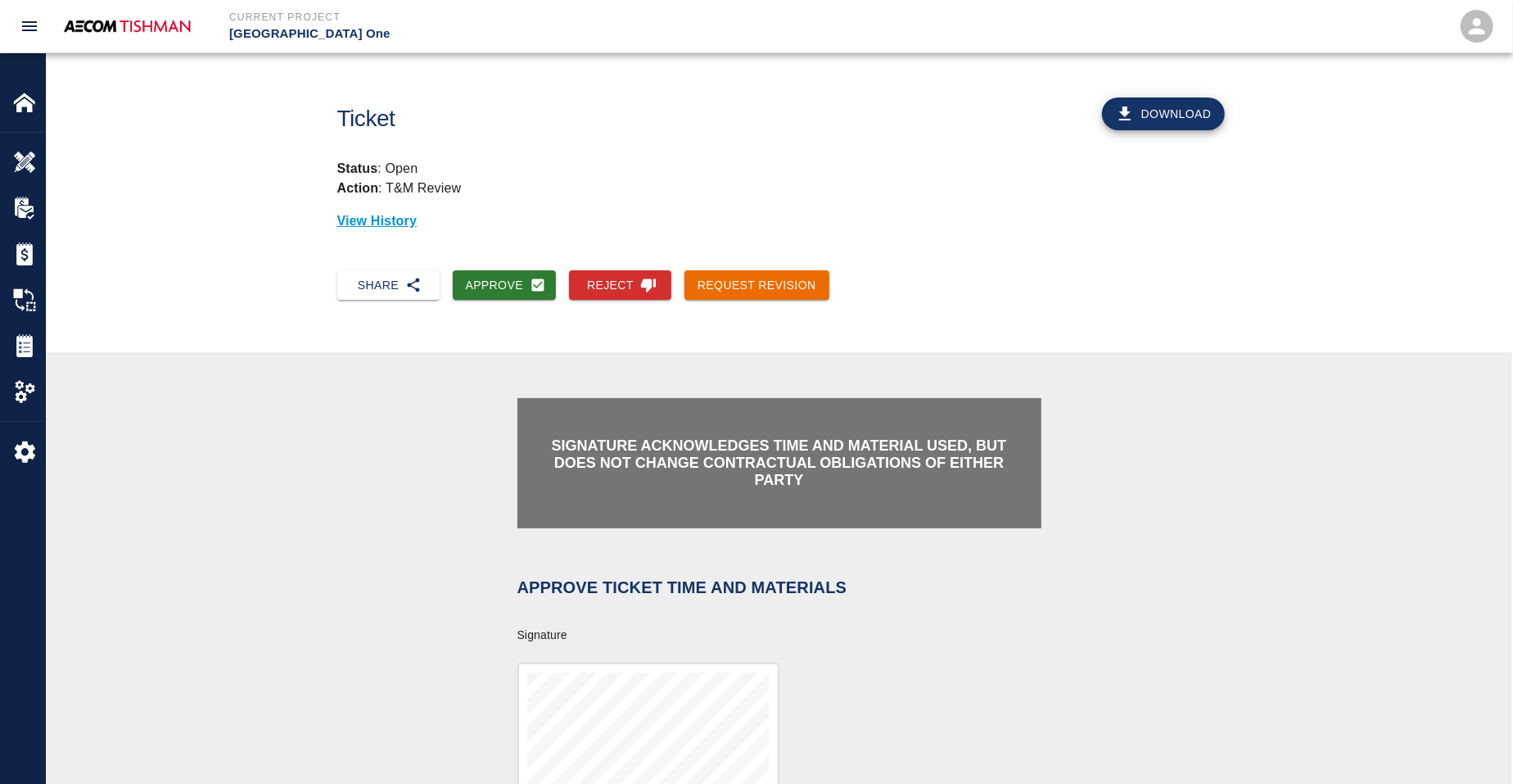
scroll to position [307, 0]
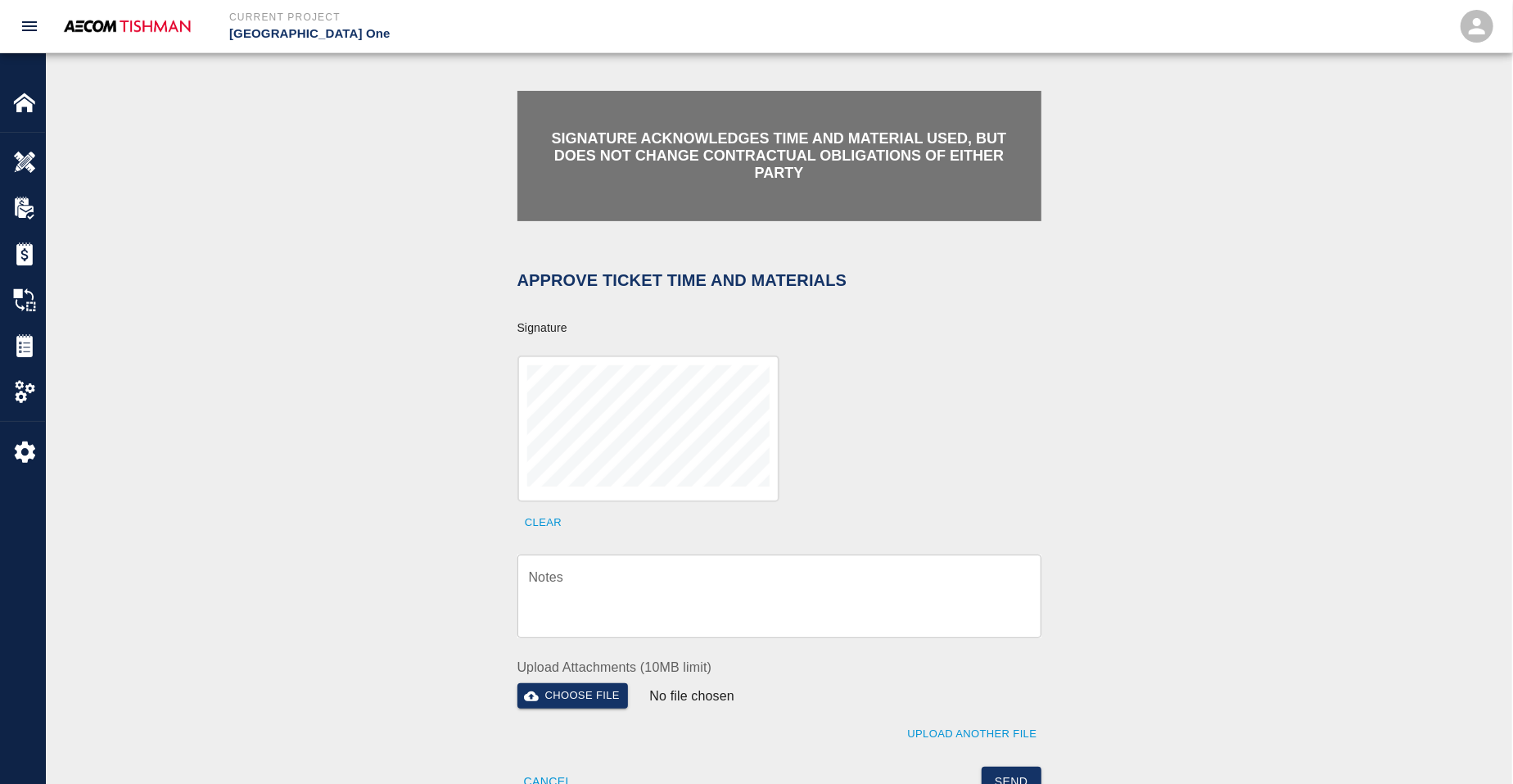
click at [634, 595] on textarea "Notes" at bounding box center [779, 597] width 501 height 57
click at [646, 599] on textarea "Notes" at bounding box center [779, 597] width 501 height 57
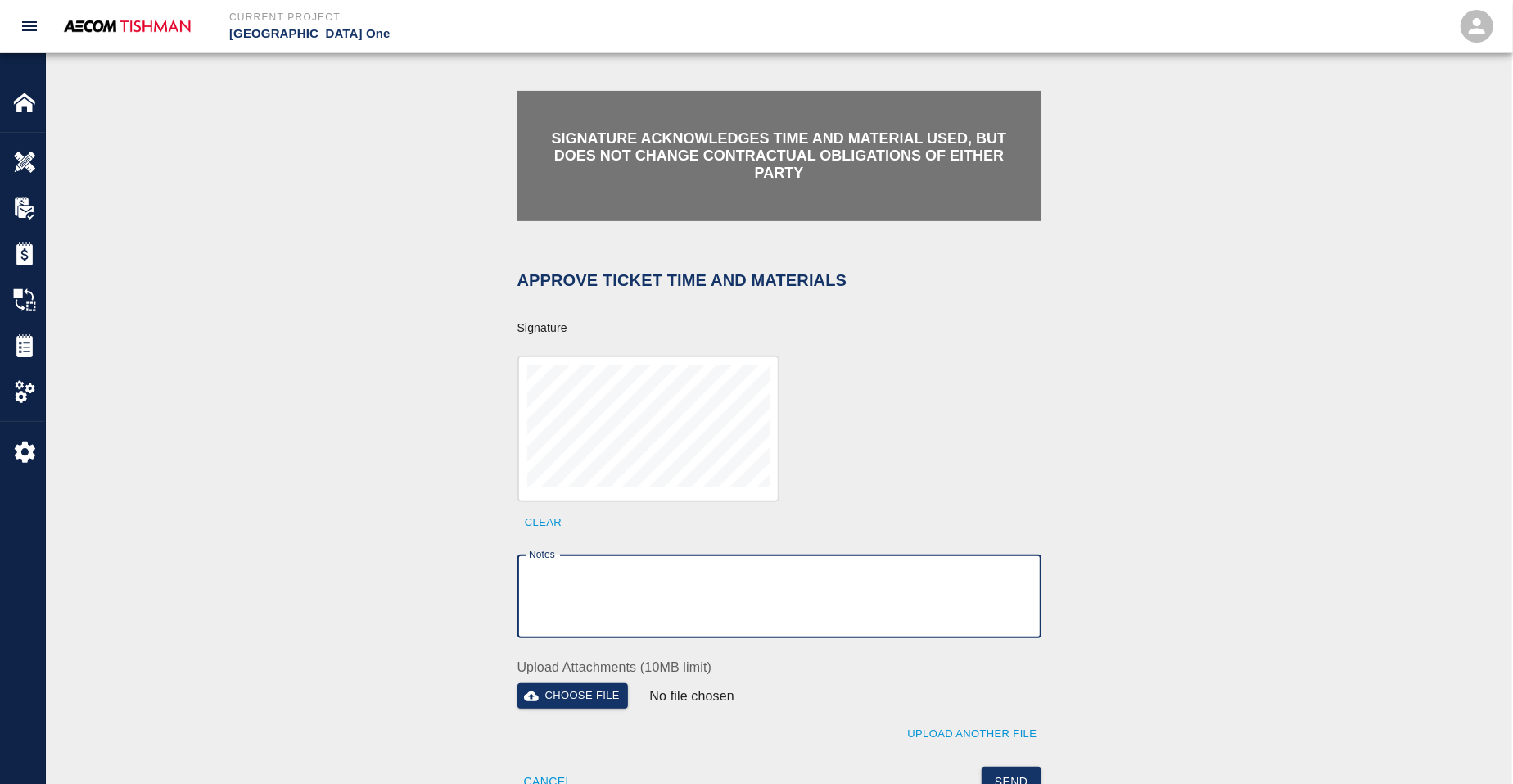
paste textarea "verification of time and material subject to contract review."
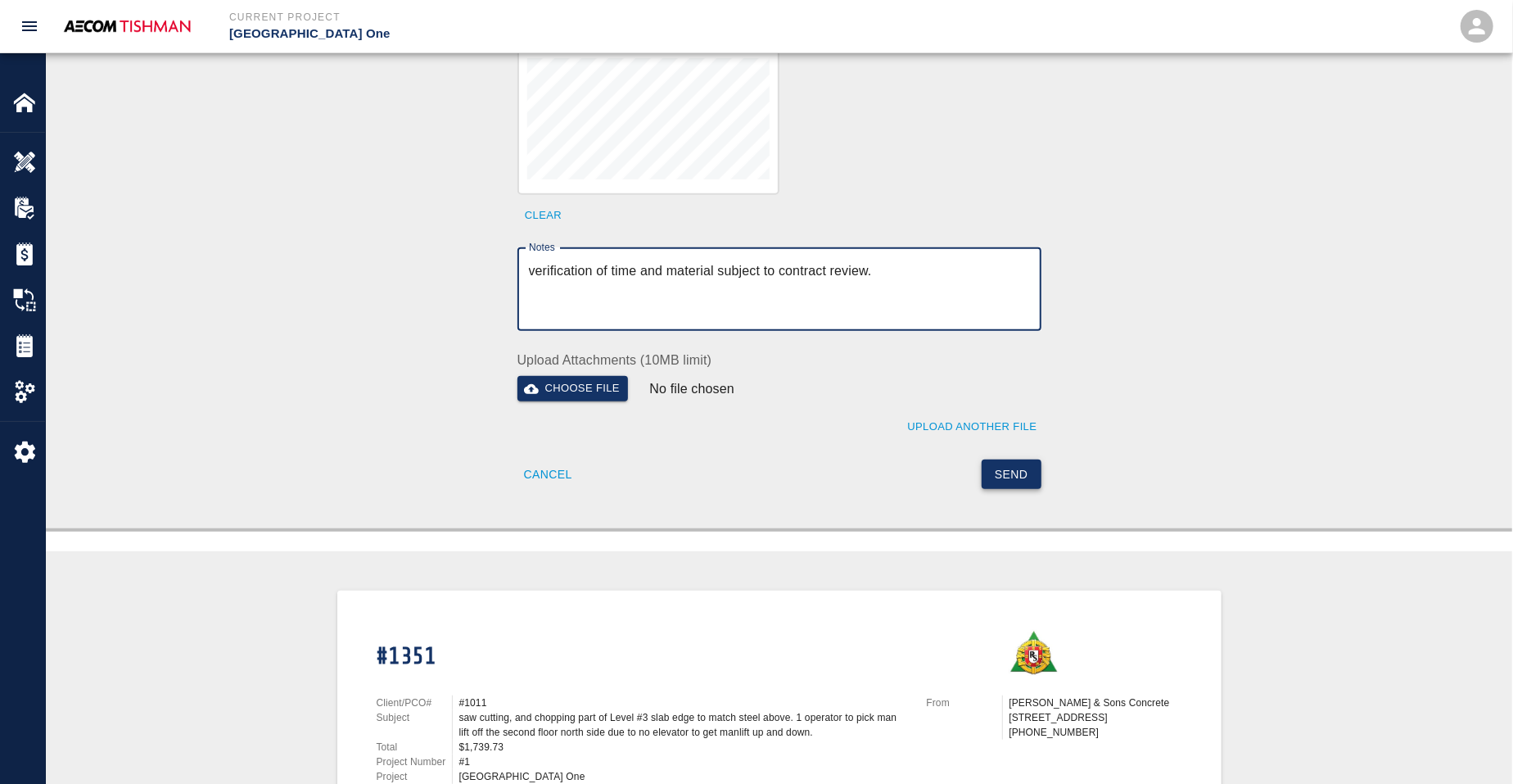
type textarea "verification of time and material subject to contract review."
click at [1026, 462] on button "Send" at bounding box center [1012, 474] width 60 height 30
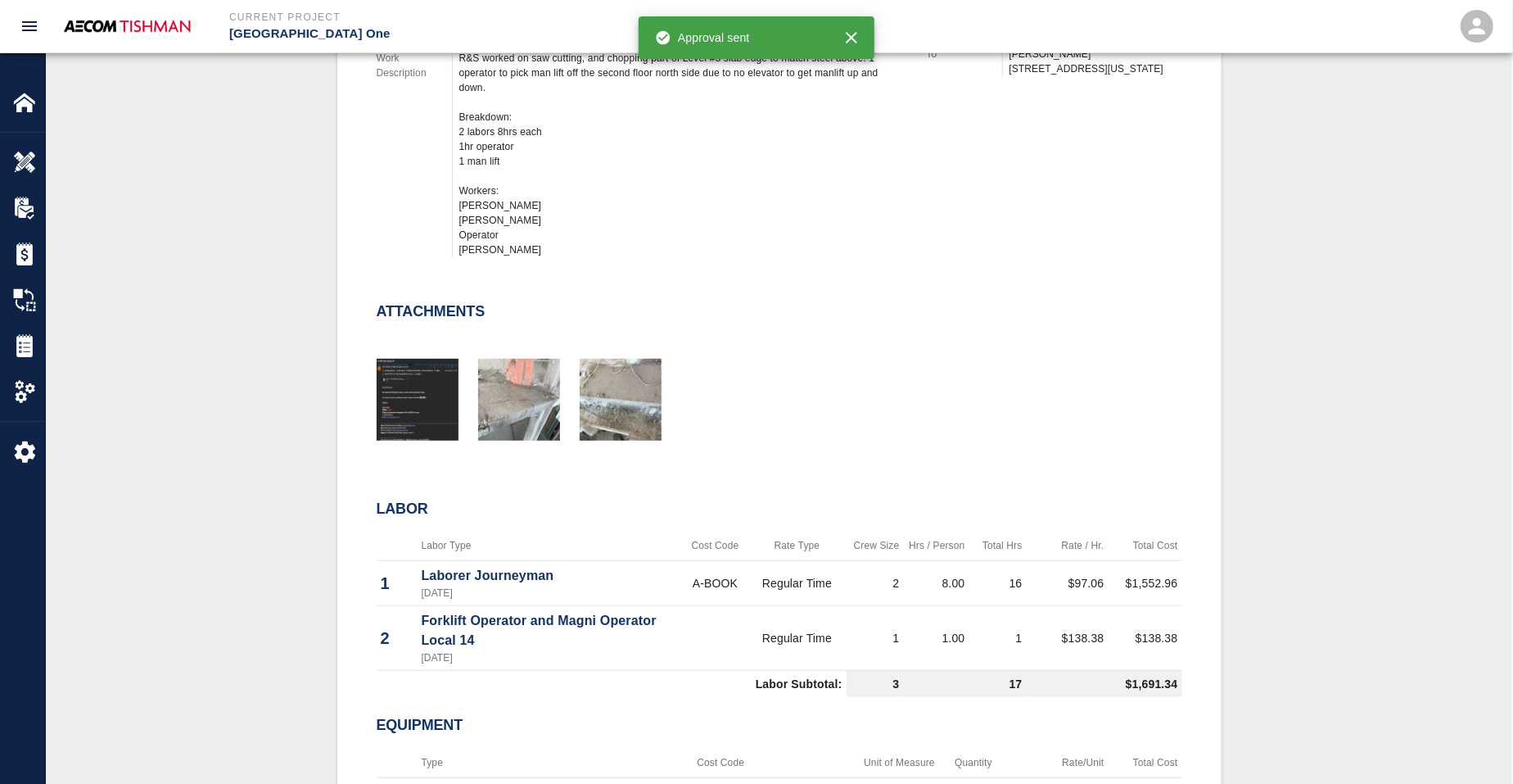
click at [307, 283] on div "#1351 Client/PCO# #1011 Subject saw cutting, and chopping part of Level #3 slab…" at bounding box center [779, 358] width 1387 height 1116
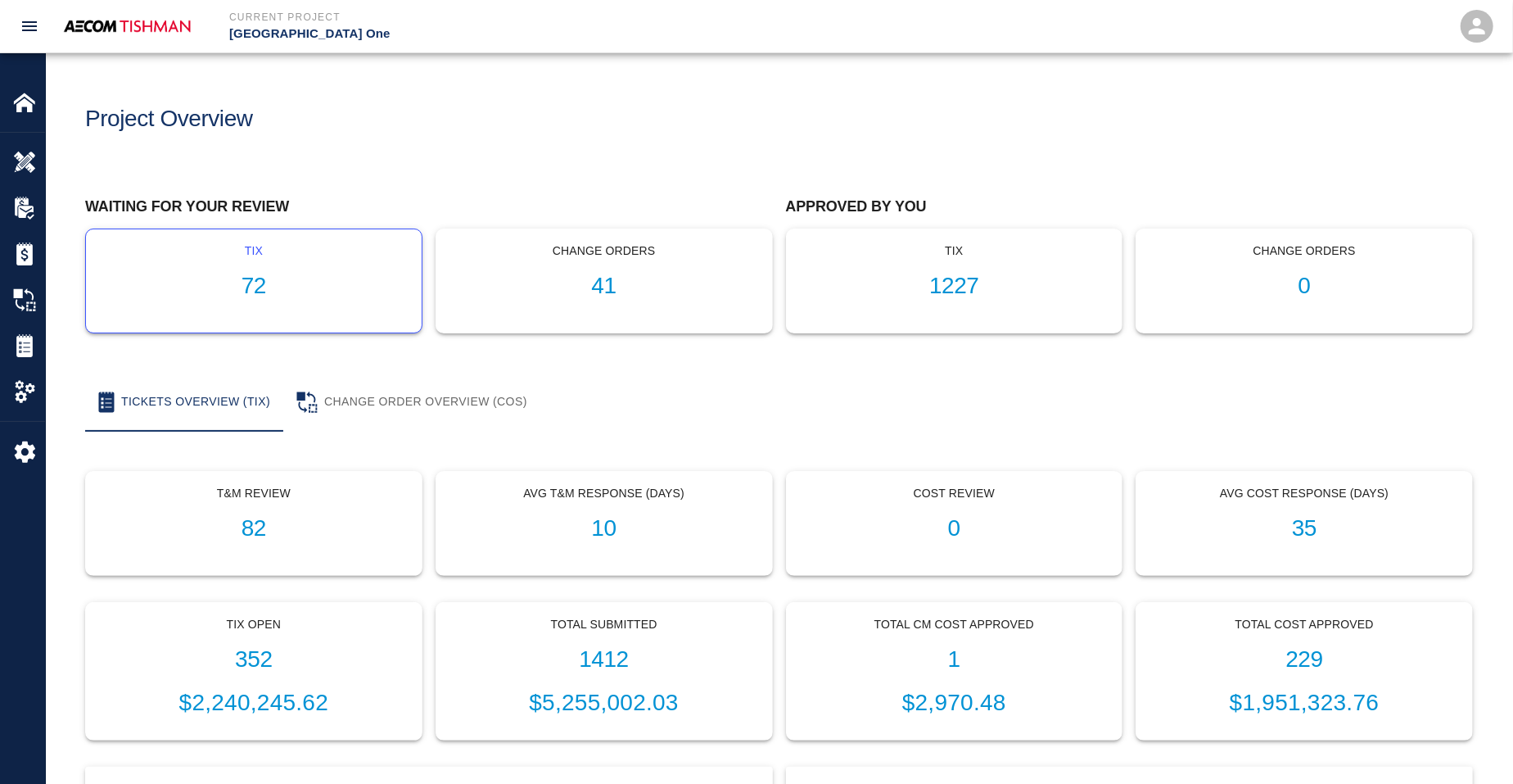
click at [261, 280] on h1 "72" at bounding box center [254, 285] width 309 height 27
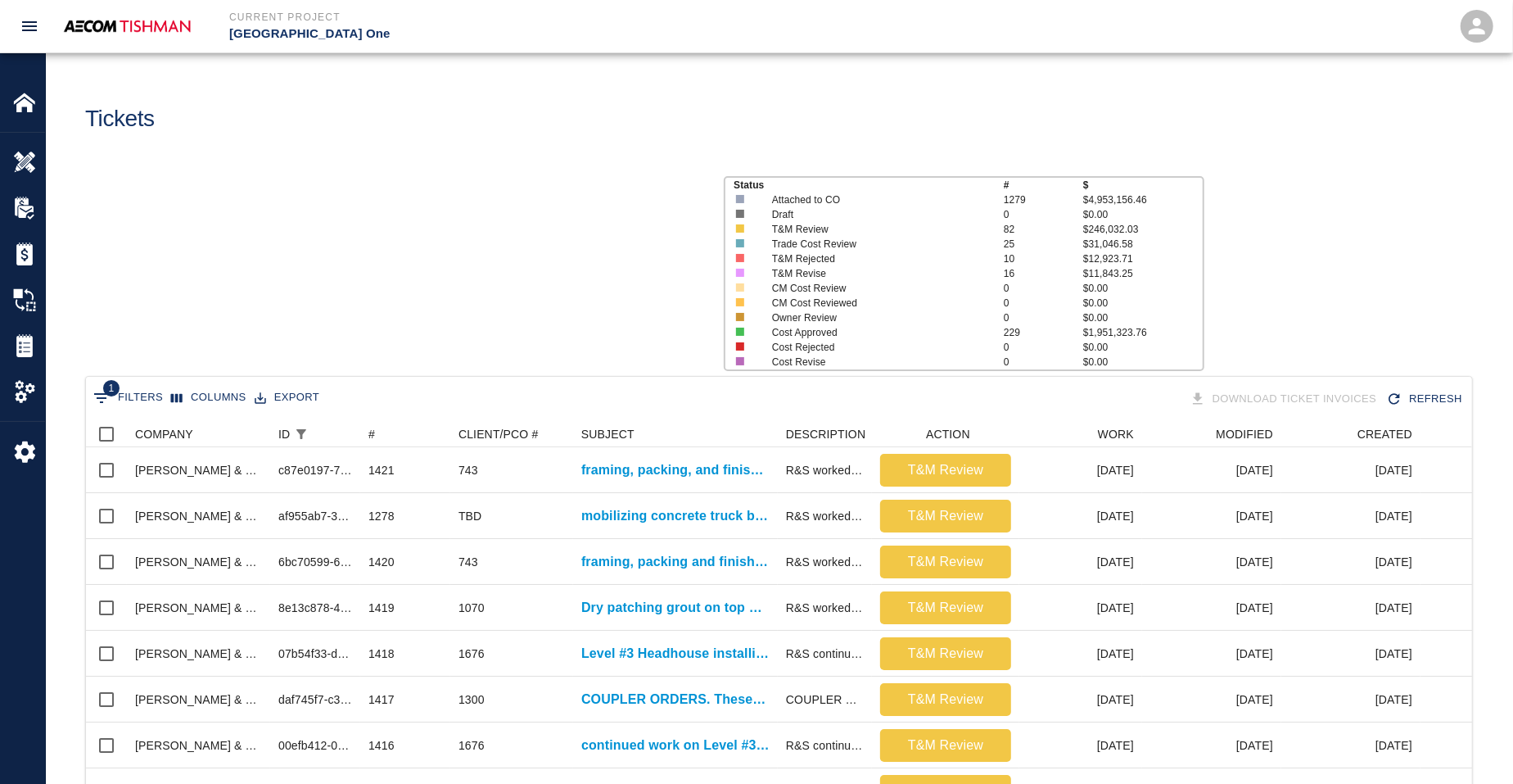
scroll to position [943, 1370]
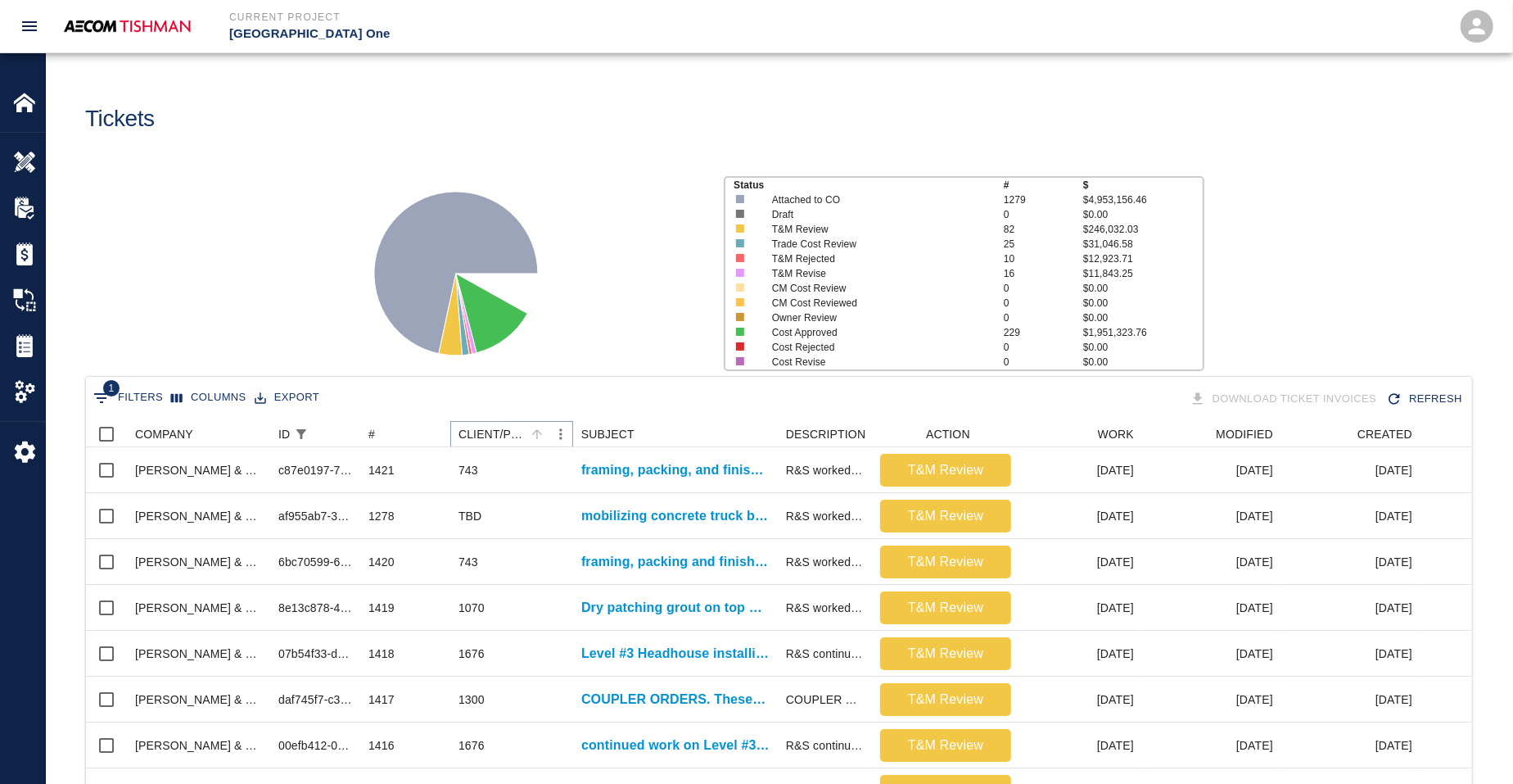
click at [533, 432] on icon "Sort" at bounding box center [536, 433] width 9 height 9
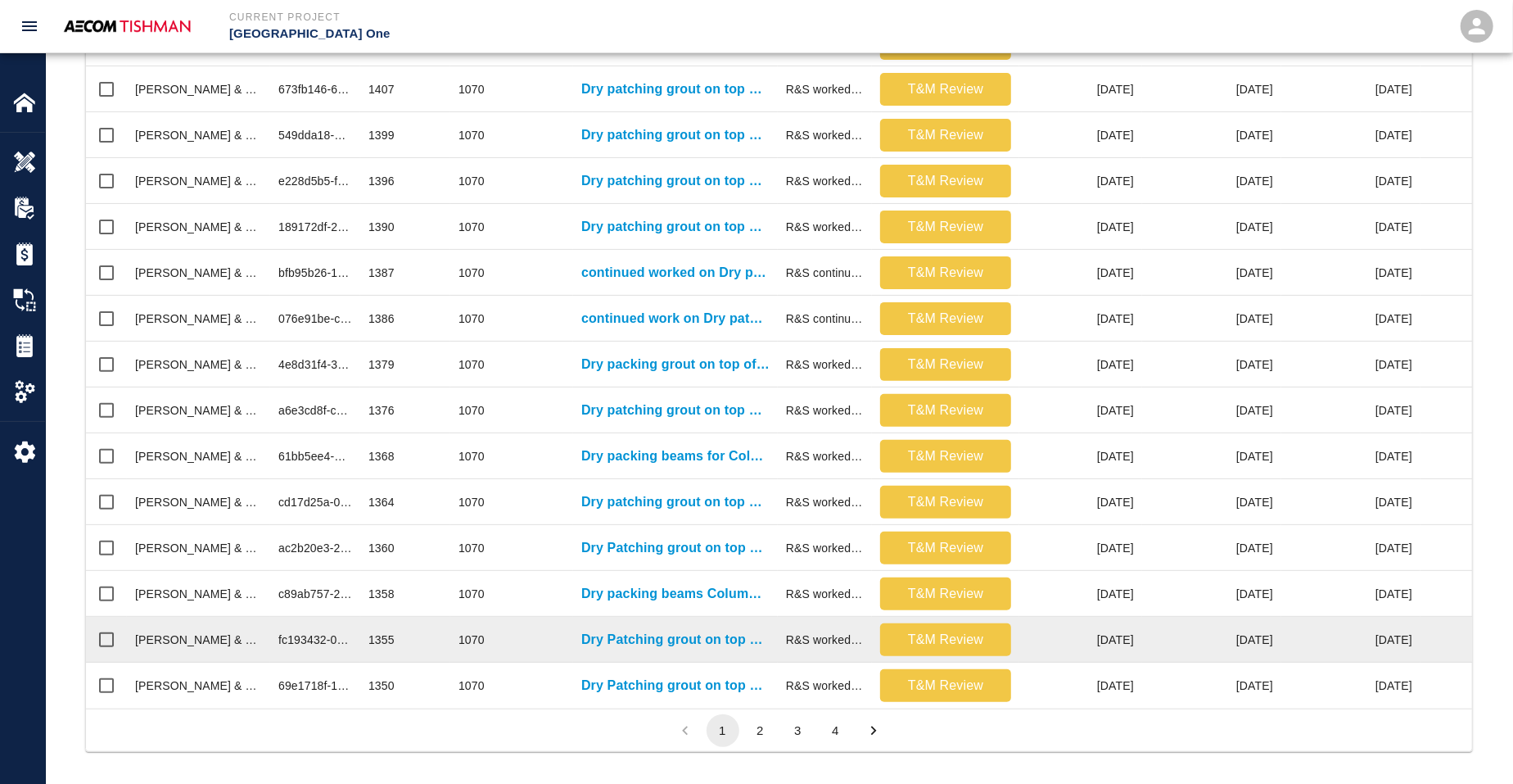
scroll to position [679, 0]
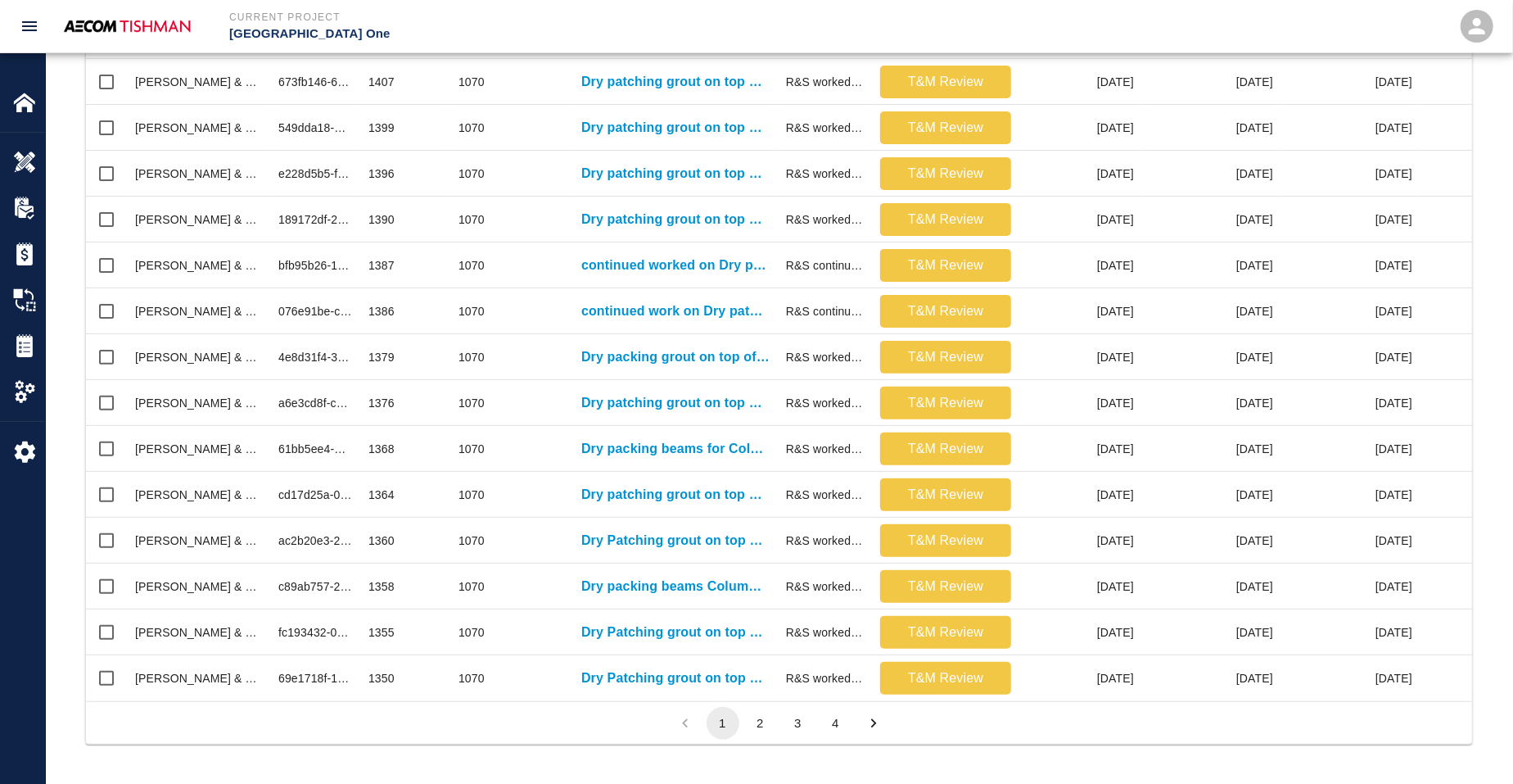
click at [760, 718] on button "2" at bounding box center [761, 723] width 33 height 33
click at [794, 720] on button "3" at bounding box center [799, 723] width 33 height 33
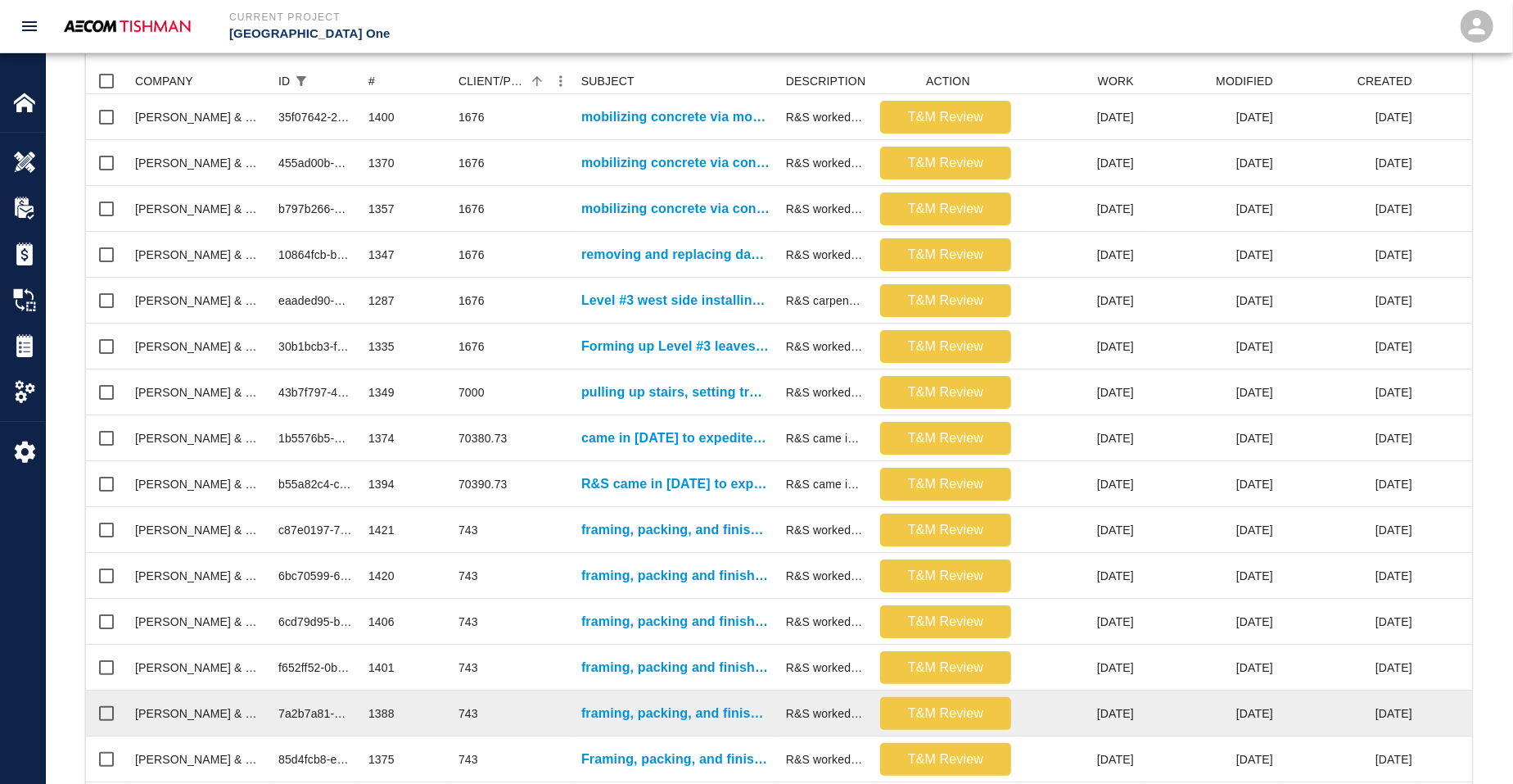
scroll to position [64, 0]
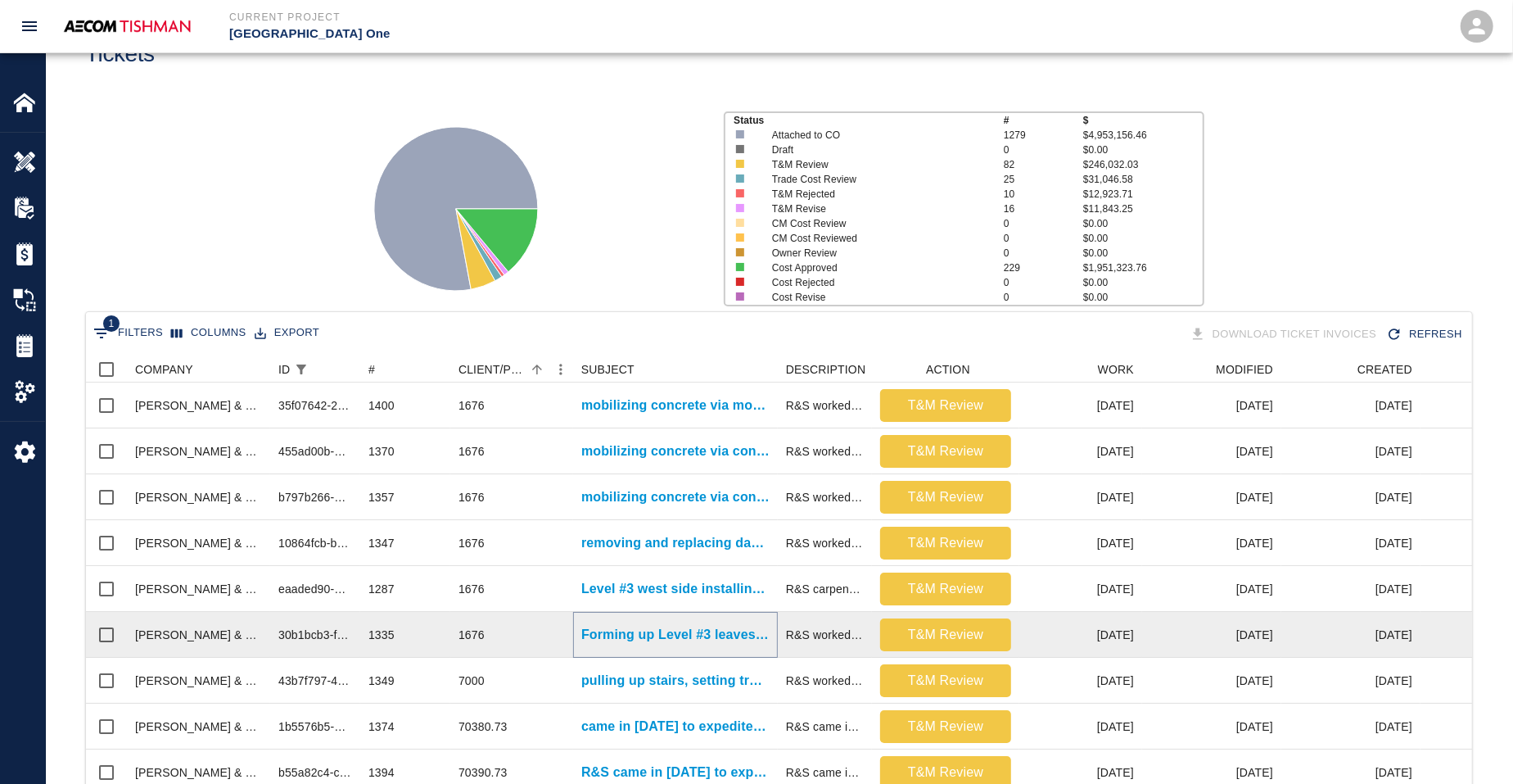
click at [633, 629] on p "Forming up Level #3 leaves outs between G#2 and G#3" at bounding box center [675, 634] width 188 height 20
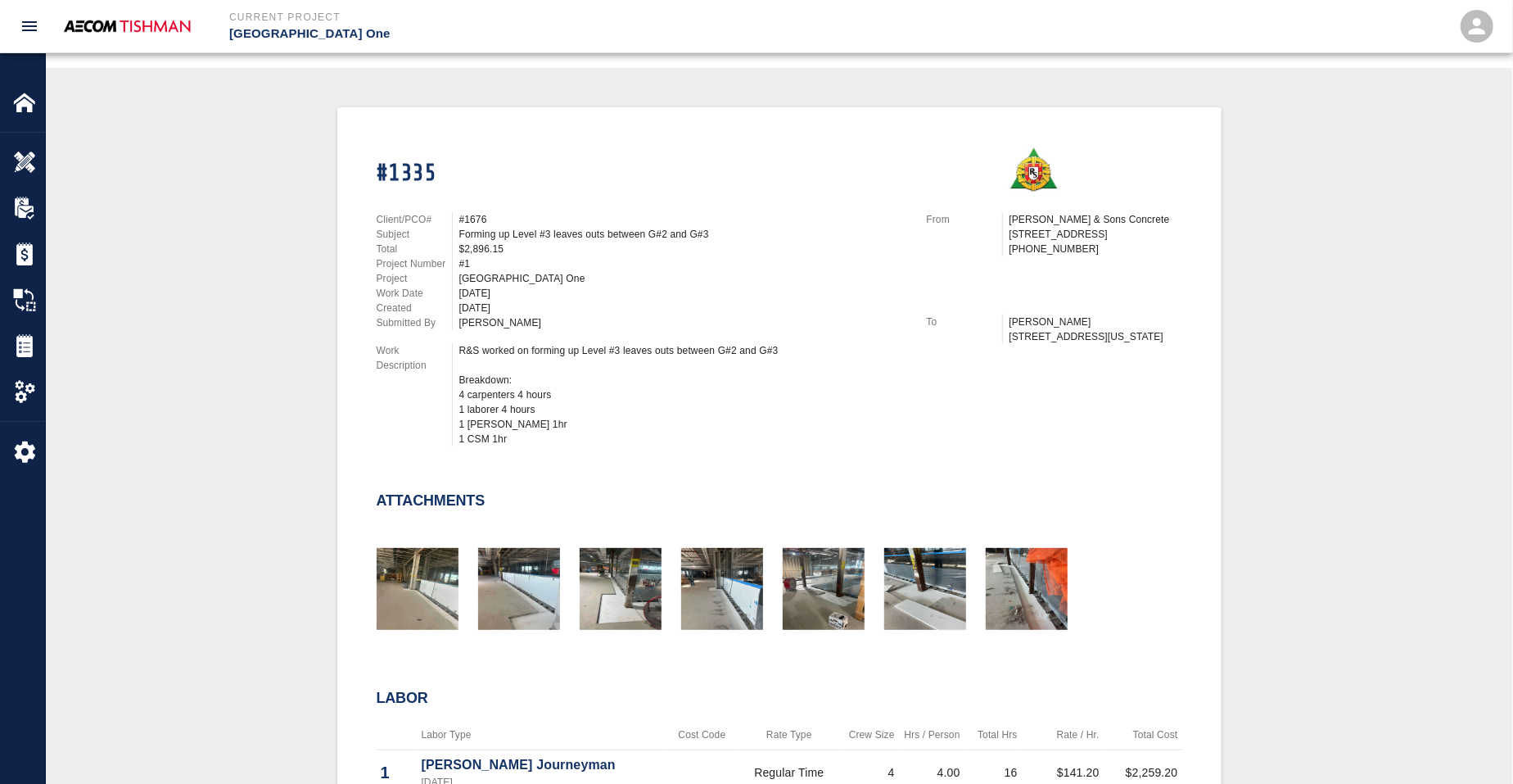
scroll to position [614, 0]
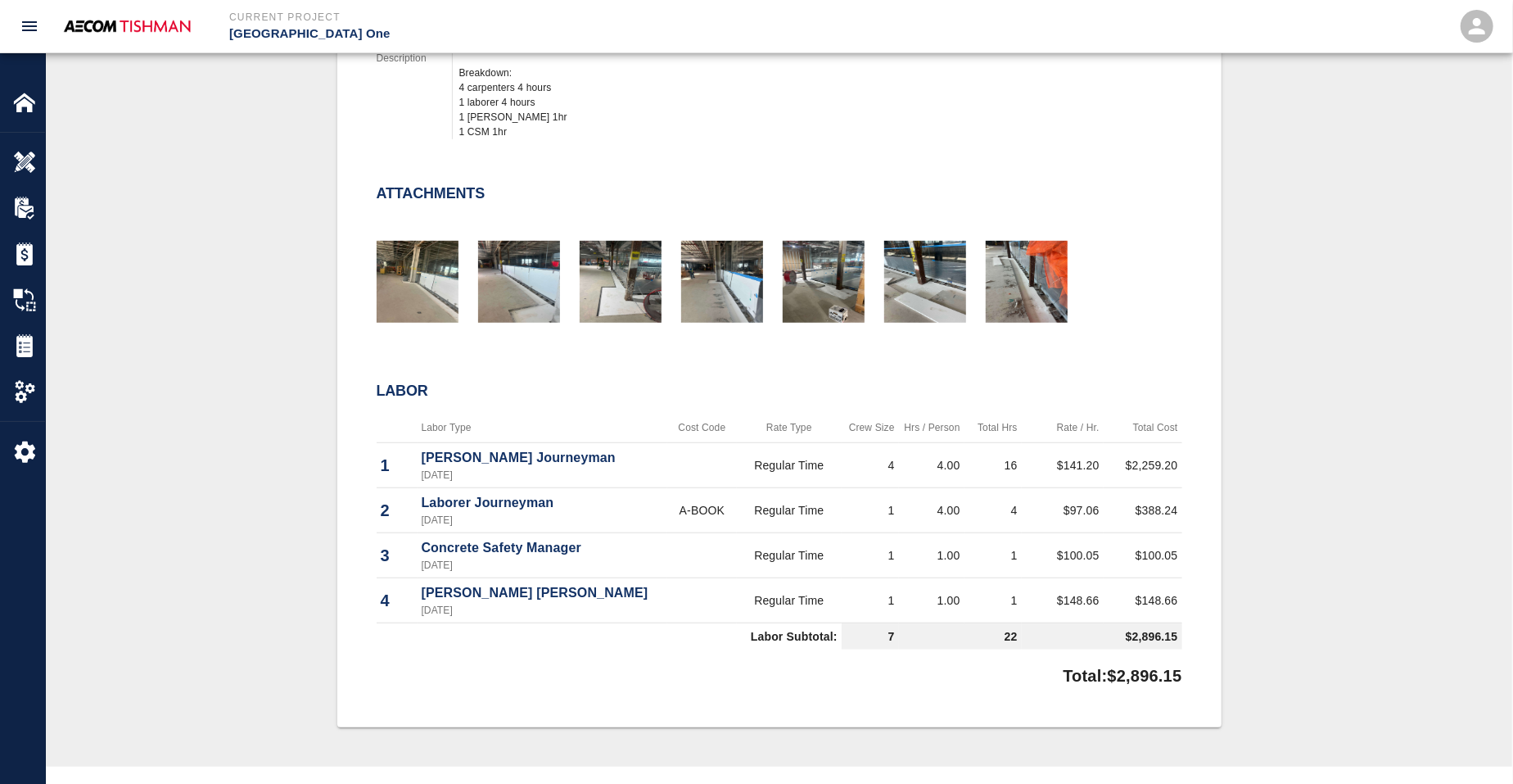
click at [462, 300] on div at bounding box center [509, 274] width 101 height 107
click at [596, 266] on img "button" at bounding box center [620, 281] width 82 height 82
click at [914, 283] on img "button" at bounding box center [925, 281] width 82 height 82
click at [1008, 267] on img "button" at bounding box center [1026, 281] width 82 height 82
click at [725, 273] on img "button" at bounding box center [721, 281] width 82 height 82
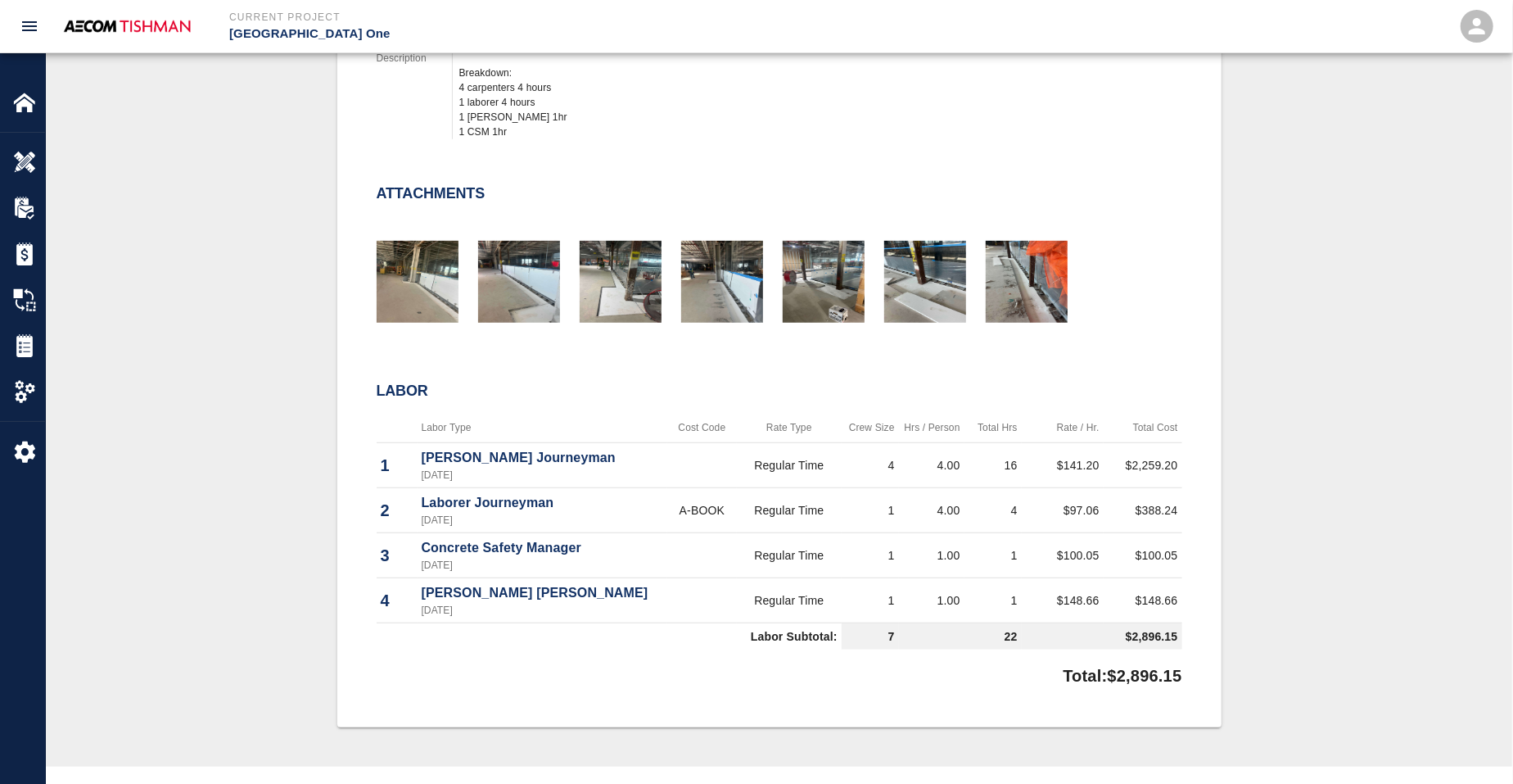
scroll to position [307, 0]
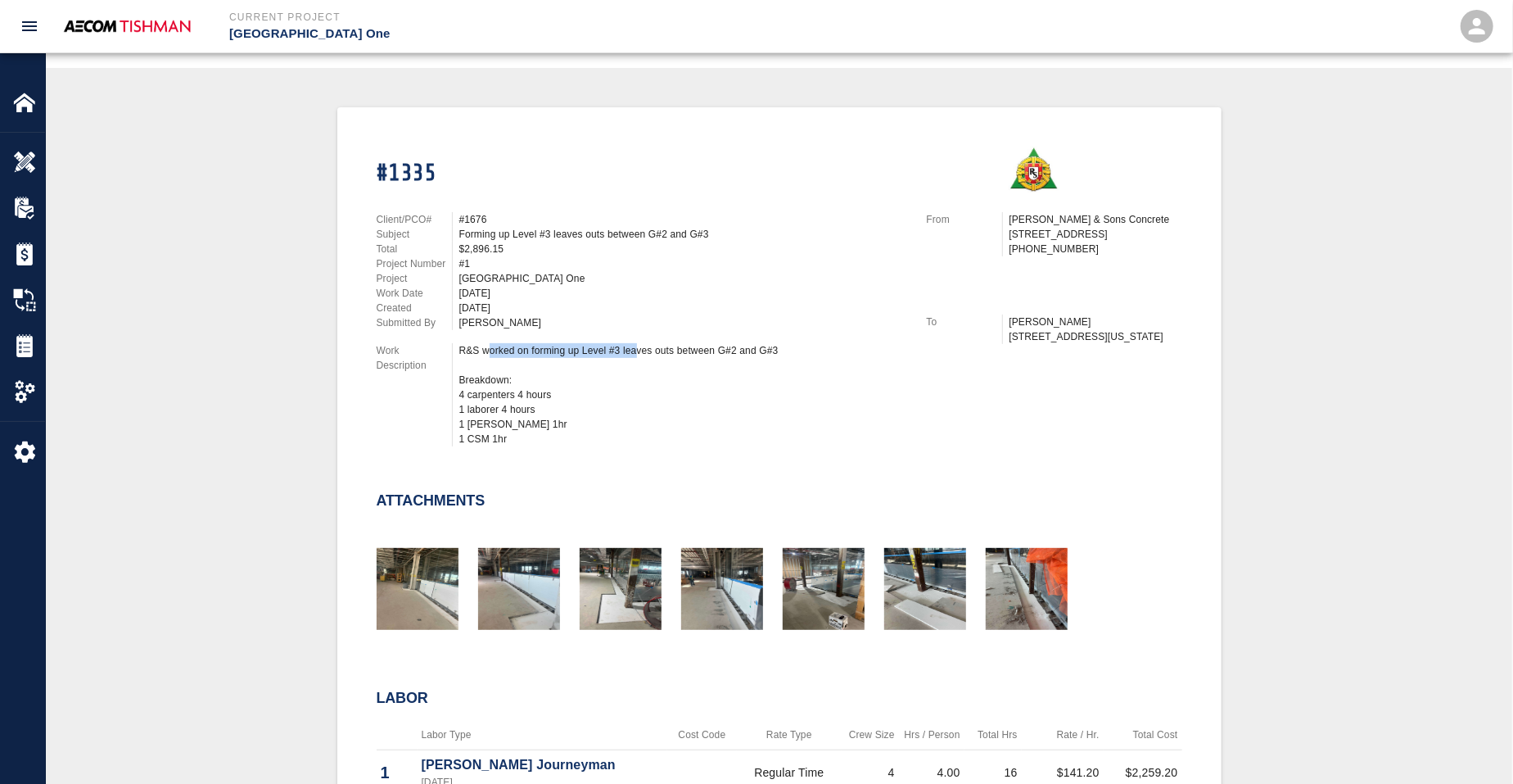
drag, startPoint x: 491, startPoint y: 339, endPoint x: 650, endPoint y: 345, distance: 159.1
click at [641, 345] on div "R&S worked on forming up Level #3 leaves outs between G#2 and G#3 Breakdown: 4 …" at bounding box center [683, 395] width 448 height 103
click at [655, 345] on div "R&S worked on forming up Level #3 leaves outs between G#2 and G#3 Breakdown: 4 …" at bounding box center [683, 395] width 448 height 103
drag, startPoint x: 725, startPoint y: 346, endPoint x: 605, endPoint y: 340, distance: 120.1
click at [605, 343] on div "R&S worked on forming up Level #3 leaves outs between G#2 and G#3 Breakdown: 4 …" at bounding box center [683, 395] width 448 height 103
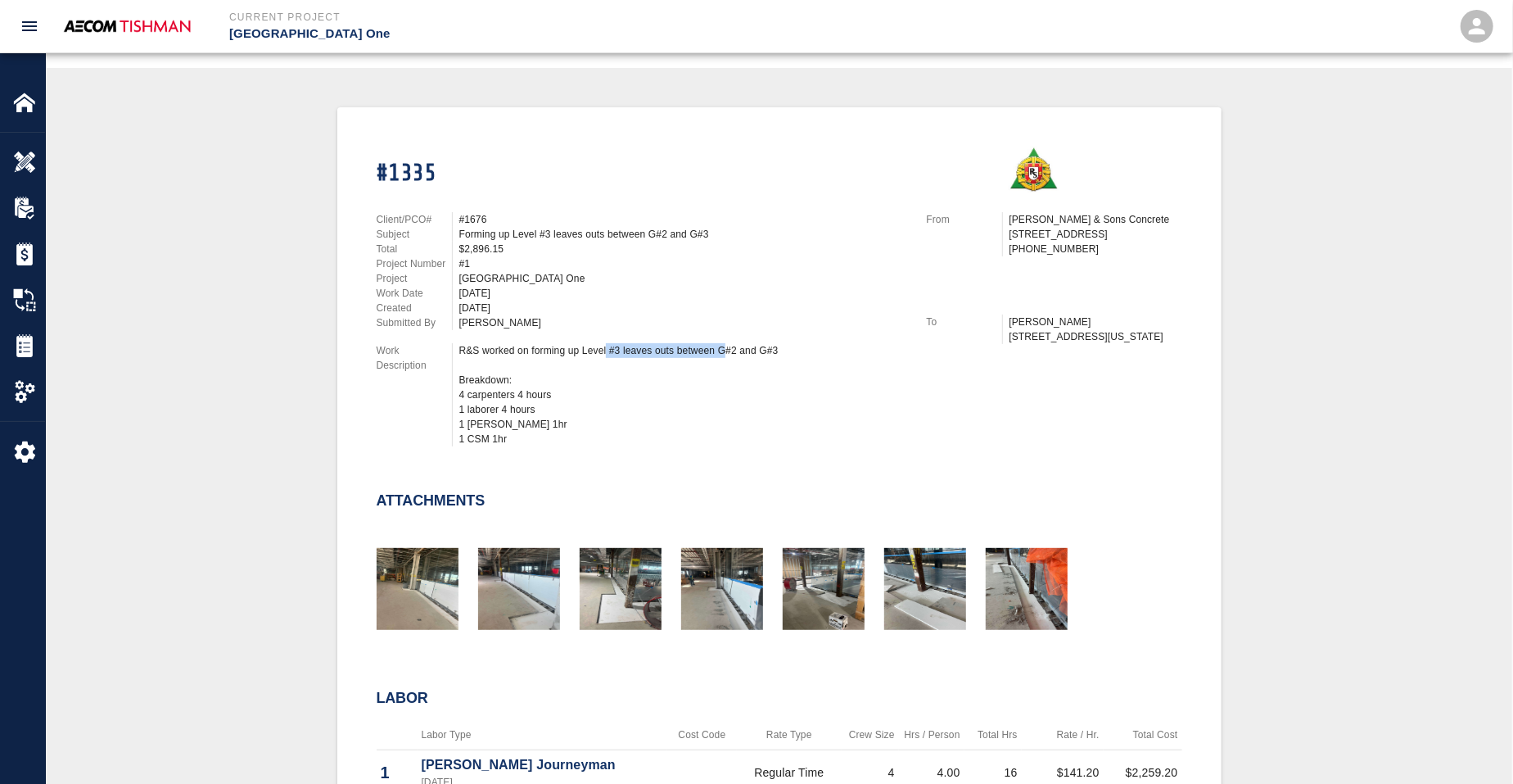
click at [605, 343] on div "R&S worked on forming up Level #3 leaves outs between G#2 and G#3 Breakdown: 4 …" at bounding box center [683, 395] width 448 height 103
drag, startPoint x: 605, startPoint y: 340, endPoint x: 536, endPoint y: 341, distance: 69.0
click at [538, 343] on div "R&S worked on forming up Level #3 leaves outs between G#2 and G#3 Breakdown: 4 …" at bounding box center [683, 395] width 448 height 103
click at [536, 343] on div "R&S worked on forming up Level #3 leaves outs between G#2 and G#3 Breakdown: 4 …" at bounding box center [683, 395] width 448 height 103
click at [528, 554] on img "button" at bounding box center [518, 588] width 82 height 82
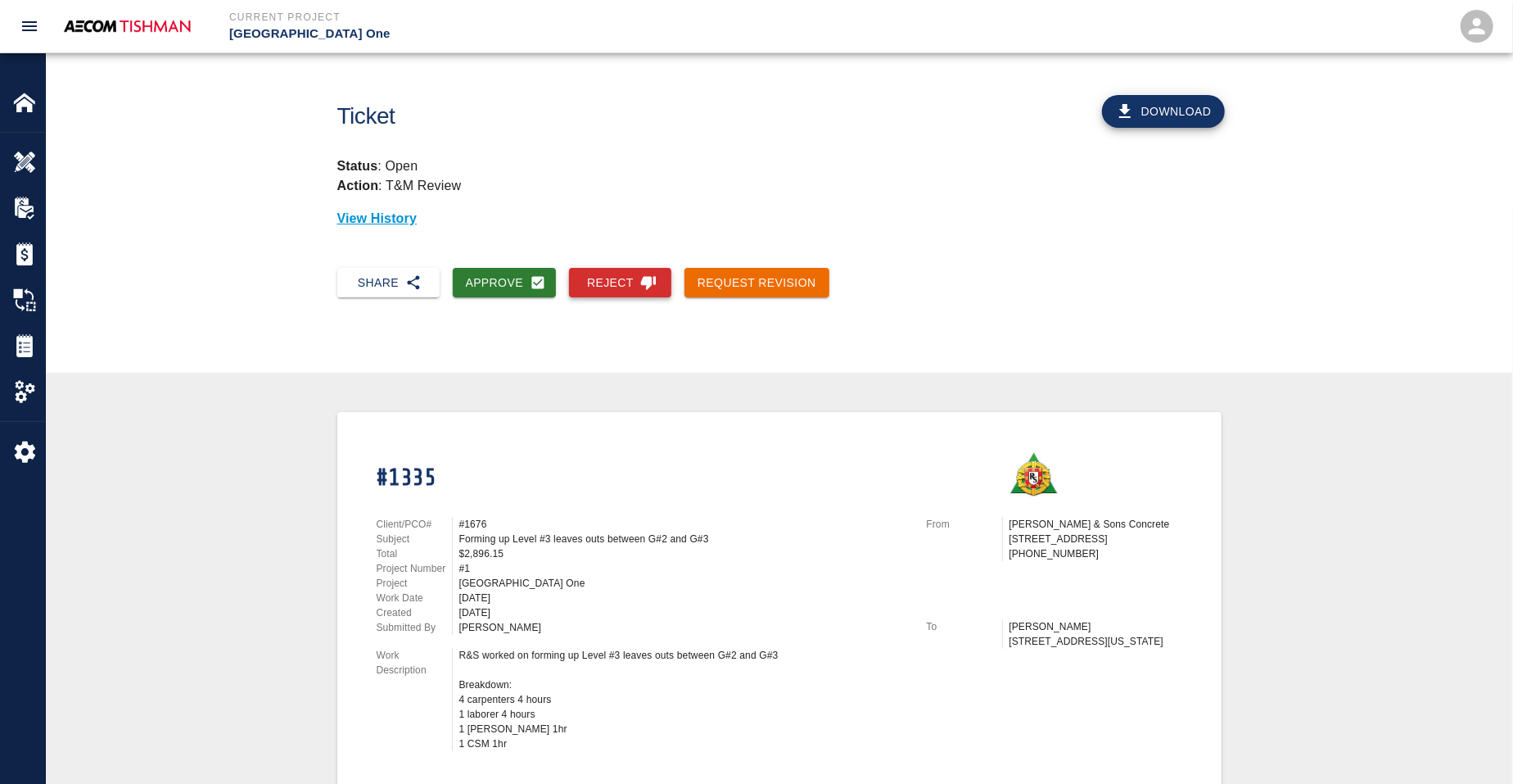
scroll to position [0, 0]
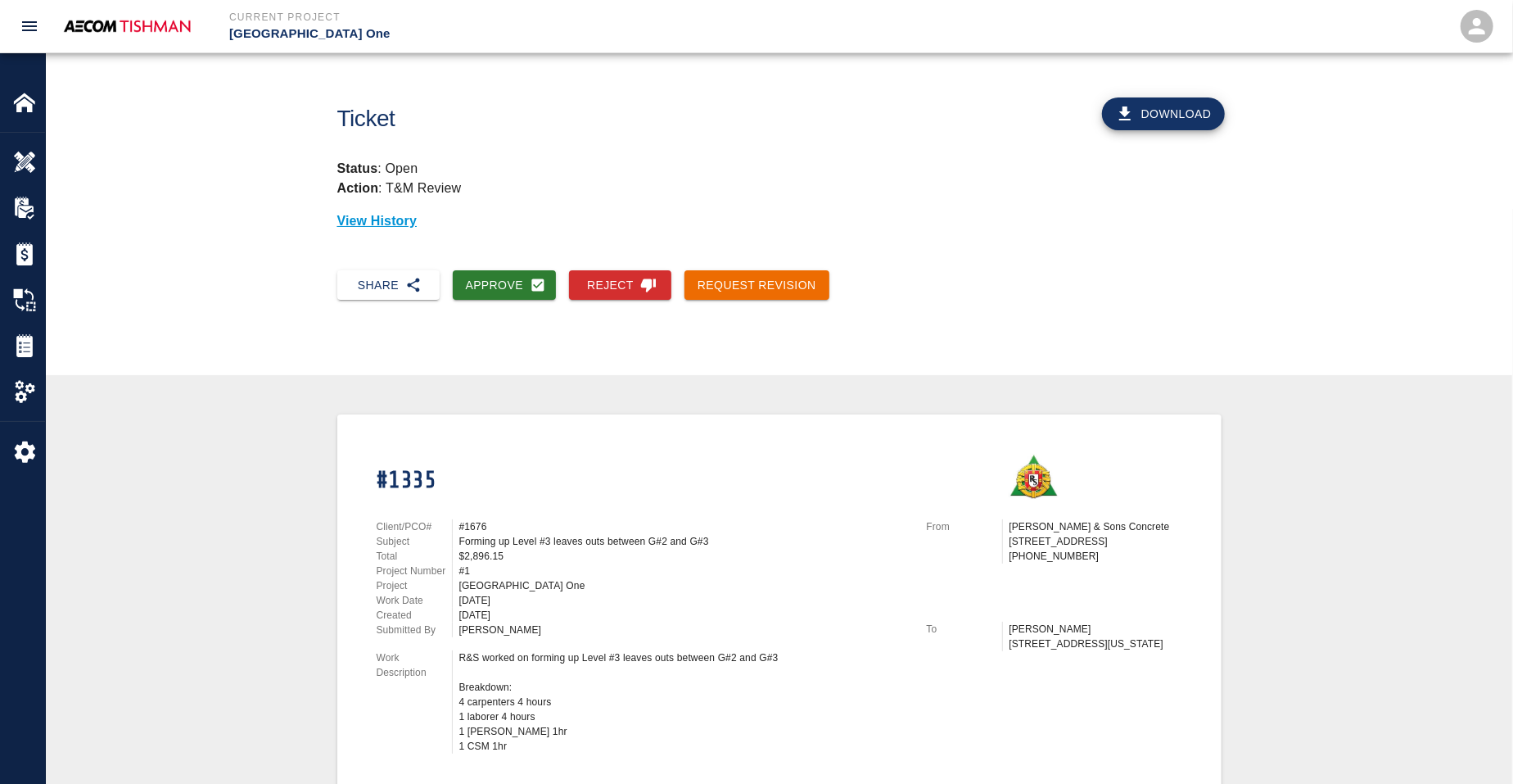
click at [733, 271] on button "Request Revision" at bounding box center [756, 285] width 145 height 30
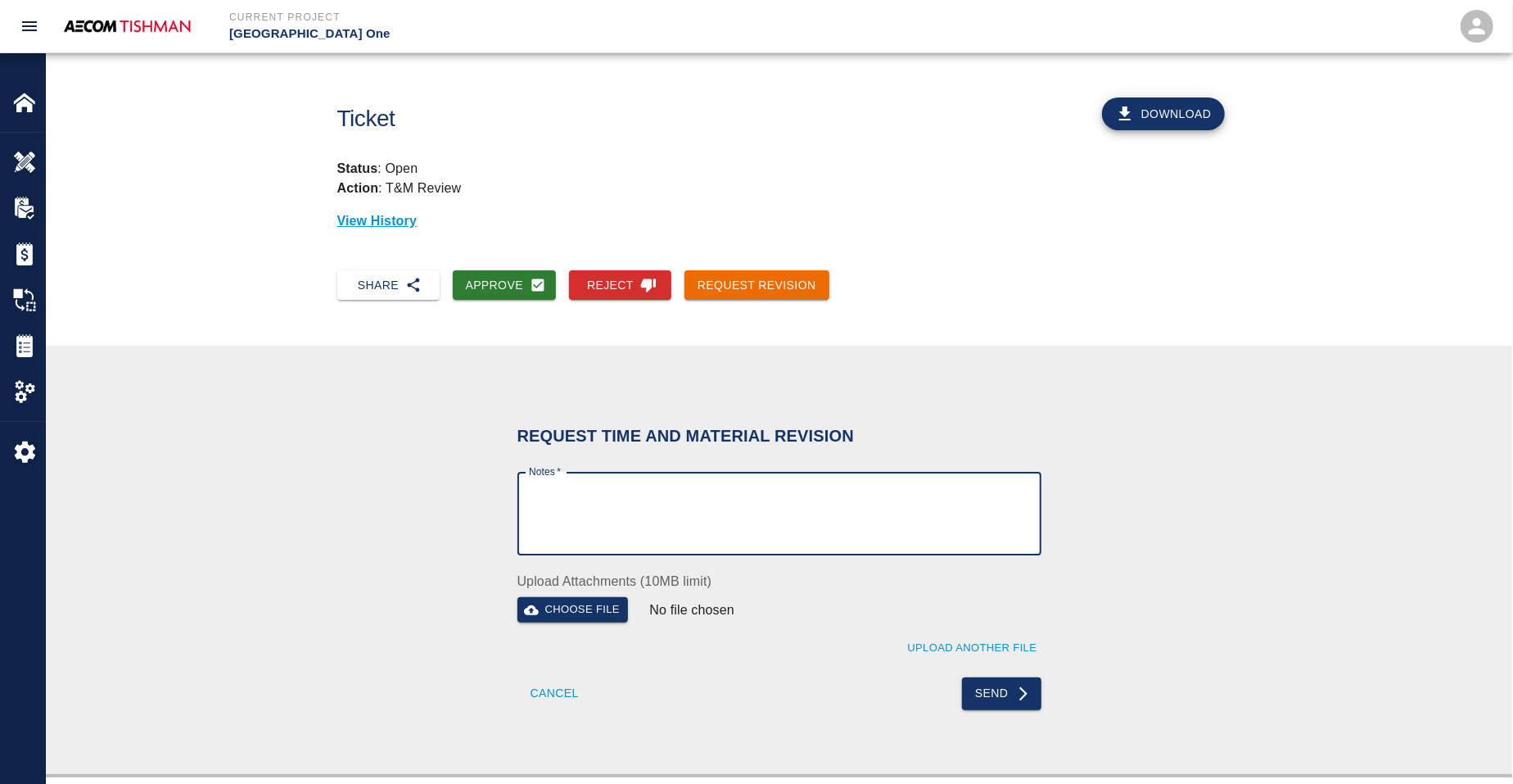
click at [703, 522] on textarea "Notes   *" at bounding box center [779, 514] width 501 height 57
type textarea "formwork always owed at slab edge - clarify what ticket is referencing"
click at [989, 698] on button "Send" at bounding box center [1002, 694] width 79 height 33
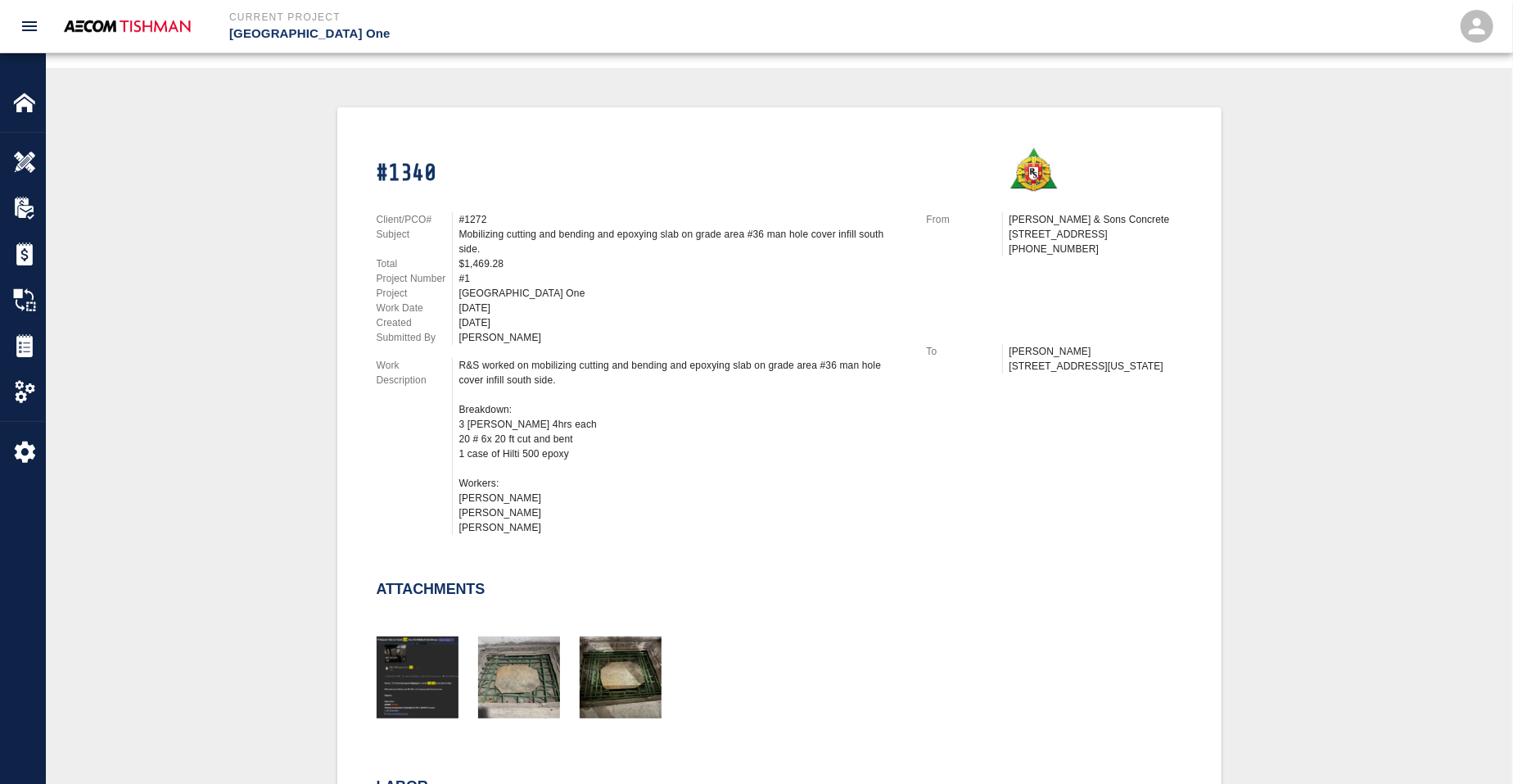
scroll to position [614, 0]
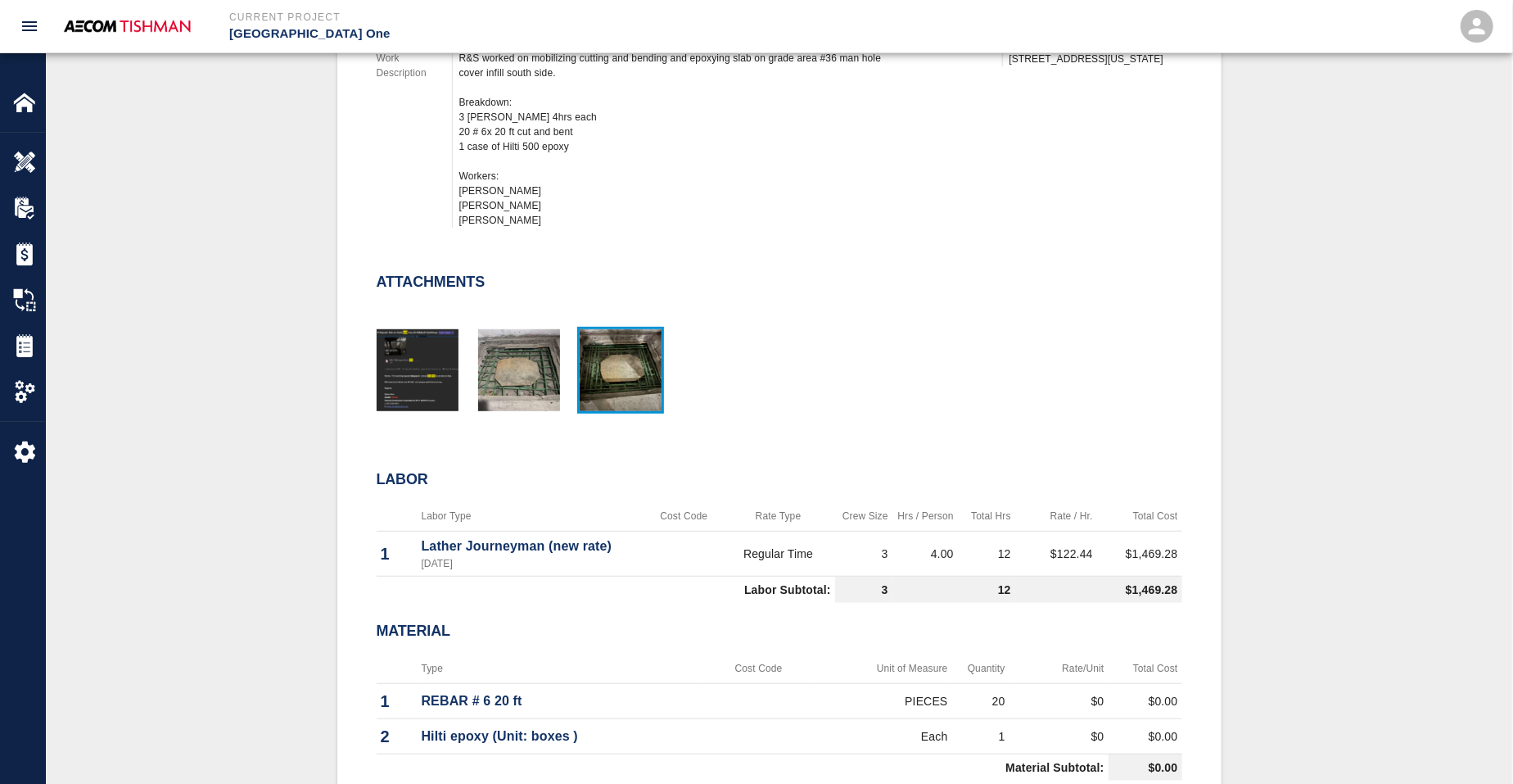
click at [603, 367] on img "button" at bounding box center [620, 370] width 82 height 82
click at [522, 379] on img "button" at bounding box center [518, 370] width 82 height 82
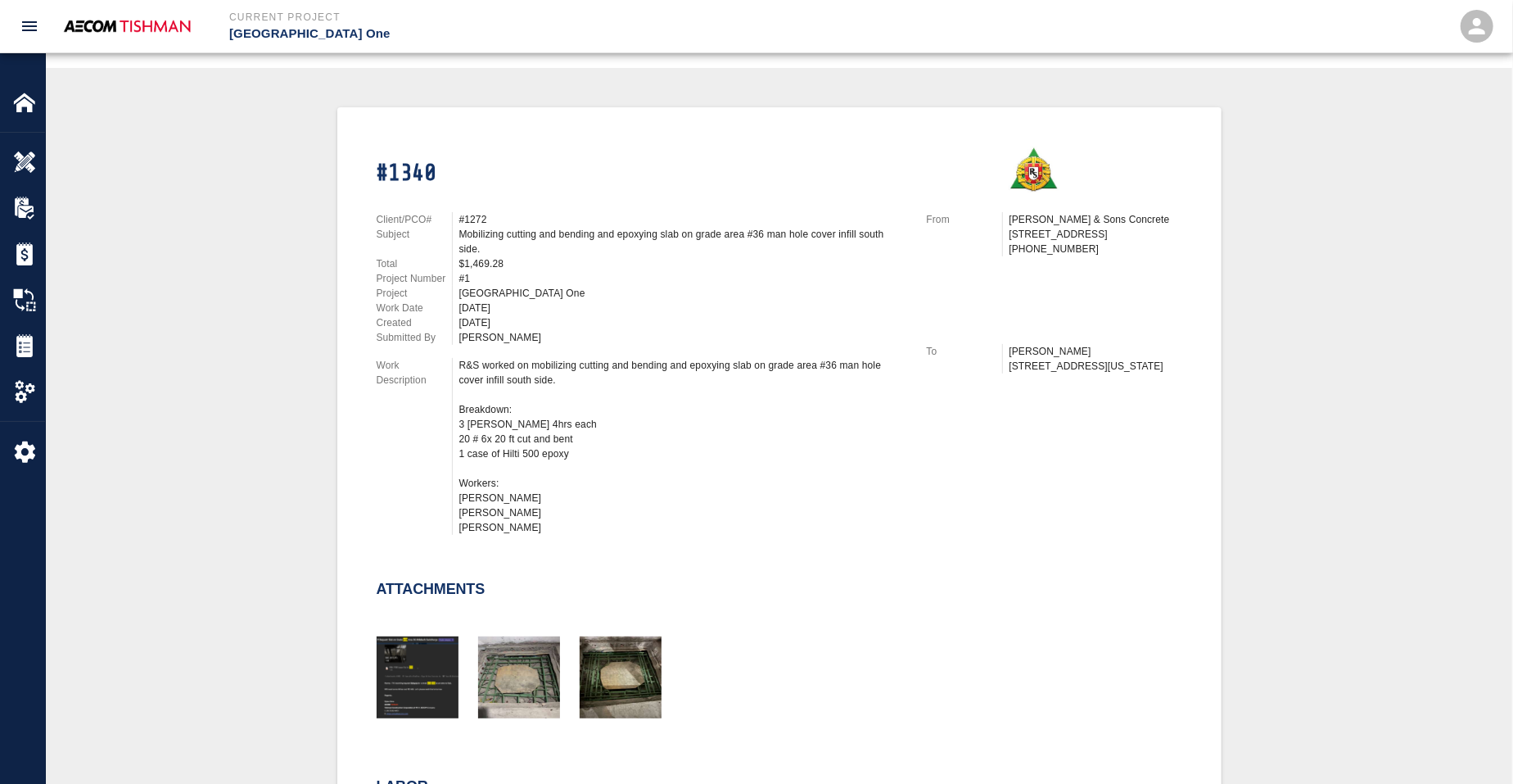
drag, startPoint x: 526, startPoint y: 231, endPoint x: 646, endPoint y: 614, distance: 401.4
click at [525, 230] on div "Mobilizing cutting and bending and epoxying slab on grade area #36 man hole cov…" at bounding box center [683, 242] width 448 height 29
click at [508, 394] on div "R&S worked on mobilizing cutting and bending and epoxying slab on grade area #3…" at bounding box center [683, 446] width 448 height 177
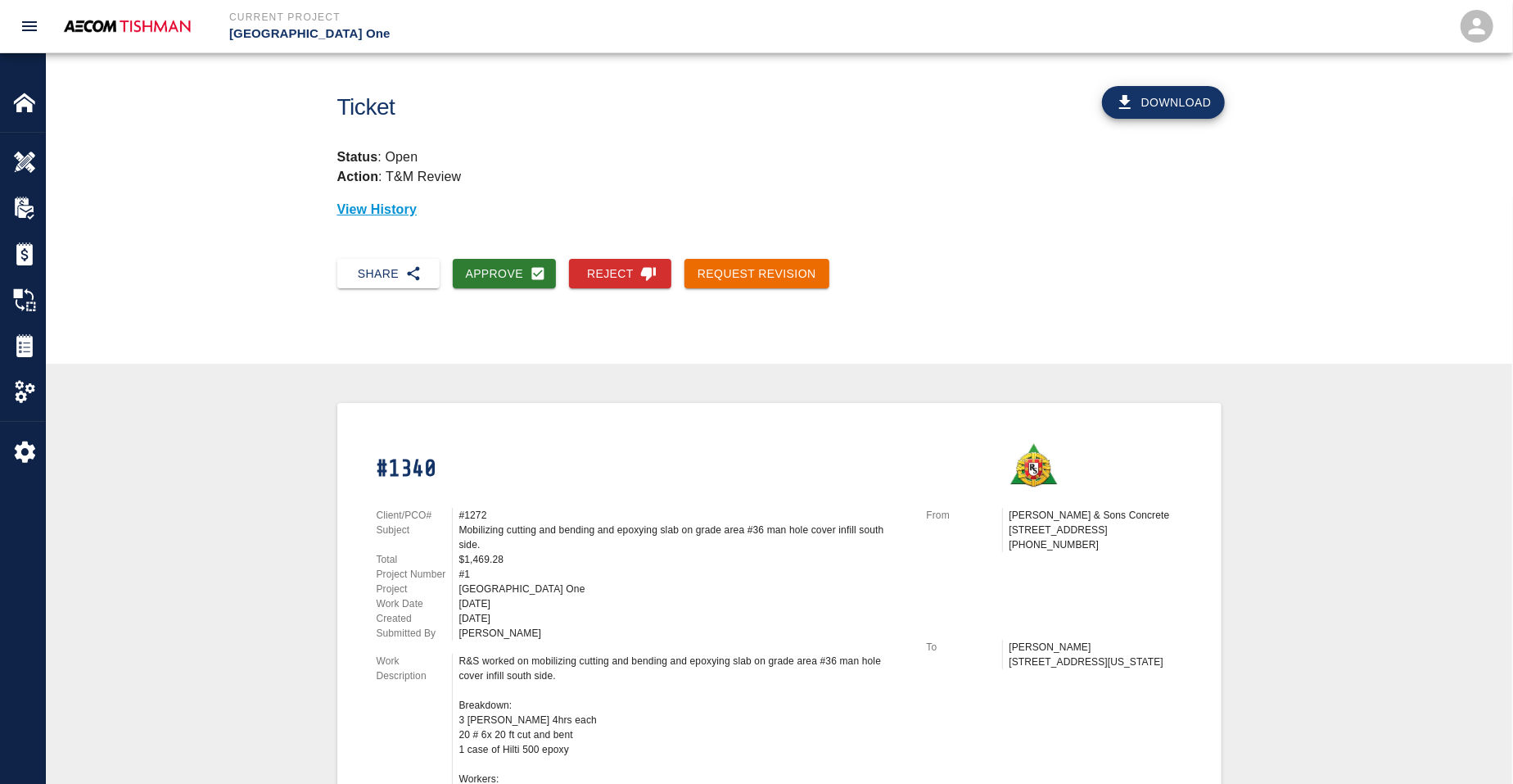
scroll to position [0, 0]
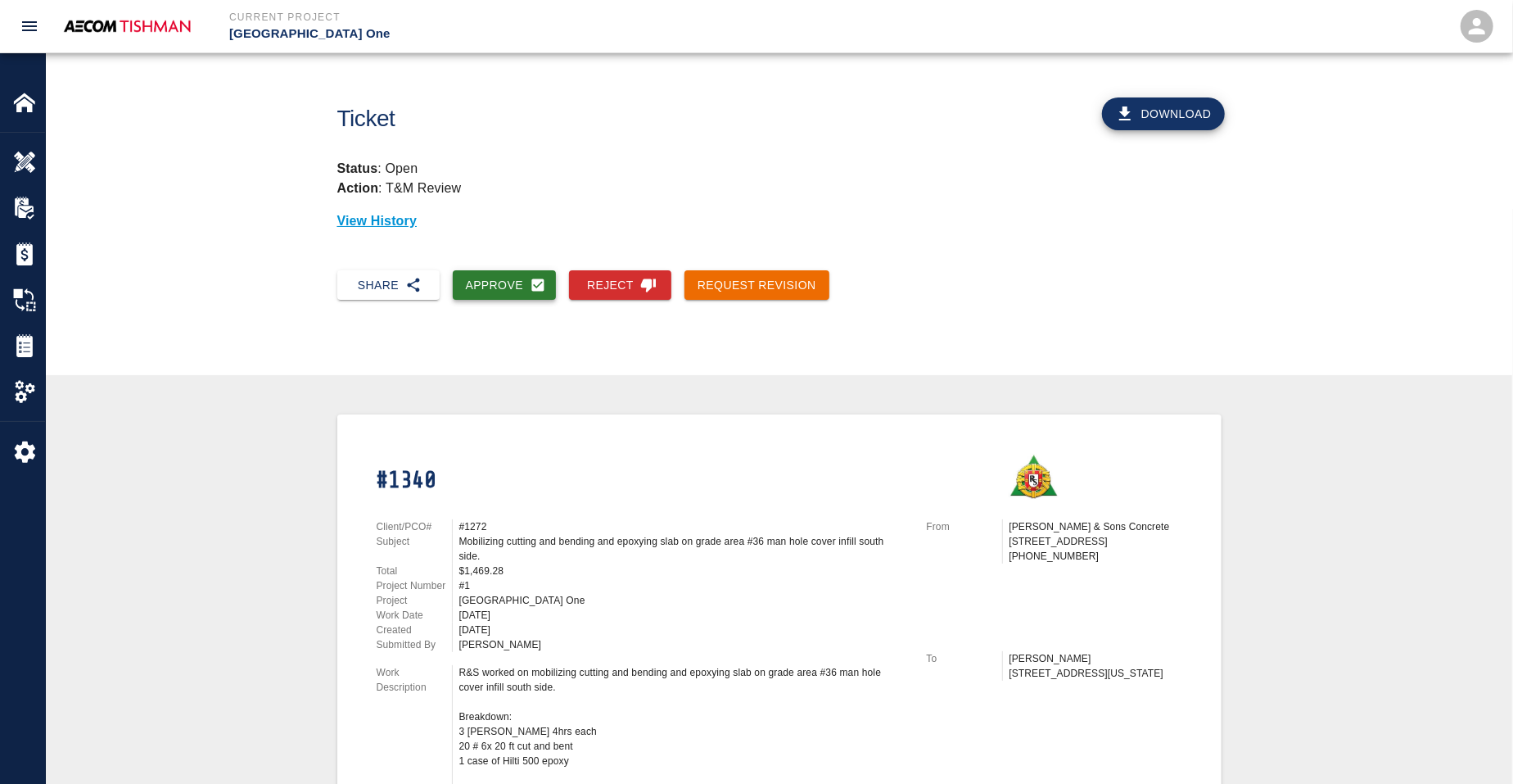
drag, startPoint x: 491, startPoint y: 278, endPoint x: 525, endPoint y: 276, distance: 34.1
click at [491, 277] on button "Approve" at bounding box center [505, 285] width 104 height 30
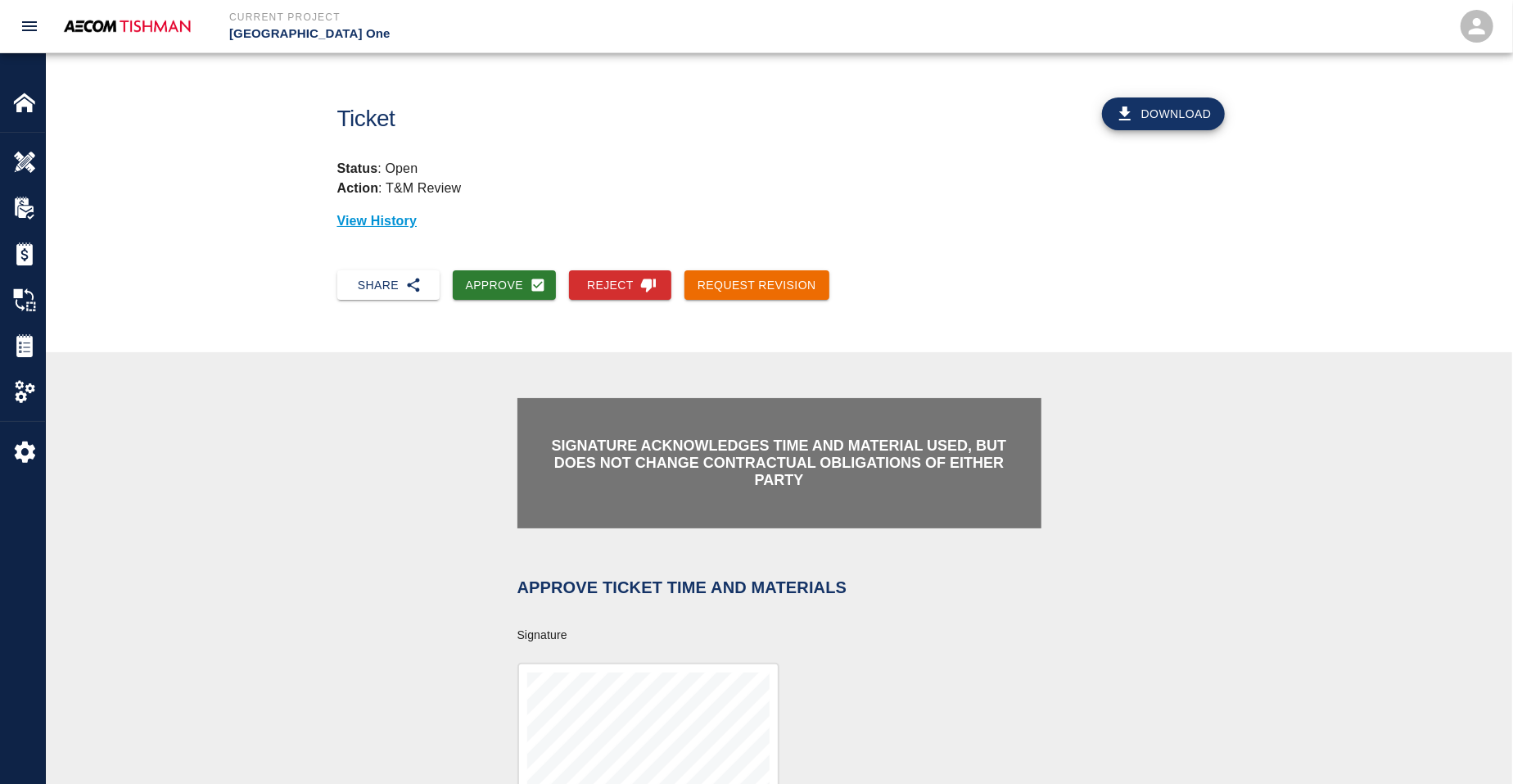
scroll to position [307, 0]
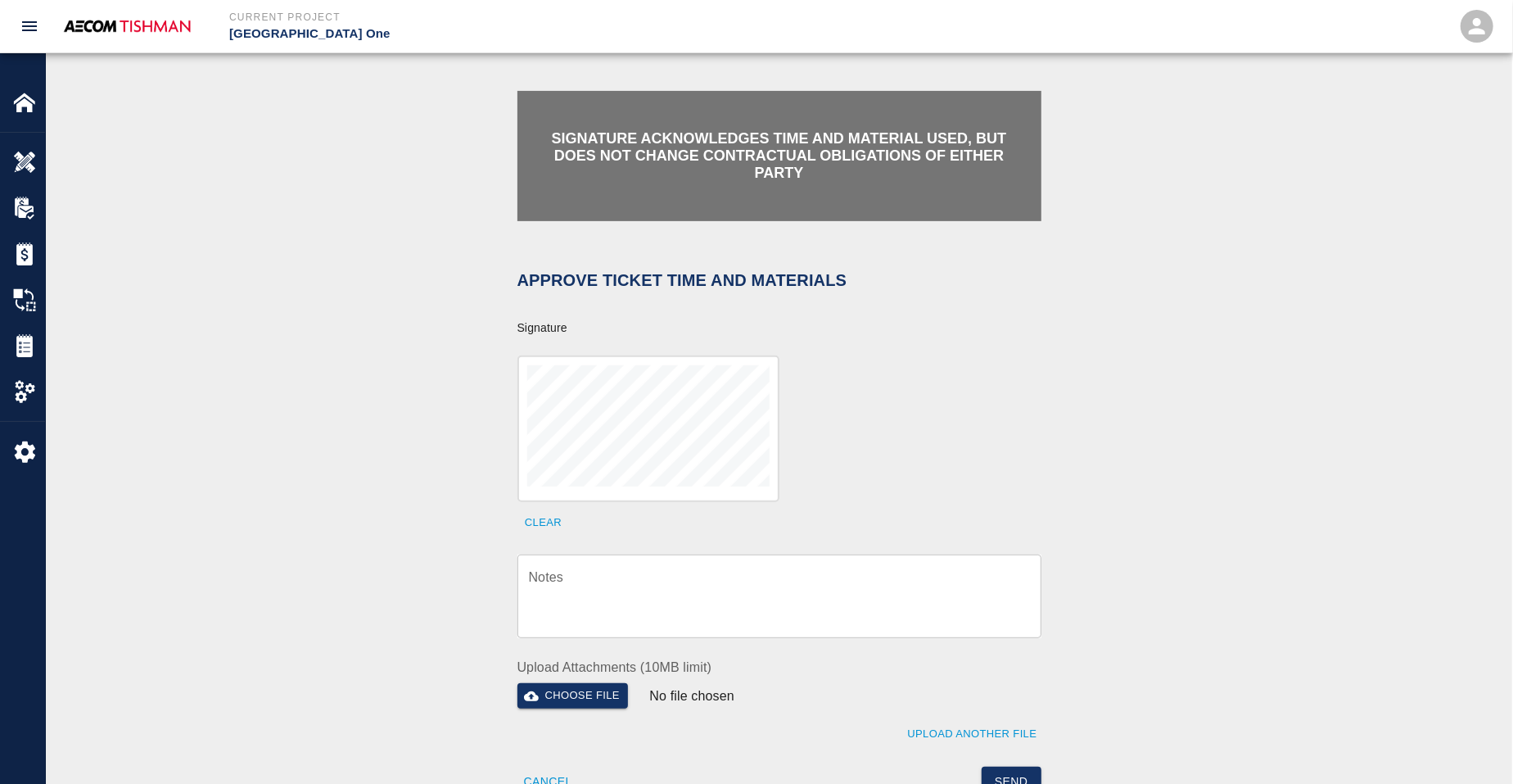
click at [605, 588] on textarea "Notes" at bounding box center [779, 597] width 501 height 57
drag, startPoint x: 622, startPoint y: 579, endPoint x: 525, endPoint y: 571, distance: 97.3
click at [622, 579] on textarea "Notes" at bounding box center [779, 597] width 501 height 57
paste textarea "verification of time and material subject to contract review."
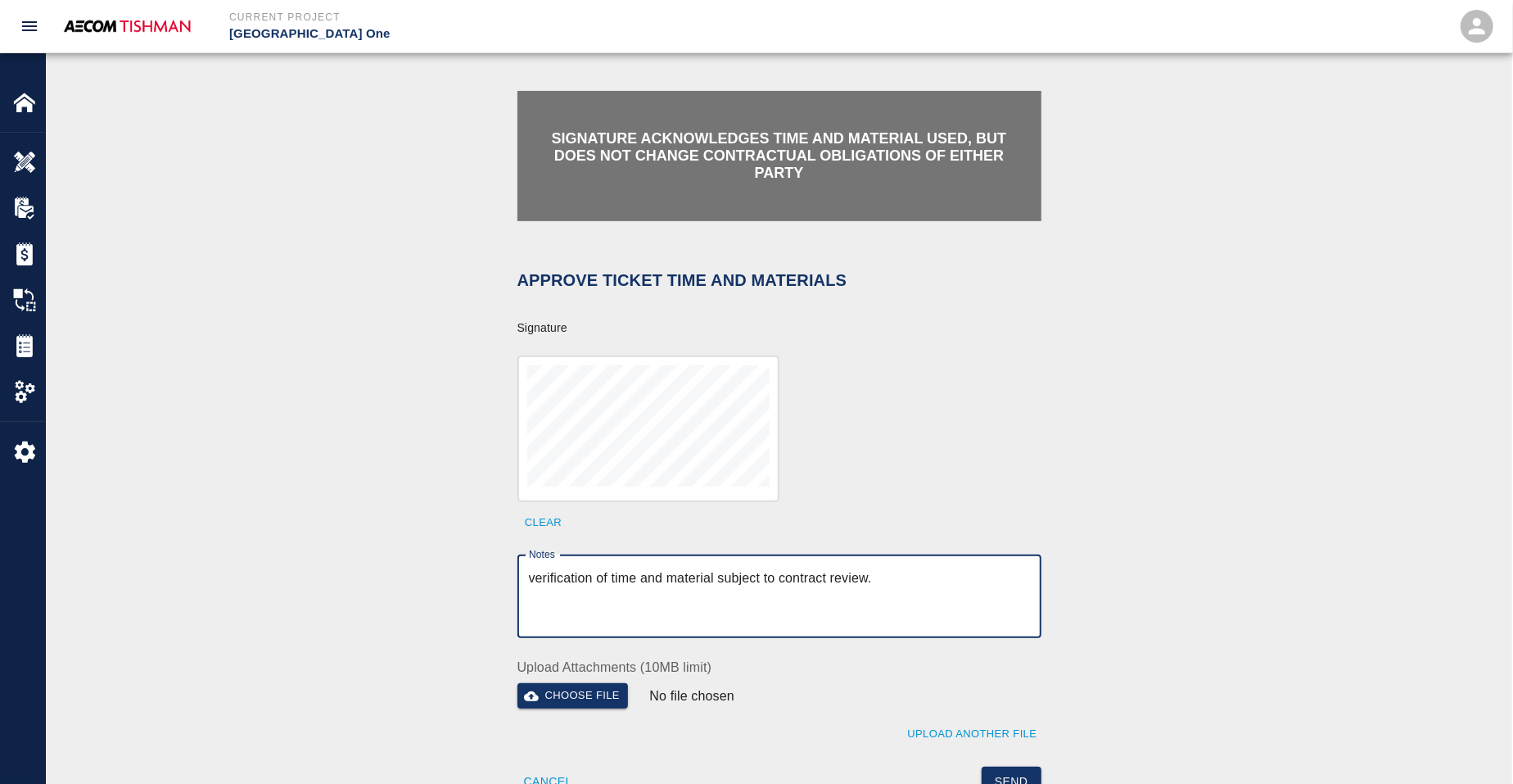
scroll to position [614, 0]
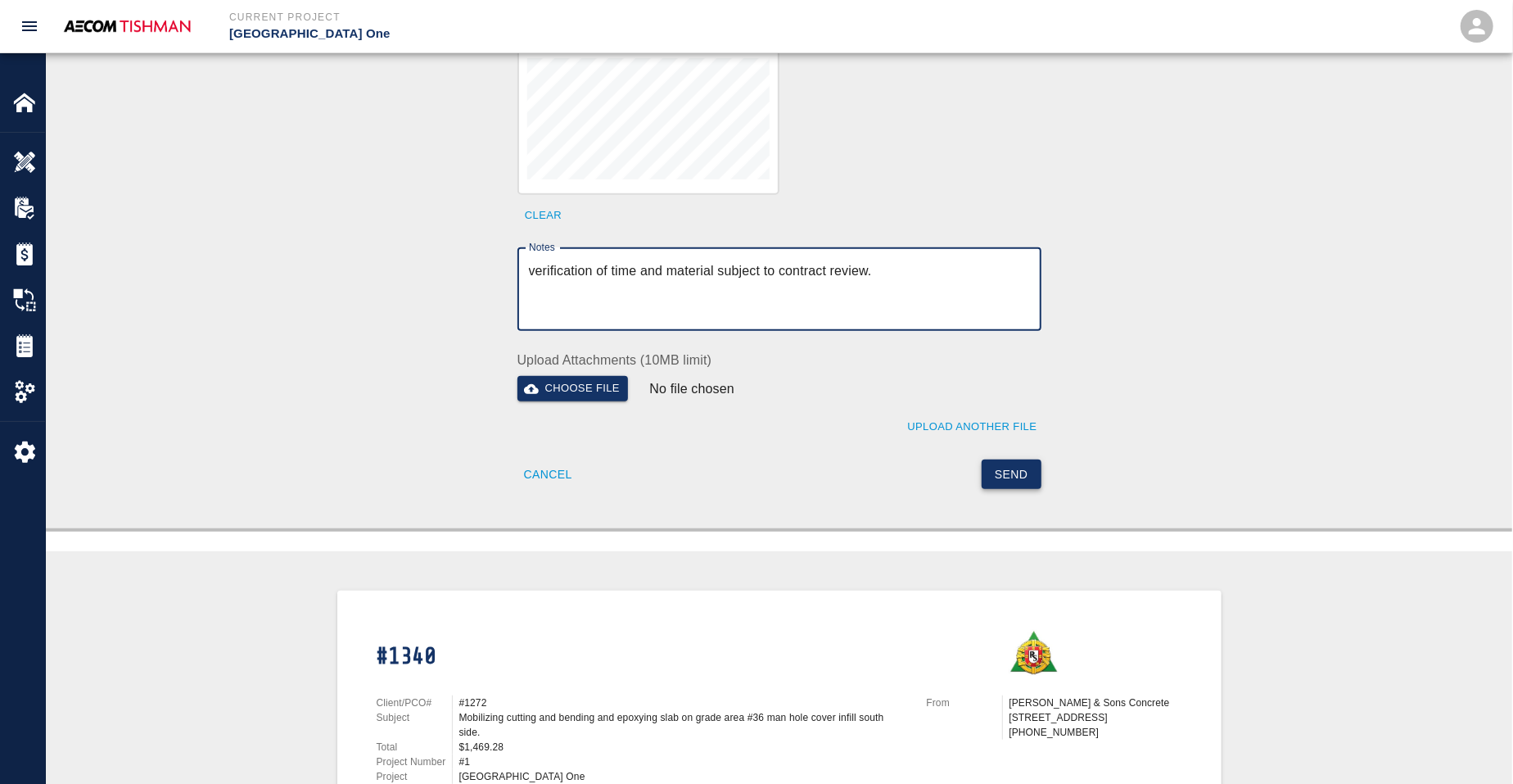
type textarea "verification of time and material subject to contract review."
click at [1008, 475] on button "Send" at bounding box center [1012, 474] width 60 height 30
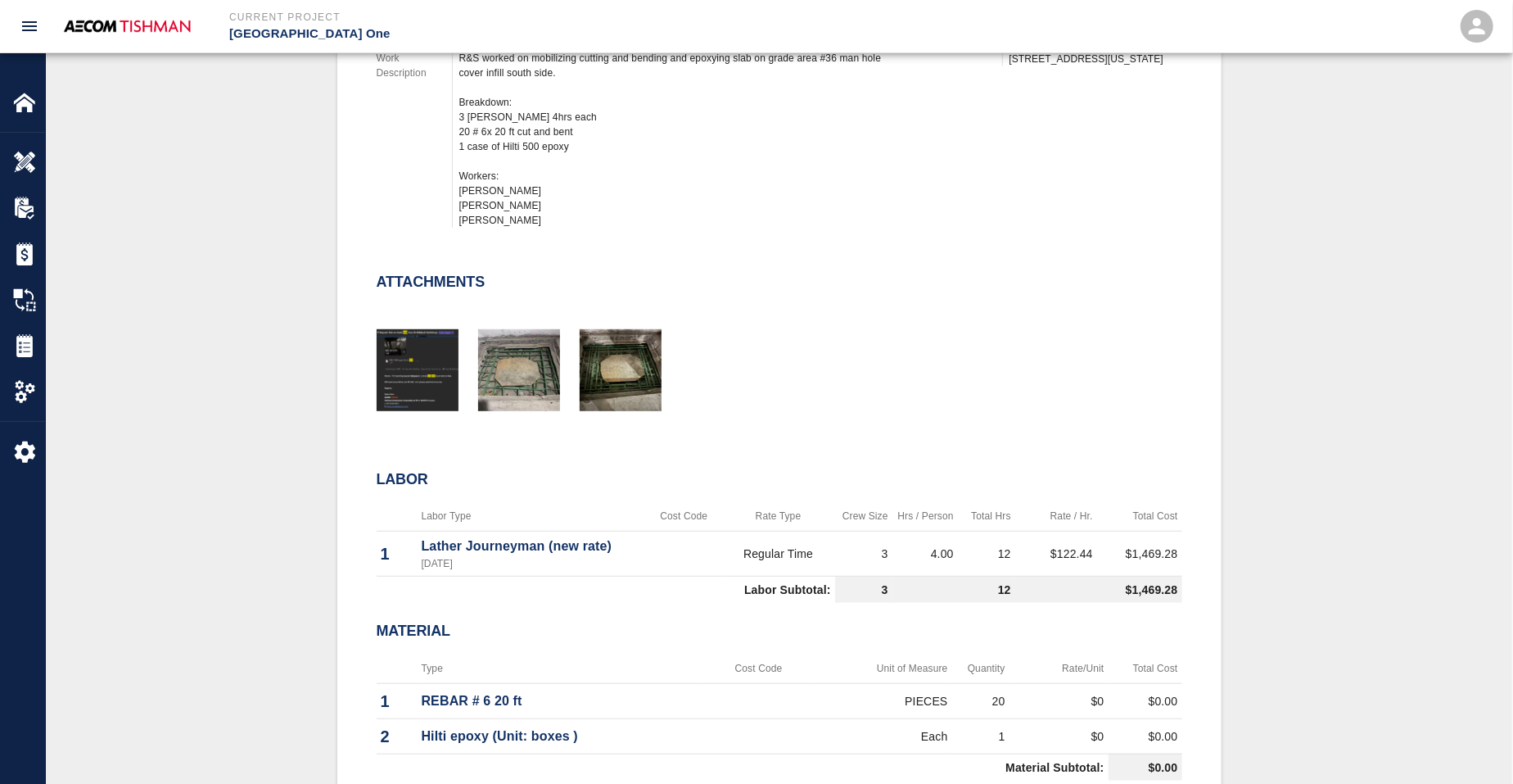
click at [241, 510] on div "#1340 Client/PCO# #1272 Subject Mobilizing cutting and bending and epoxying sla…" at bounding box center [779, 329] width 1387 height 1057
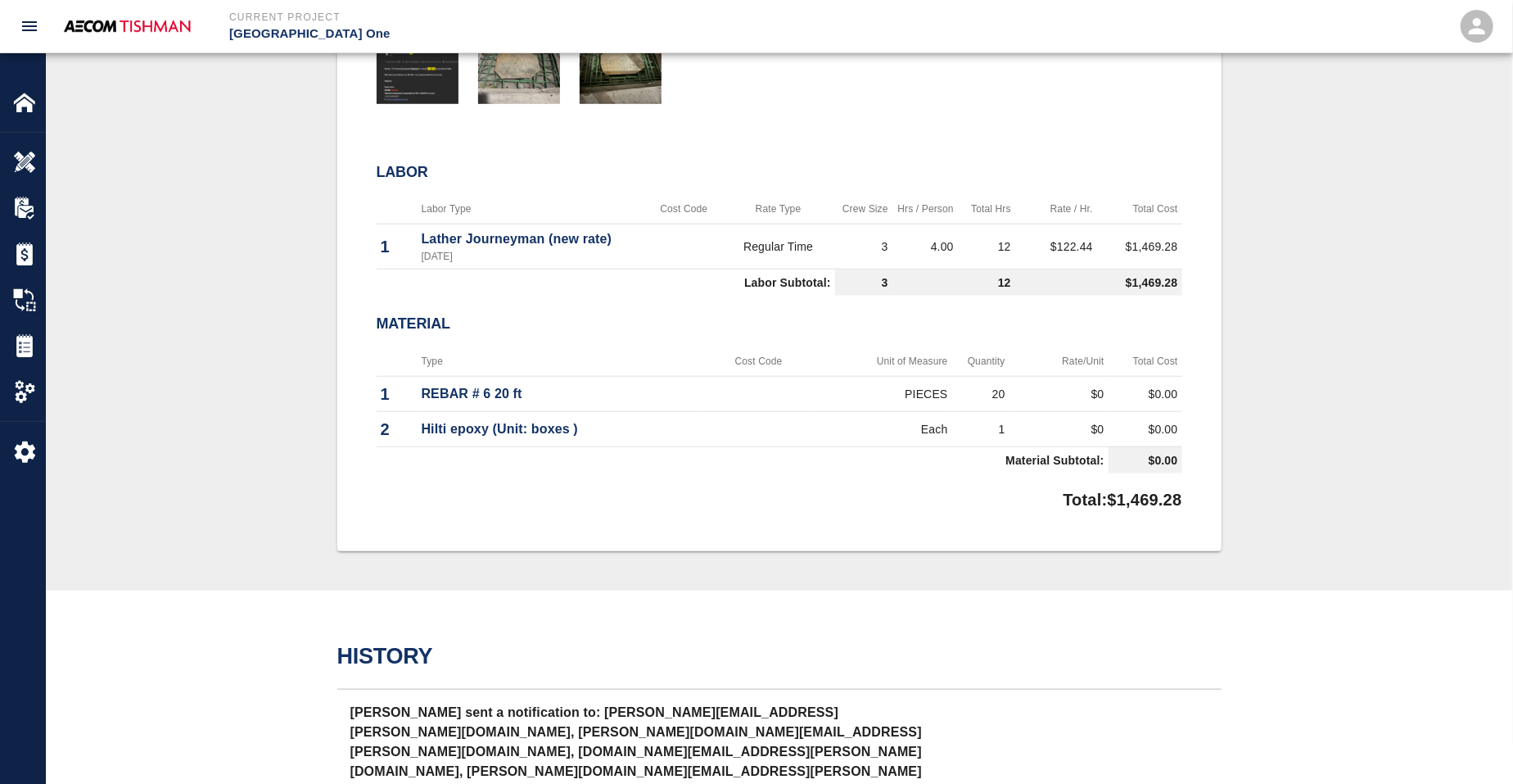
click at [288, 520] on div "#1340 Client/PCO# #1272 Subject Mobilizing cutting and bending and epoxying sla…" at bounding box center [779, 21] width 1387 height 1057
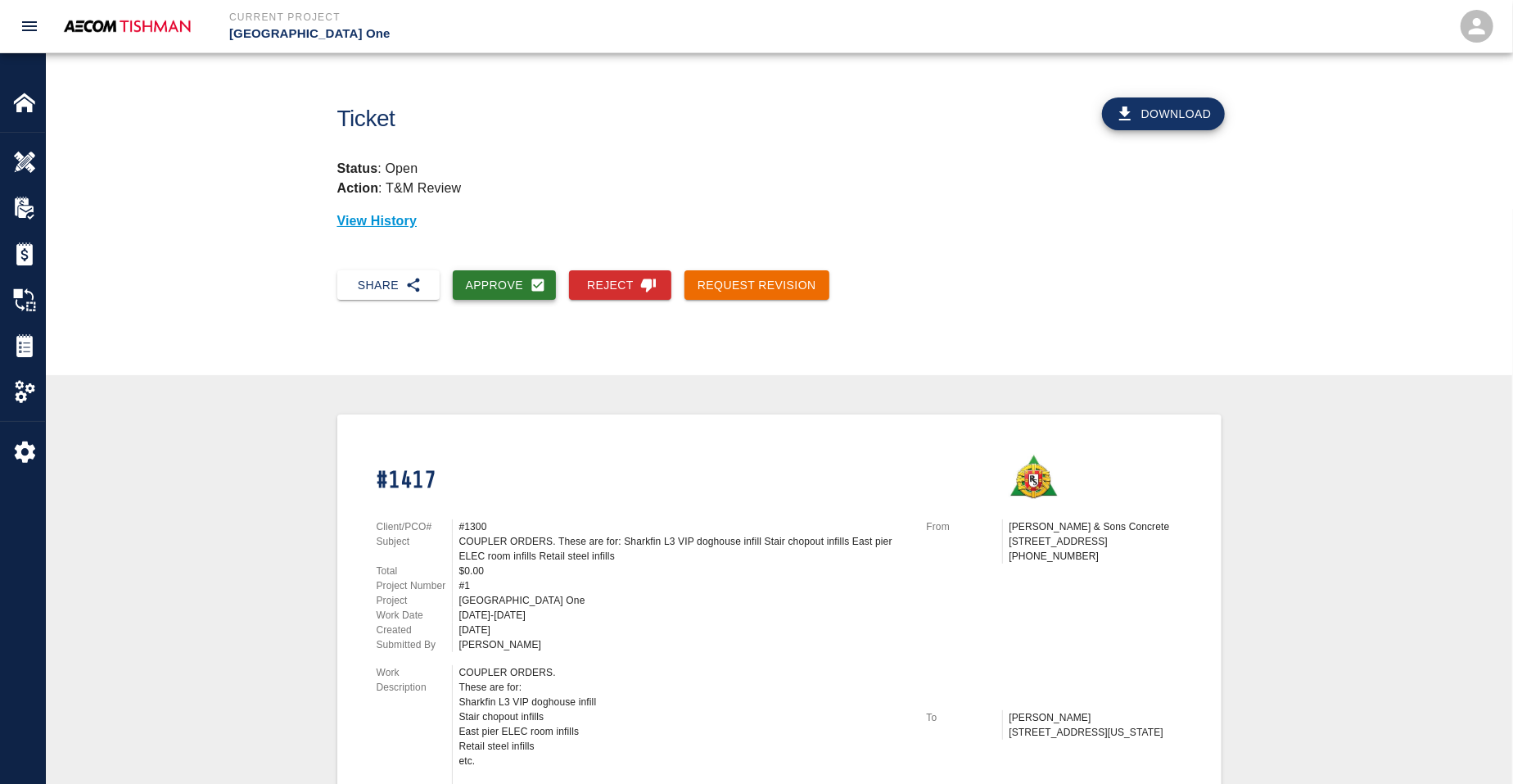
click at [528, 285] on button "Approve" at bounding box center [505, 285] width 104 height 30
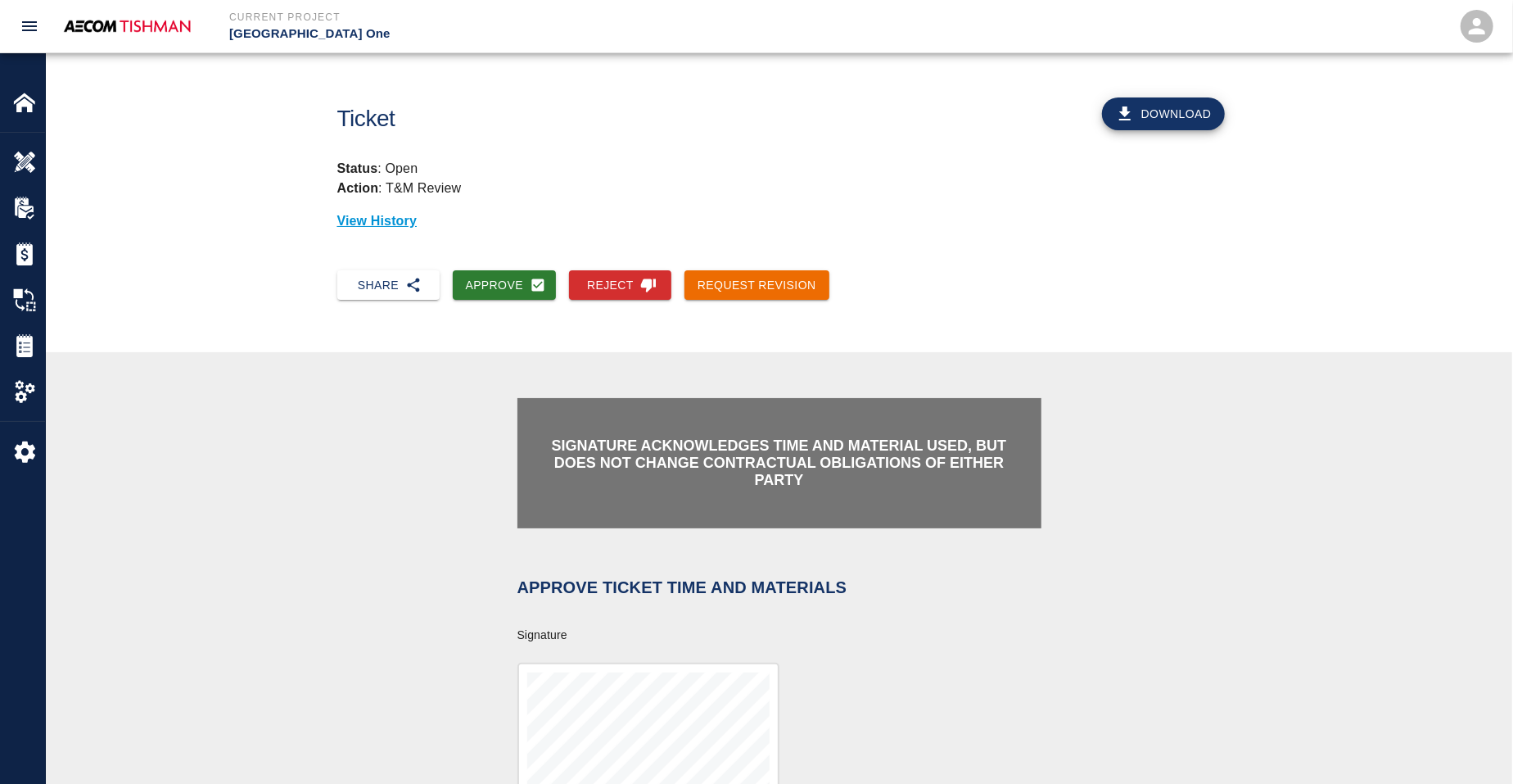
scroll to position [307, 0]
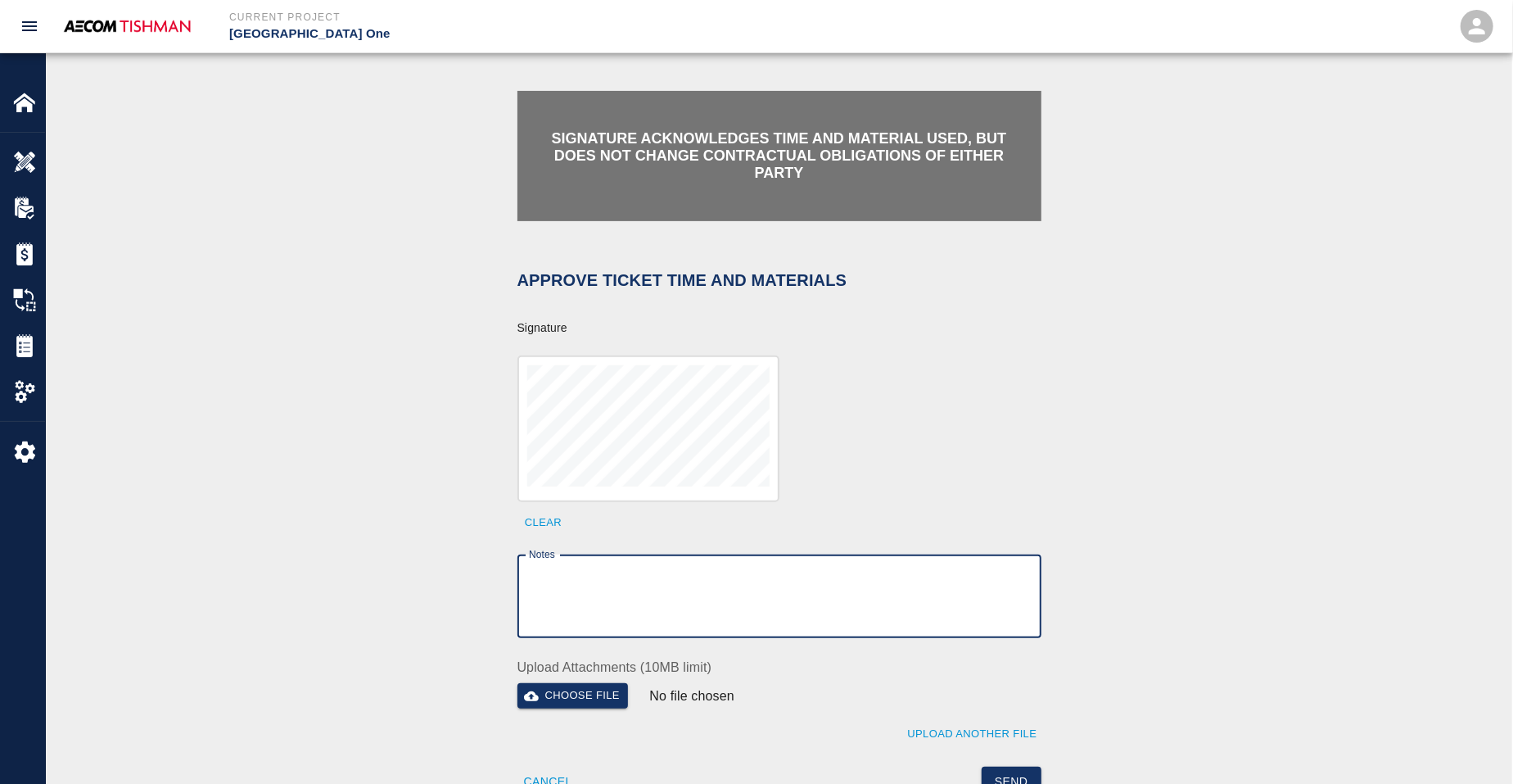
click at [675, 603] on textarea "Notes" at bounding box center [779, 597] width 501 height 57
paste textarea "verification of time and material subject to contract review."
type textarea "verification of time and material subject to contract review."
click at [1008, 771] on button "Send" at bounding box center [1012, 781] width 60 height 30
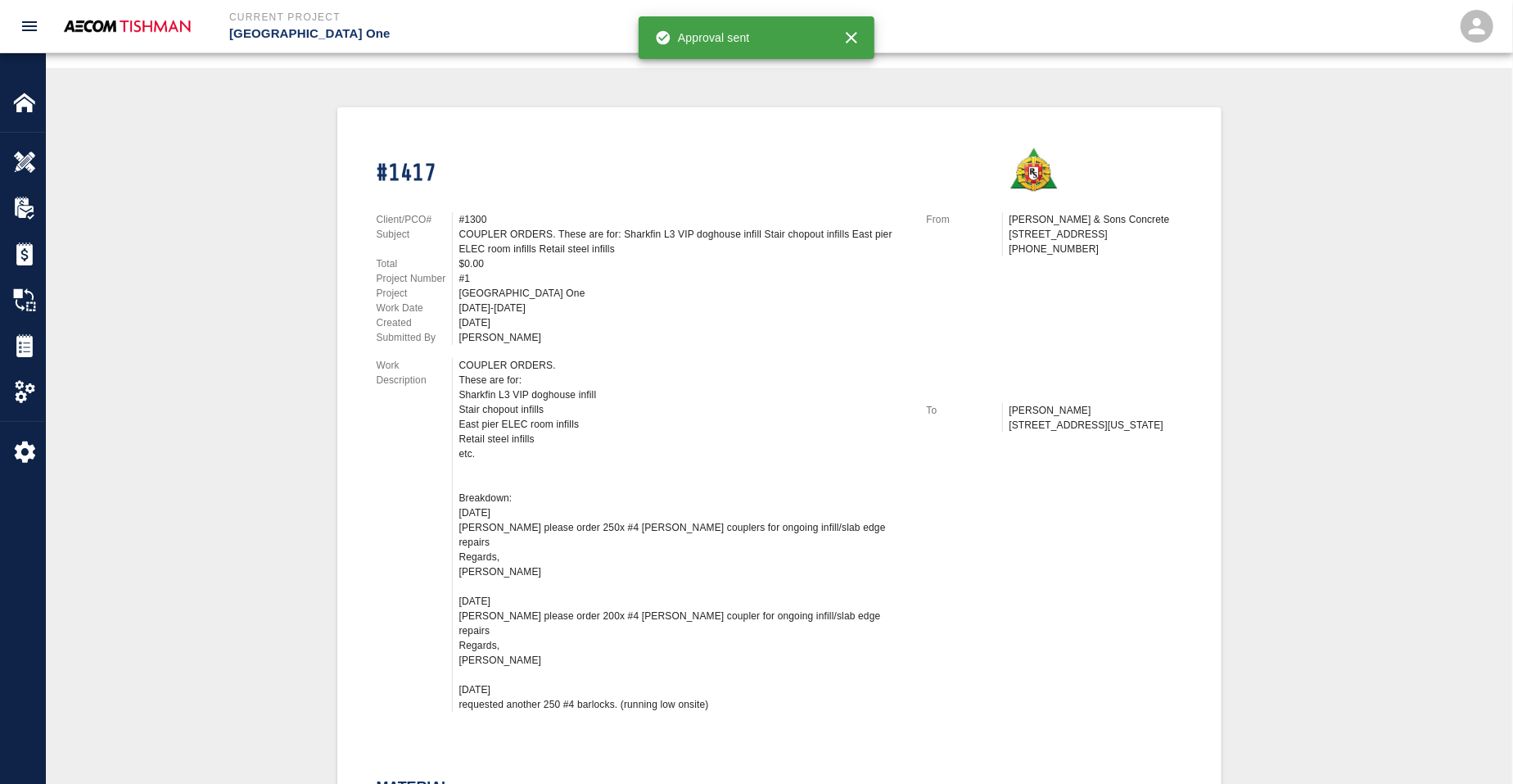
click at [237, 288] on div "#1417 Client/PCO# #1300 Subject COUPLER ORDERS. These are for: Sharkfin L3 VIP …" at bounding box center [779, 578] width 1387 height 941
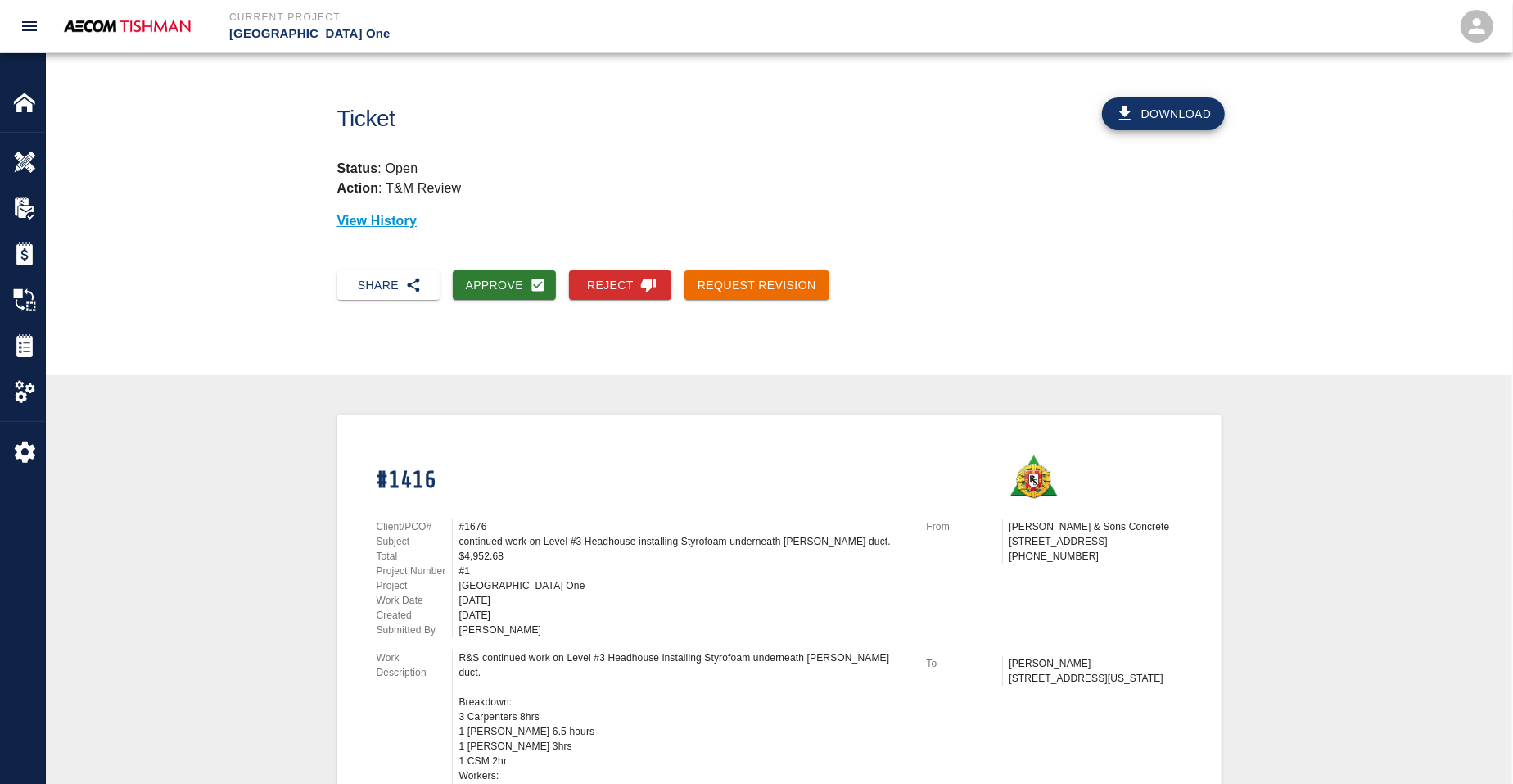
click at [487, 563] on div "#1" at bounding box center [683, 570] width 448 height 15
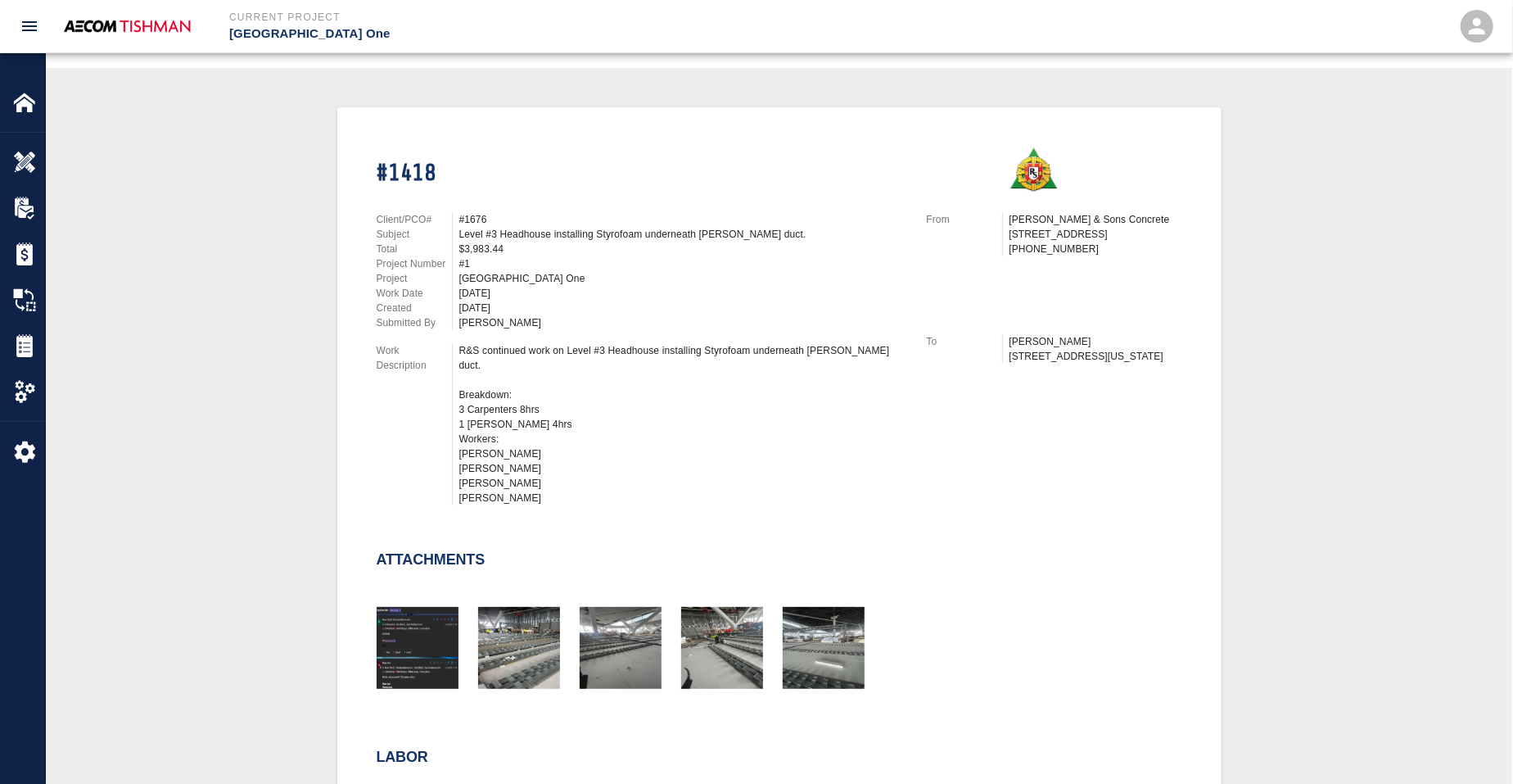
scroll to position [614, 0]
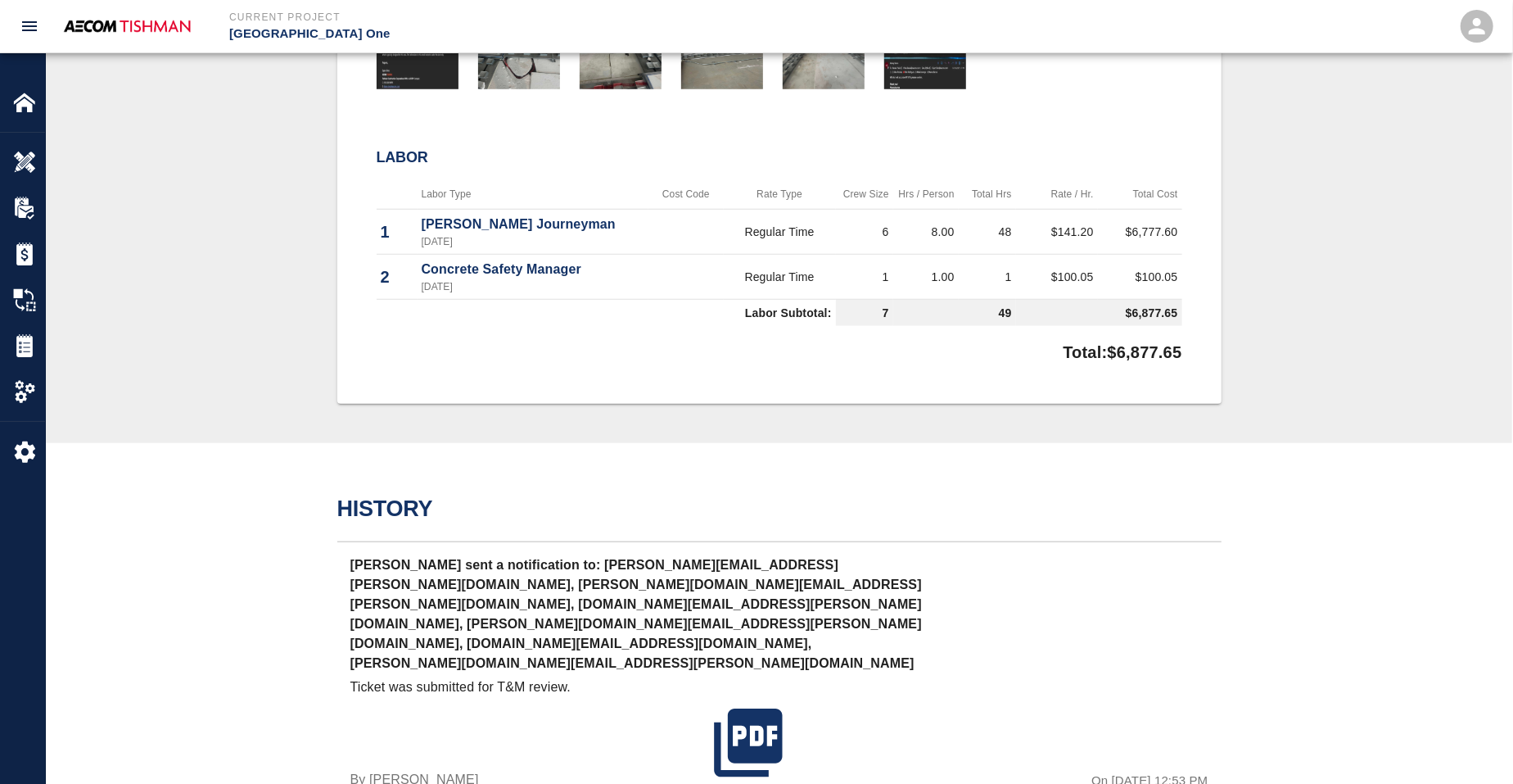
scroll to position [614, 0]
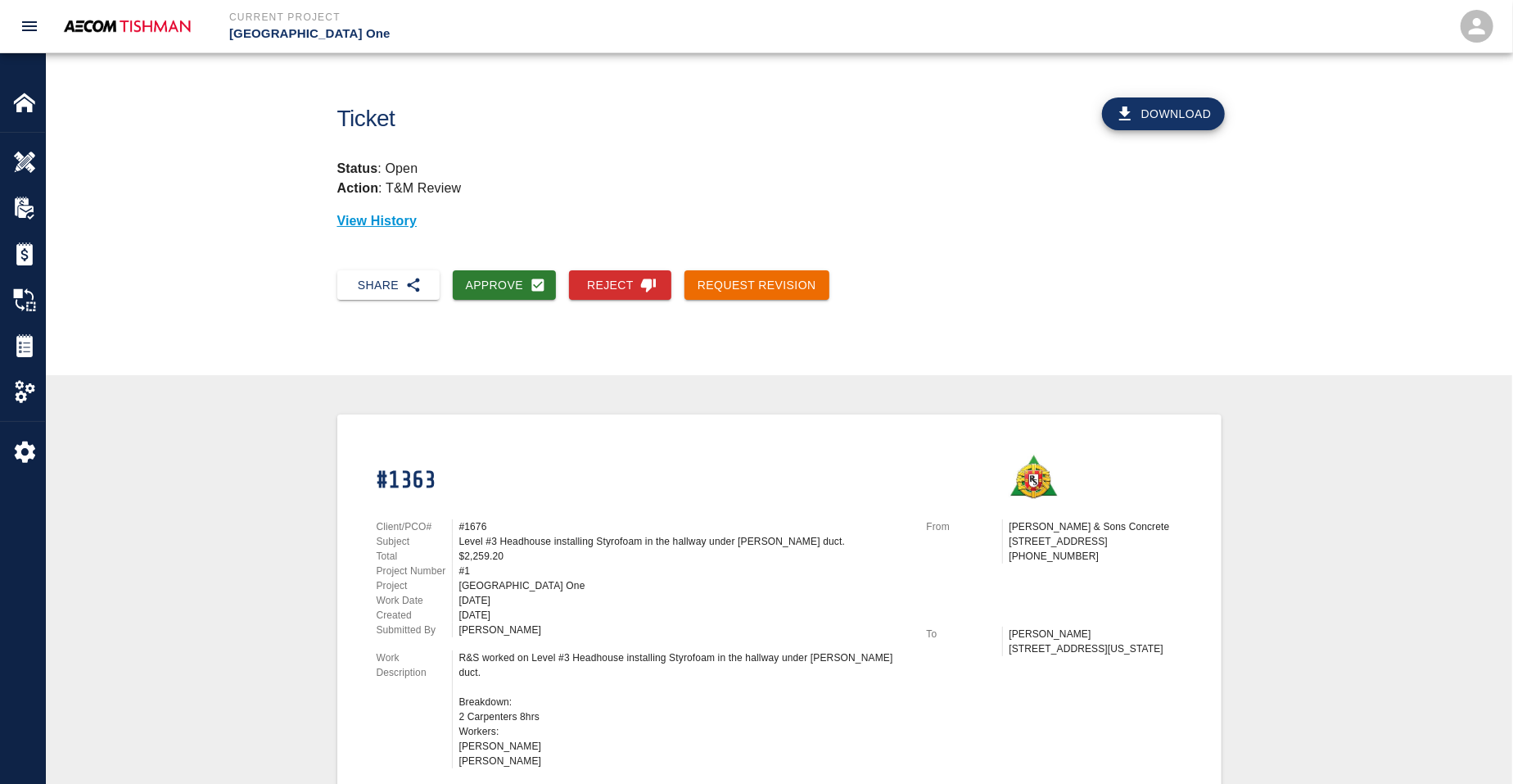
scroll to position [307, 0]
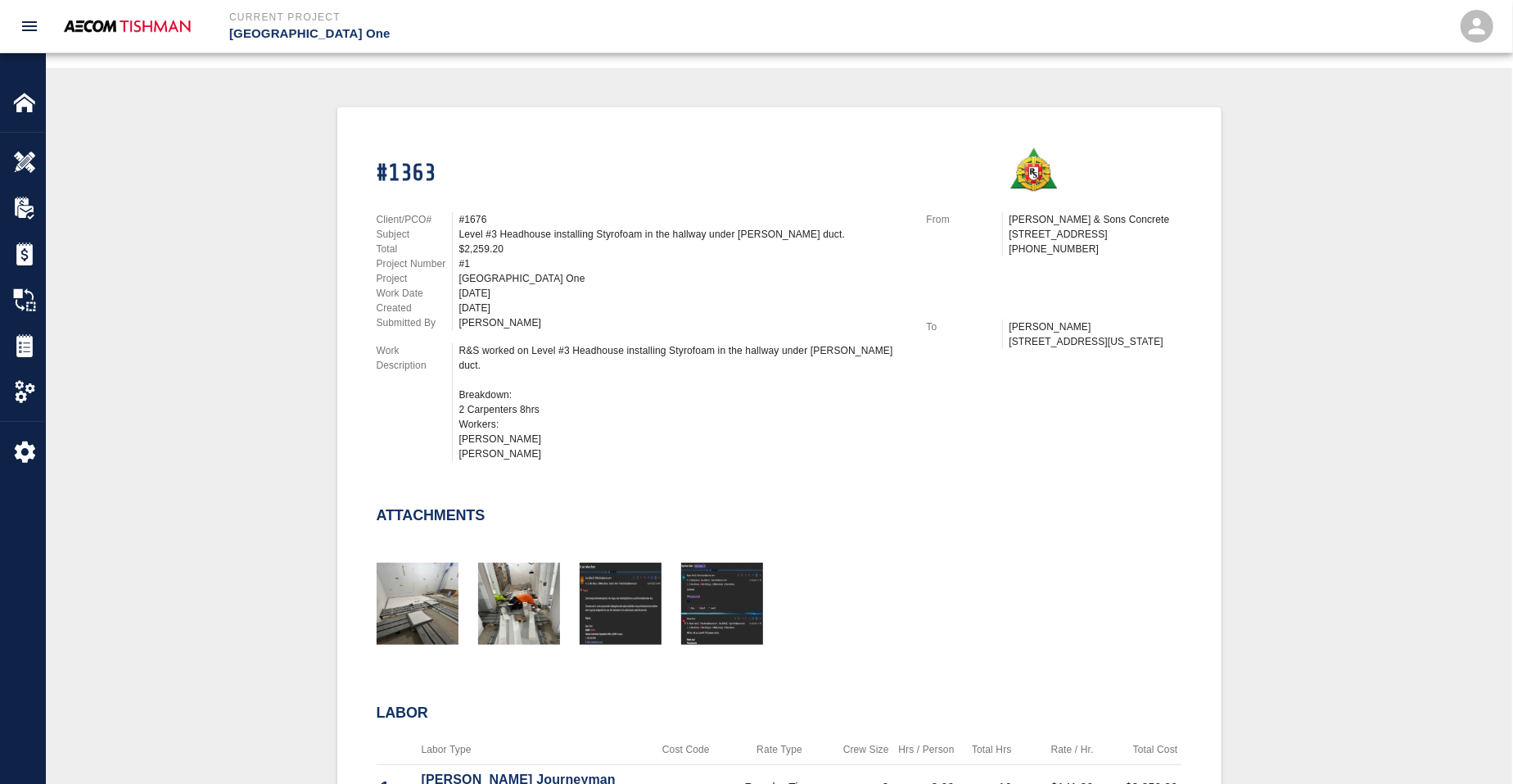
click at [563, 231] on div "Level #3 Headhouse installing Styrofoam in the hallway under walker duct." at bounding box center [683, 234] width 448 height 15
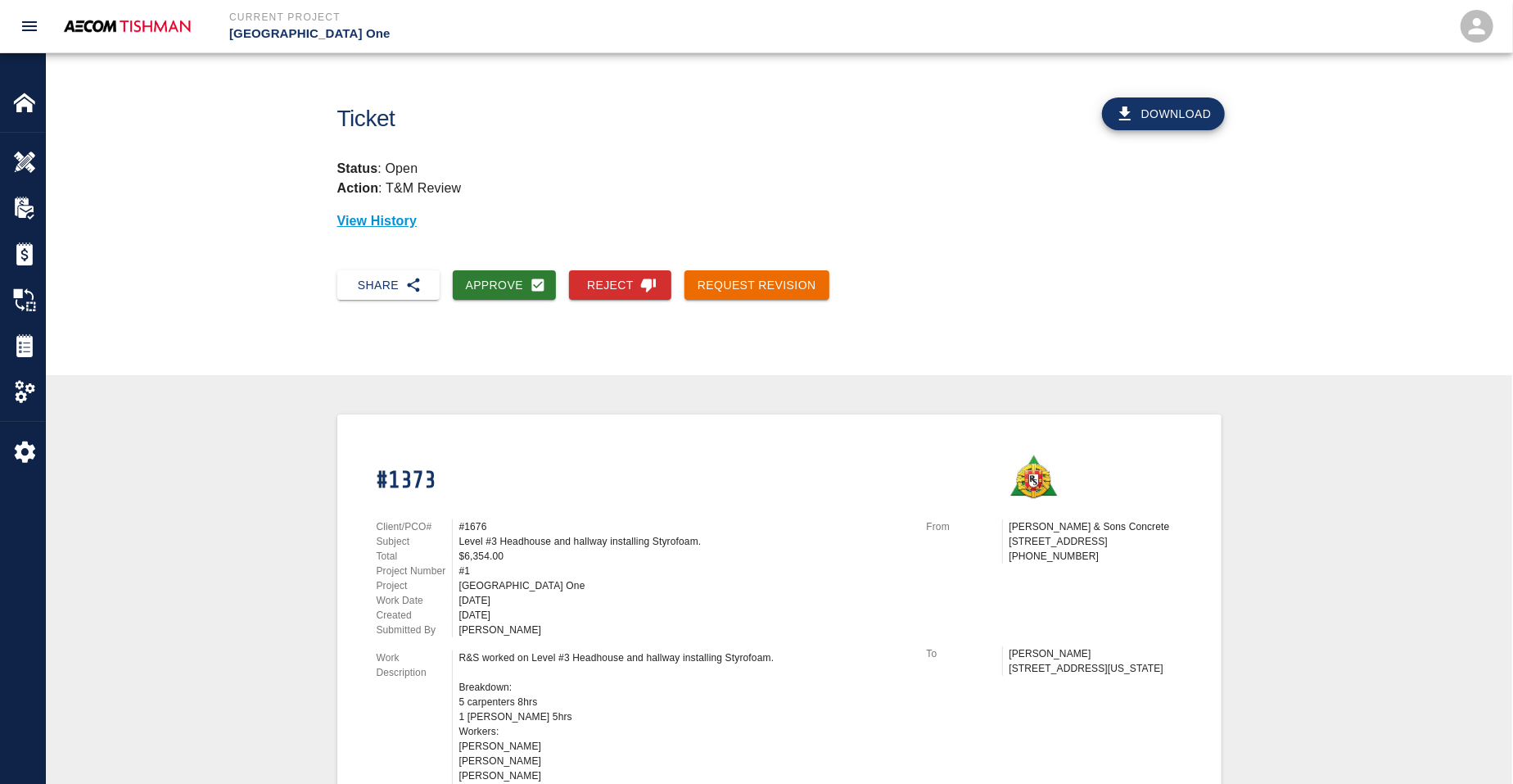
scroll to position [307, 0]
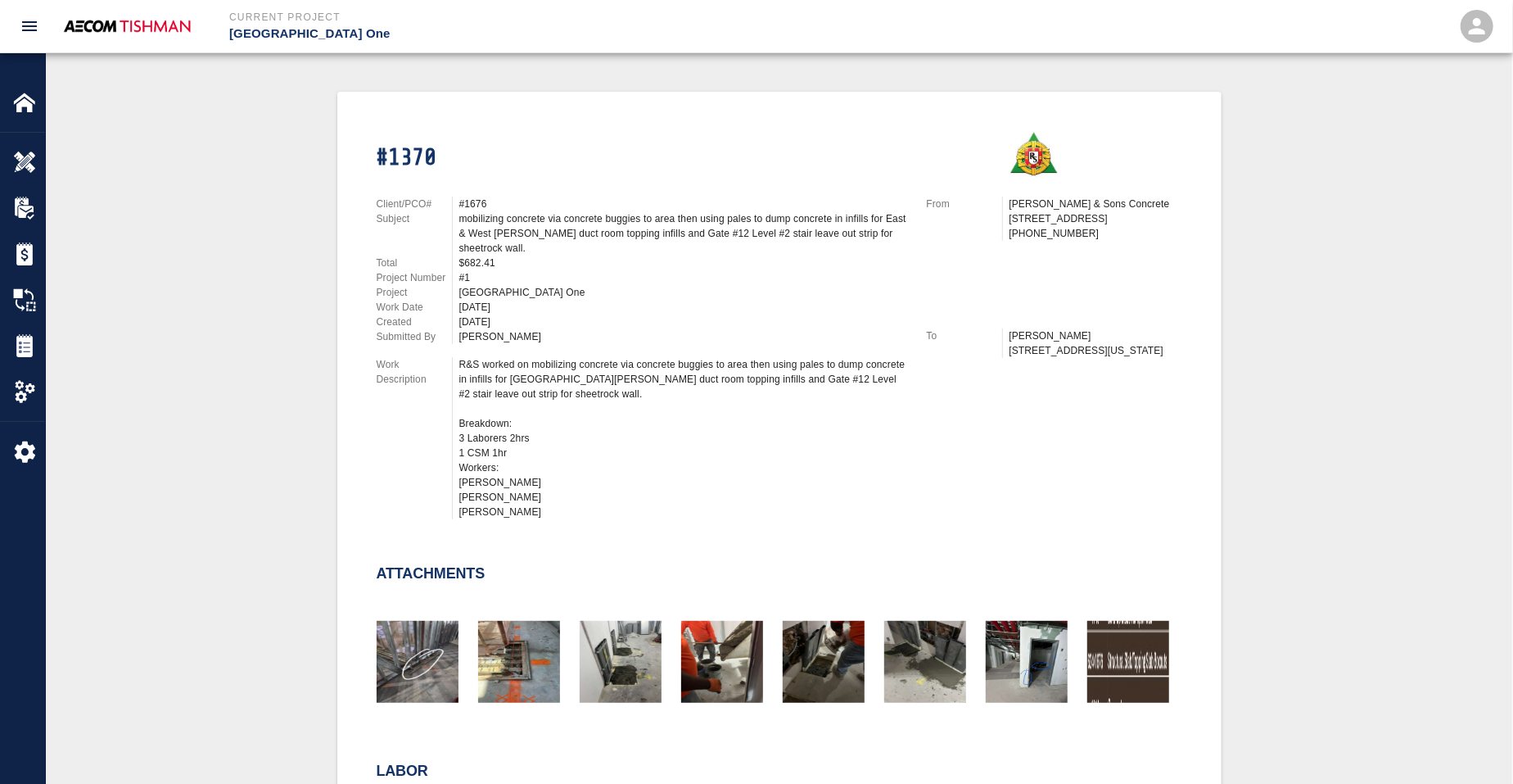
scroll to position [614, 0]
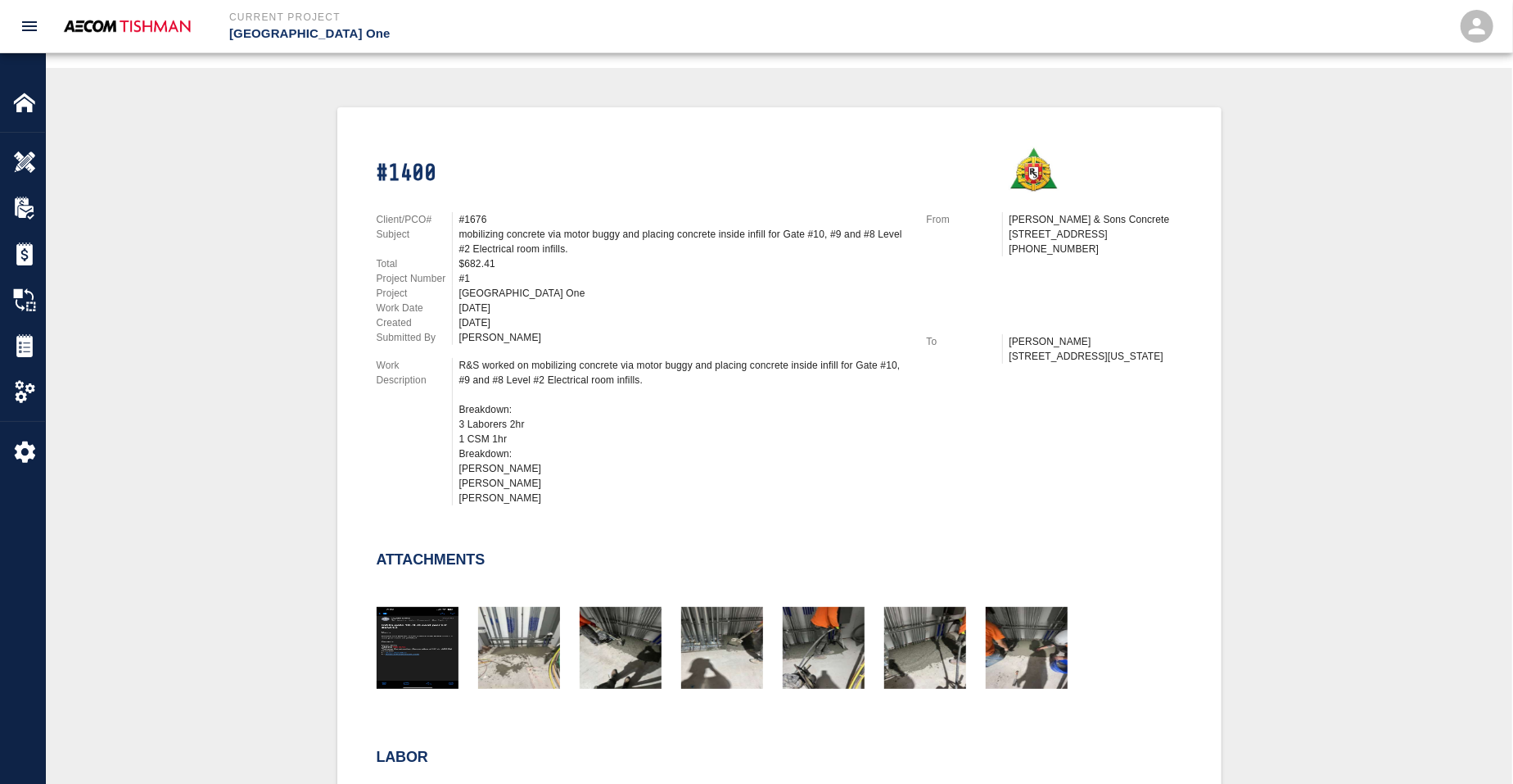
scroll to position [614, 0]
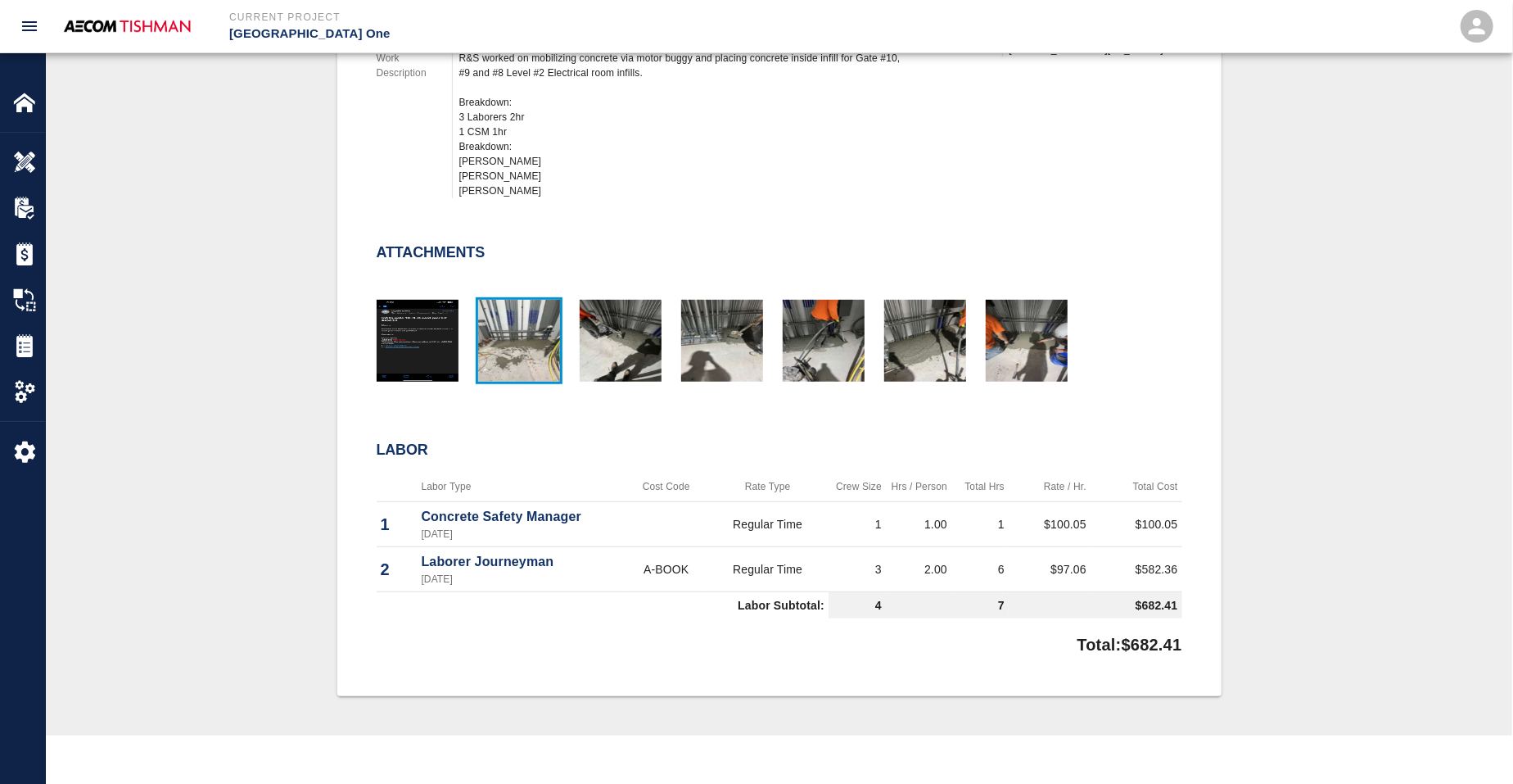
click at [500, 340] on img "button" at bounding box center [518, 340] width 82 height 82
click at [800, 357] on img "button" at bounding box center [824, 340] width 82 height 82
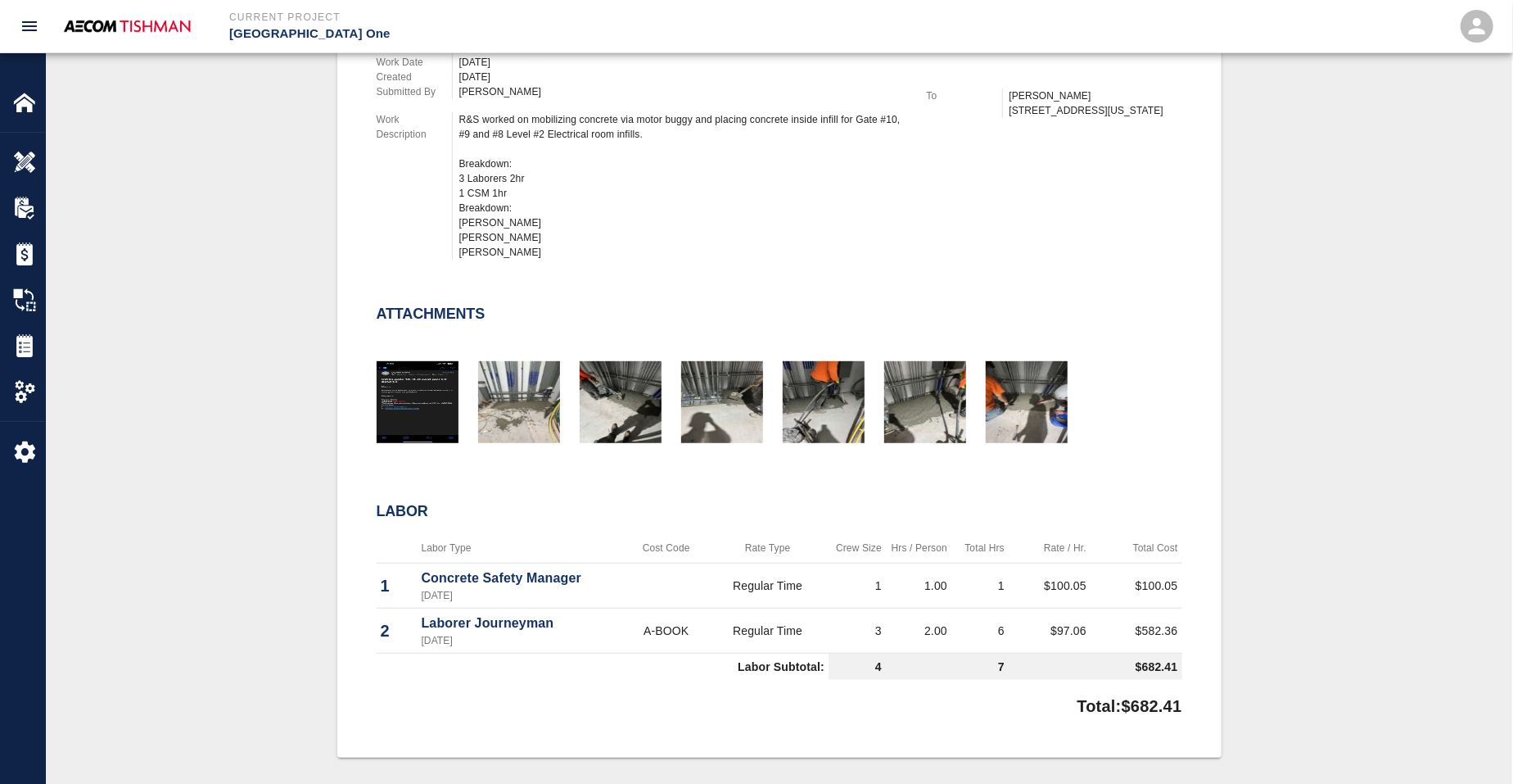
scroll to position [0, 0]
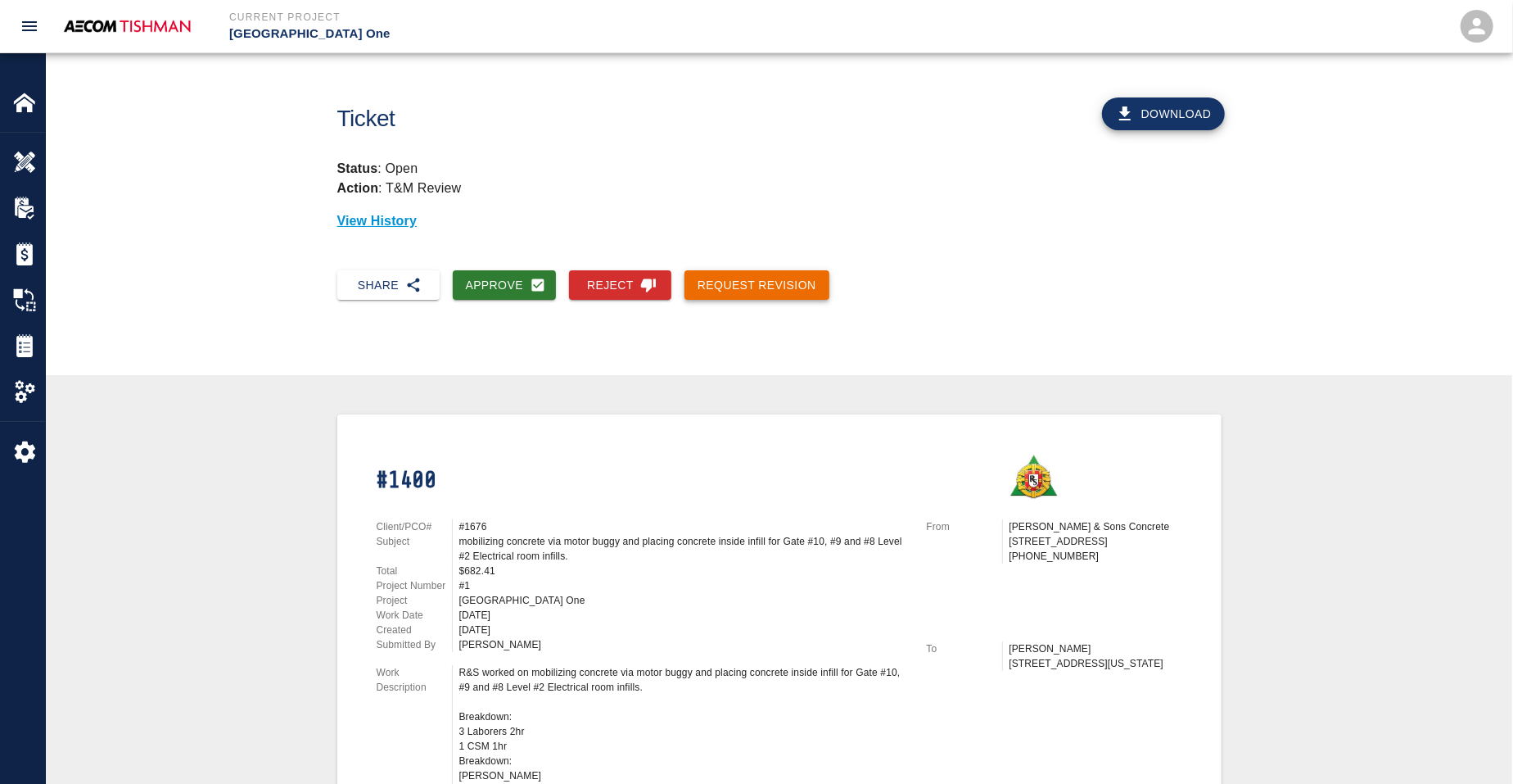
click at [732, 280] on button "Request Revision" at bounding box center [756, 285] width 145 height 30
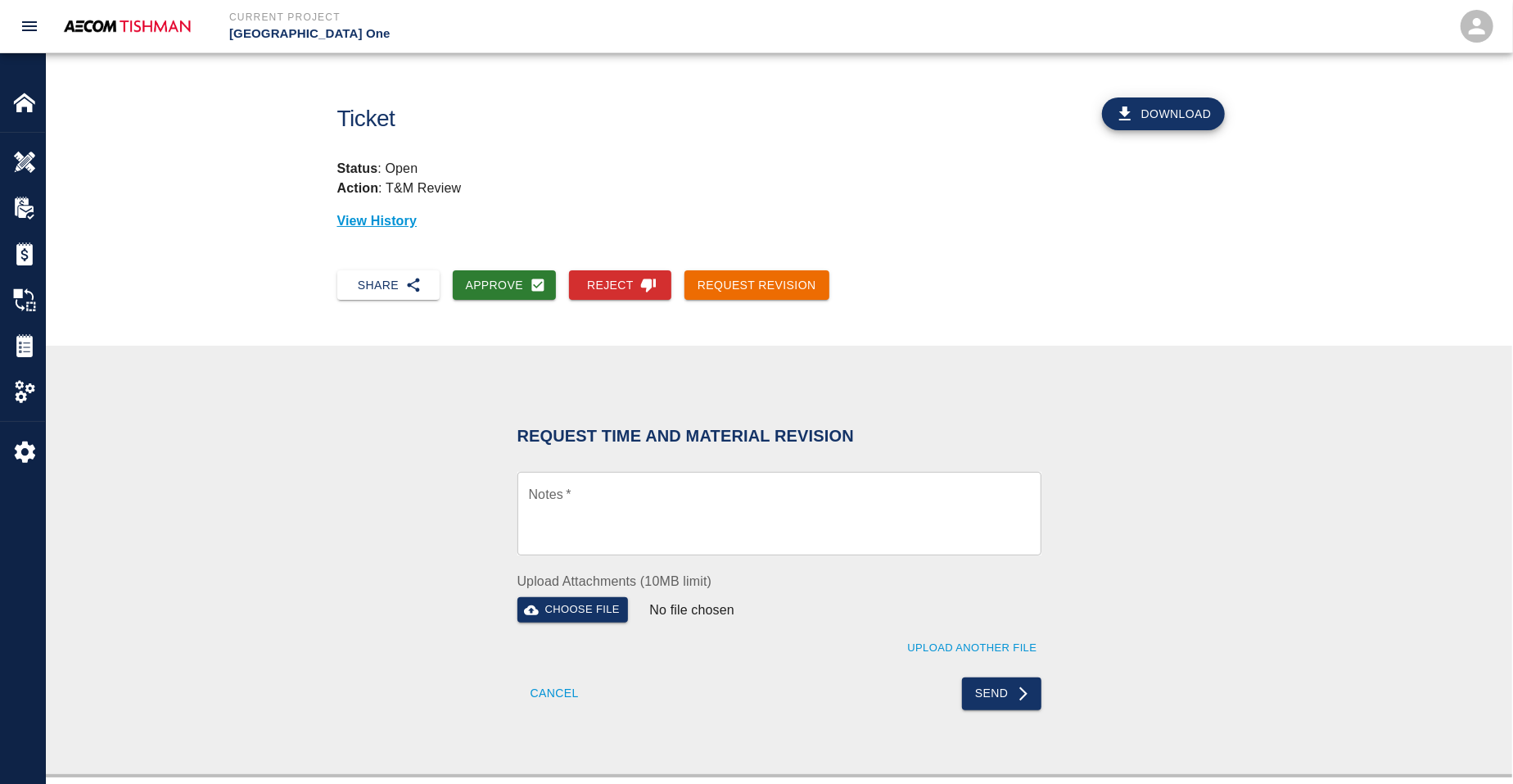
drag, startPoint x: 633, startPoint y: 480, endPoint x: 628, endPoint y: 487, distance: 8.6
click at [631, 481] on div "x Notes *" at bounding box center [780, 513] width 524 height 83
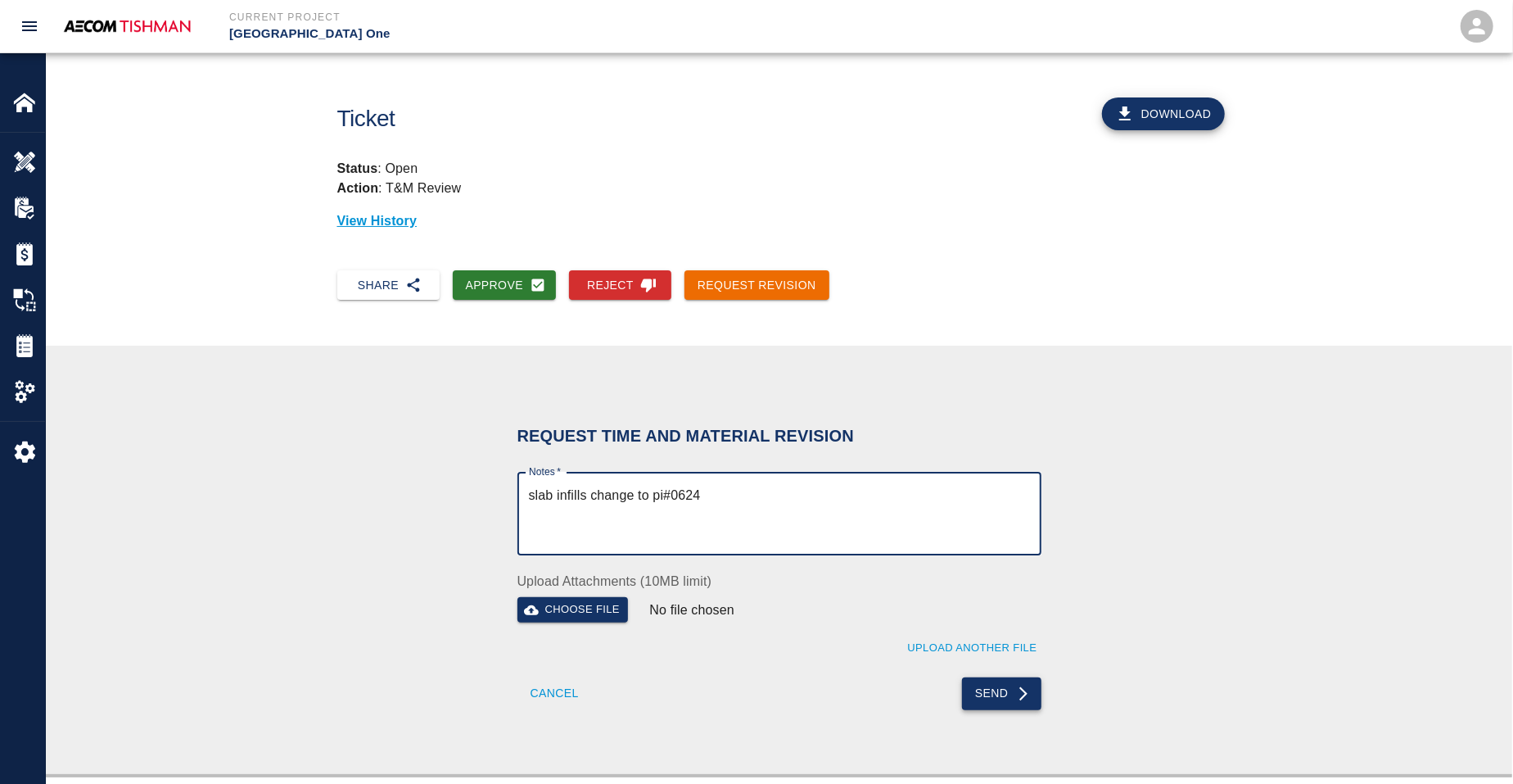
type textarea "slab infills change to pi#0624"
click at [962, 685] on button "Send" at bounding box center [1002, 694] width 79 height 33
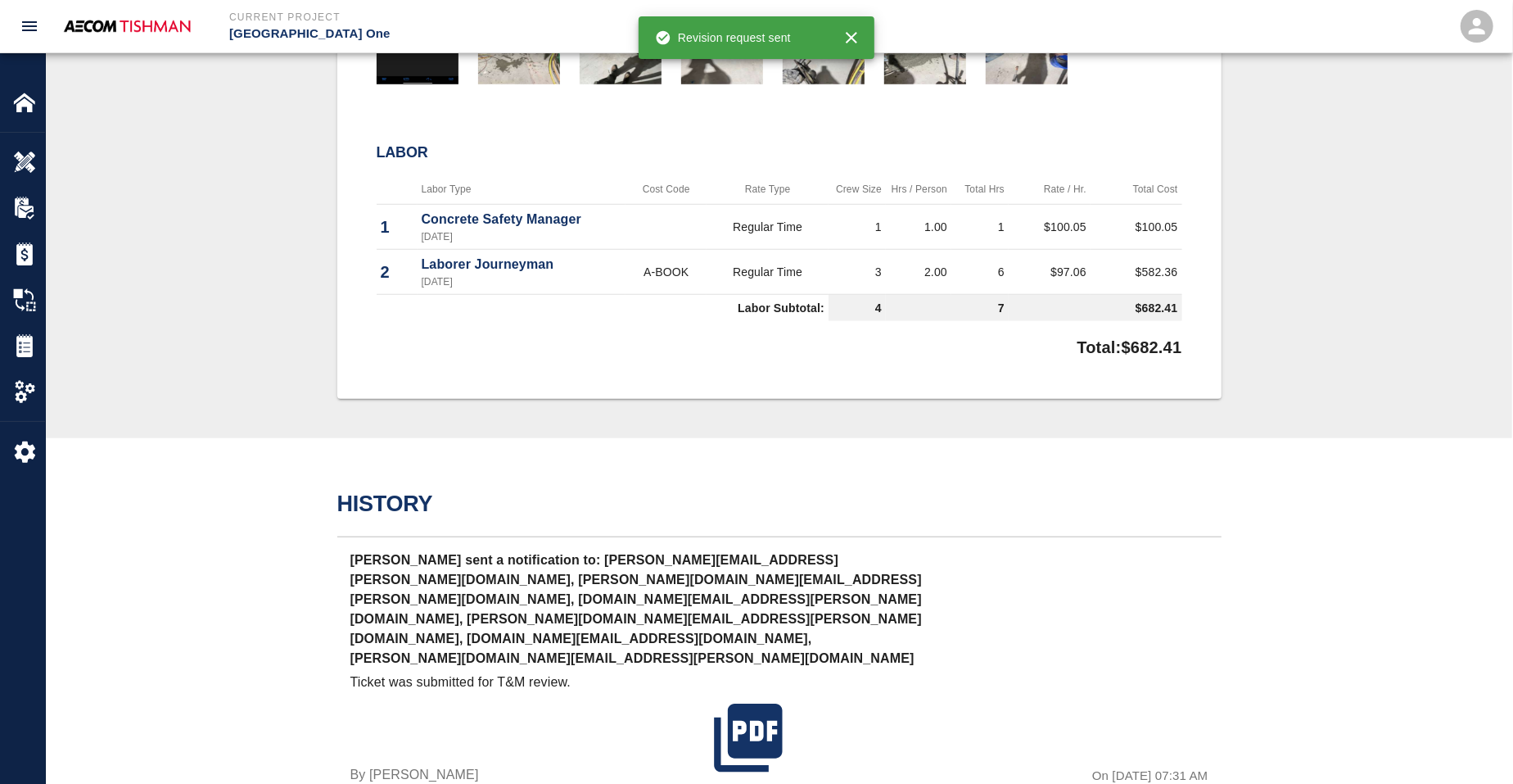
scroll to position [922, 0]
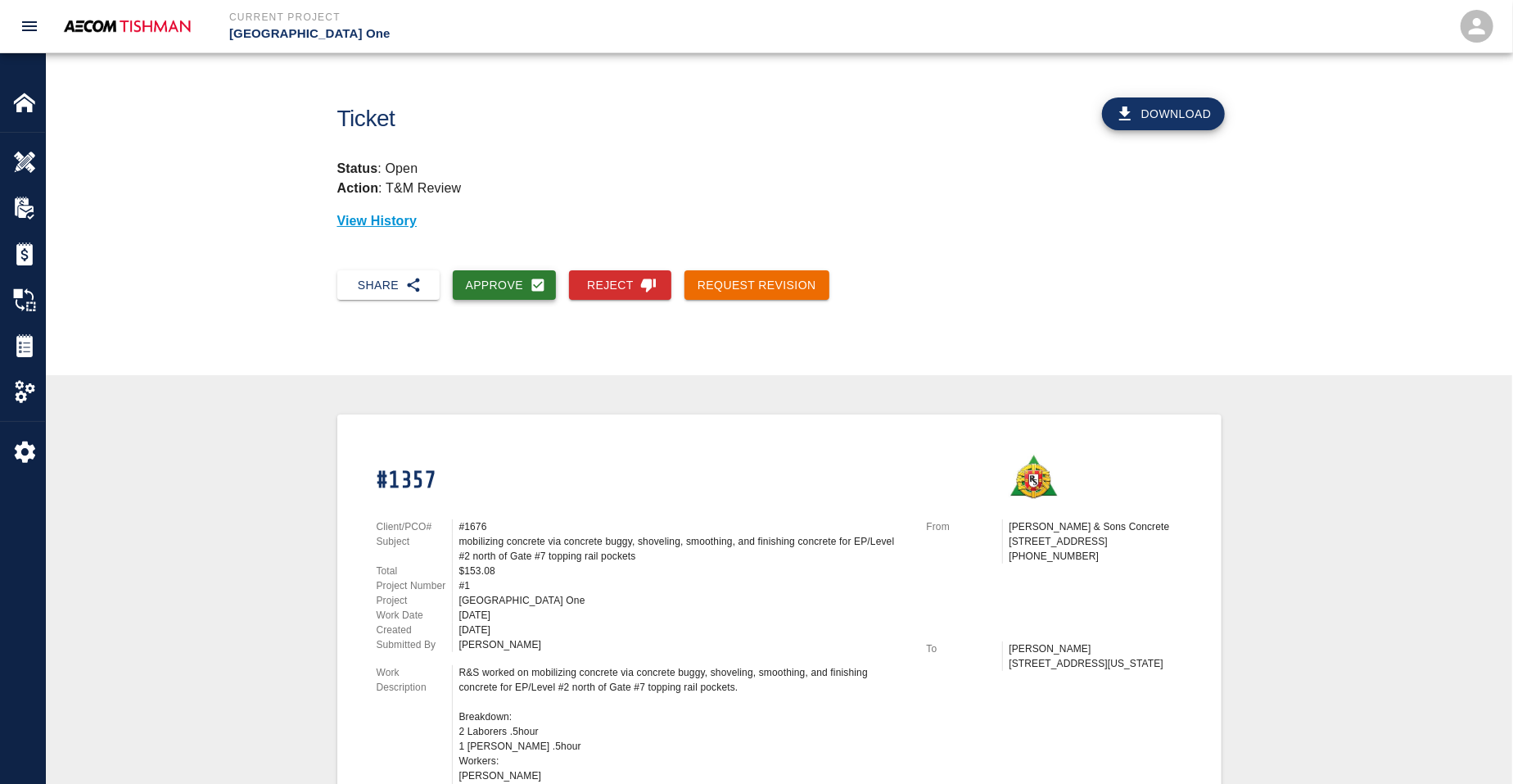
click at [520, 294] on button "Approve" at bounding box center [505, 285] width 104 height 30
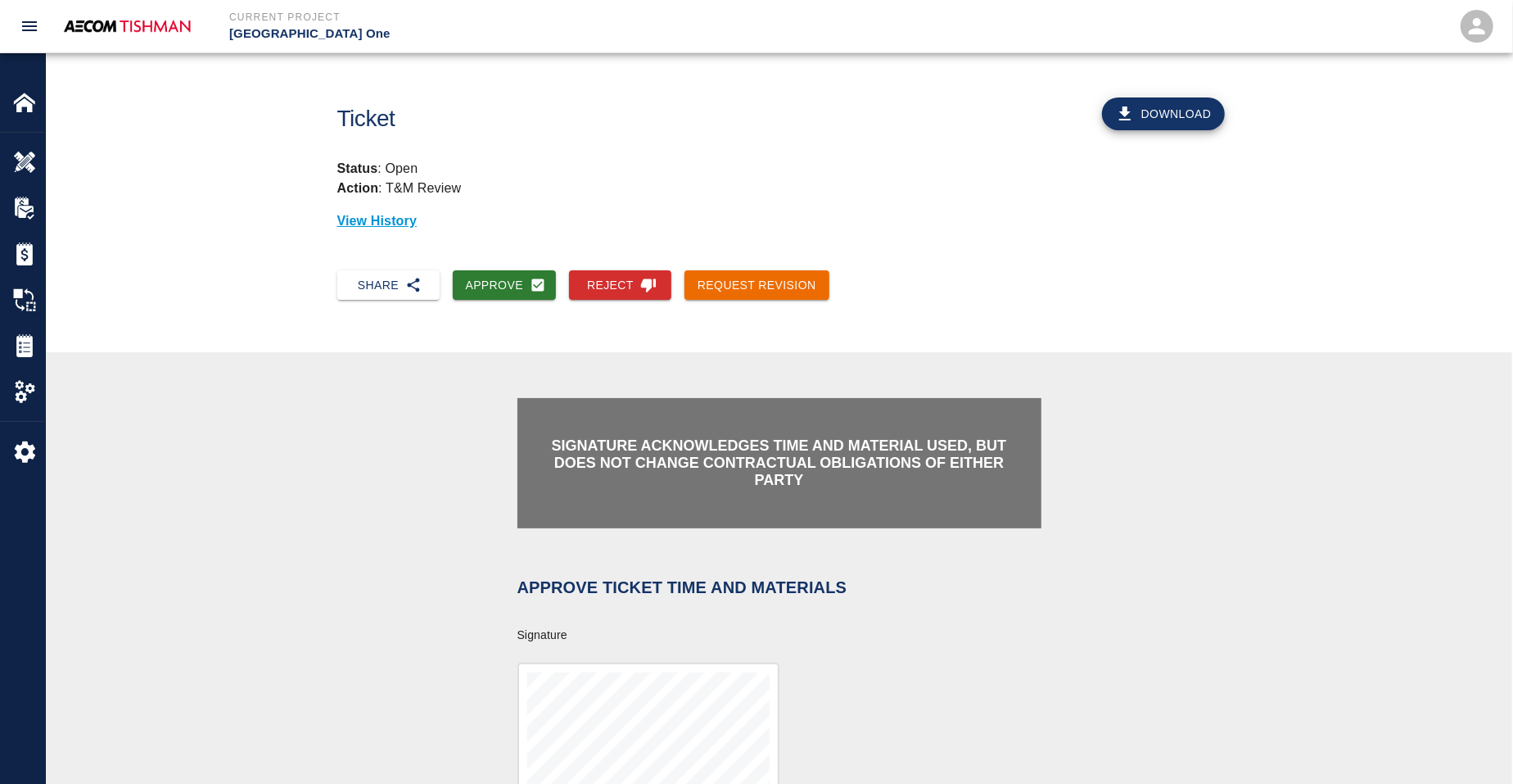
scroll to position [307, 0]
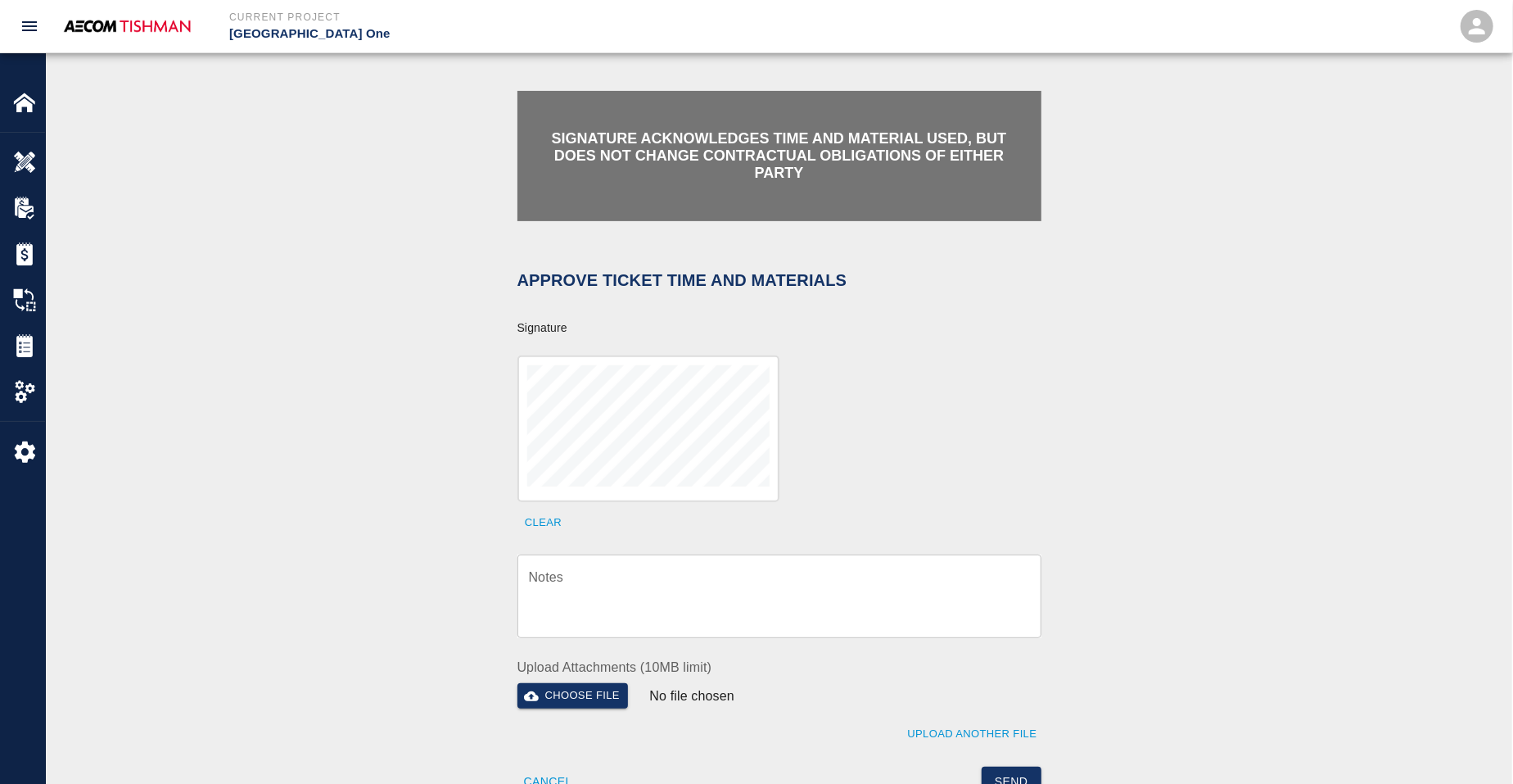
click at [621, 554] on div "x Notes" at bounding box center [780, 596] width 524 height 83
paste textarea "verification of time and material subject to contract review."
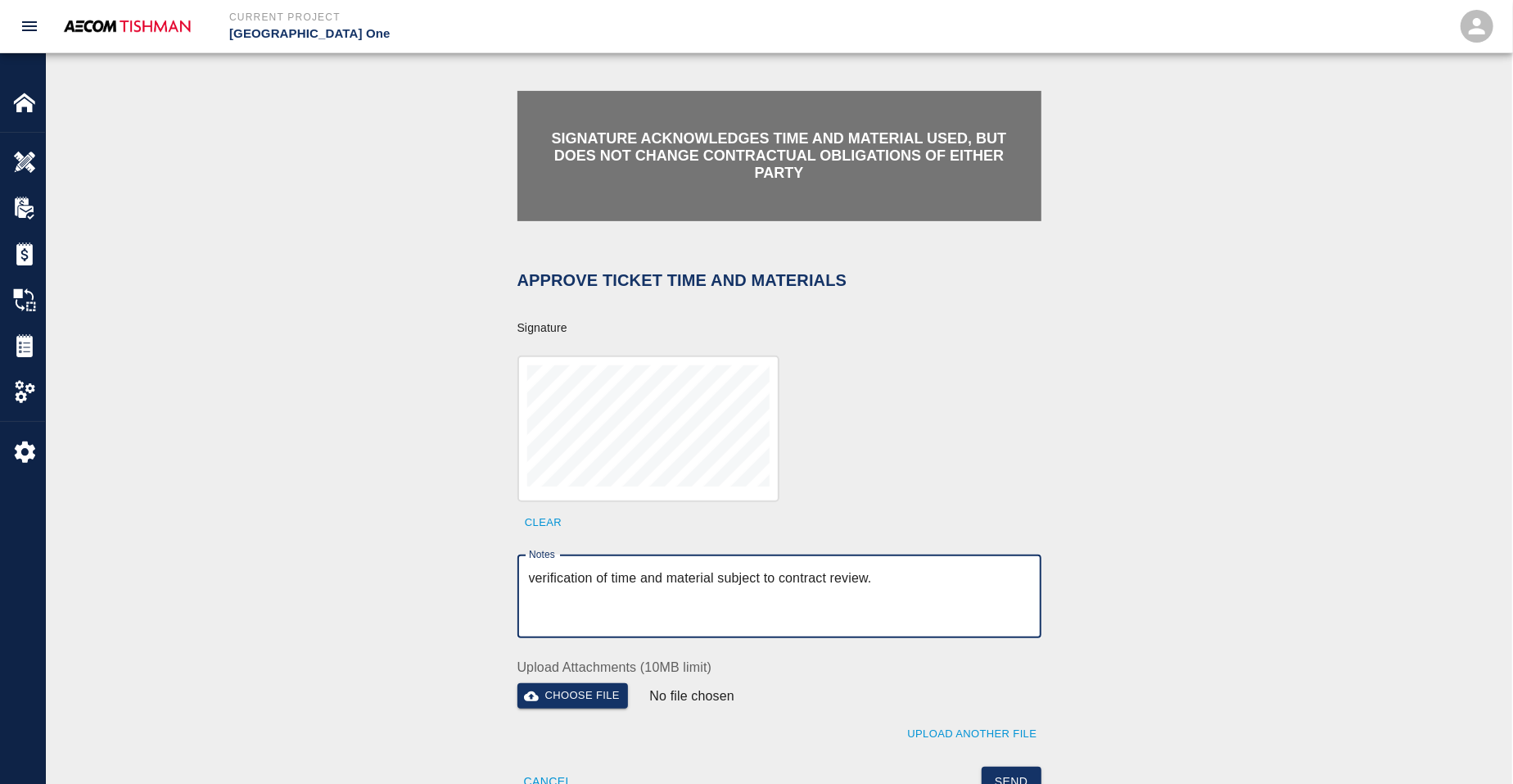
scroll to position [614, 0]
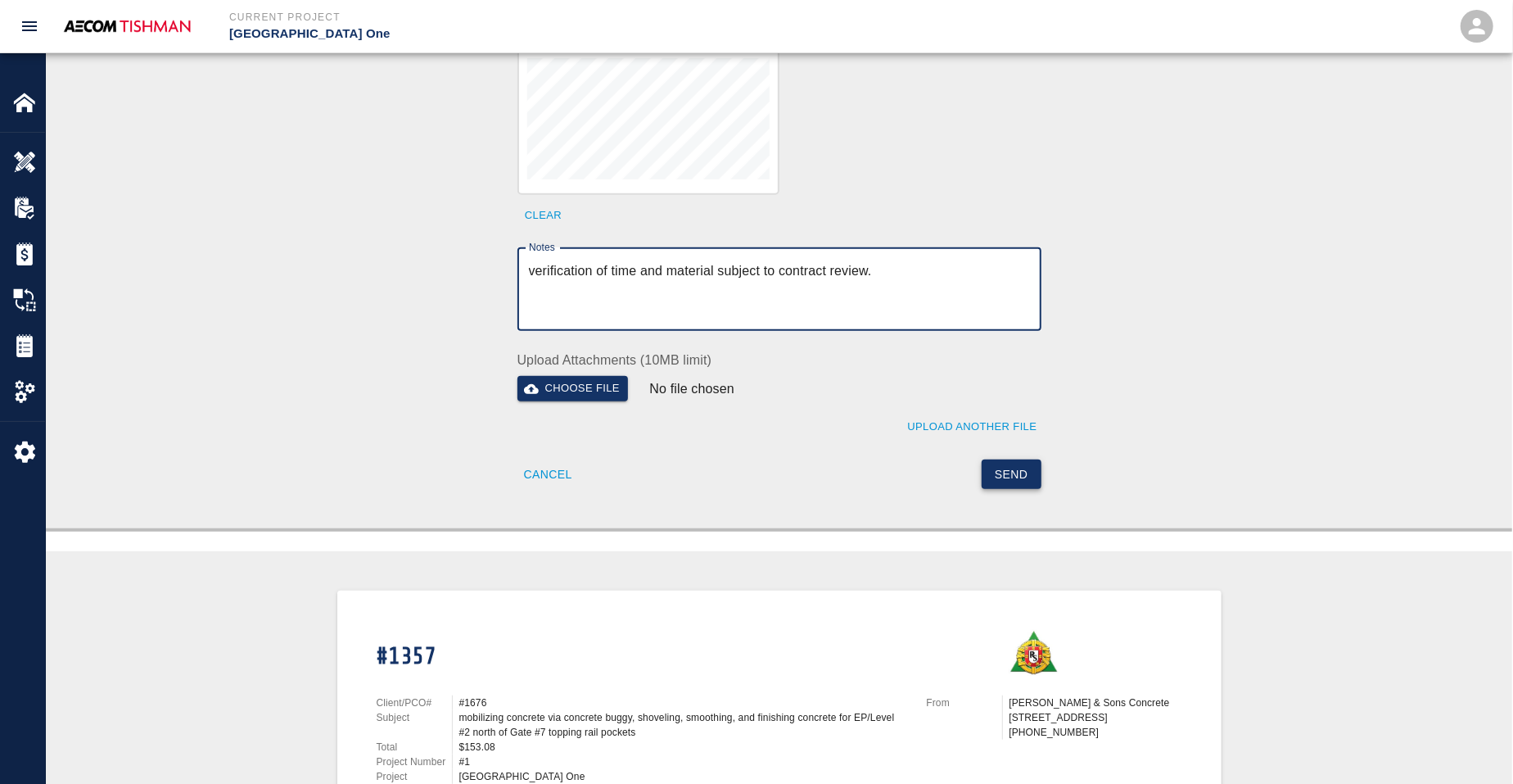
type textarea "verification of time and material subject to contract review."
click at [1009, 459] on button "Send" at bounding box center [1012, 474] width 60 height 30
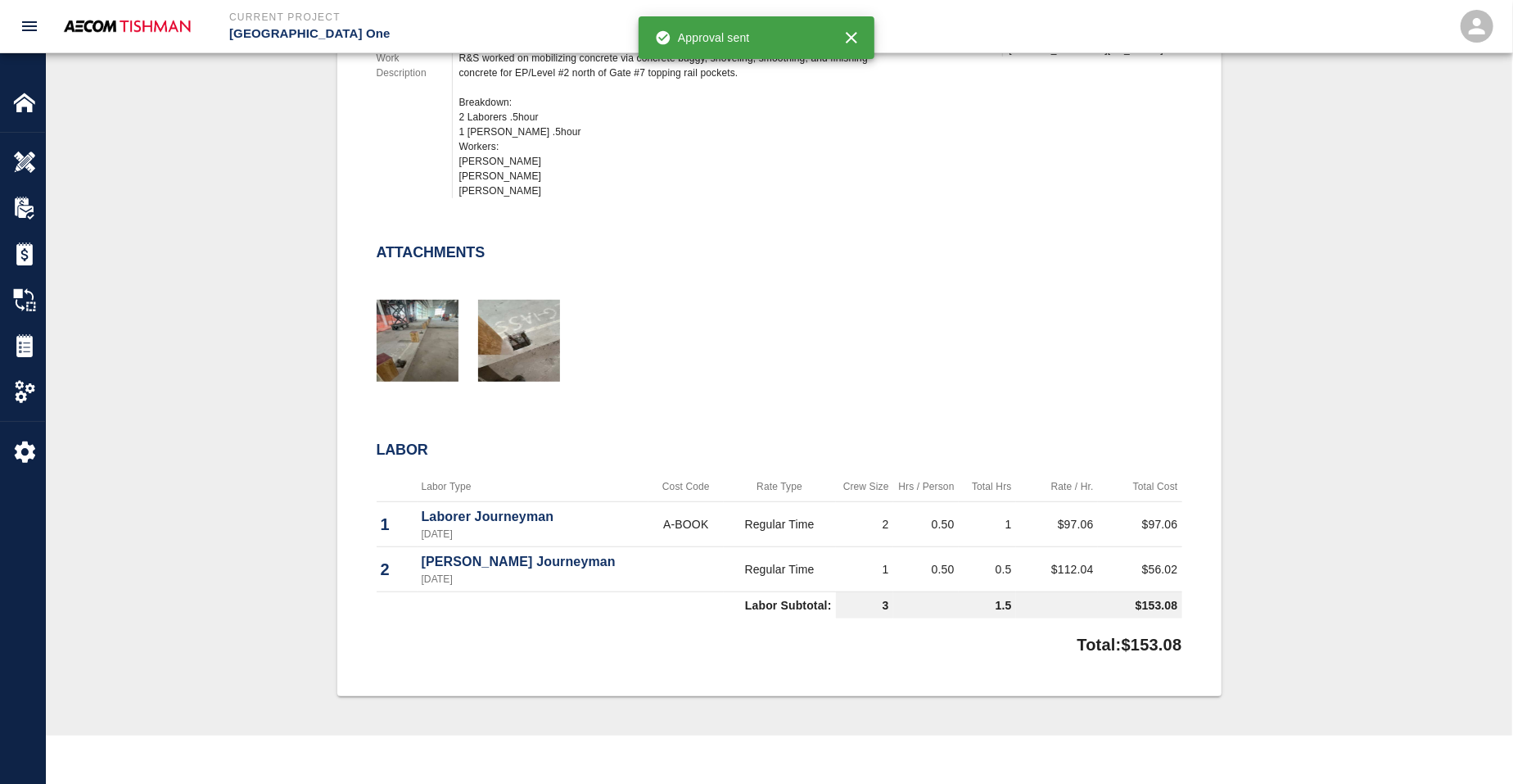
click at [244, 317] on div "#1357 Client/PCO# #1676 Subject mobilizing concrete via concrete buggy, shoveli…" at bounding box center [779, 248] width 1387 height 896
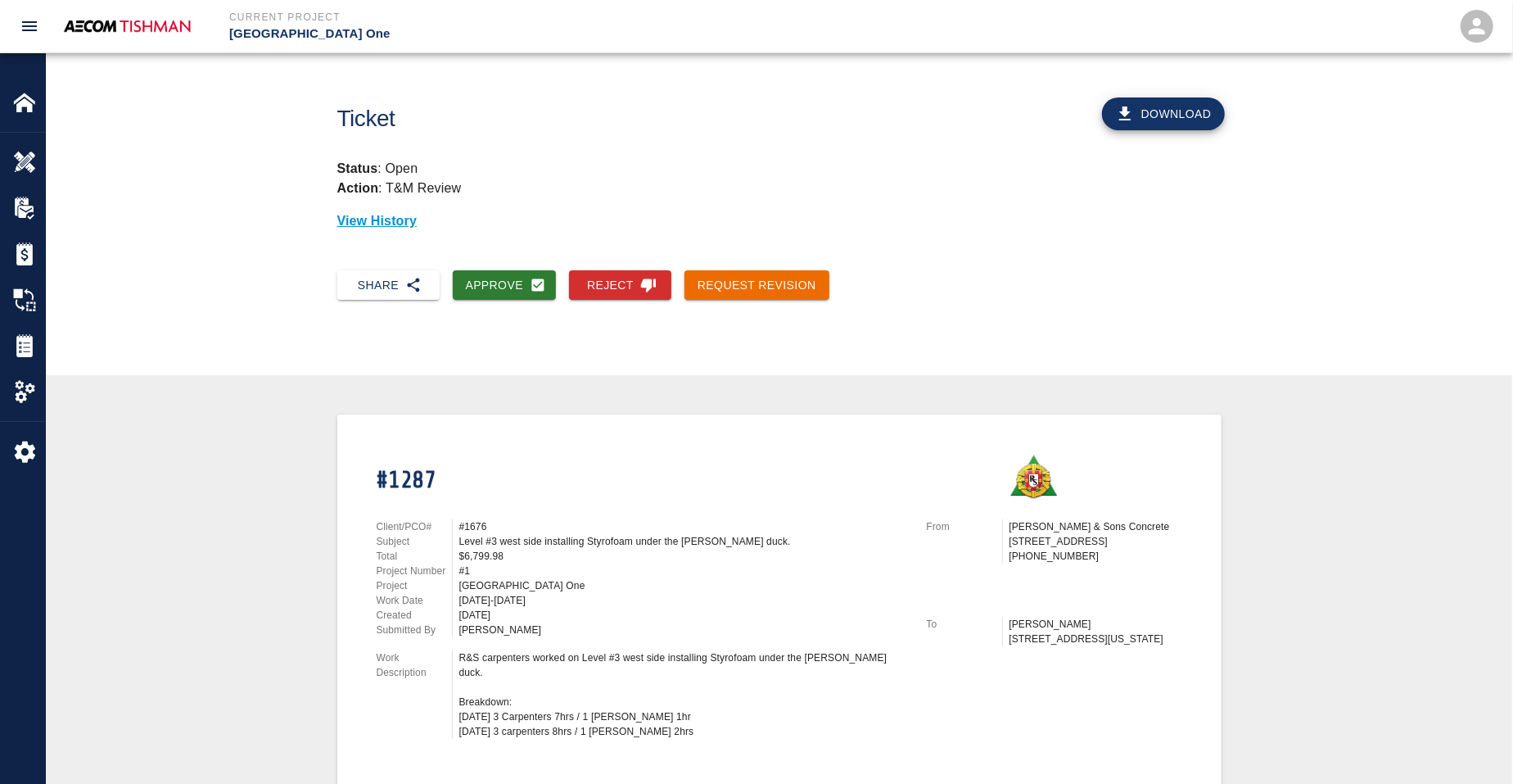
scroll to position [307, 0]
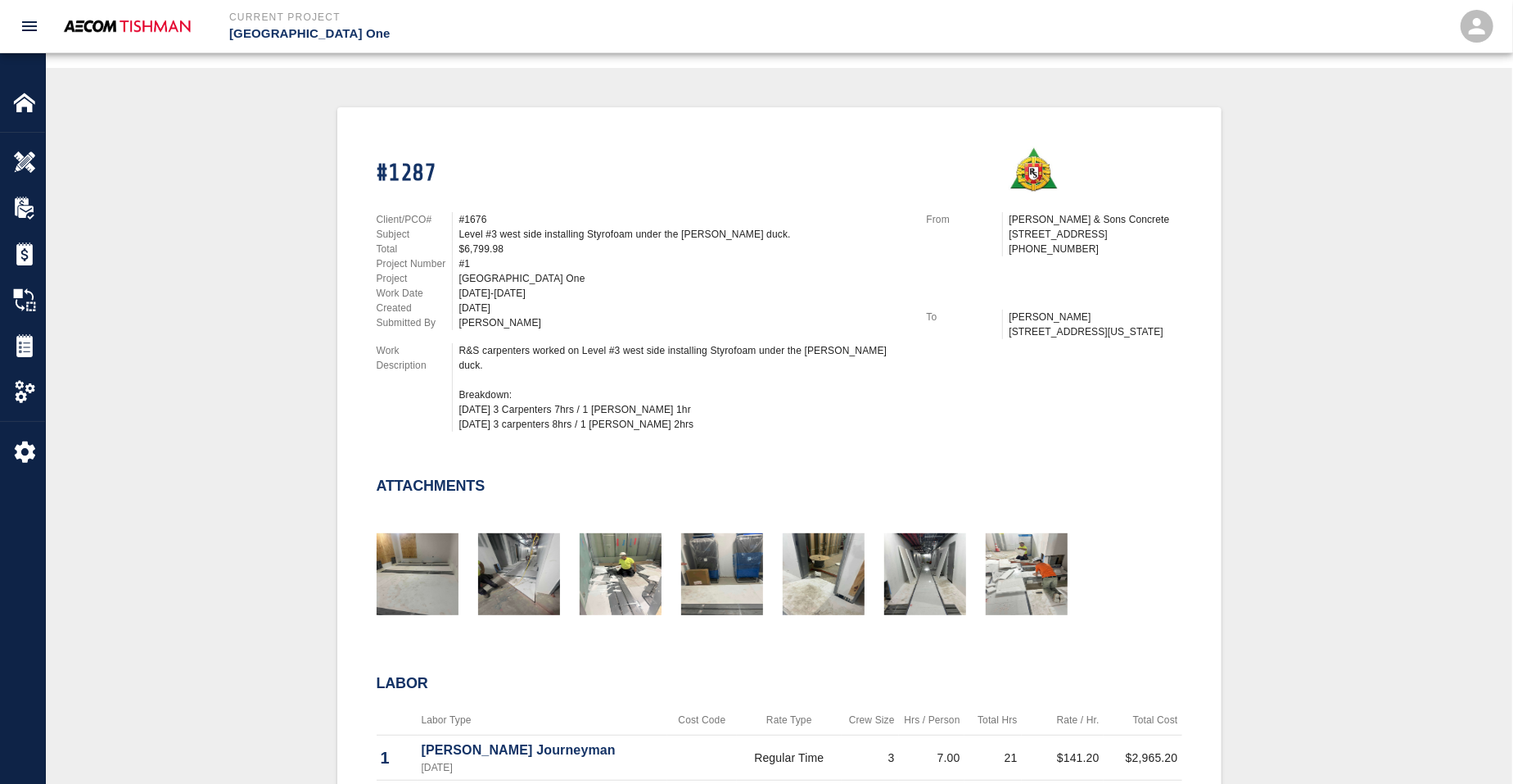
click at [225, 406] on div "#1287 Client/PCO# #1676 Subject Level #3 west side installing Styrofoam under t…" at bounding box center [779, 563] width 1387 height 912
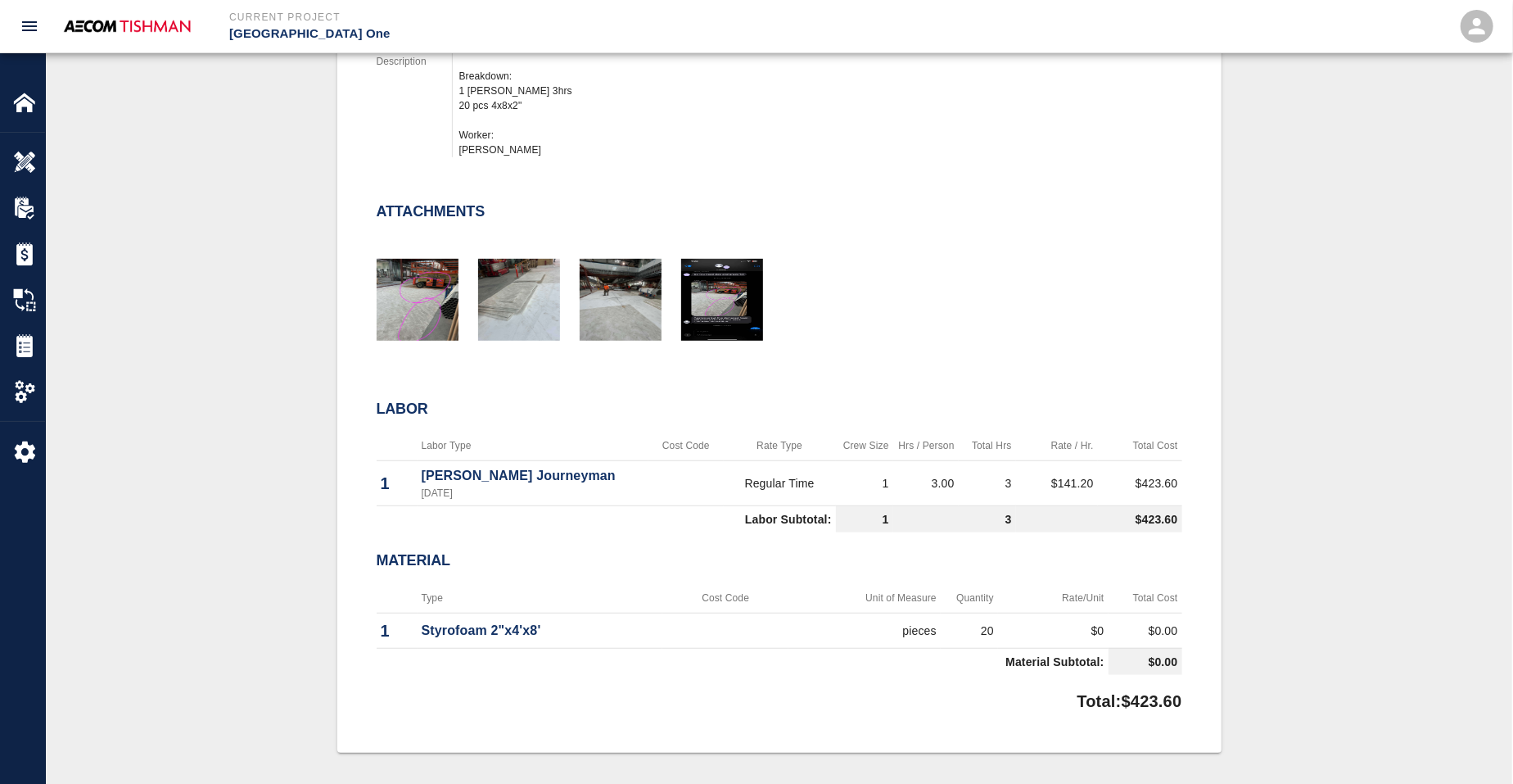
scroll to position [614, 0]
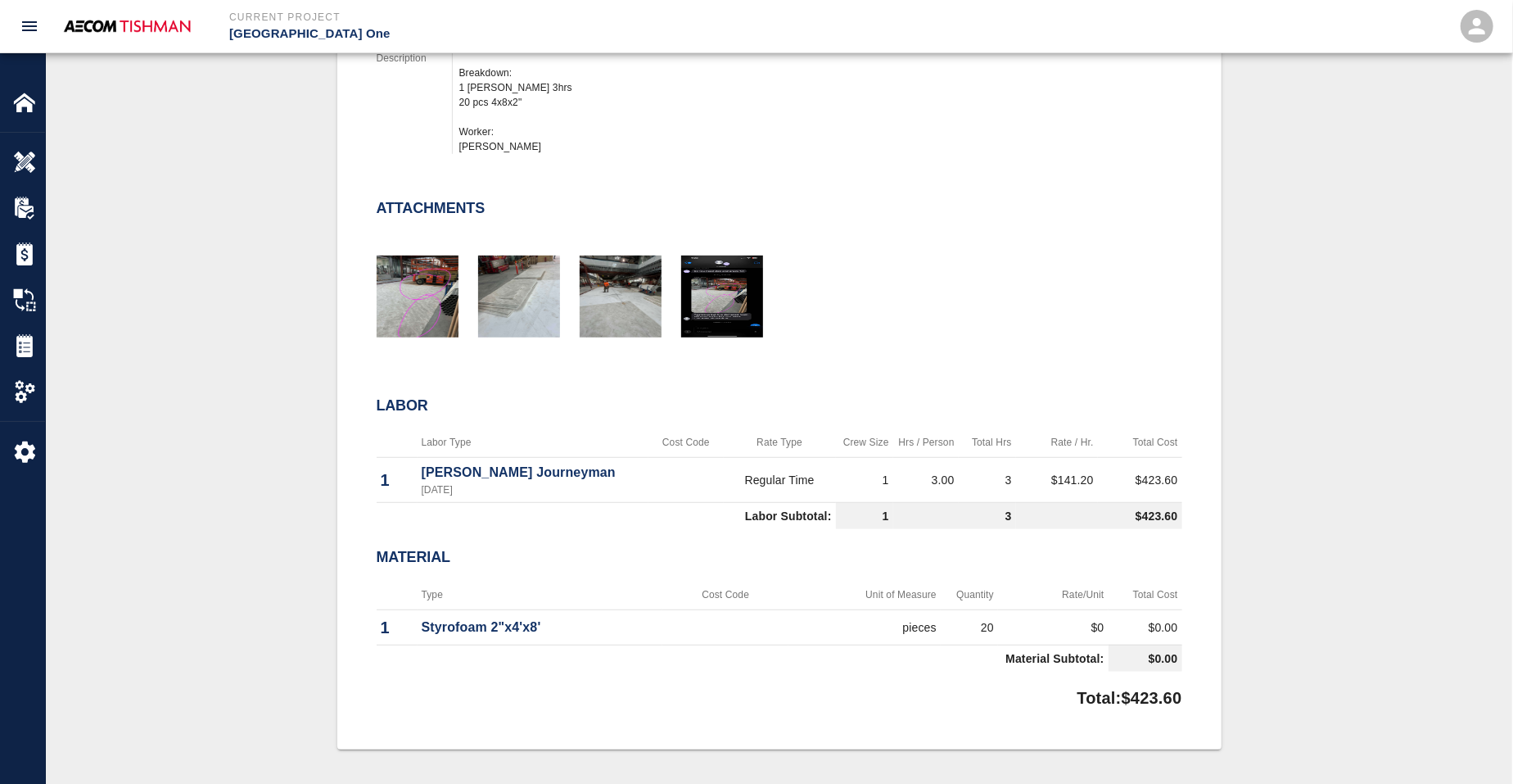
click at [464, 279] on div at bounding box center [509, 289] width 101 height 107
click at [431, 287] on img "button" at bounding box center [417, 296] width 82 height 82
click at [533, 279] on img "button" at bounding box center [518, 296] width 82 height 82
click at [654, 308] on img "button" at bounding box center [620, 296] width 82 height 82
click at [695, 304] on img "button" at bounding box center [721, 296] width 82 height 82
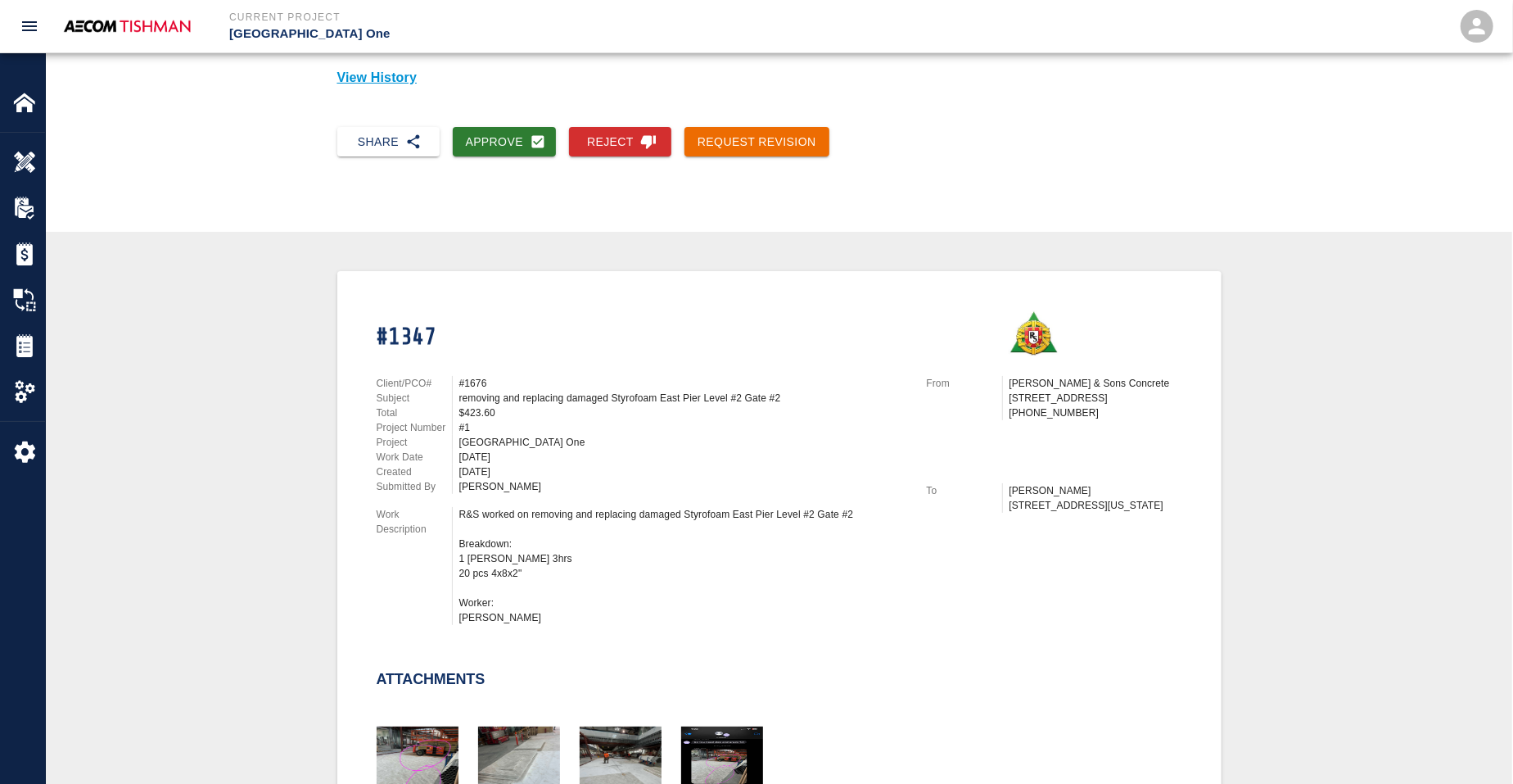
scroll to position [141, 0]
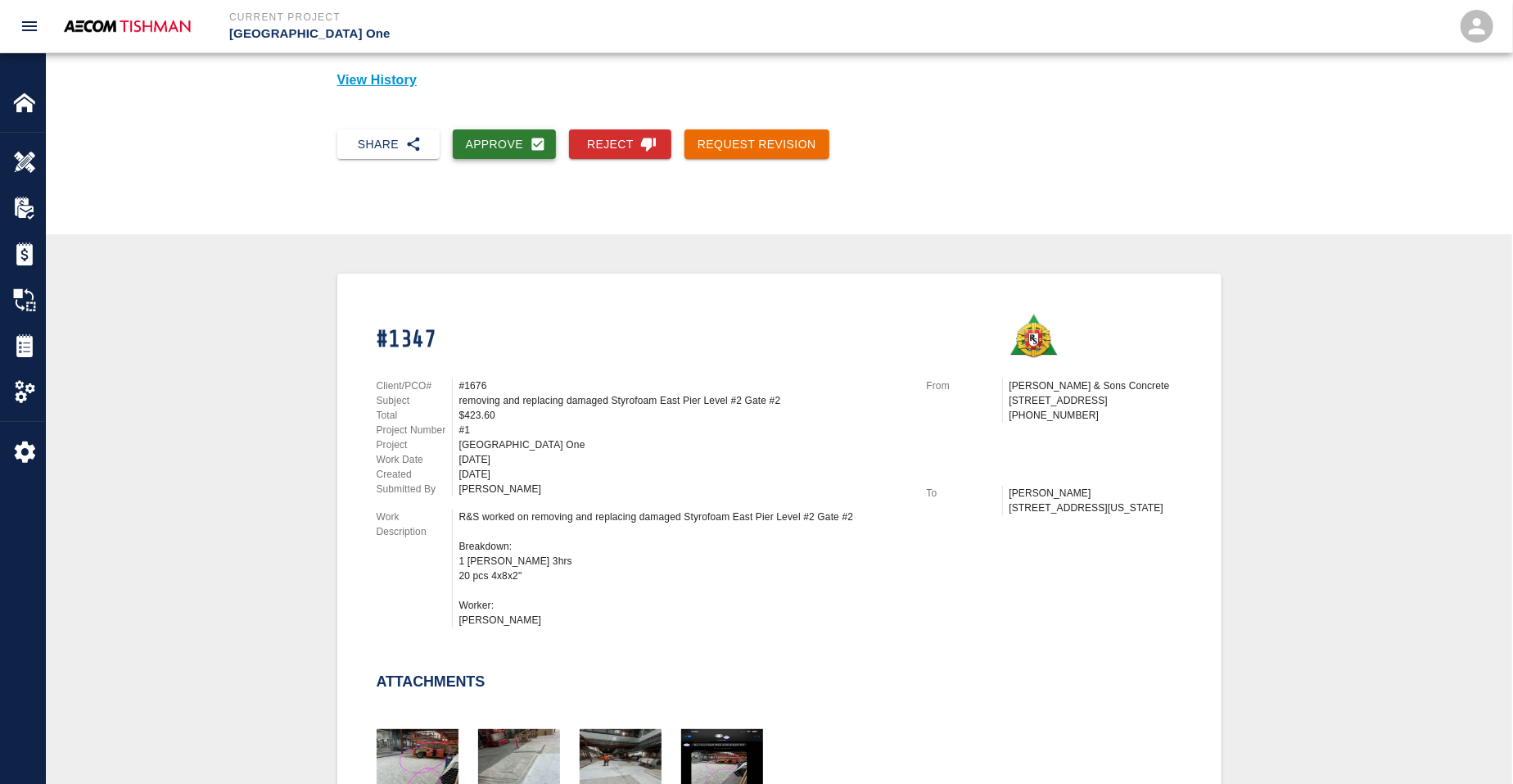
click at [494, 140] on button "Approve" at bounding box center [505, 144] width 104 height 30
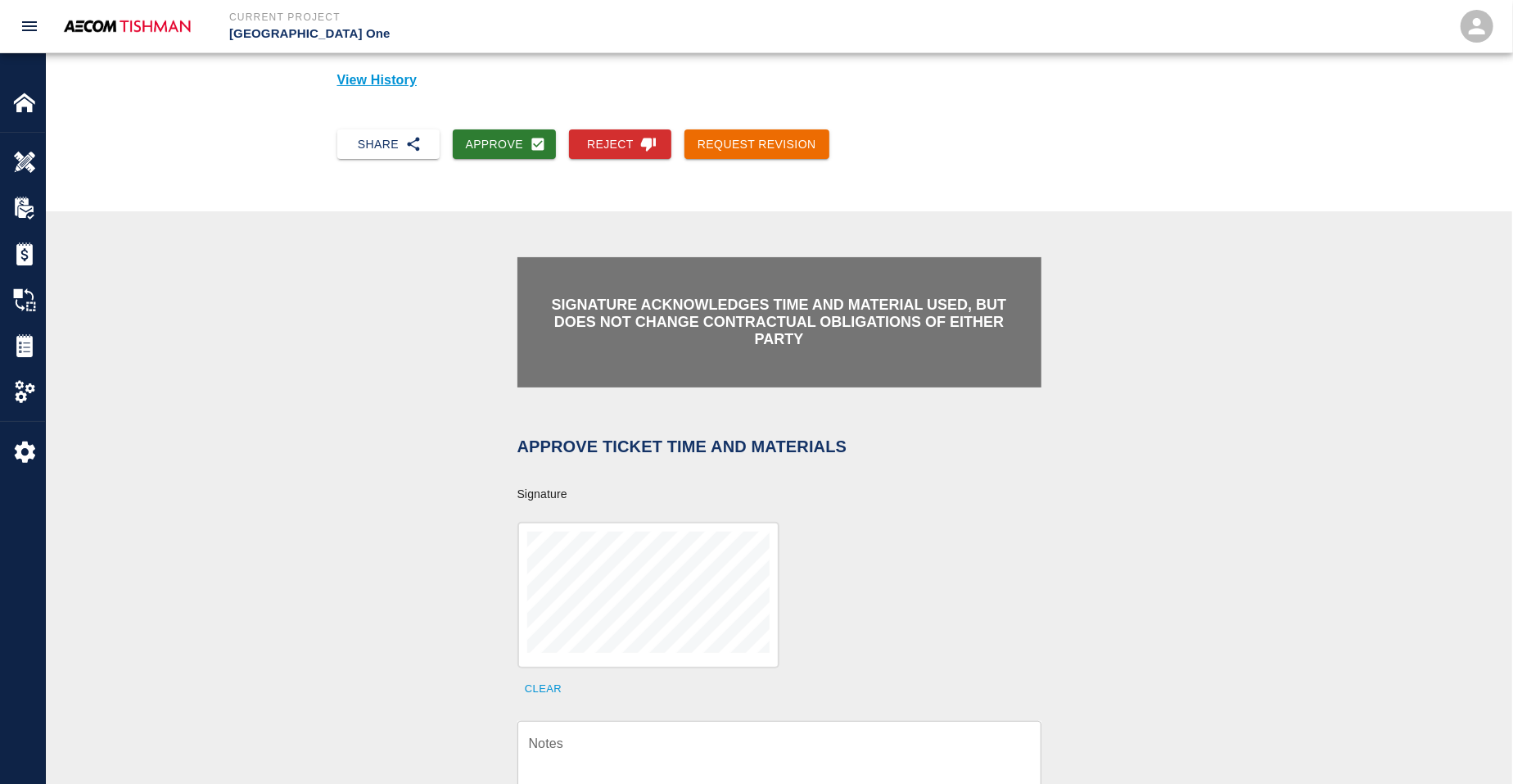
click at [643, 726] on div "x Notes" at bounding box center [780, 762] width 524 height 83
paste textarea "verification of time and material subject to contract review."
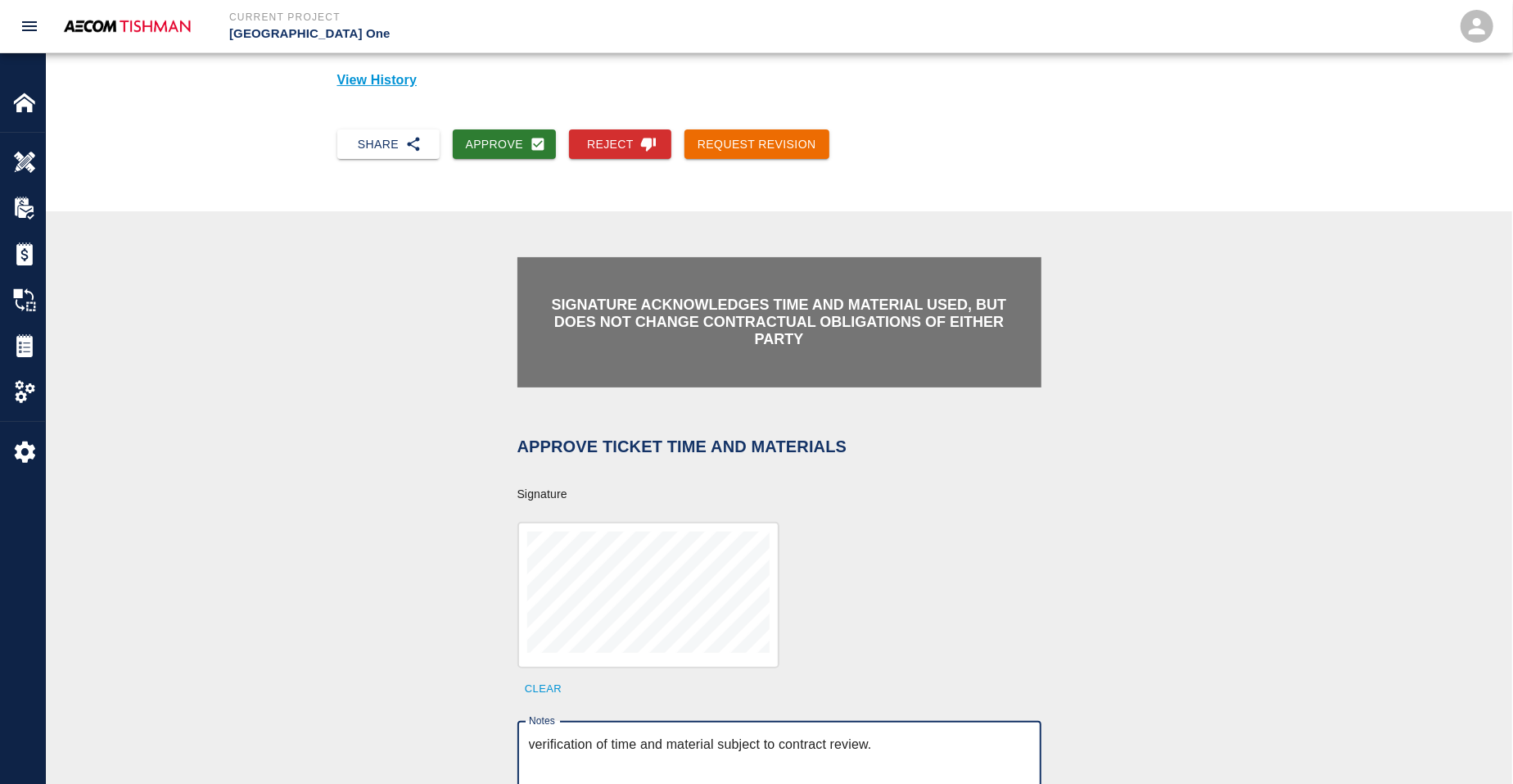
scroll to position [448, 0]
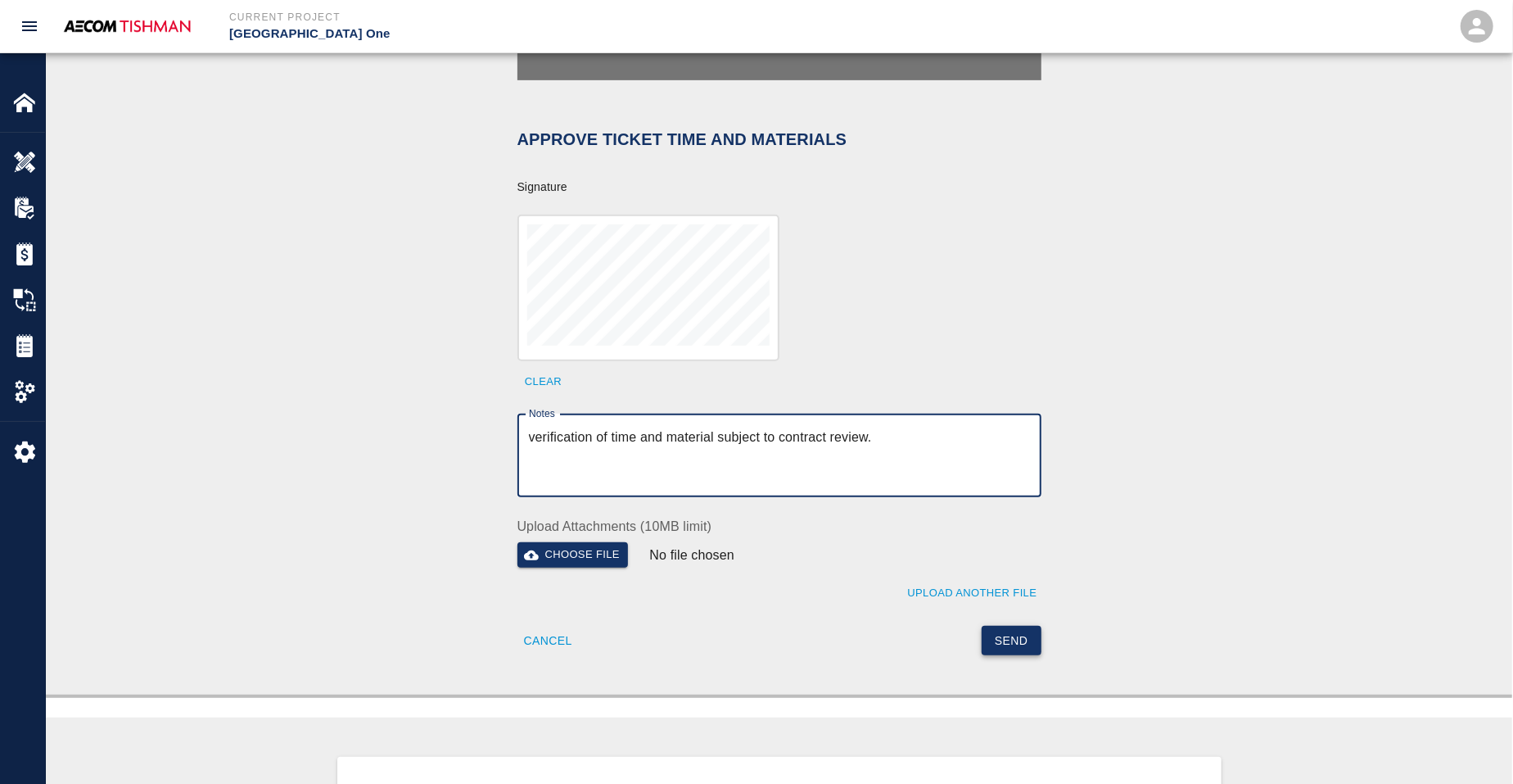
type textarea "verification of time and material subject to contract review."
click at [988, 640] on button "Send" at bounding box center [1012, 640] width 60 height 30
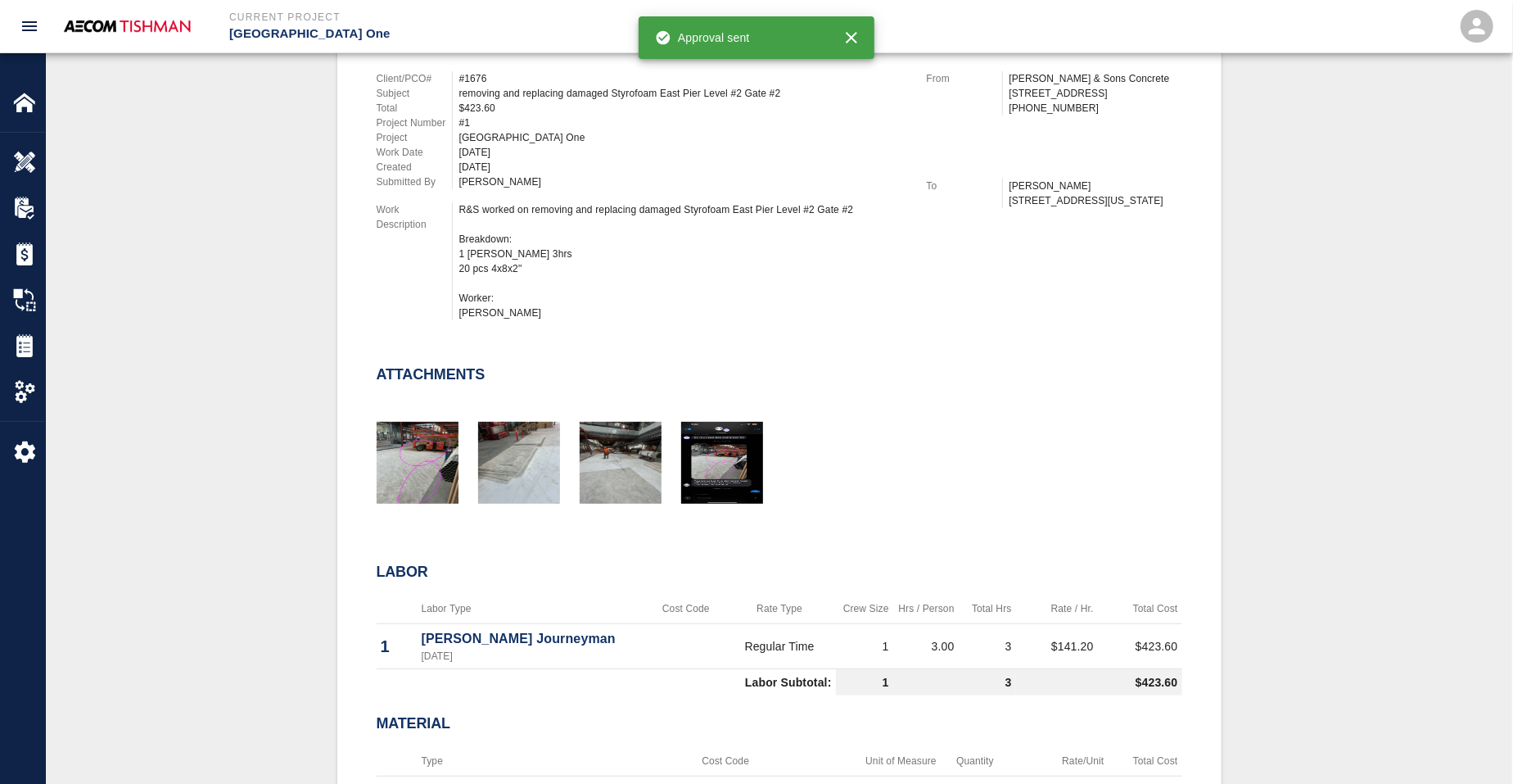
drag, startPoint x: 199, startPoint y: 313, endPoint x: 202, endPoint y: 278, distance: 35.1
click at [199, 313] on div "#1347 Client/PCO# #1676 Subject removing and replacing damaged Styrofoam East P…" at bounding box center [779, 440] width 1387 height 948
